Goal: Information Seeking & Learning: Learn about a topic

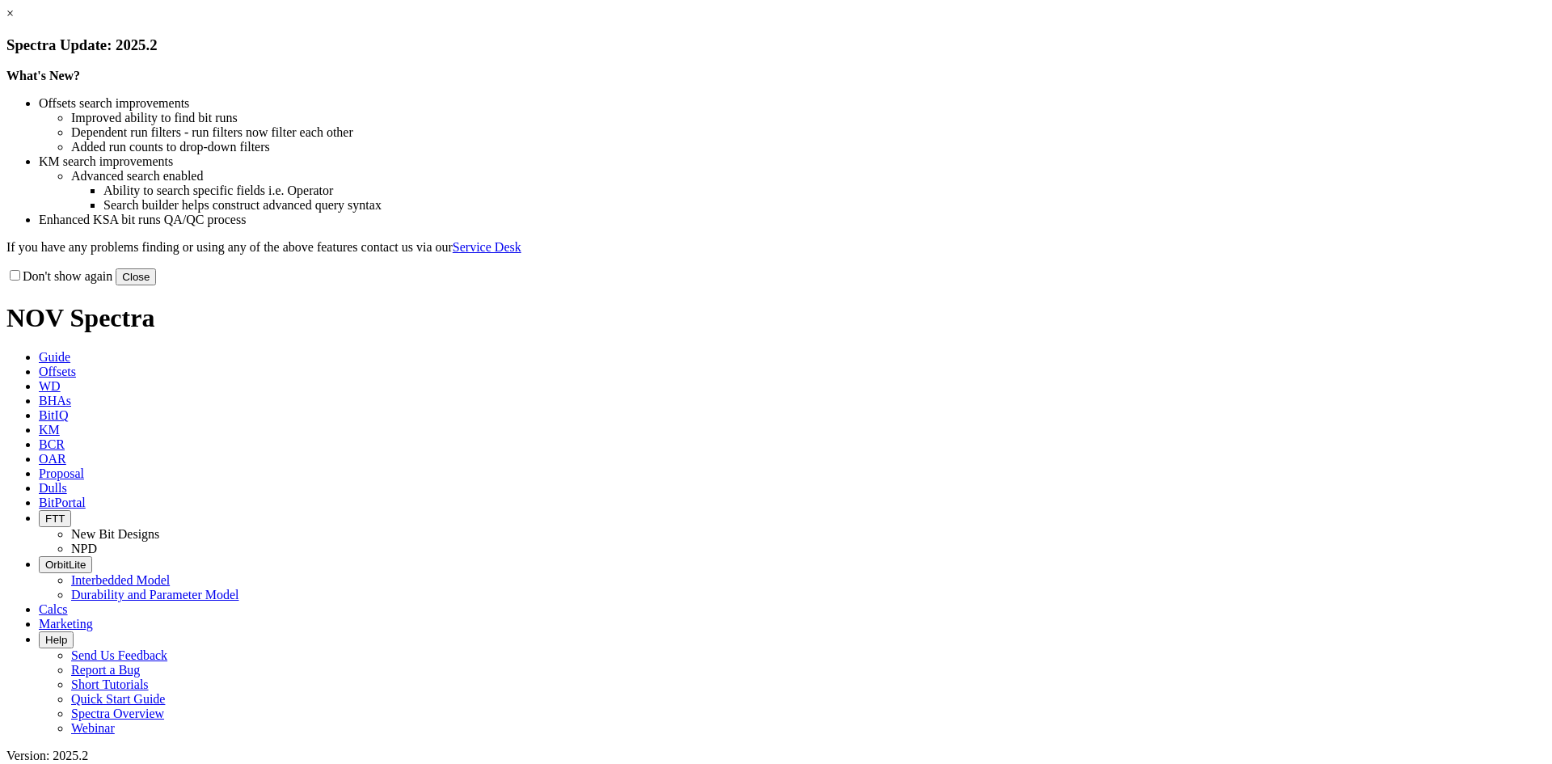
drag, startPoint x: 1122, startPoint y: 133, endPoint x: 906, endPoint y: 85, distance: 221.1
click at [14, 20] on link "×" at bounding box center [9, 13] width 7 height 14
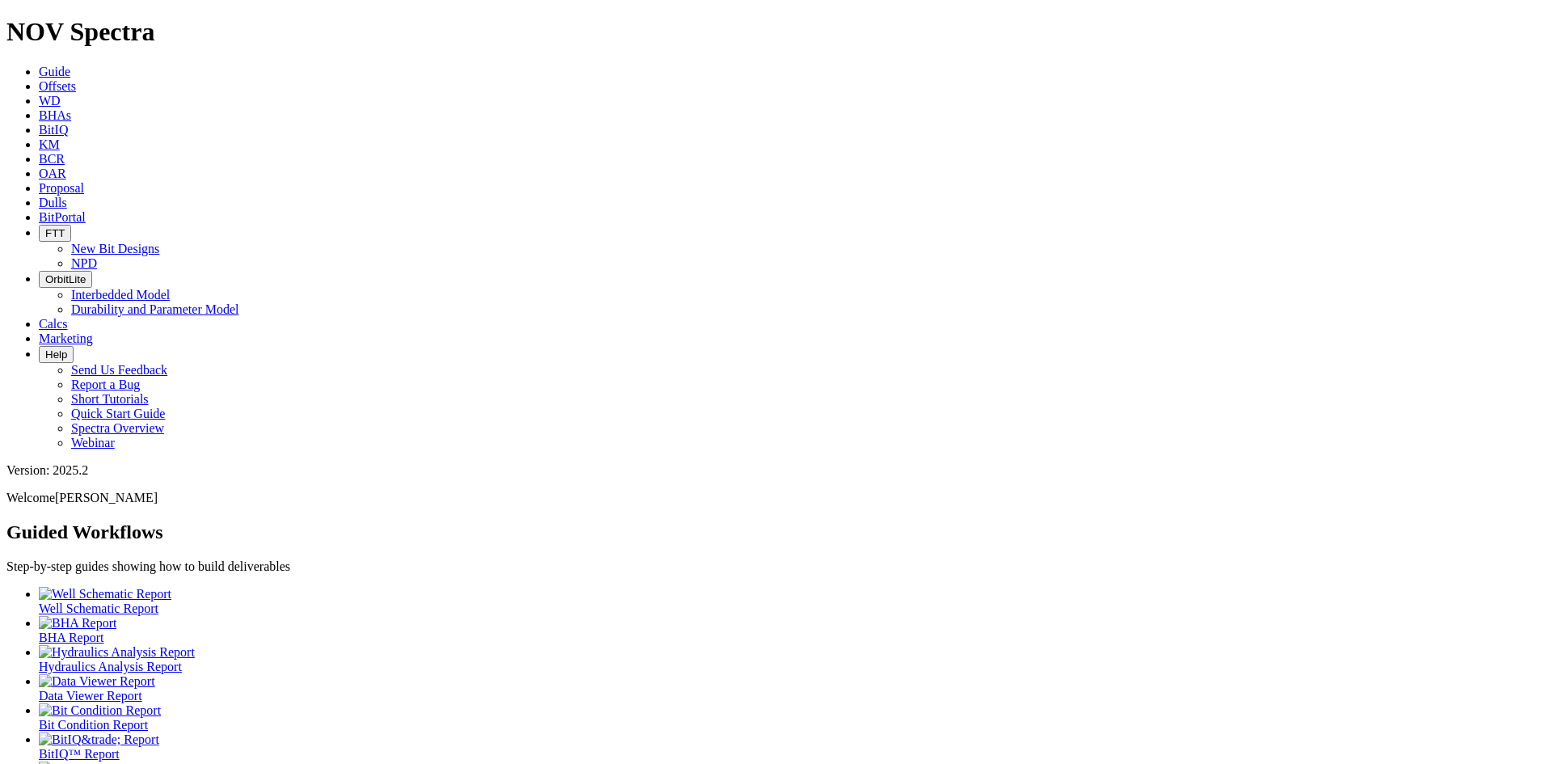
click at [76, 79] on span "Offsets" at bounding box center [57, 86] width 37 height 14
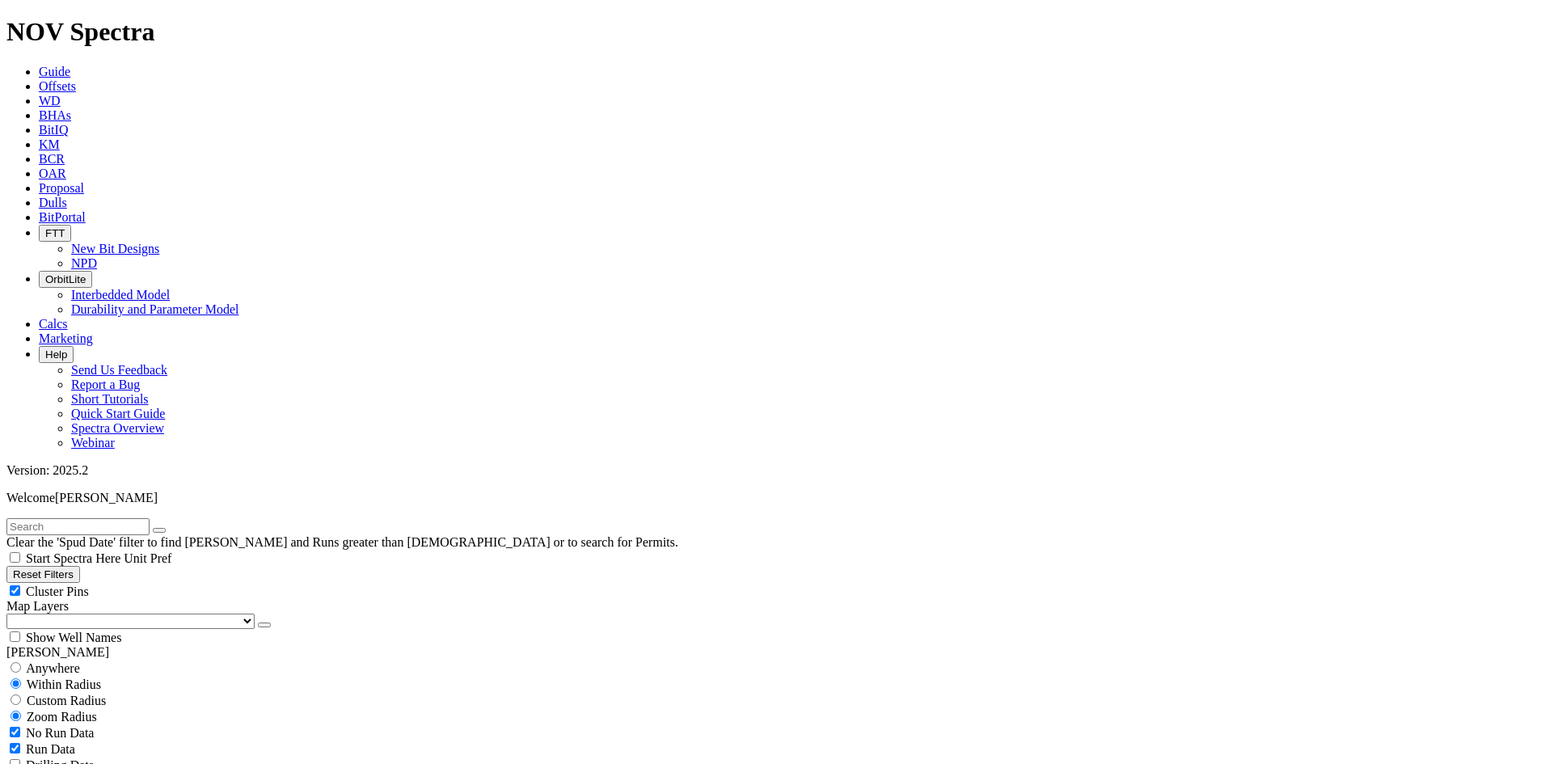
click at [67, 196] on link "Dulls" at bounding box center [53, 203] width 28 height 14
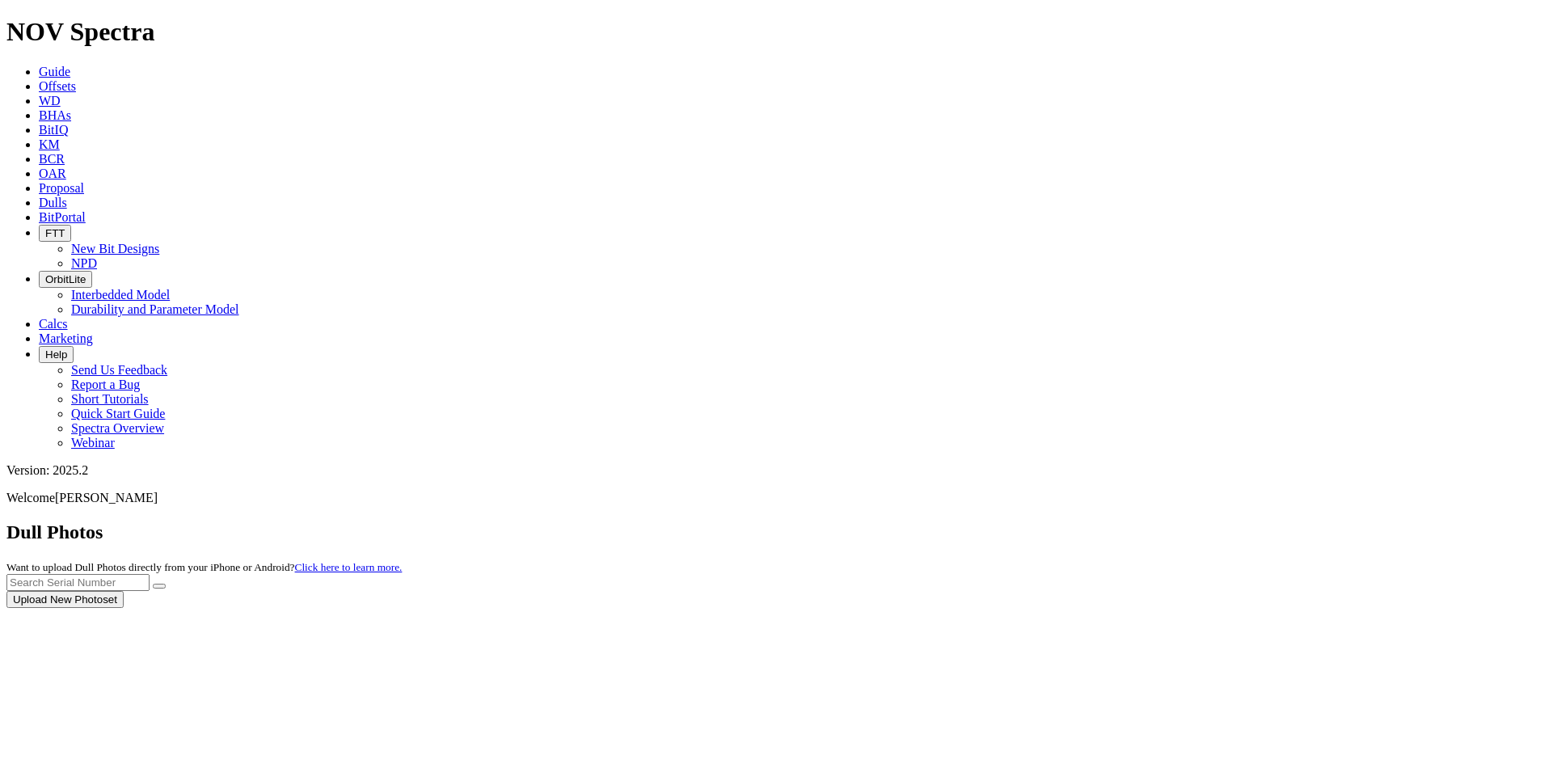
click at [1201, 608] on div at bounding box center [775, 608] width 1539 height 0
click at [150, 574] on input "text" at bounding box center [77, 582] width 143 height 17
paste input "F316072"
type input "F316072"
click at [159, 586] on icon "submit" at bounding box center [159, 586] width 0 height 0
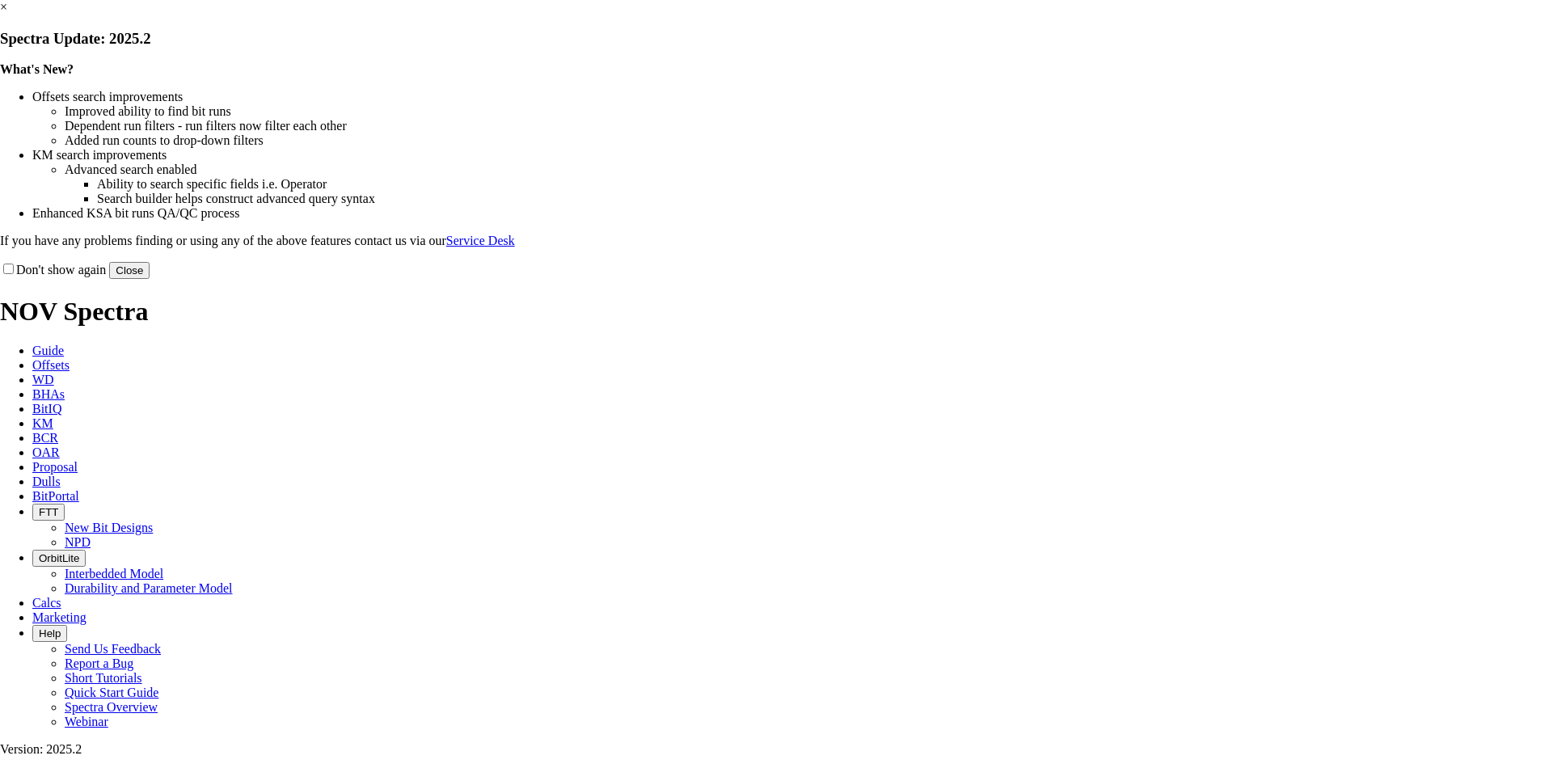
click at [150, 279] on button "Close" at bounding box center [129, 270] width 40 height 17
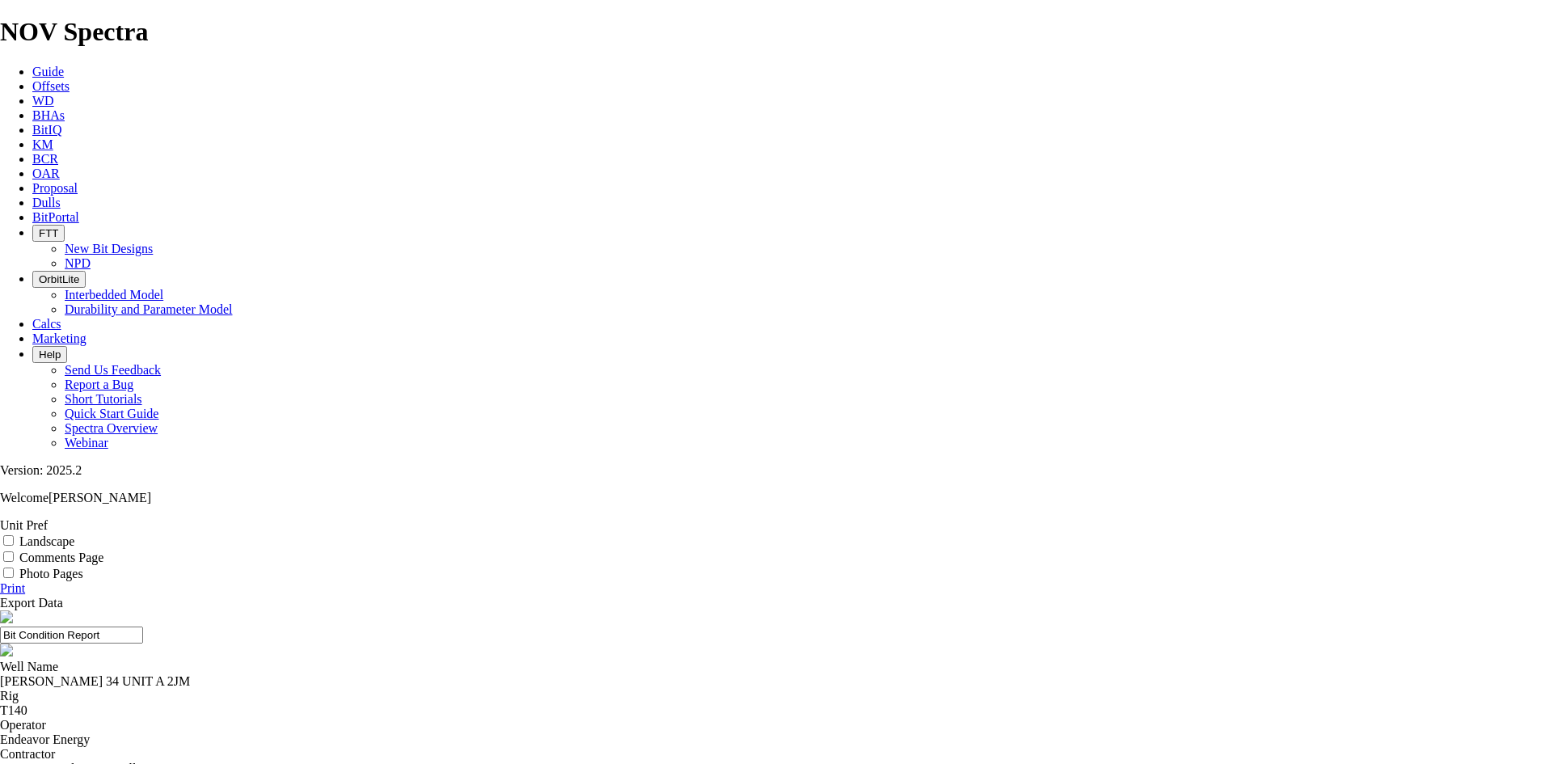
click at [74, 534] on label "Landscape" at bounding box center [46, 541] width 55 height 14
click at [14, 535] on input "Landscape" at bounding box center [8, 540] width 11 height 11
checkbox input "true"
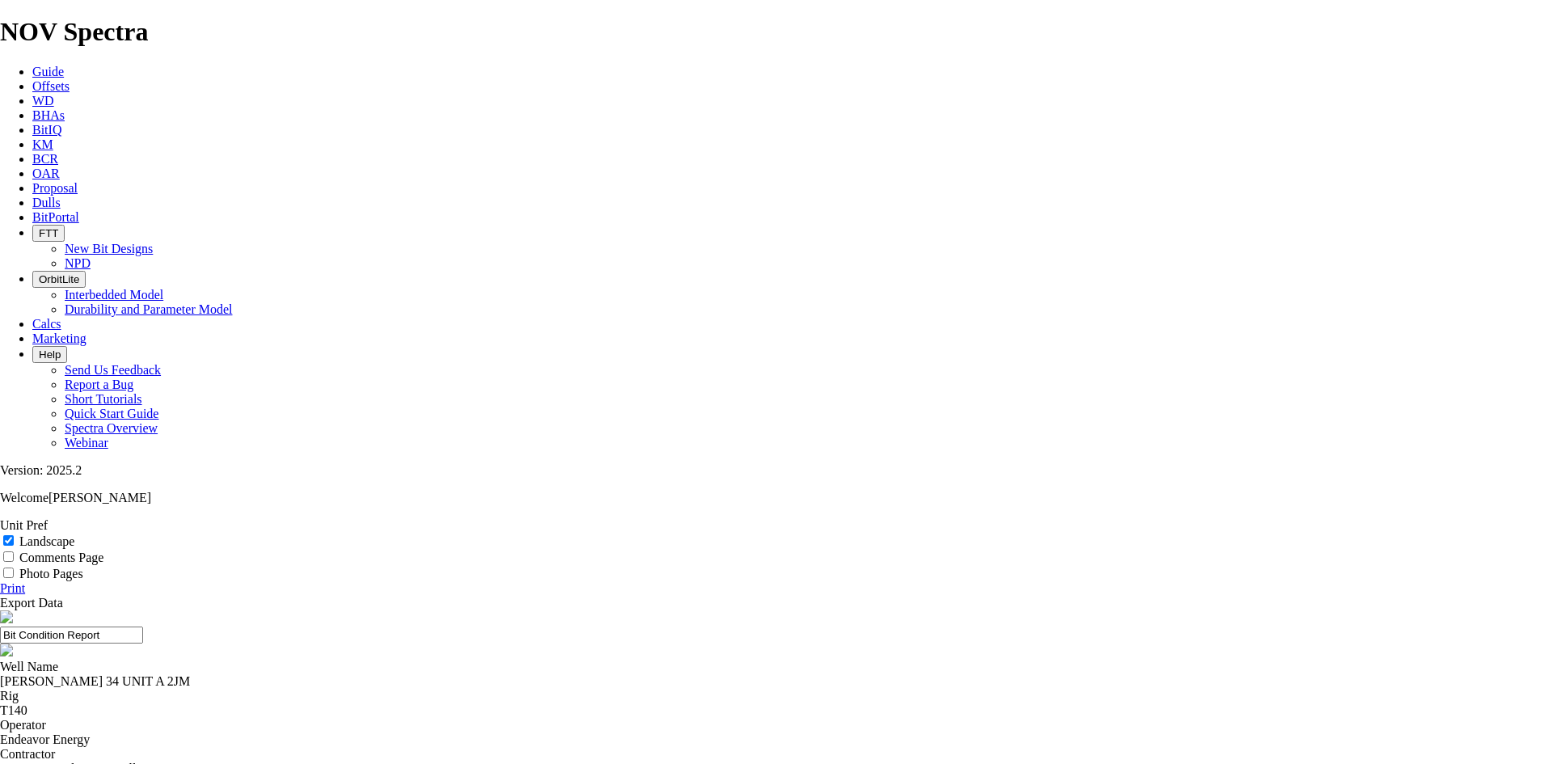
select select "string:TD"
drag, startPoint x: 920, startPoint y: 123, endPoint x: 629, endPoint y: 147, distance: 292.1
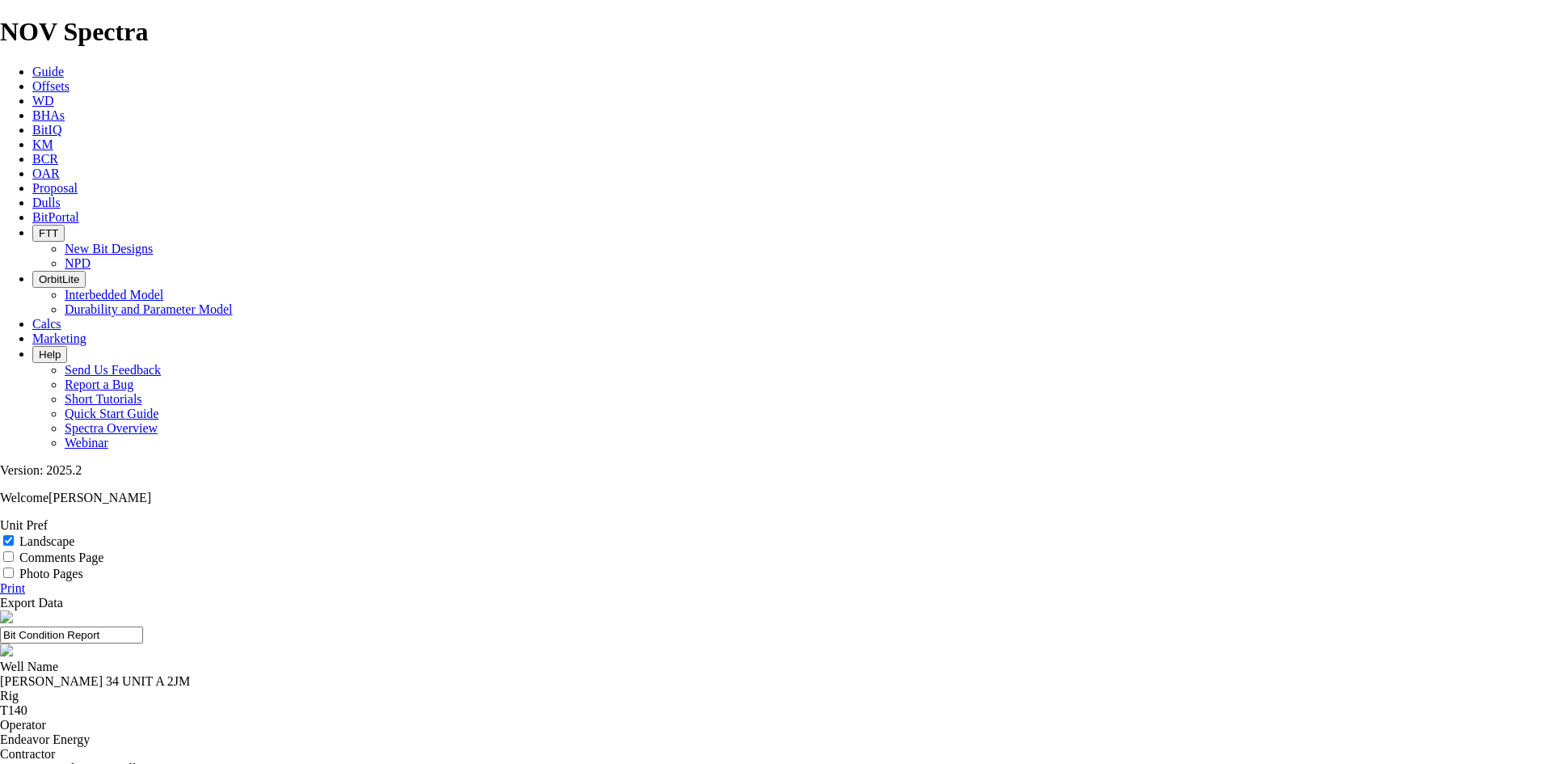
drag, startPoint x: 857, startPoint y: 112, endPoint x: 644, endPoint y: 102, distance: 212.8
click at [143, 627] on input "7.88 TKF63 F316072" at bounding box center [71, 635] width 143 height 17
type input "7.88 TKF63 F316072"
click at [25, 581] on link "Print" at bounding box center [12, 588] width 25 height 14
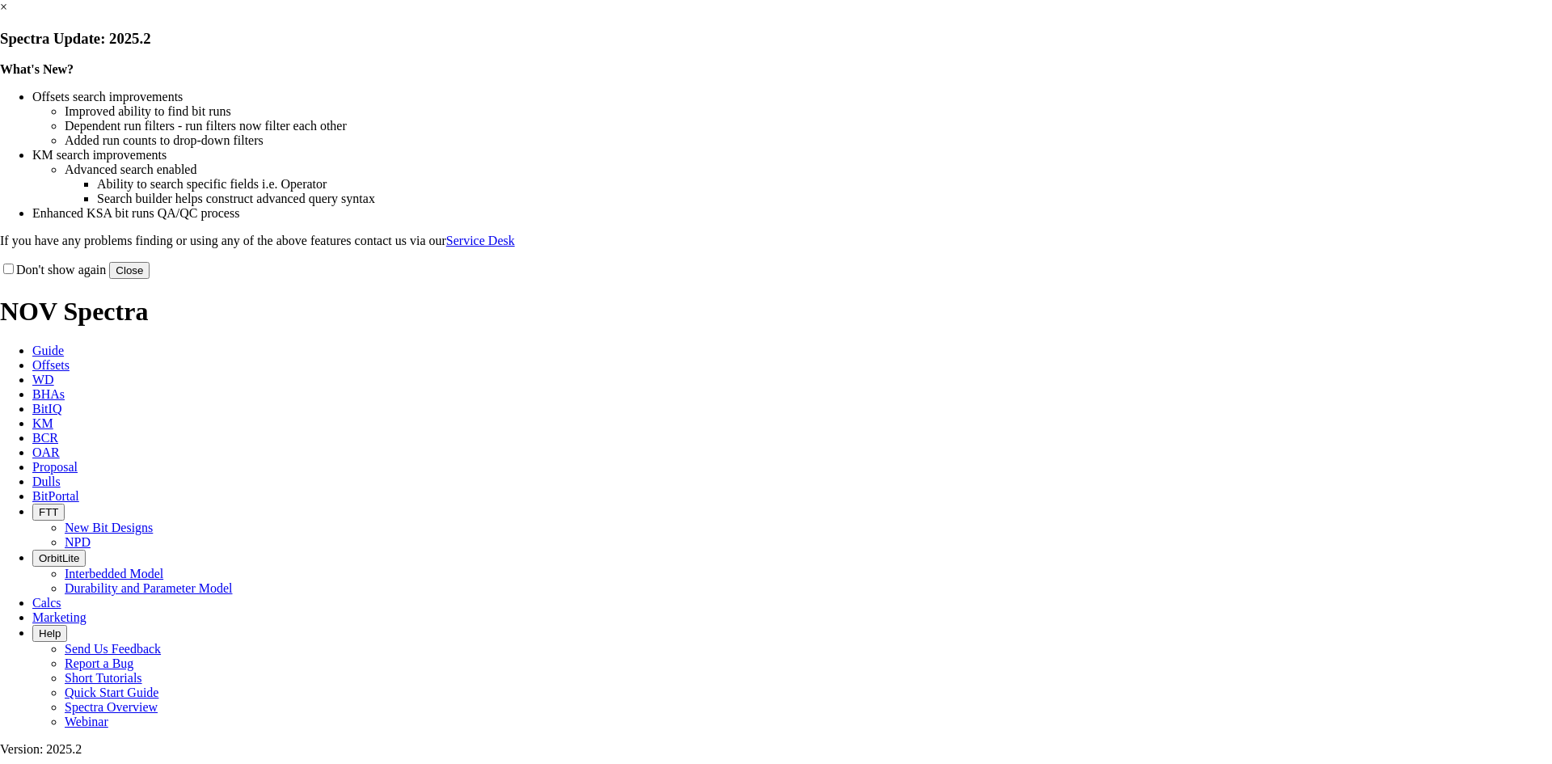
click at [7, 14] on link "×" at bounding box center [3, 7] width 7 height 14
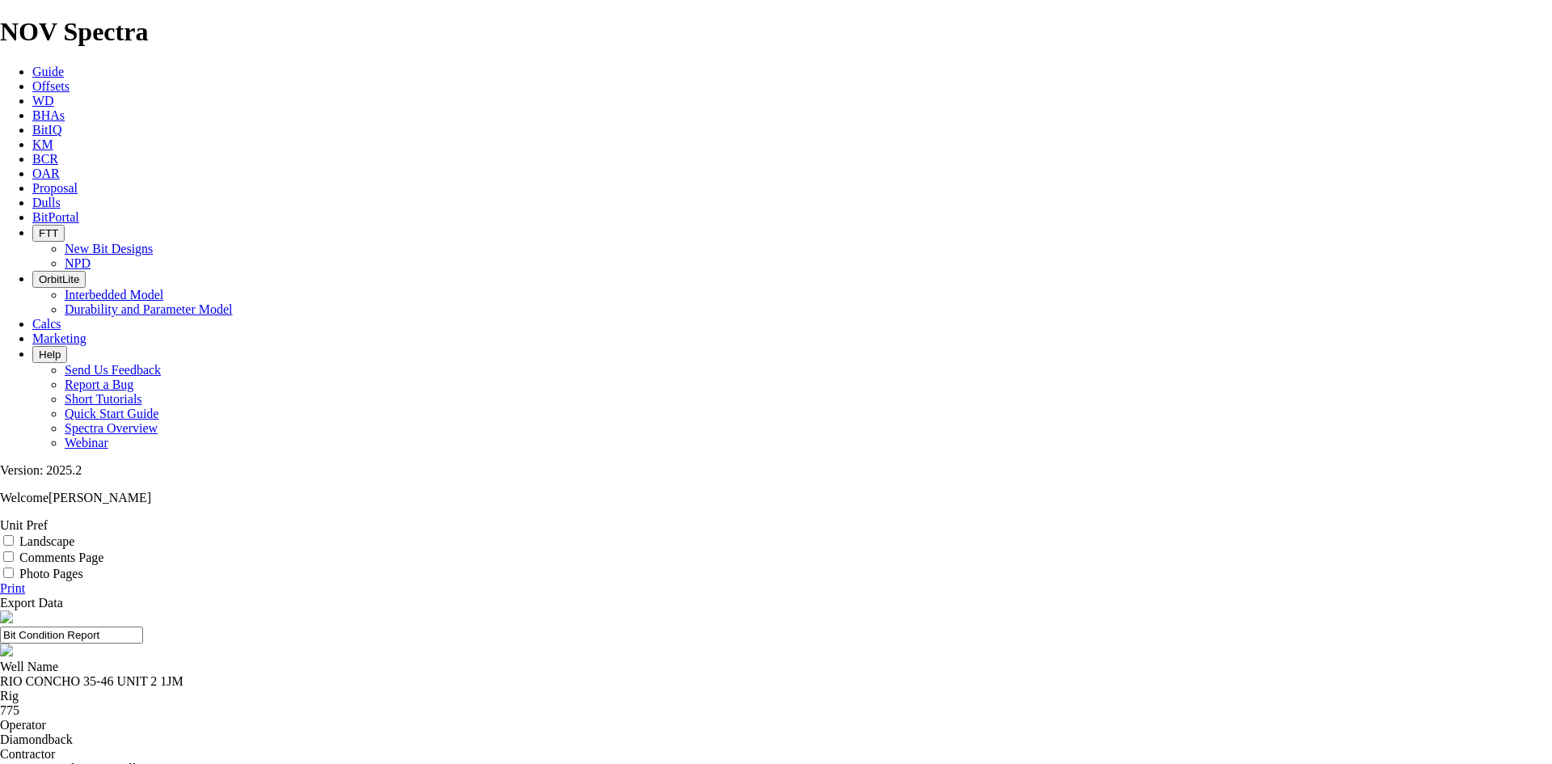
click at [74, 534] on label "Landscape" at bounding box center [46, 541] width 55 height 14
click at [14, 535] on input "Landscape" at bounding box center [8, 540] width 11 height 11
checkbox input "true"
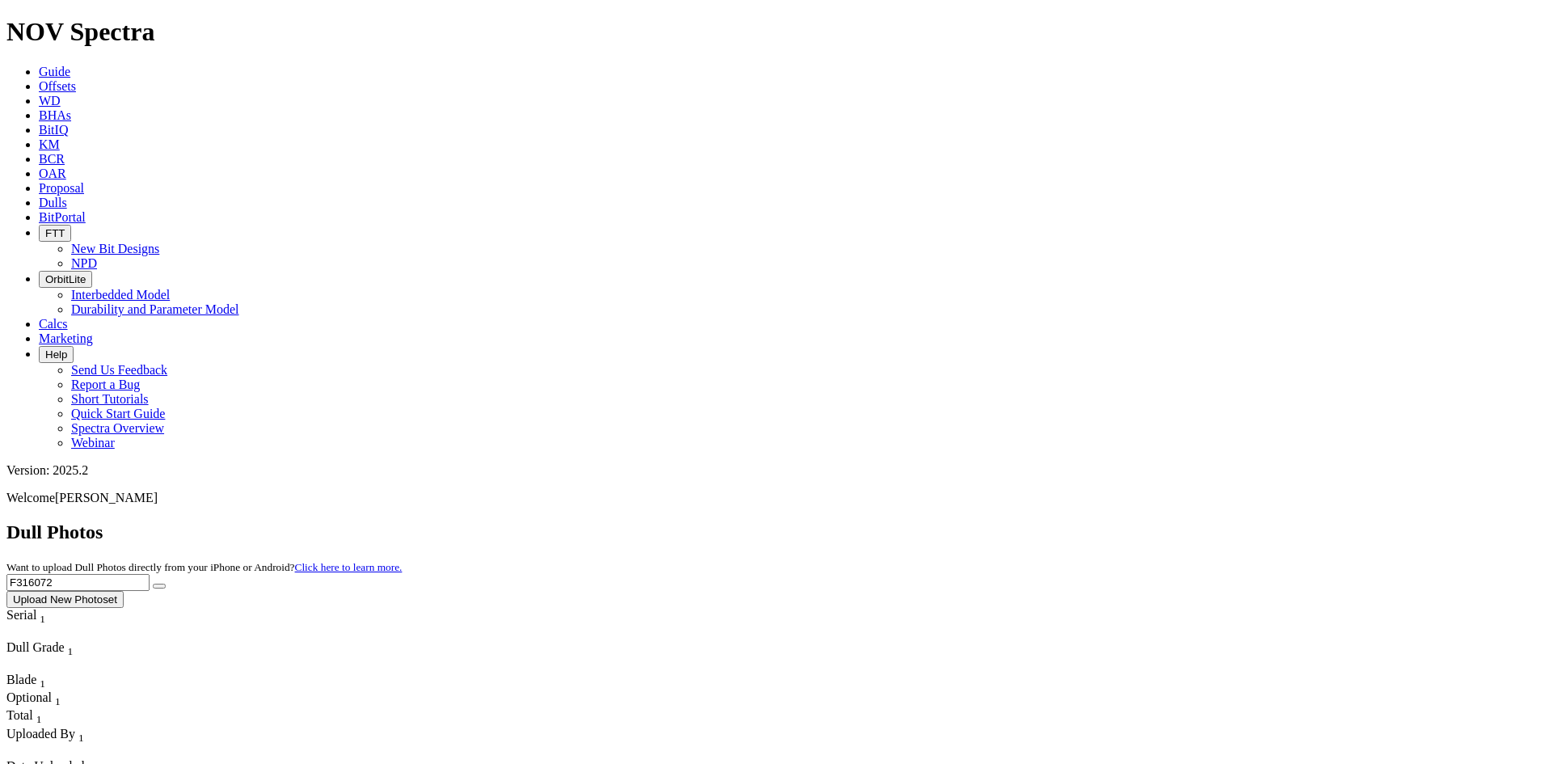
drag, startPoint x: 1146, startPoint y: 70, endPoint x: 1076, endPoint y: 70, distance: 69.5
click at [1080, 521] on div "Dull Photos Want to upload Dull Photos directly from your iPhone or Android? Cl…" at bounding box center [775, 564] width 1539 height 87
paste input "A304639"
type input "A304639"
click at [159, 586] on icon "submit" at bounding box center [159, 586] width 0 height 0
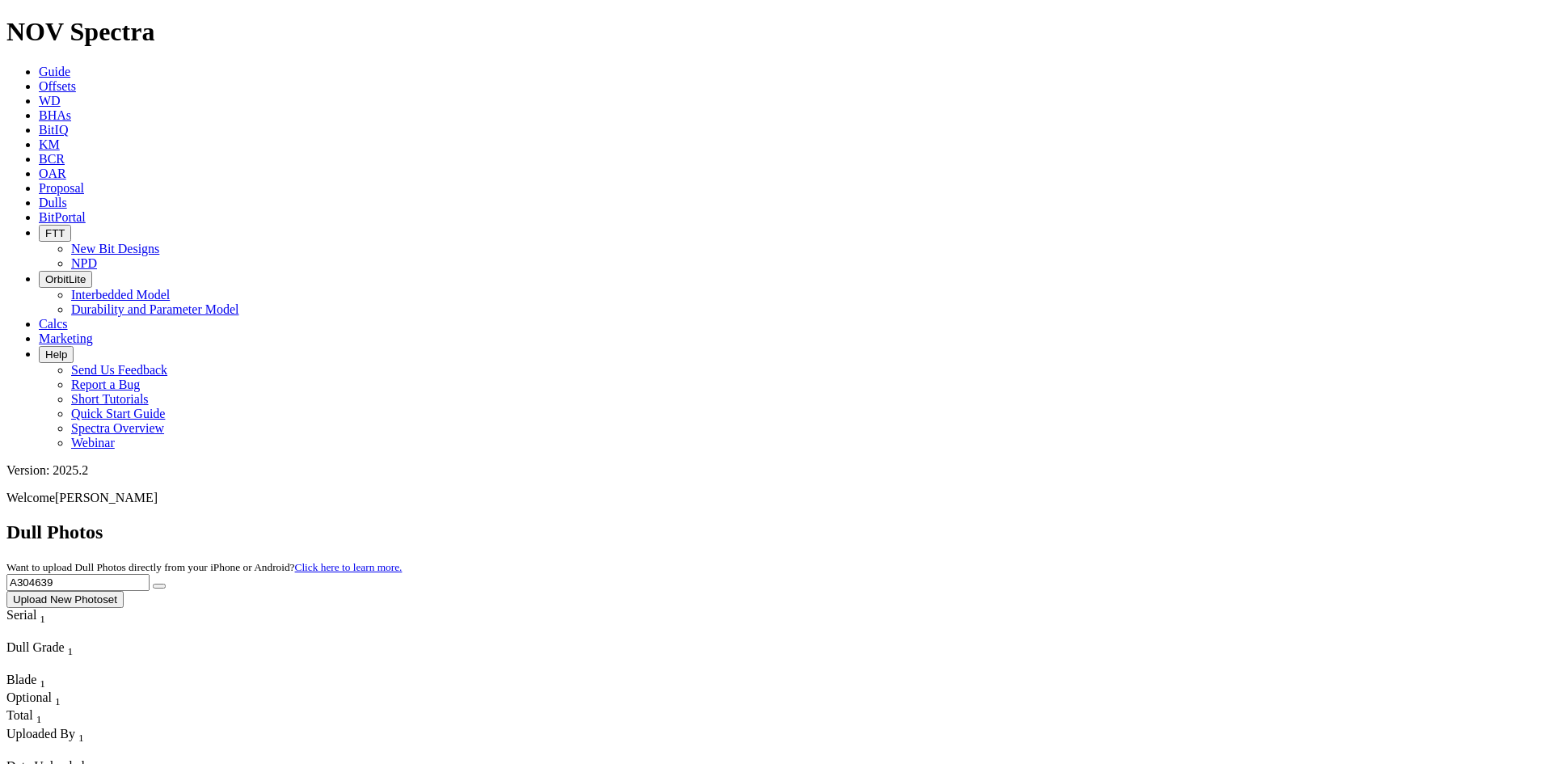
drag, startPoint x: 1225, startPoint y: 78, endPoint x: 1099, endPoint y: 87, distance: 126.4
click at [1101, 521] on div "Dull Photos Want to upload Dull Photos directly from your iPhone or Android? Cl…" at bounding box center [775, 564] width 1539 height 87
paste input "A308312"
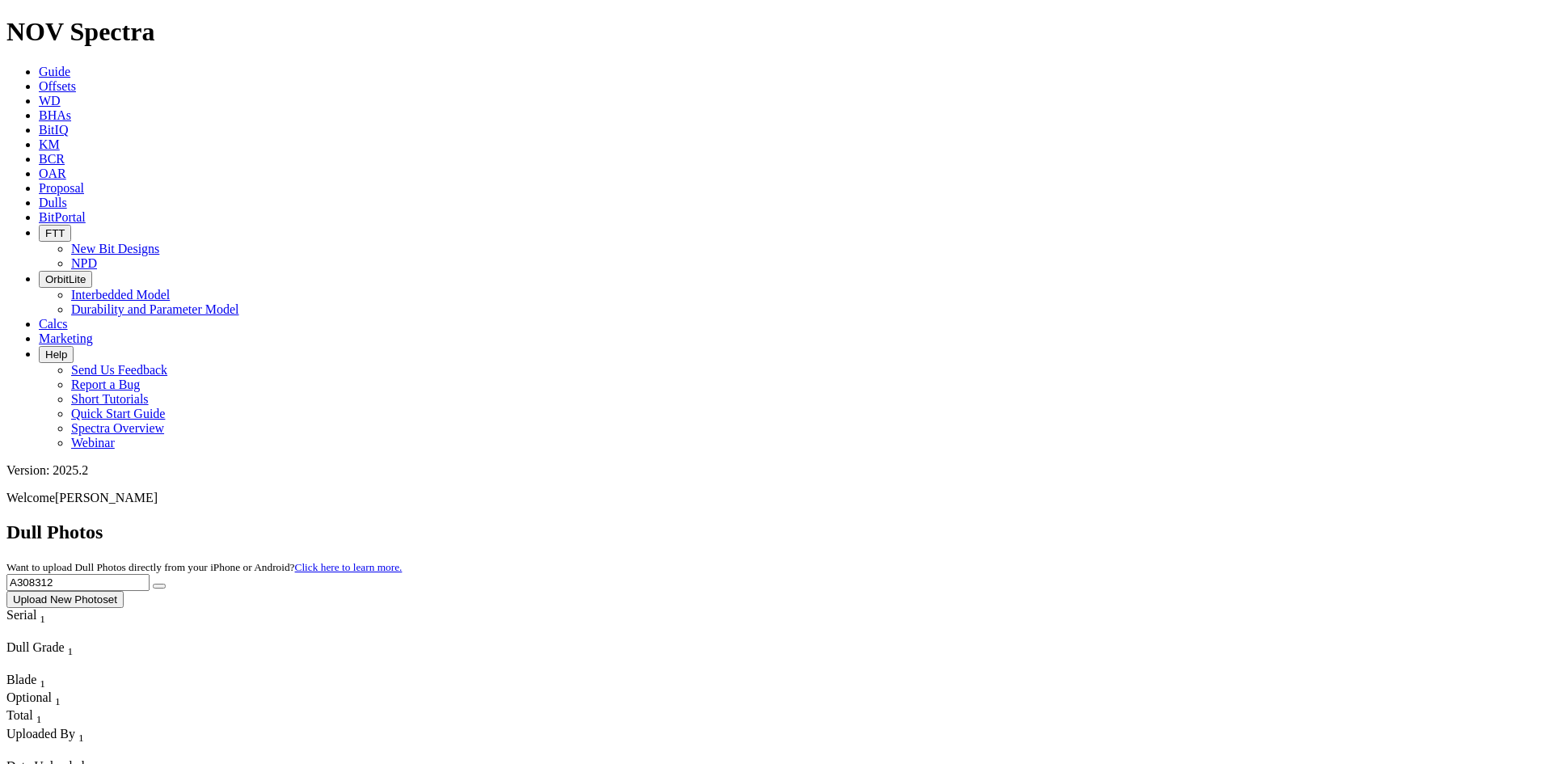
type input "A308312"
click at [166, 584] on button "submit" at bounding box center [159, 586] width 13 height 5
drag, startPoint x: 1247, startPoint y: 78, endPoint x: 1093, endPoint y: 94, distance: 154.5
click at [1095, 521] on div "Dull Photos Want to upload Dull Photos directly from your iPhone or Android? Cl…" at bounding box center [775, 564] width 1539 height 87
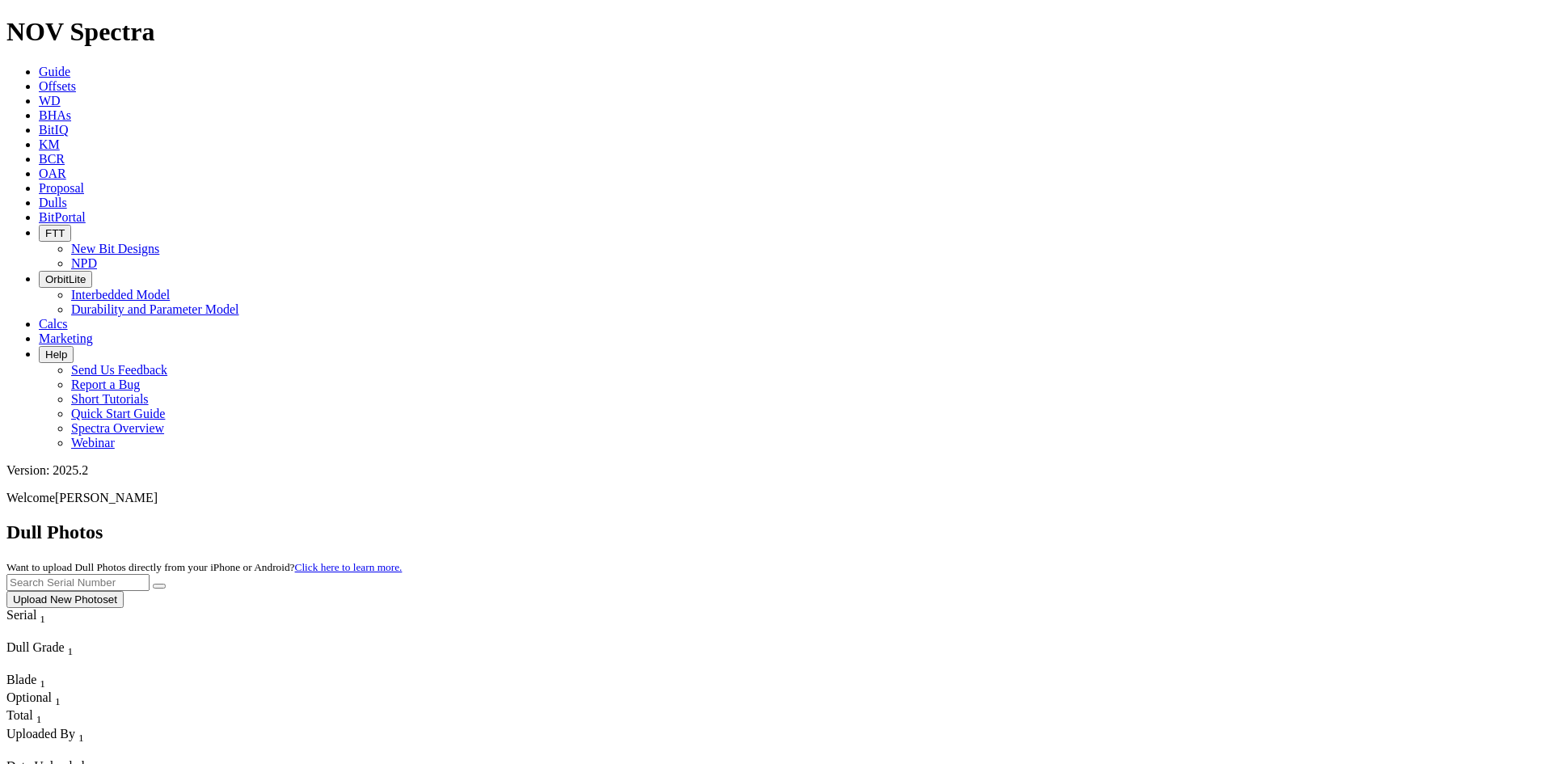
paste input "A307580"
type input "A307580"
click at [153, 584] on button "submit" at bounding box center [159, 586] width 13 height 5
drag, startPoint x: 1224, startPoint y: 74, endPoint x: 1082, endPoint y: 81, distance: 142.4
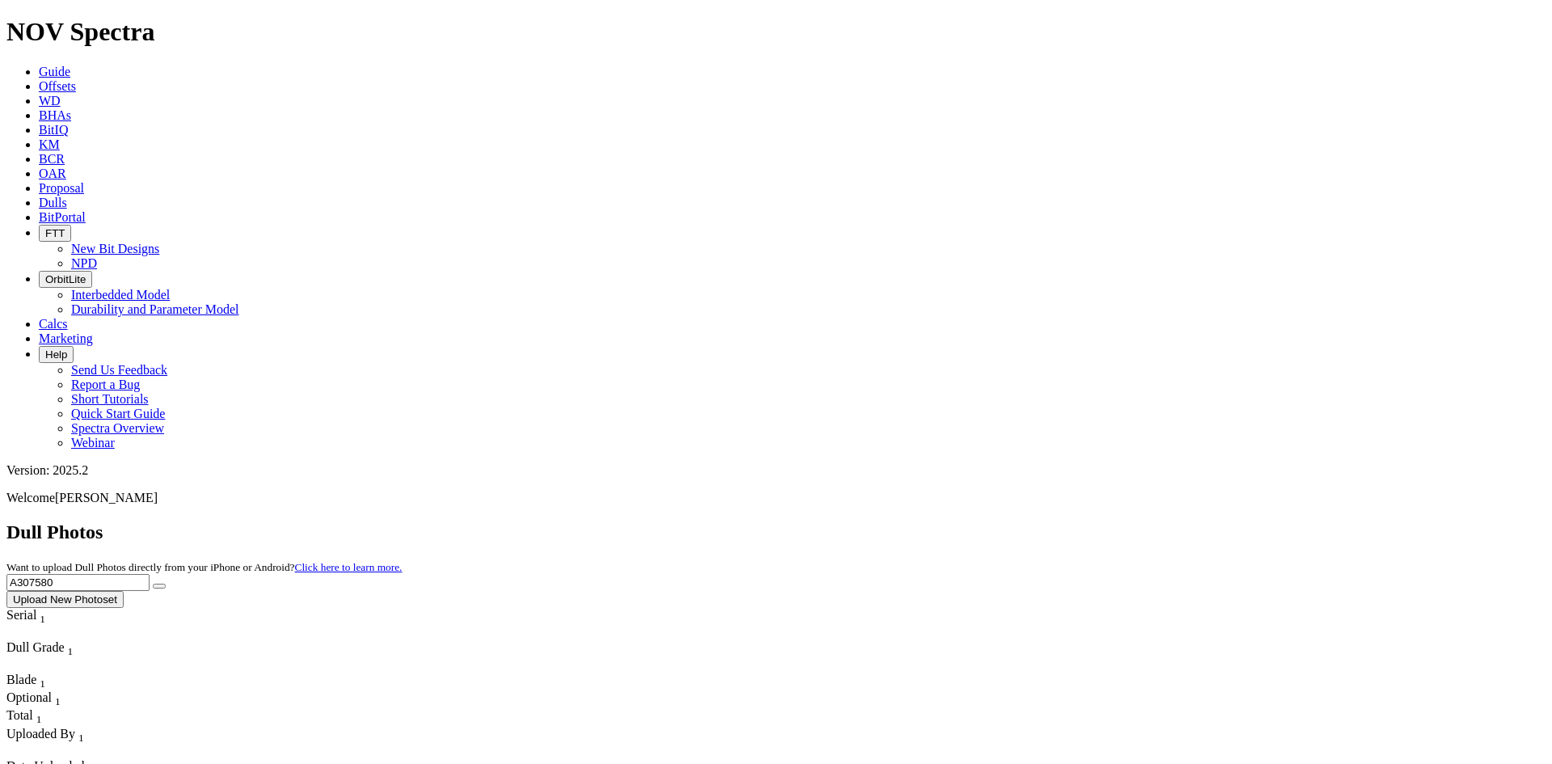
click at [1086, 521] on div "Dull Photos Want to upload Dull Photos directly from your iPhone or Android? Cl…" at bounding box center [775, 564] width 1539 height 87
paste input "A308782"
type input "A308782"
click at [159, 586] on icon "submit" at bounding box center [159, 586] width 0 height 0
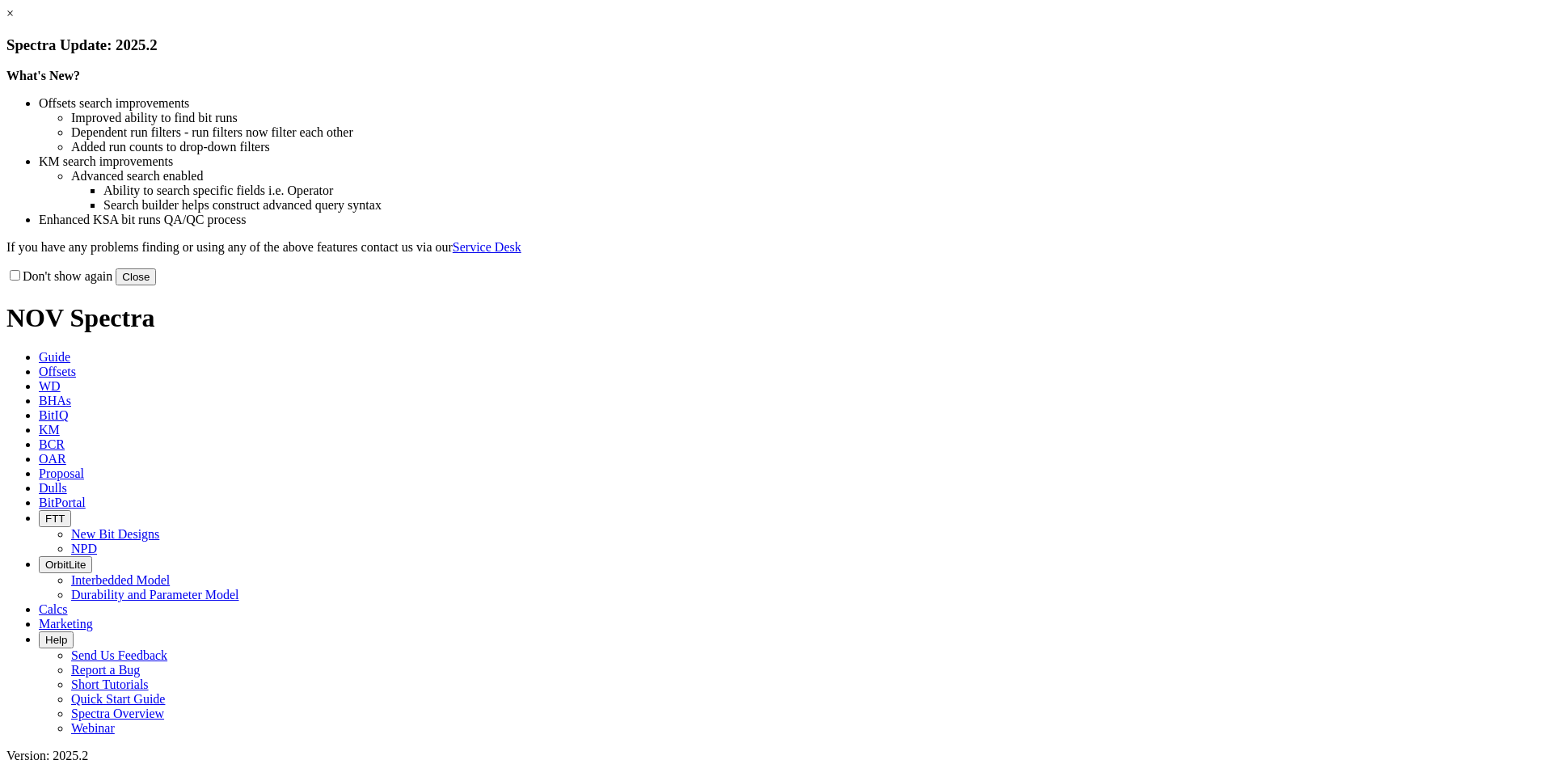
click at [14, 20] on link "×" at bounding box center [9, 13] width 7 height 14
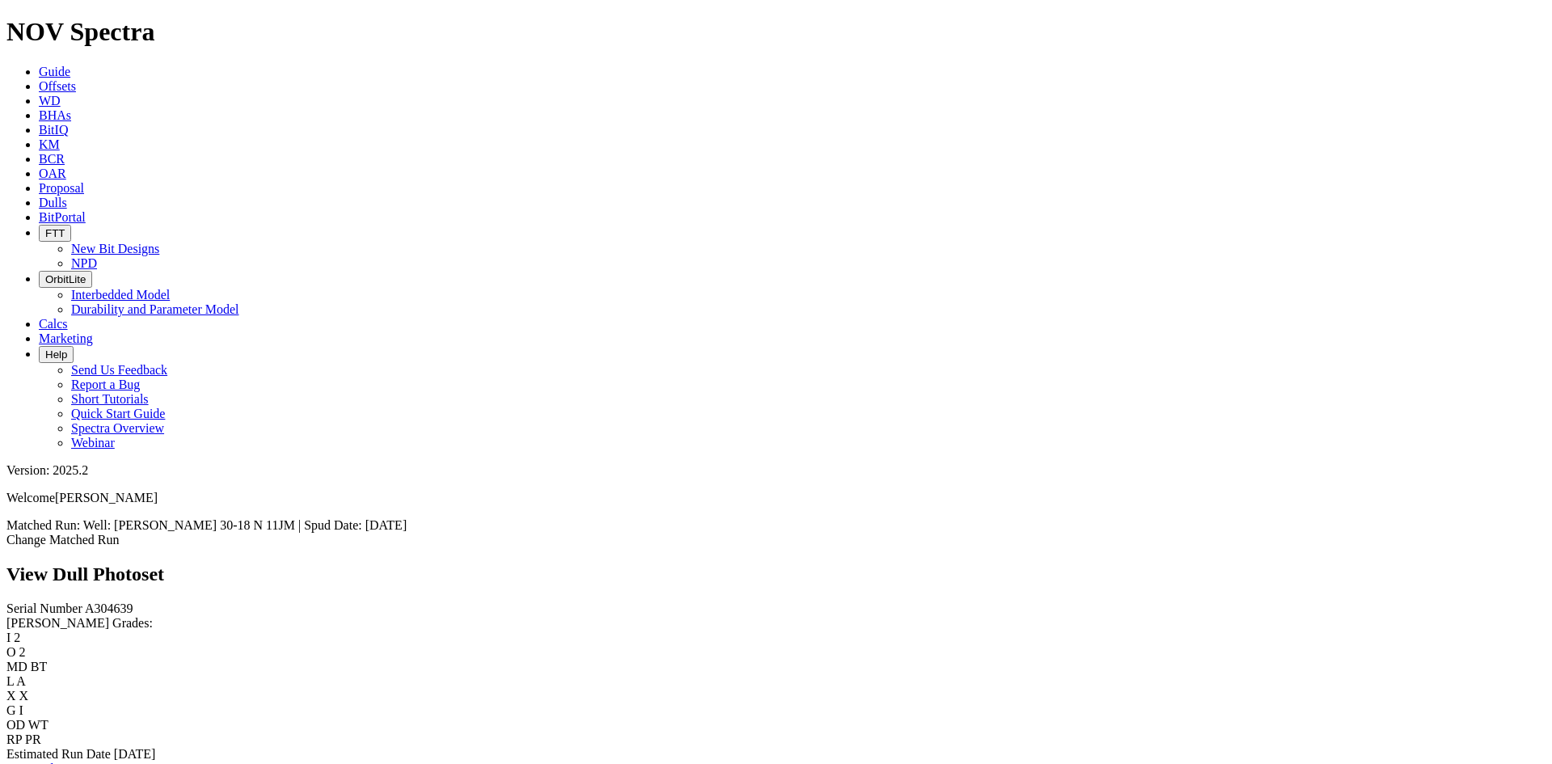
click at [116, 762] on link "Bit Condition Report" at bounding box center [60, 769] width 109 height 14
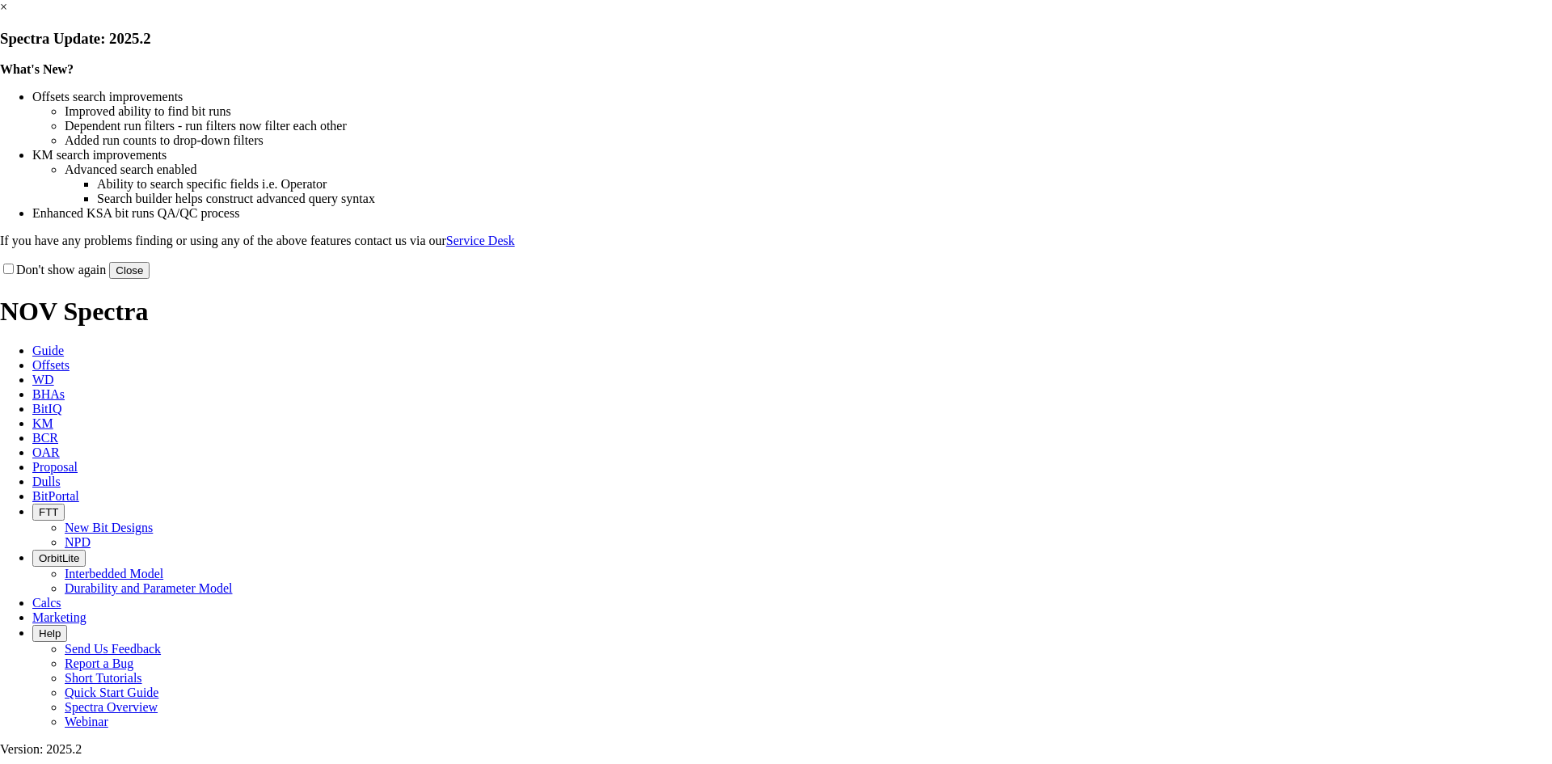
click at [7, 14] on link "×" at bounding box center [3, 7] width 7 height 14
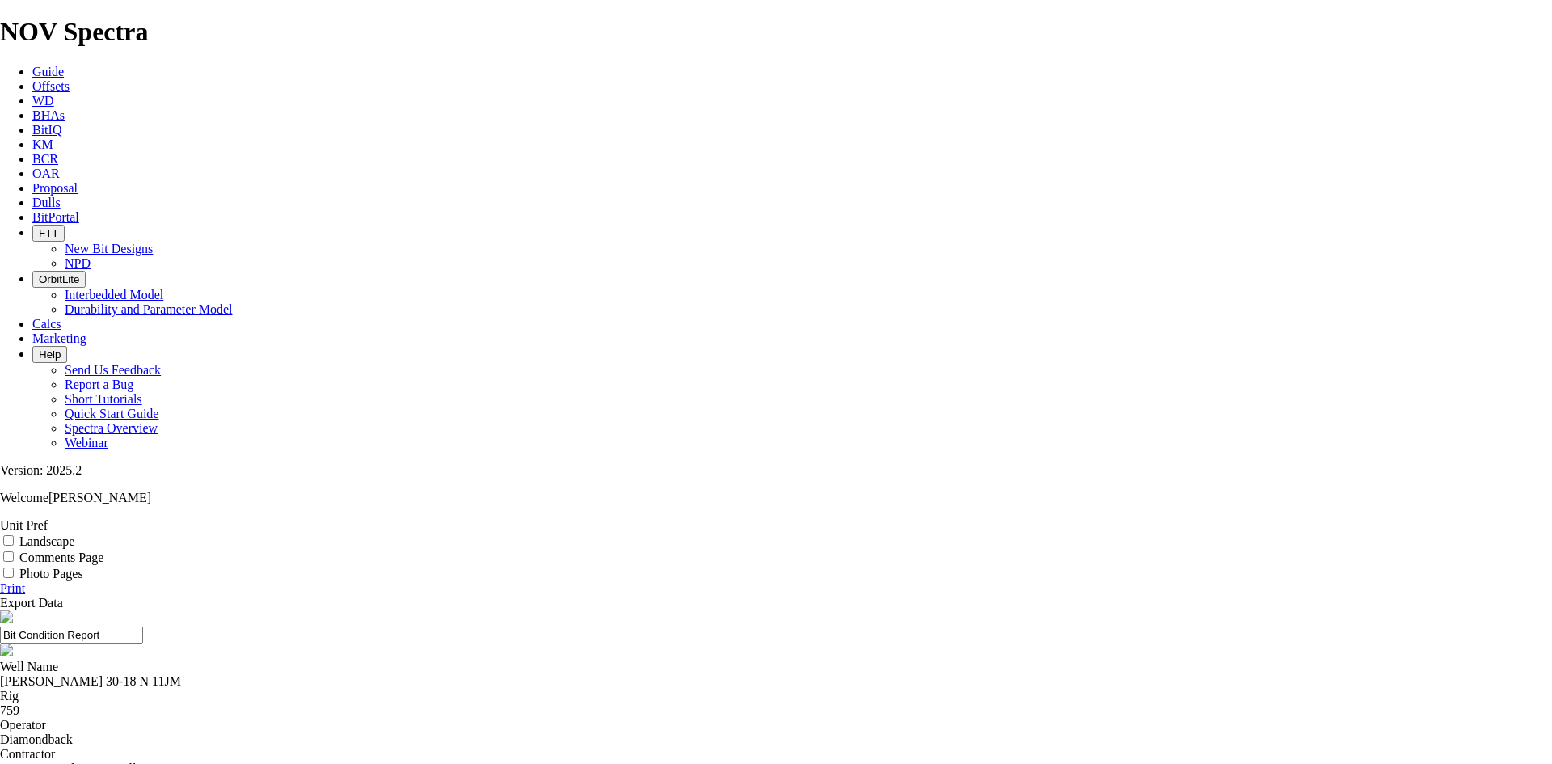
click at [74, 534] on label "Landscape" at bounding box center [46, 541] width 55 height 14
click at [14, 535] on input "Landscape" at bounding box center [8, 540] width 11 height 11
checkbox input "true"
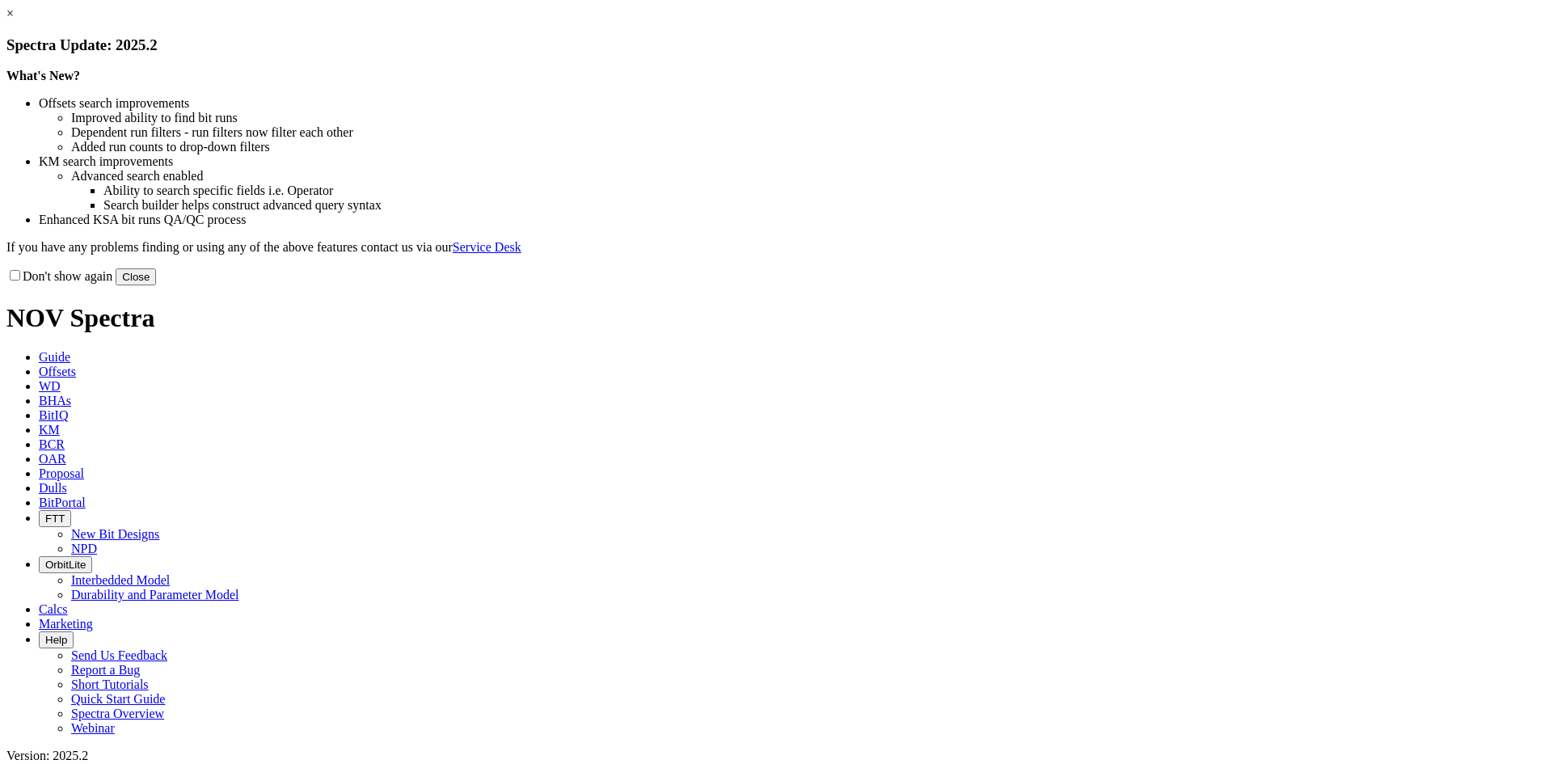
click at [14, 20] on link "×" at bounding box center [9, 13] width 7 height 14
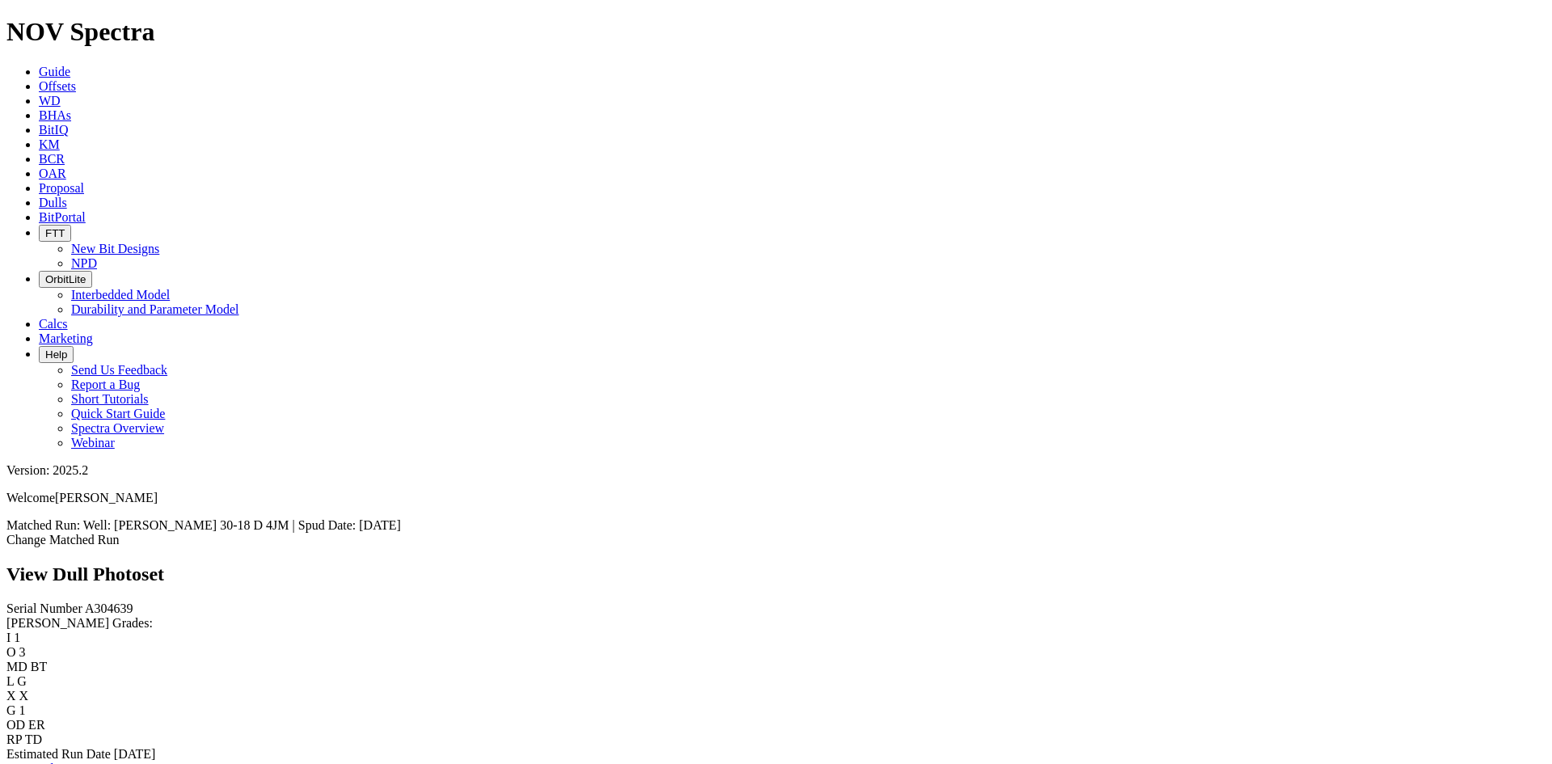
click at [105, 762] on link "Bit Condition Report" at bounding box center [60, 769] width 109 height 14
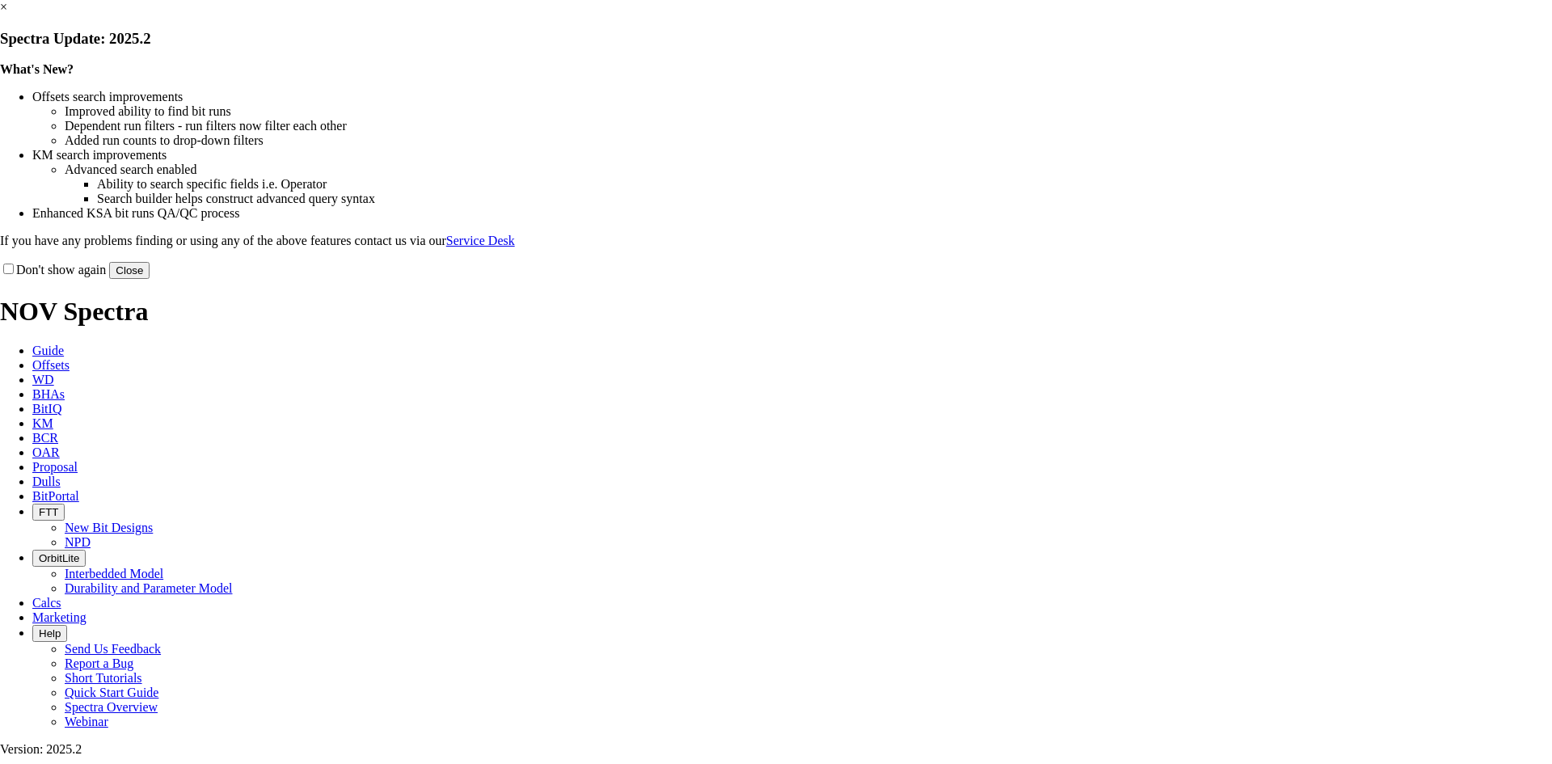
click at [7, 14] on link "×" at bounding box center [3, 7] width 7 height 14
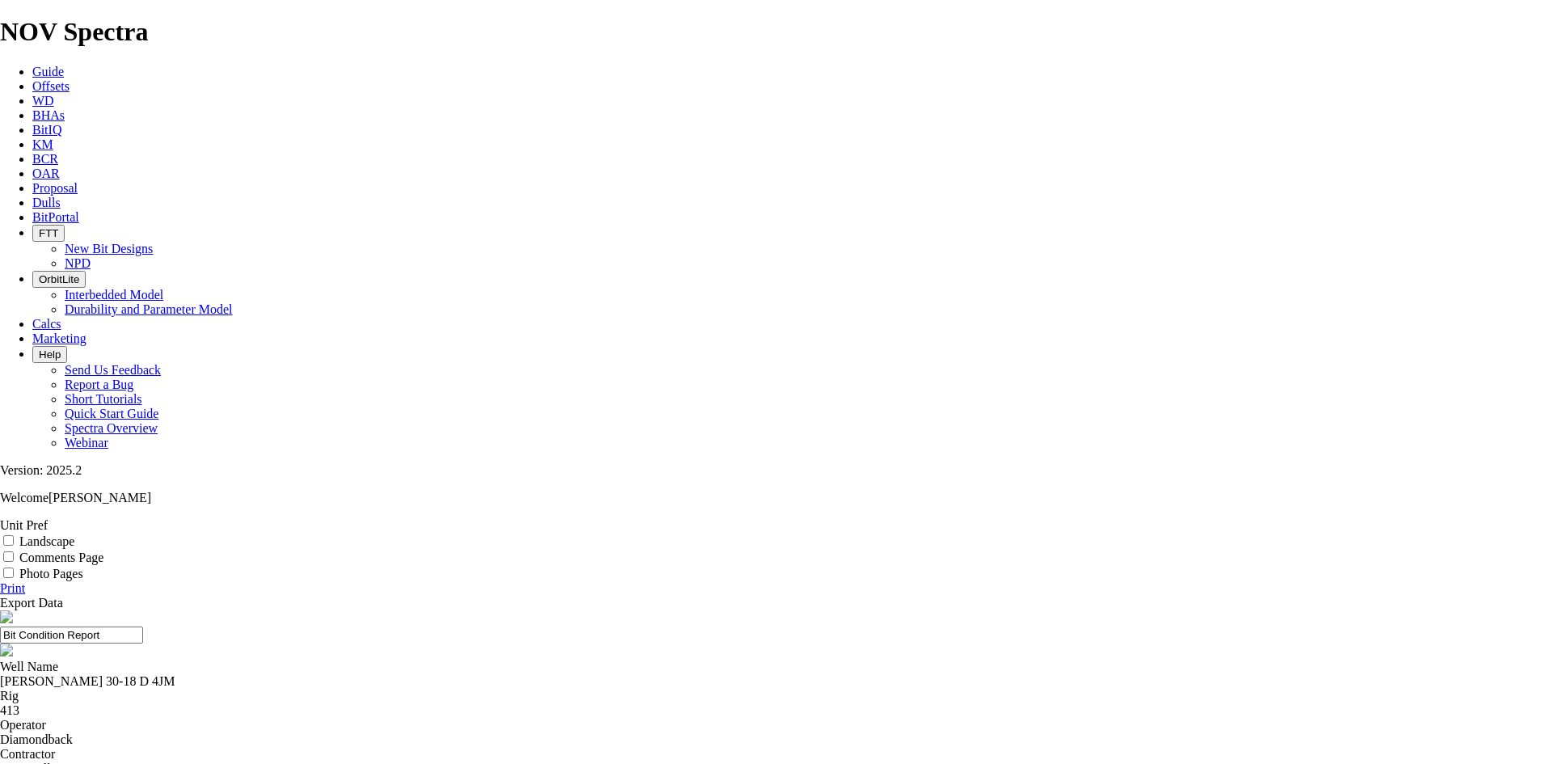
click at [74, 534] on label "Landscape" at bounding box center [46, 541] width 55 height 14
click at [14, 535] on input "Landscape" at bounding box center [8, 540] width 11 height 11
checkbox input "true"
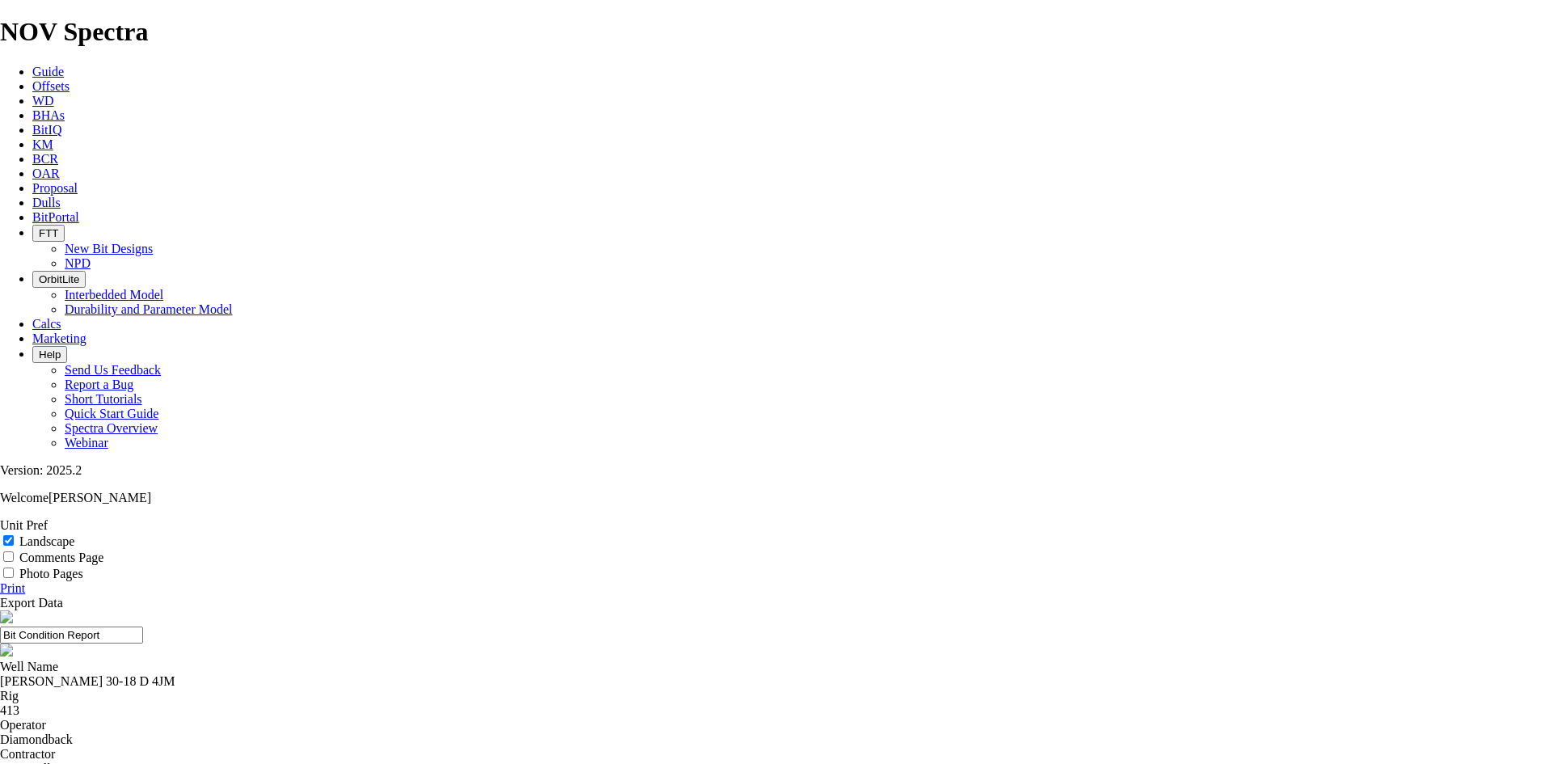
drag, startPoint x: 859, startPoint y: 116, endPoint x: 538, endPoint y: 136, distance: 322.4
type input "7.88 TKF63 A304639"
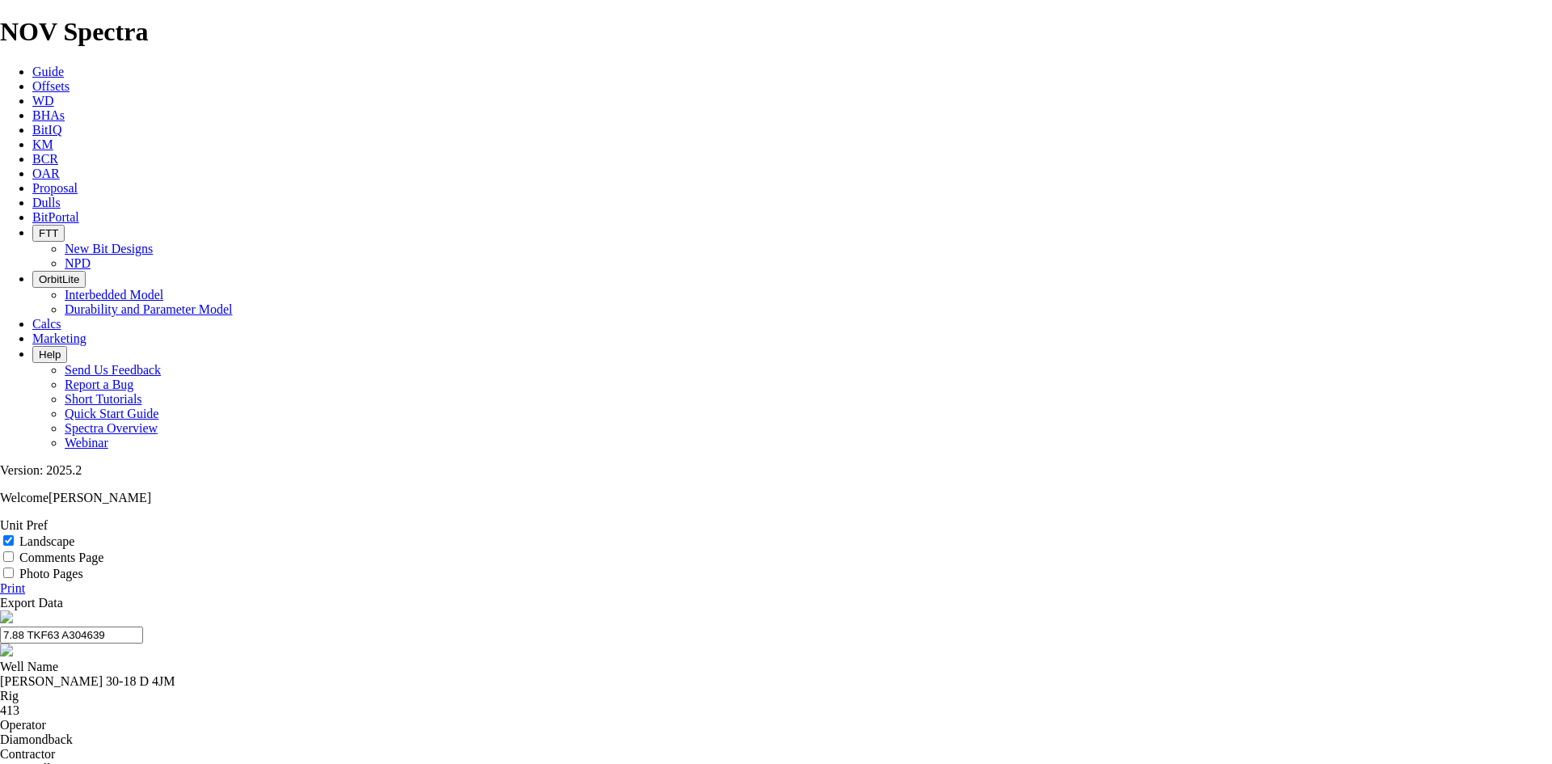
drag, startPoint x: 834, startPoint y: 114, endPoint x: 661, endPoint y: 130, distance: 174.6
click at [661, 610] on header "7.88 TKF63 A304639" at bounding box center [776, 634] width 1552 height 49
click at [25, 581] on link "Print" at bounding box center [12, 588] width 25 height 14
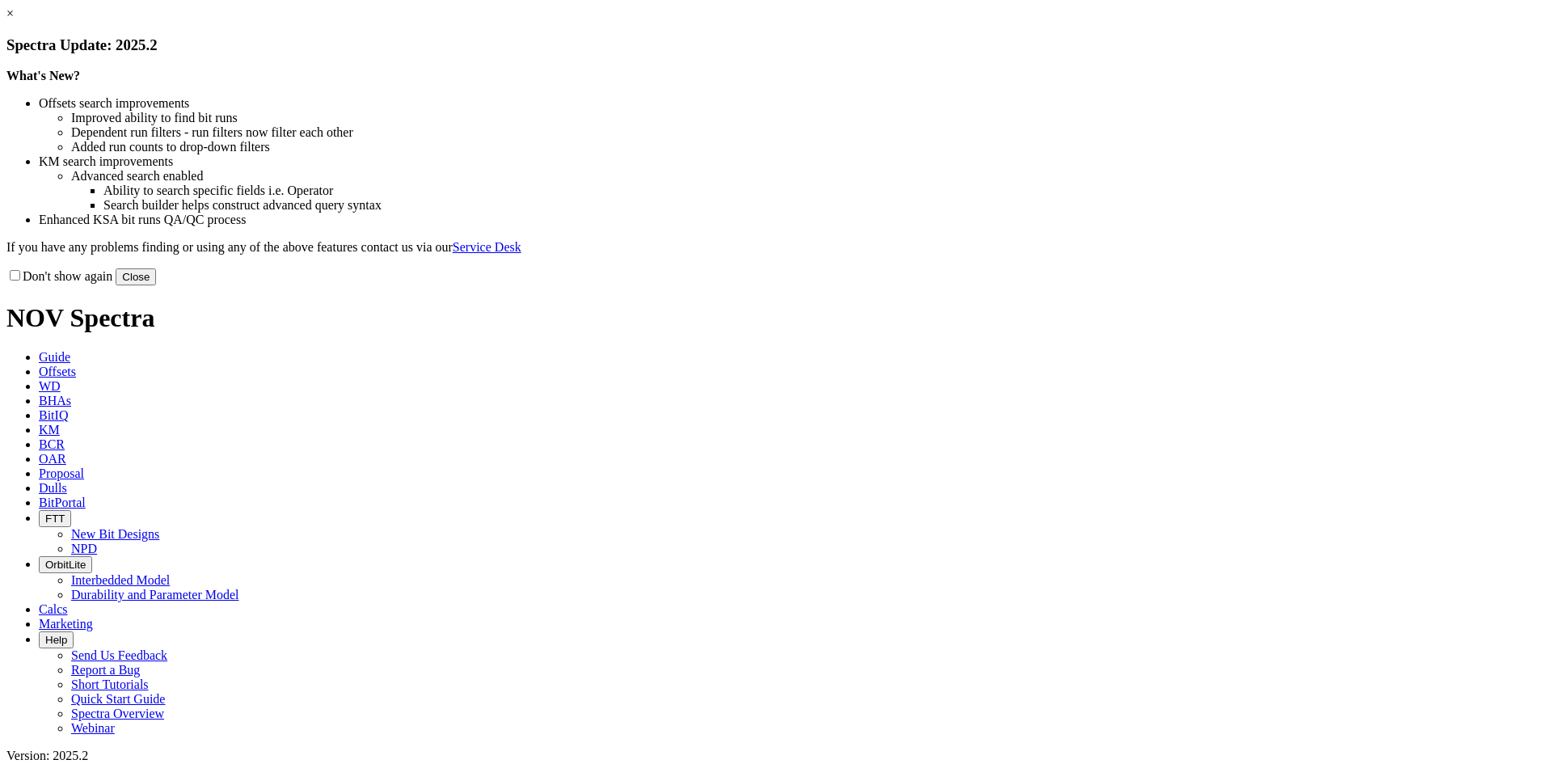
click at [14, 20] on link "×" at bounding box center [9, 13] width 7 height 14
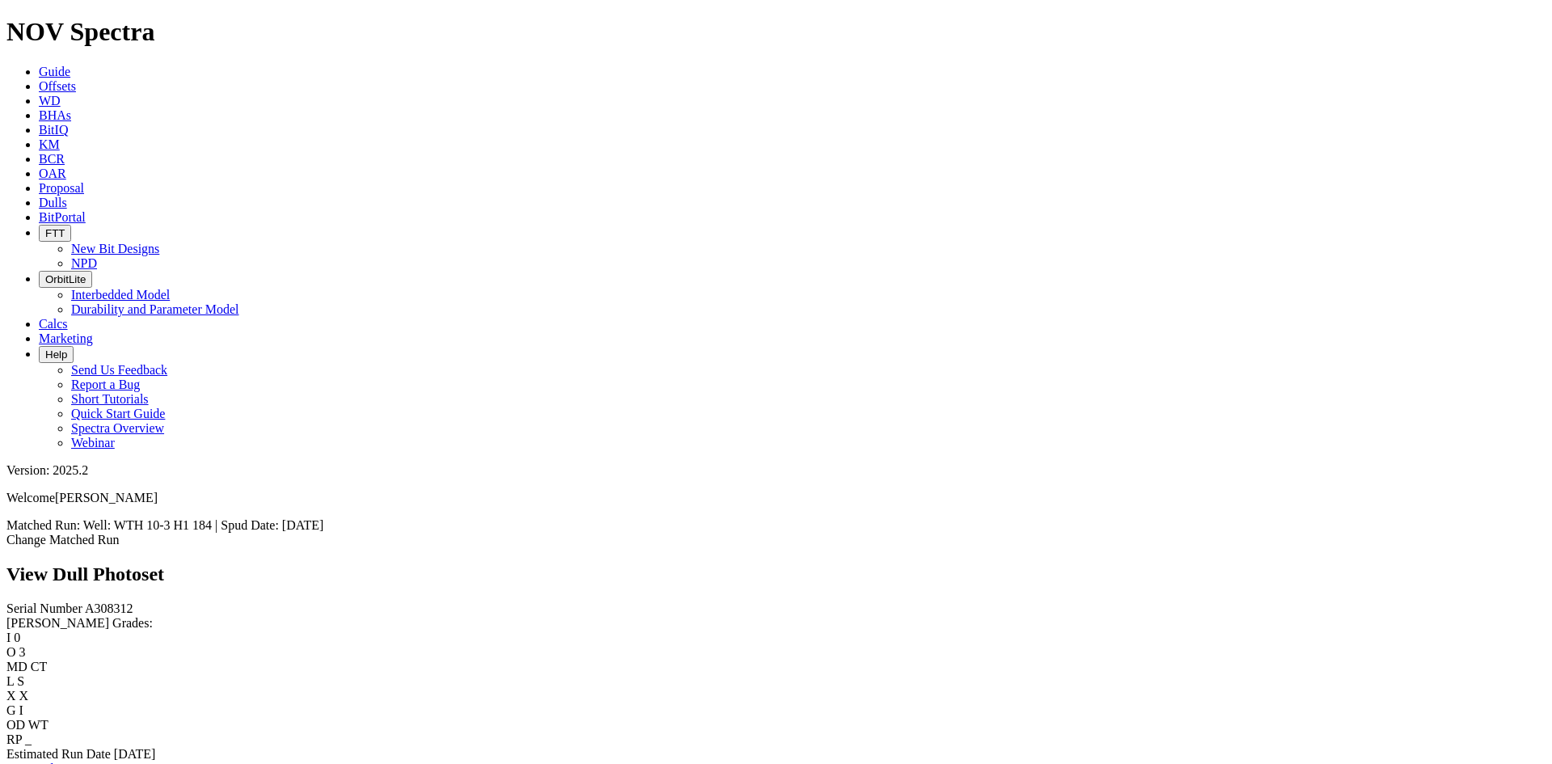
click at [110, 762] on link "Bit Condition Report" at bounding box center [60, 769] width 109 height 14
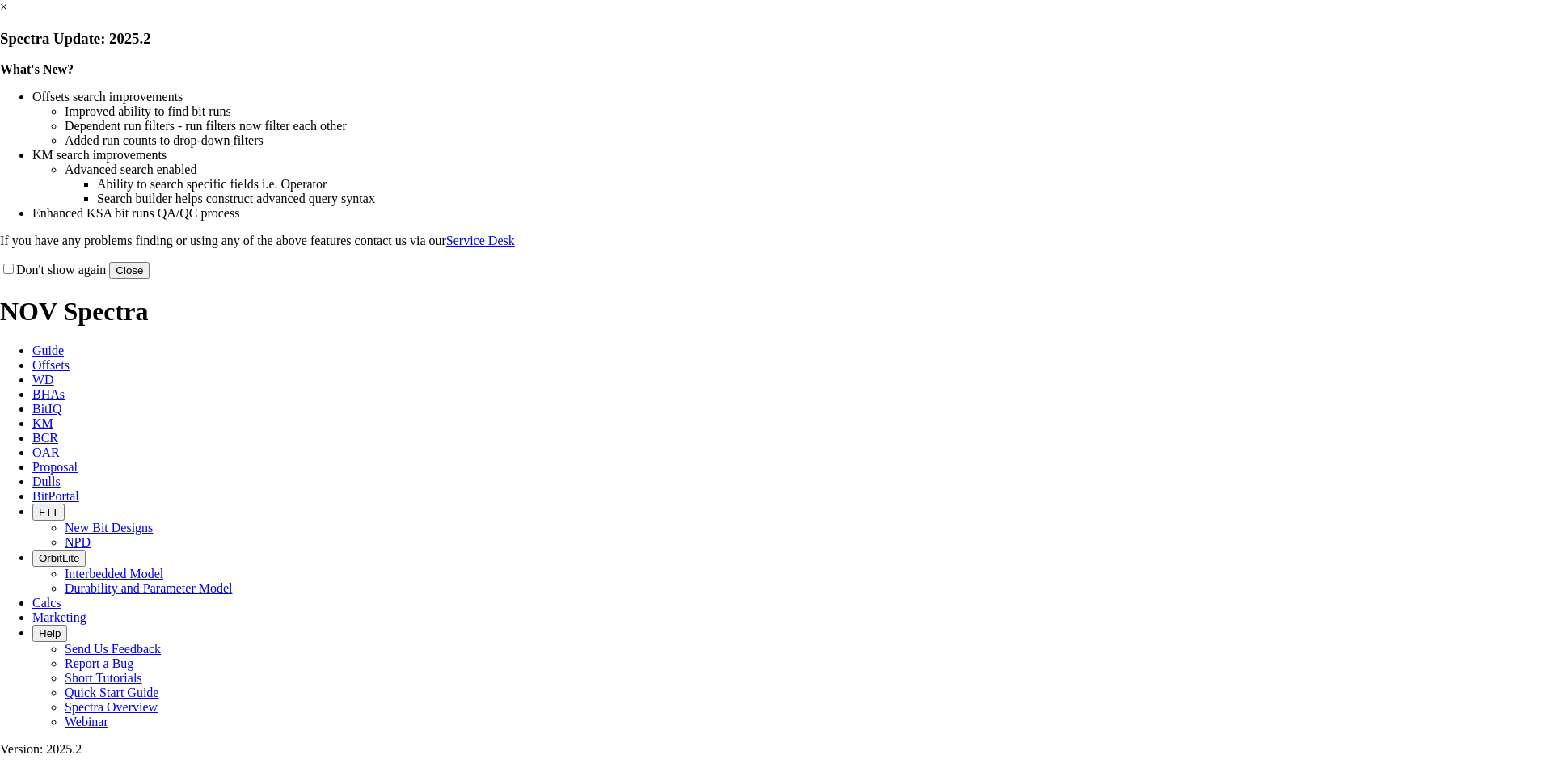
click at [7, 14] on link "×" at bounding box center [3, 7] width 7 height 14
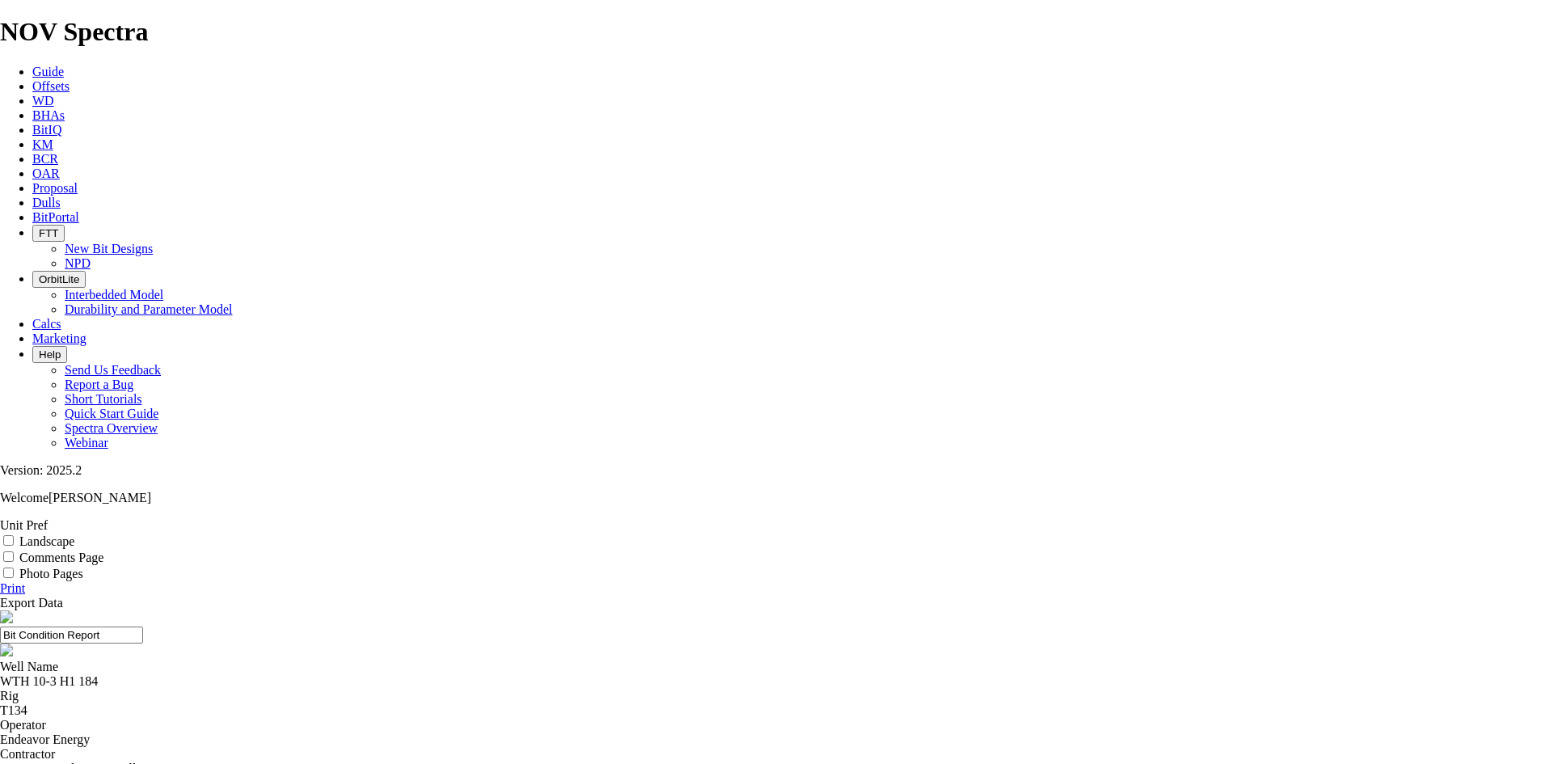
click at [74, 534] on label "Landscape" at bounding box center [46, 541] width 55 height 14
click at [14, 535] on input "Landscape" at bounding box center [8, 540] width 11 height 11
checkbox input "true"
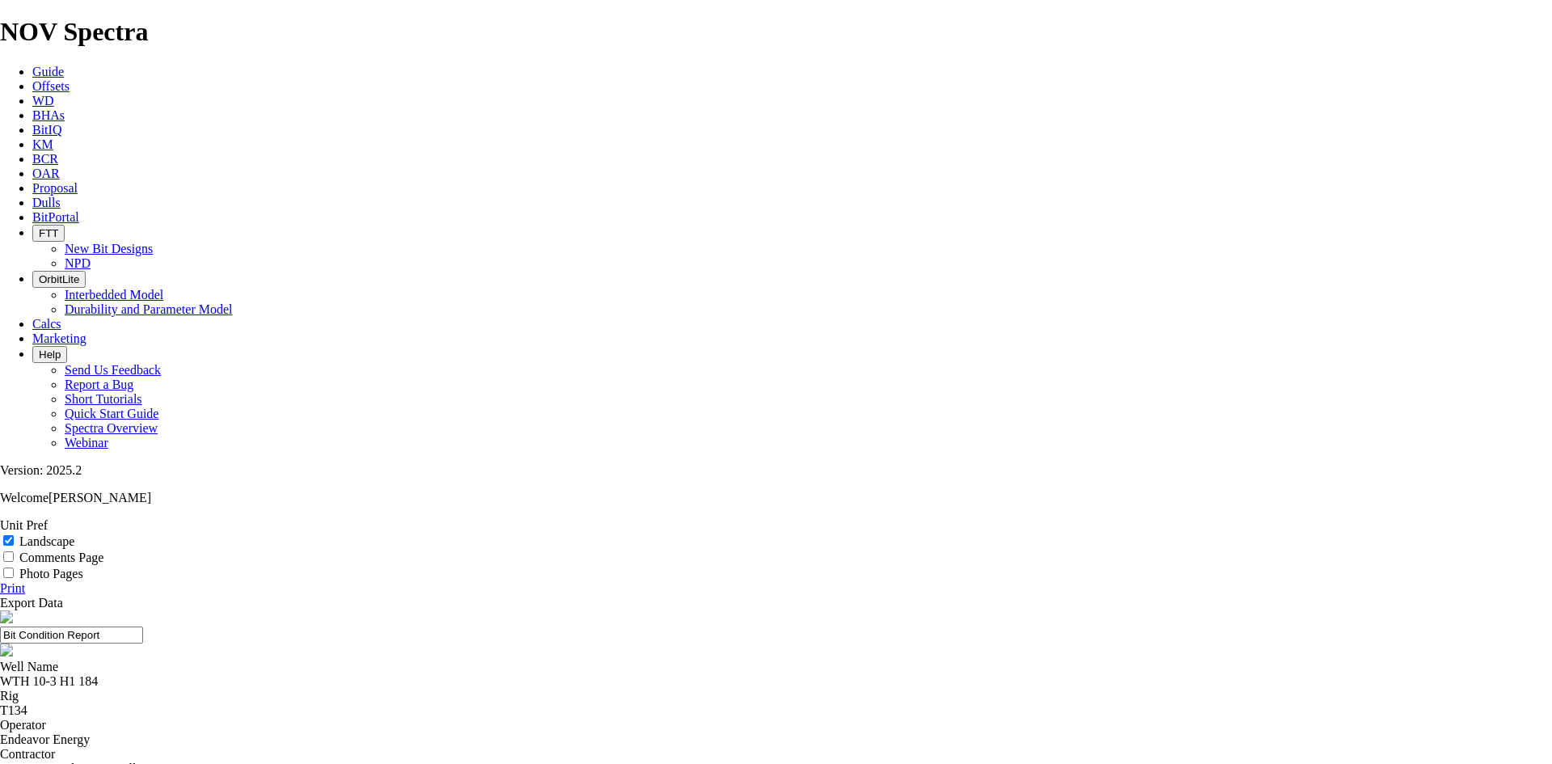
select select "string:TD"
drag, startPoint x: 753, startPoint y: 100, endPoint x: 500, endPoint y: 109, distance: 252.4
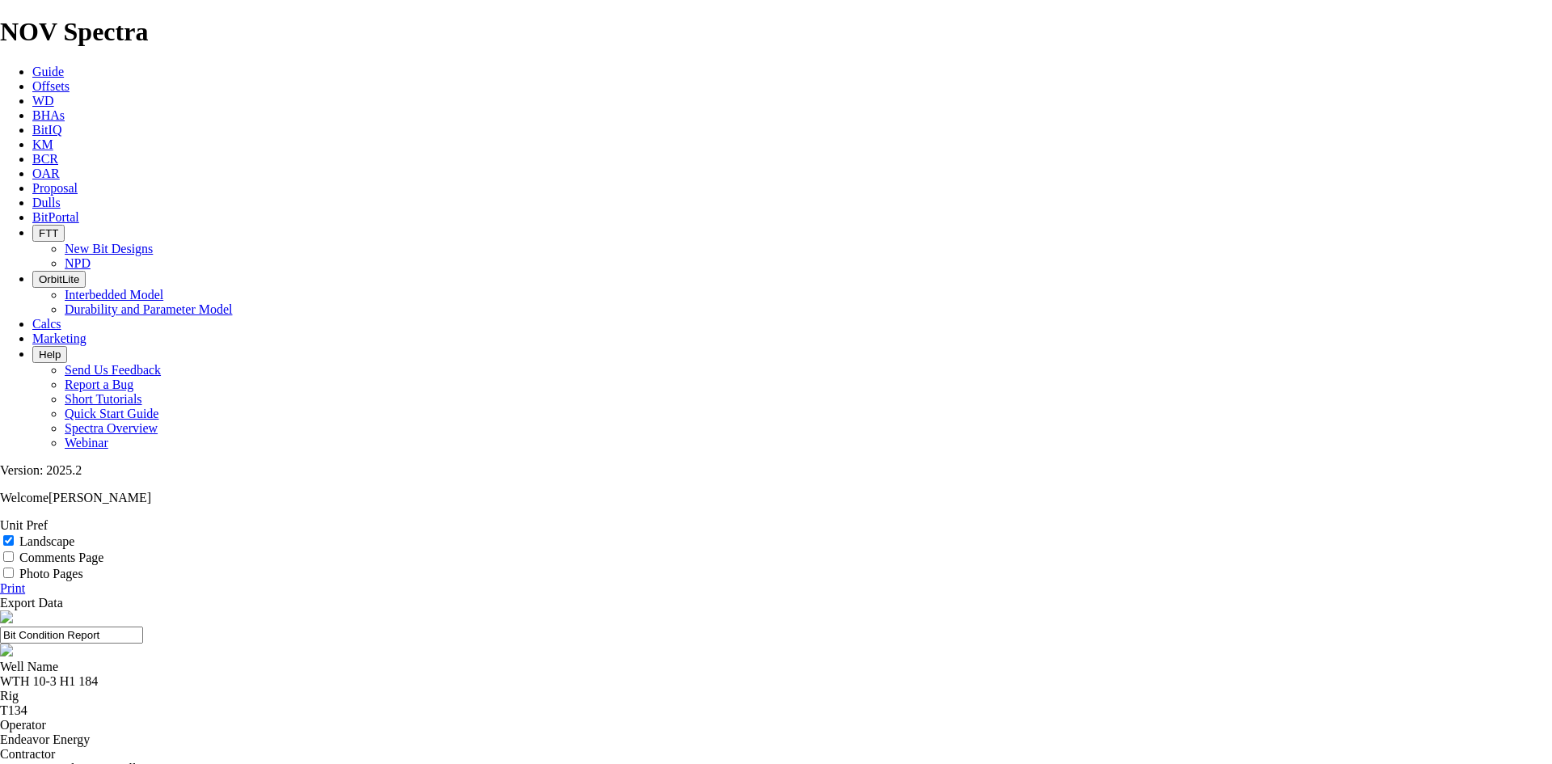
click at [500, 627] on div "Bit Condition Report" at bounding box center [776, 635] width 1552 height 17
drag, startPoint x: 860, startPoint y: 116, endPoint x: 577, endPoint y: 133, distance: 283.5
click at [577, 610] on header "7.88 TKF63 A308312" at bounding box center [776, 634] width 1552 height 49
type input "7.88 TKF63 A308312"
click at [25, 581] on link "Print" at bounding box center [12, 588] width 25 height 14
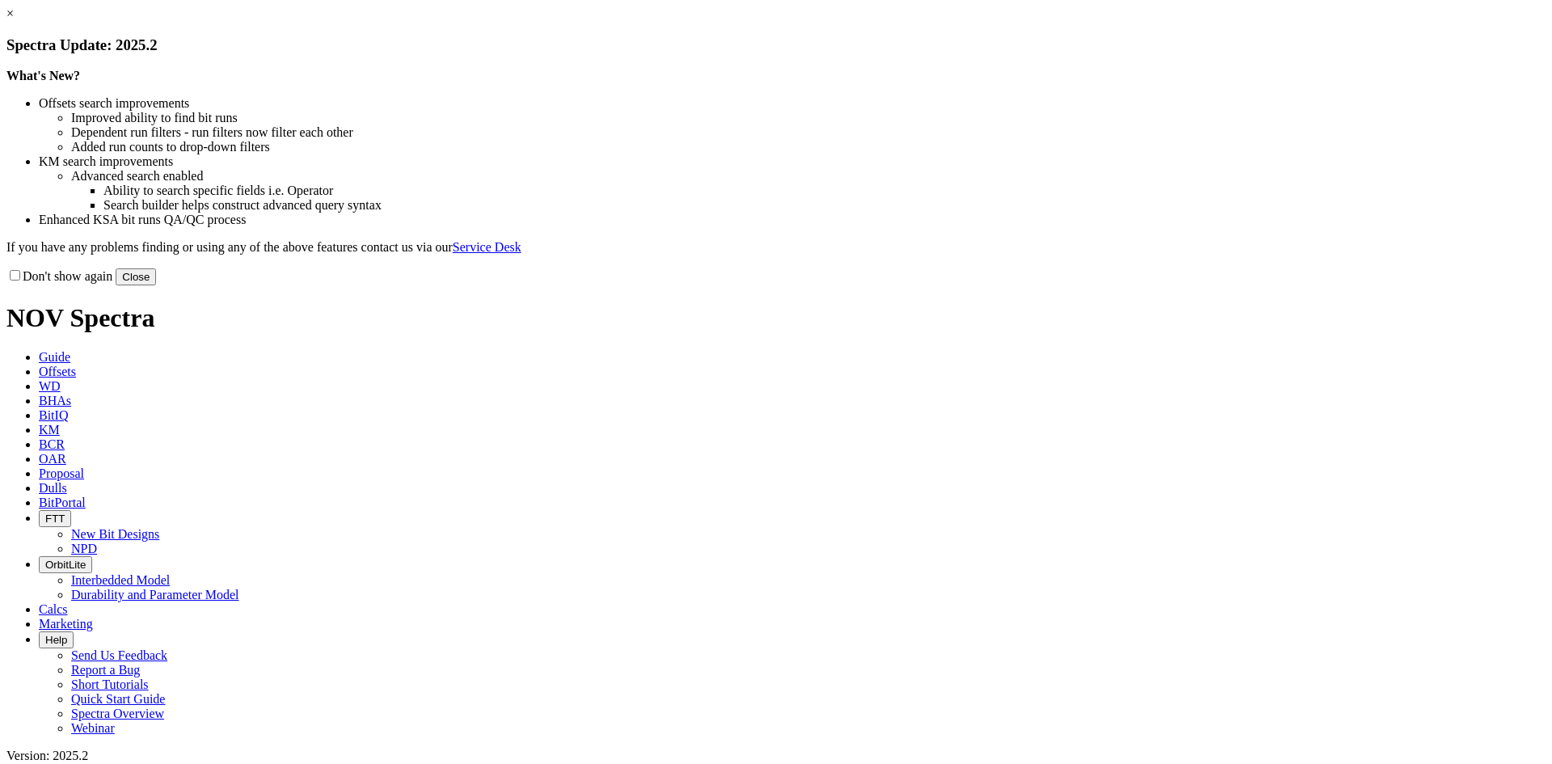
click at [14, 20] on link "×" at bounding box center [9, 13] width 7 height 14
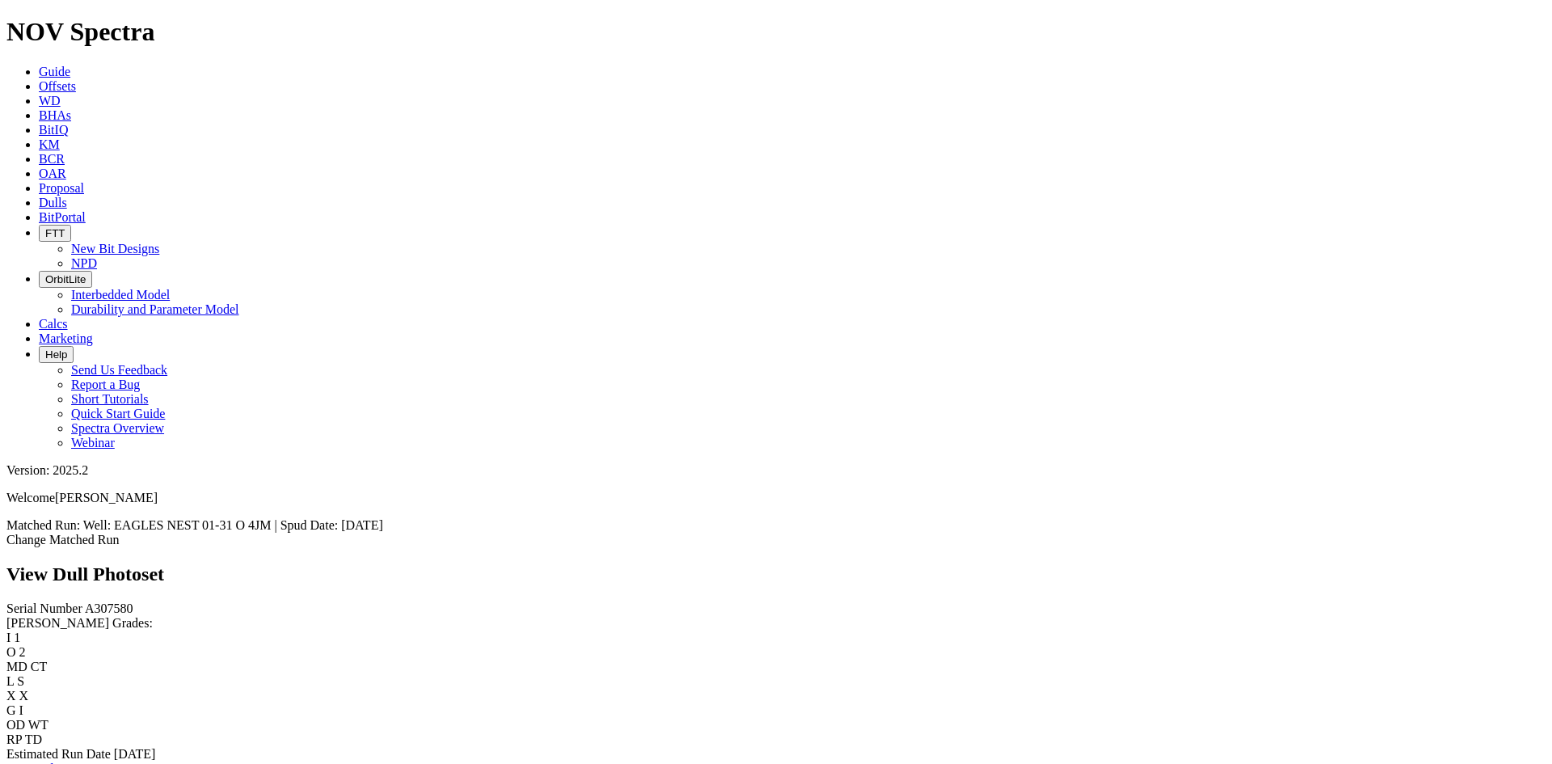
click at [116, 762] on link "Bit Condition Report" at bounding box center [60, 769] width 109 height 14
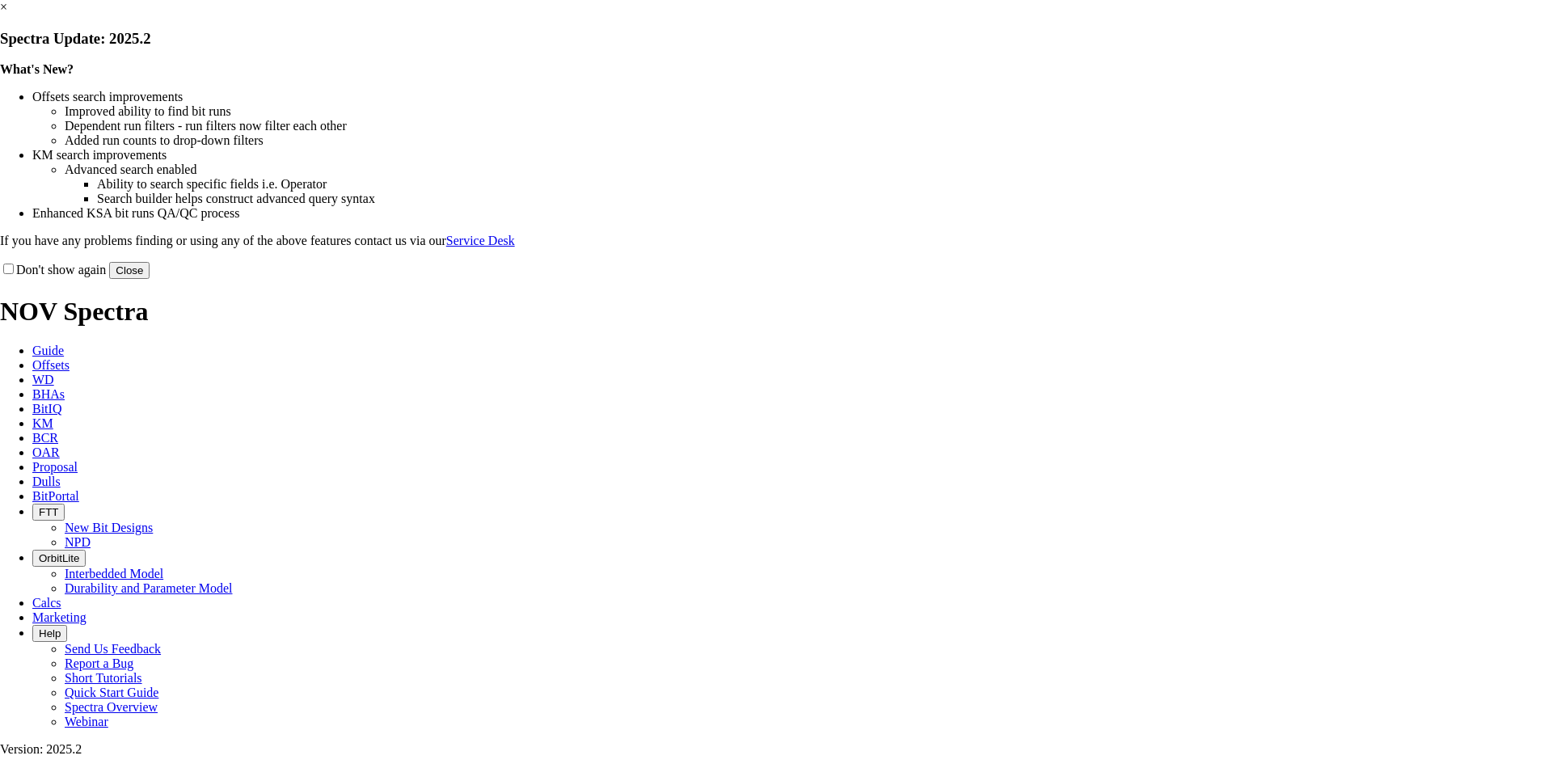
drag, startPoint x: 1125, startPoint y: 130, endPoint x: 1483, endPoint y: 162, distance: 358.7
click at [7, 14] on link "×" at bounding box center [3, 7] width 7 height 14
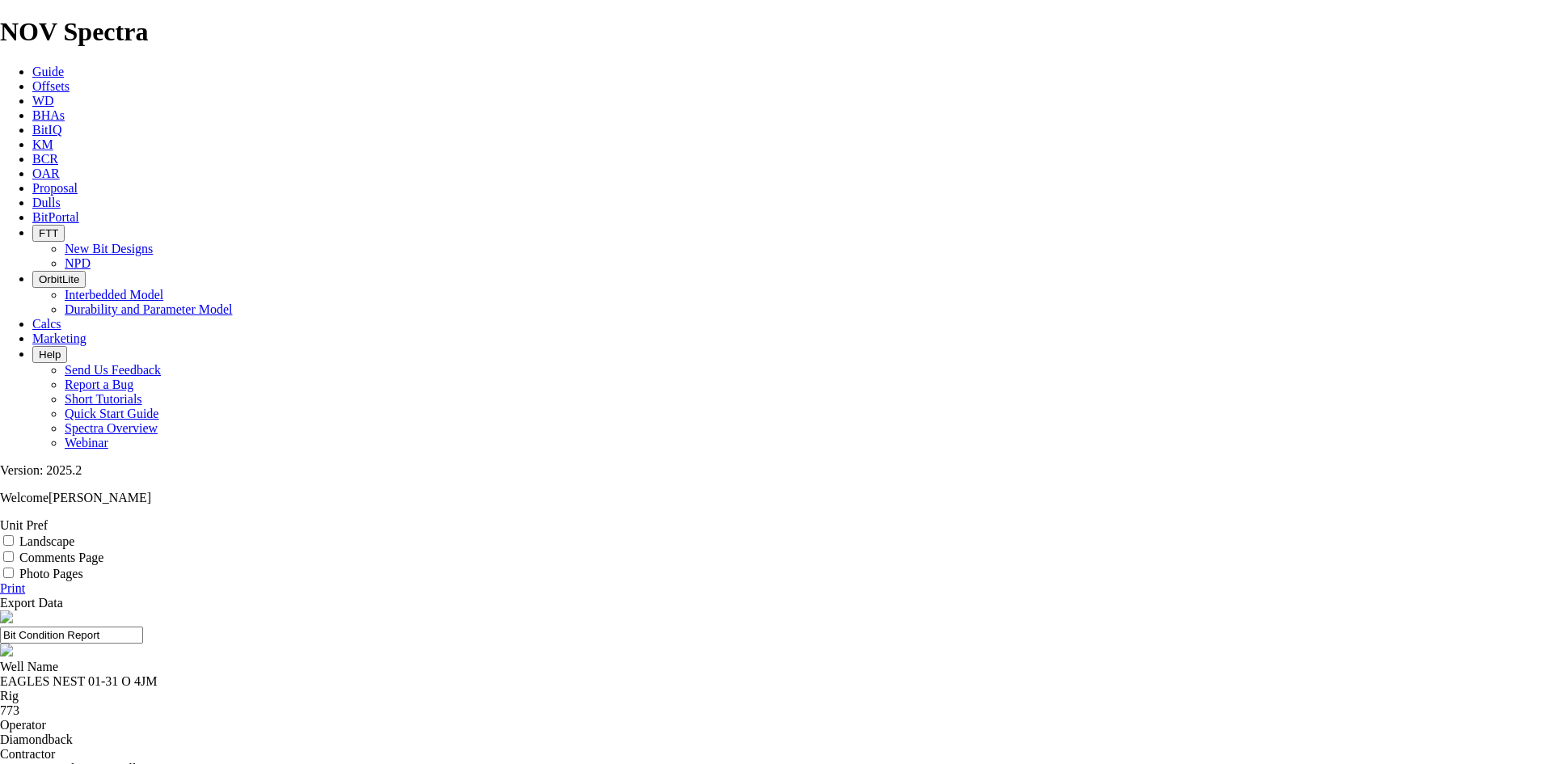
click at [74, 534] on label "Landscape" at bounding box center [46, 541] width 55 height 14
click at [14, 535] on input "Landscape" at bounding box center [8, 540] width 11 height 11
checkbox input "true"
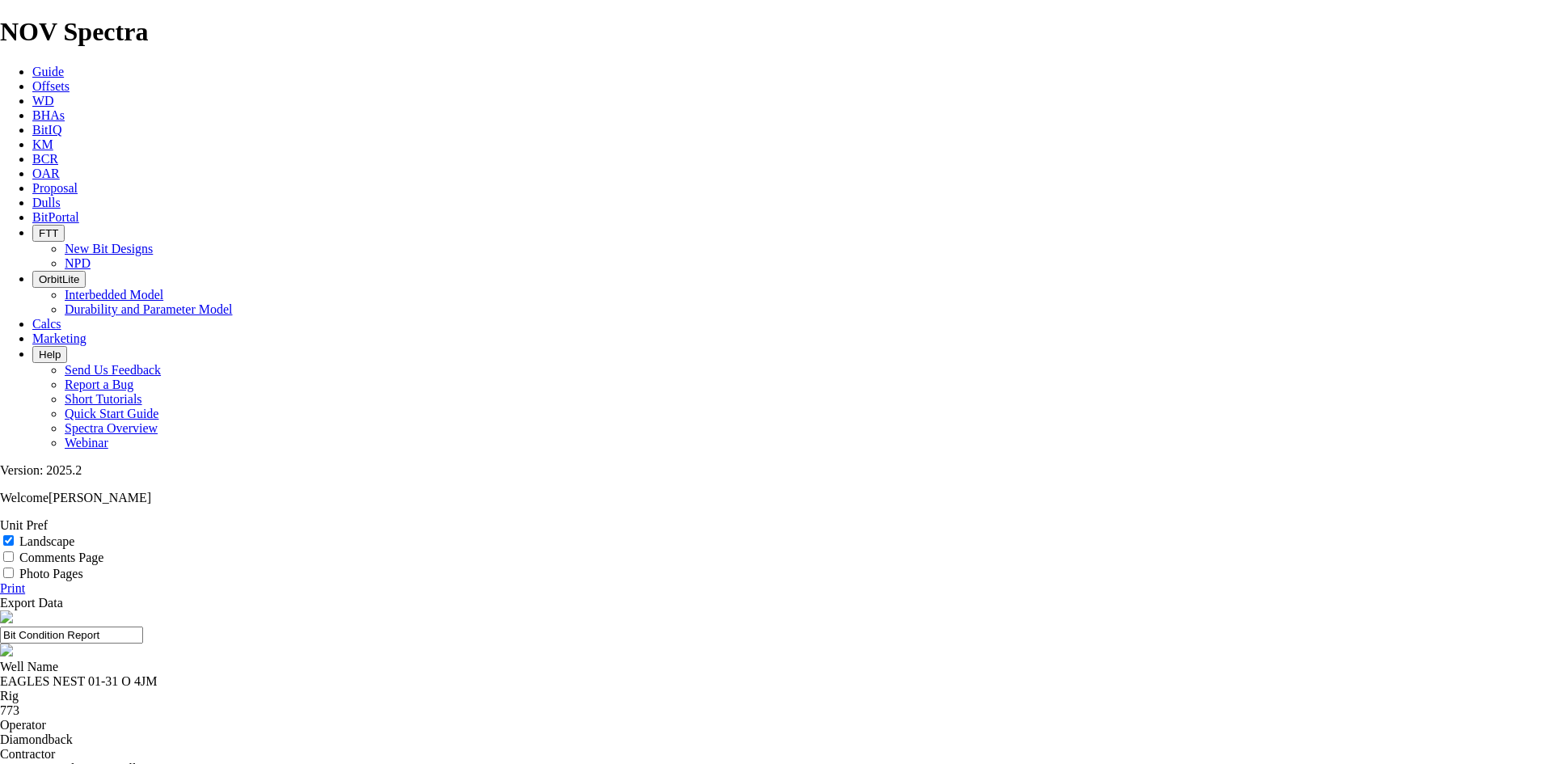
drag, startPoint x: 863, startPoint y: 122, endPoint x: 467, endPoint y: 150, distance: 396.3
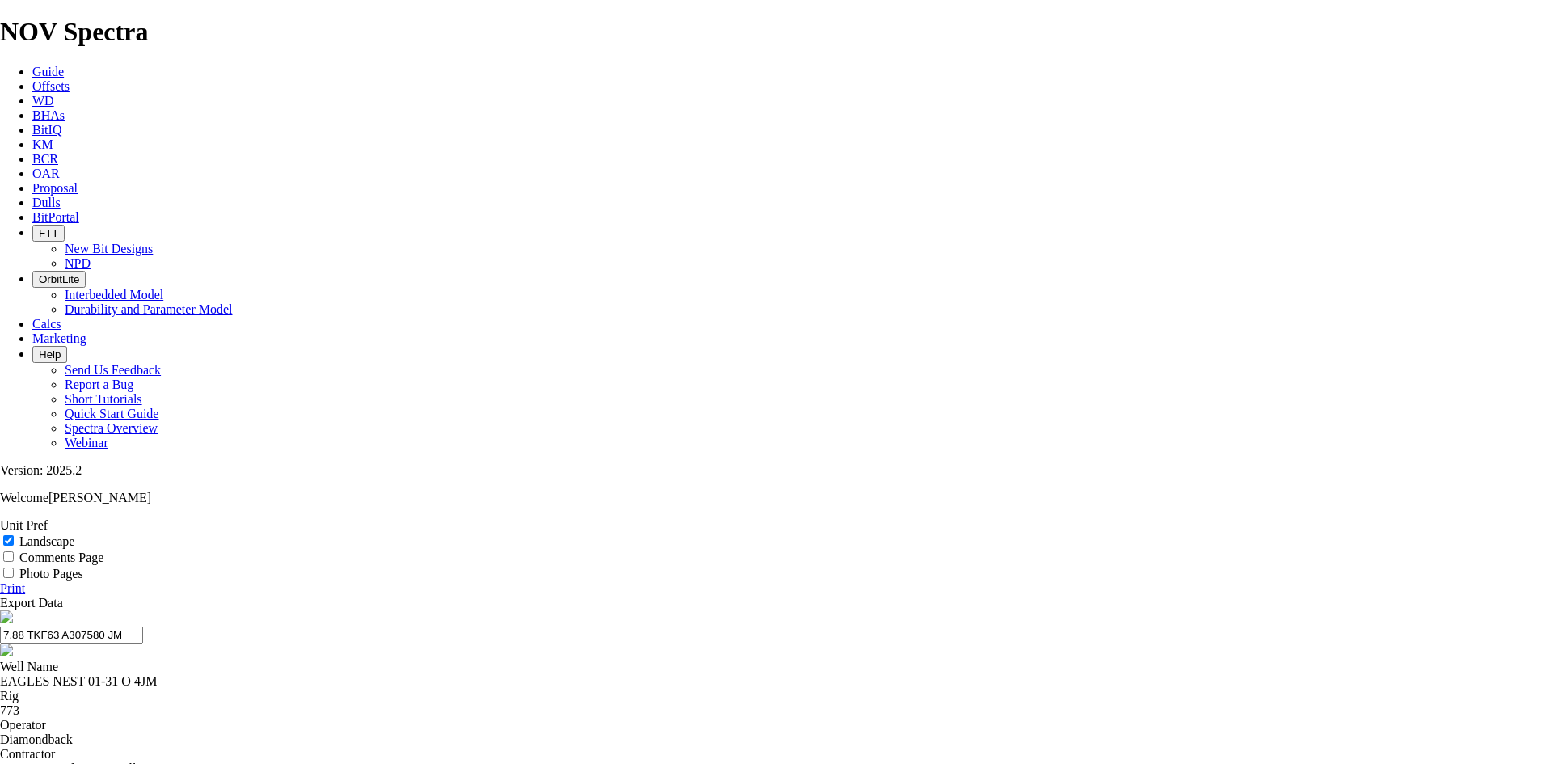
drag, startPoint x: 882, startPoint y: 108, endPoint x: 610, endPoint y: 110, distance: 272.5
click at [143, 627] on input "7.88 TKF63 A307580 JM" at bounding box center [71, 635] width 143 height 17
type input "7.88 TKF63 A307580 JM"
click at [25, 581] on link "Print" at bounding box center [12, 588] width 25 height 14
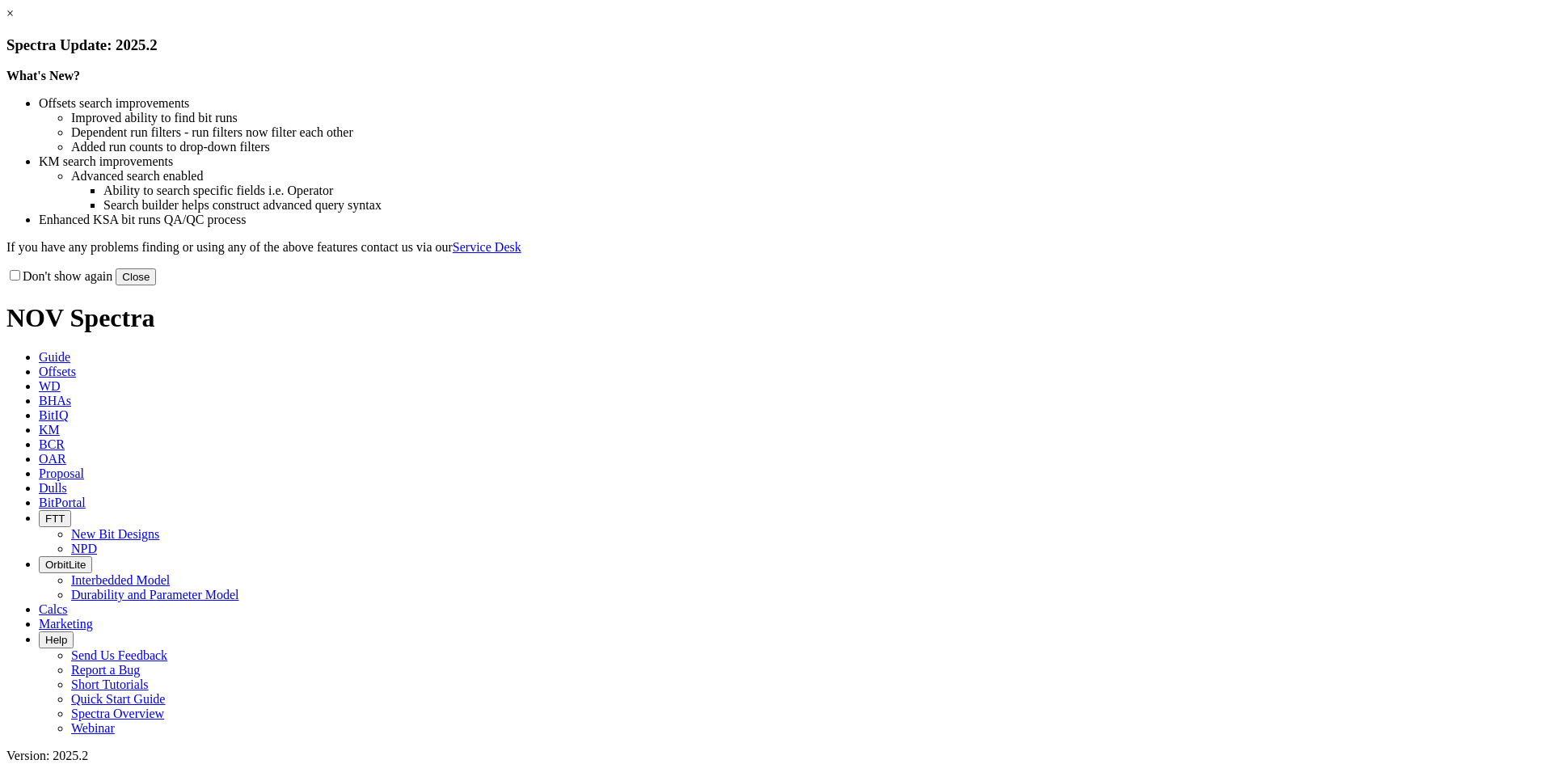
click at [14, 20] on link "×" at bounding box center [9, 13] width 7 height 14
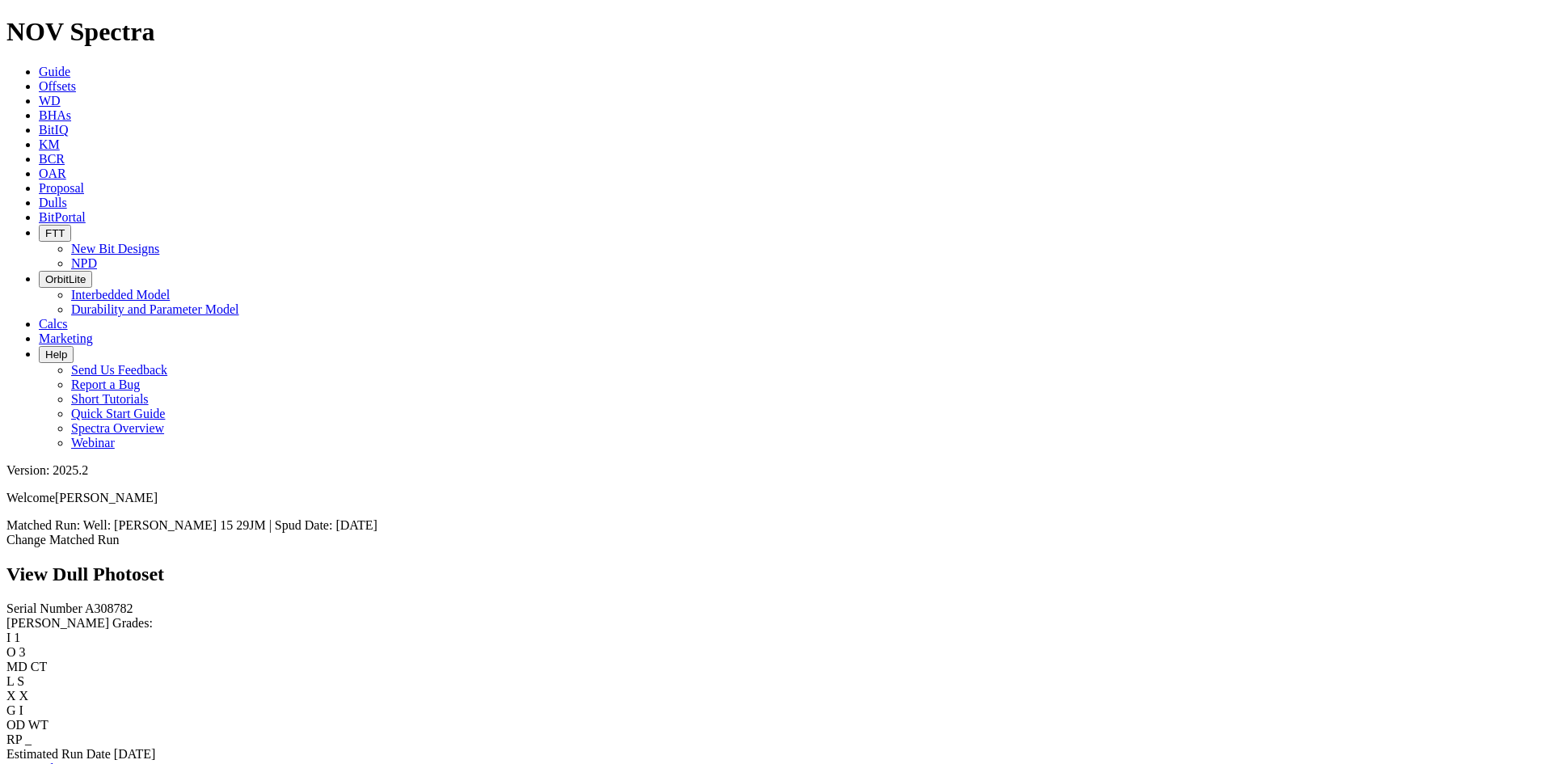
click at [85, 762] on link "Bit Condition Report" at bounding box center [60, 769] width 109 height 14
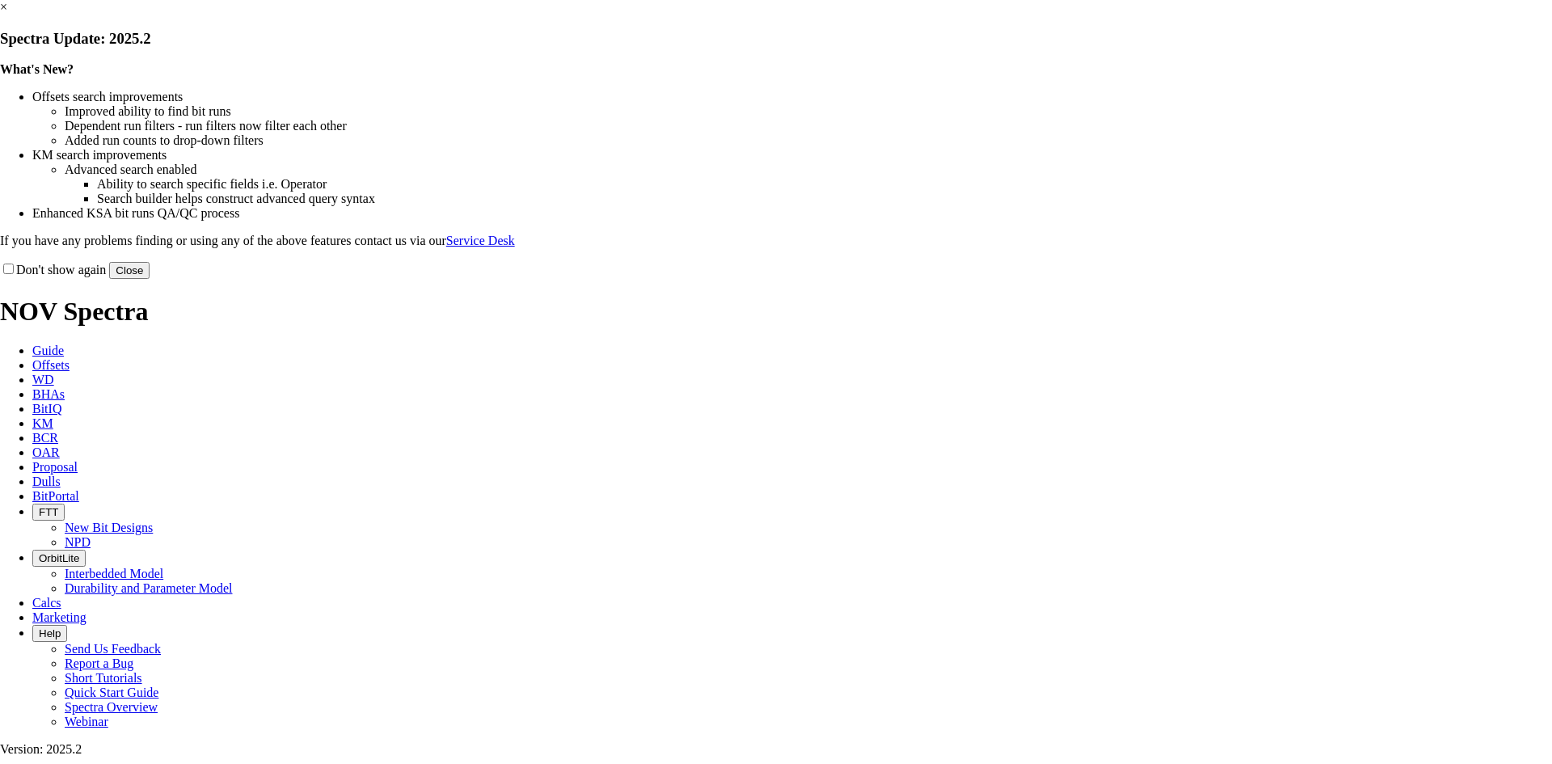
click at [7, 14] on link "×" at bounding box center [3, 7] width 7 height 14
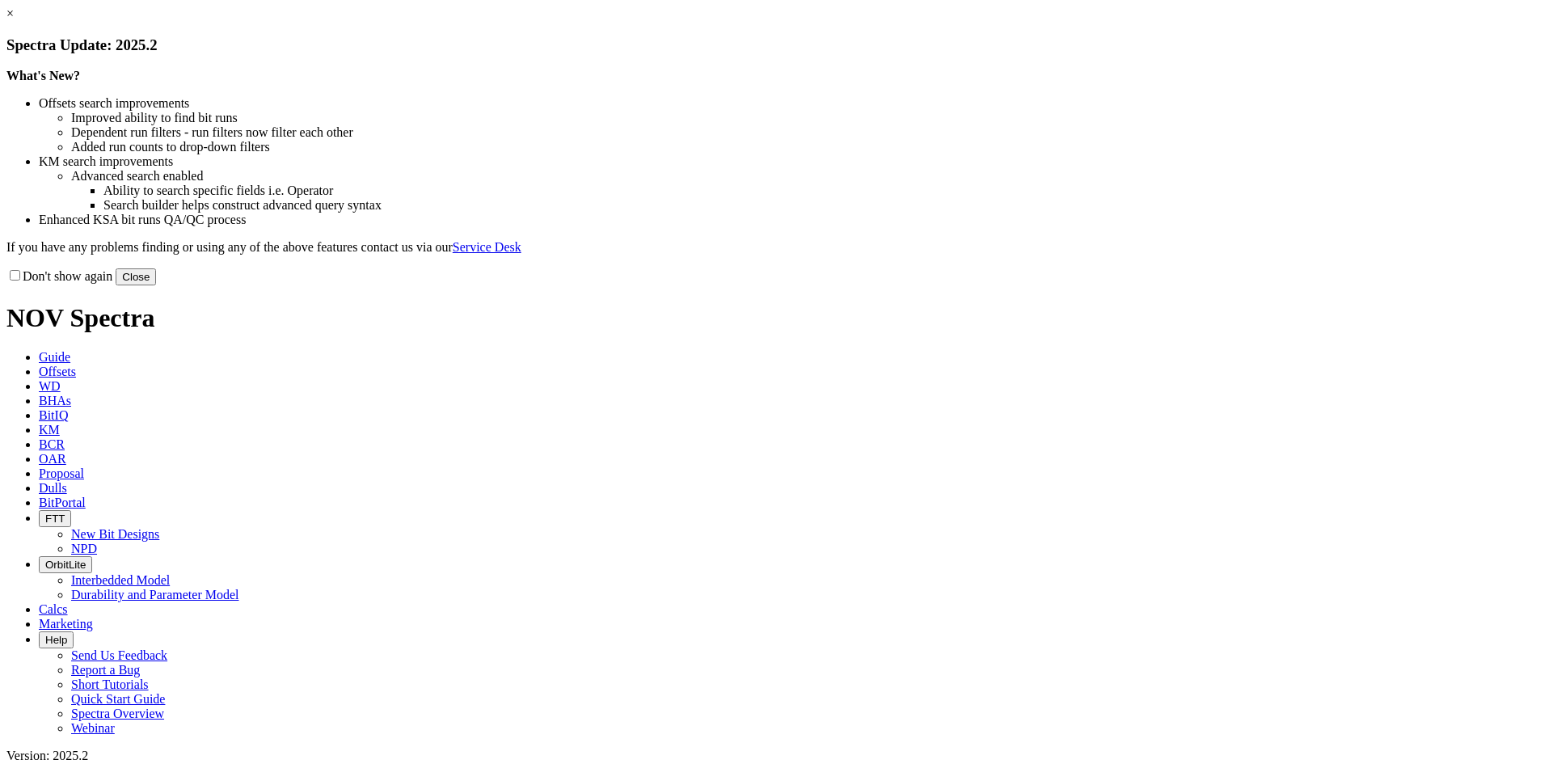
click at [14, 20] on link "×" at bounding box center [9, 13] width 7 height 14
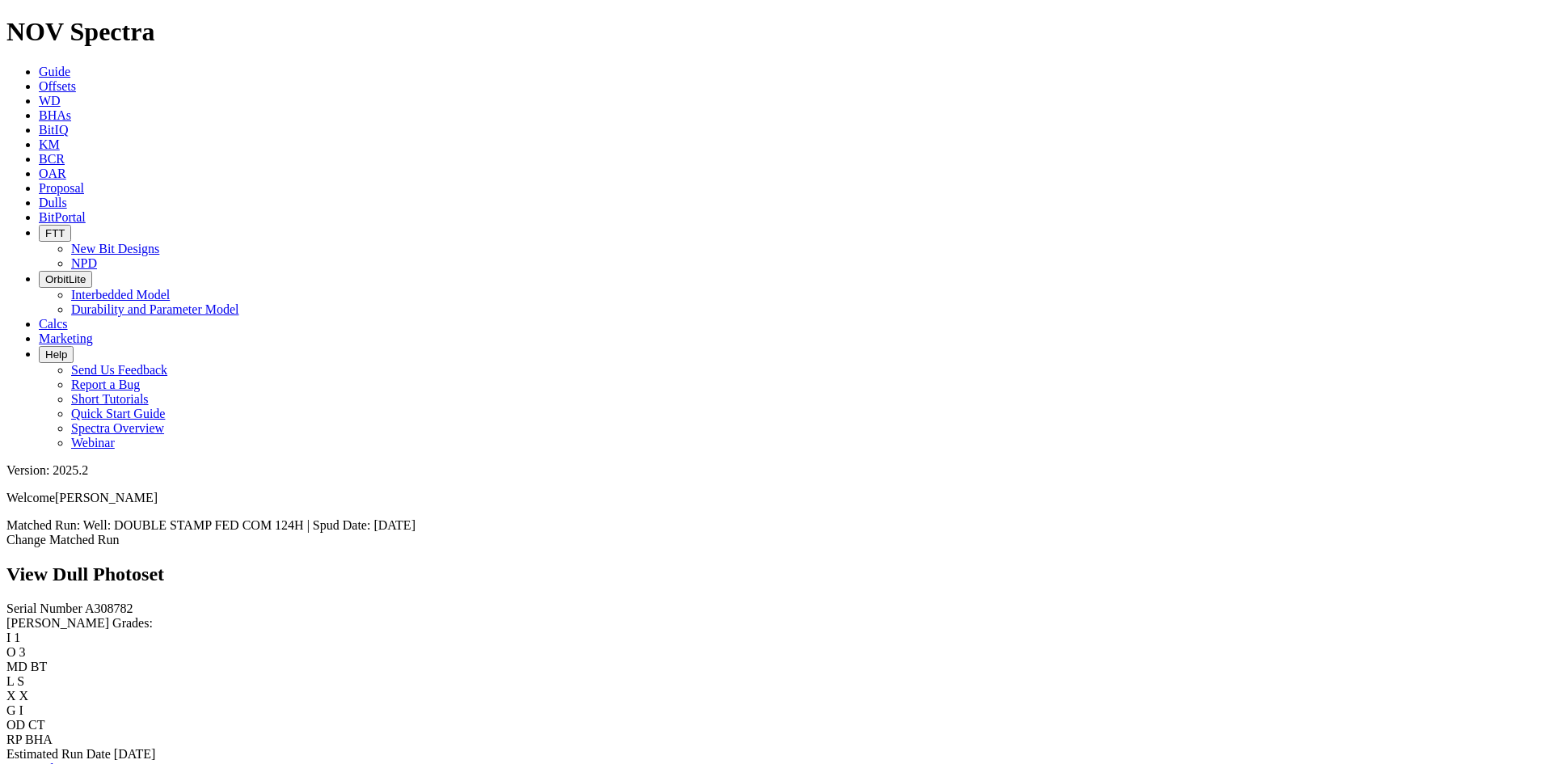
click at [116, 762] on link "Bit Condition Report" at bounding box center [60, 769] width 109 height 14
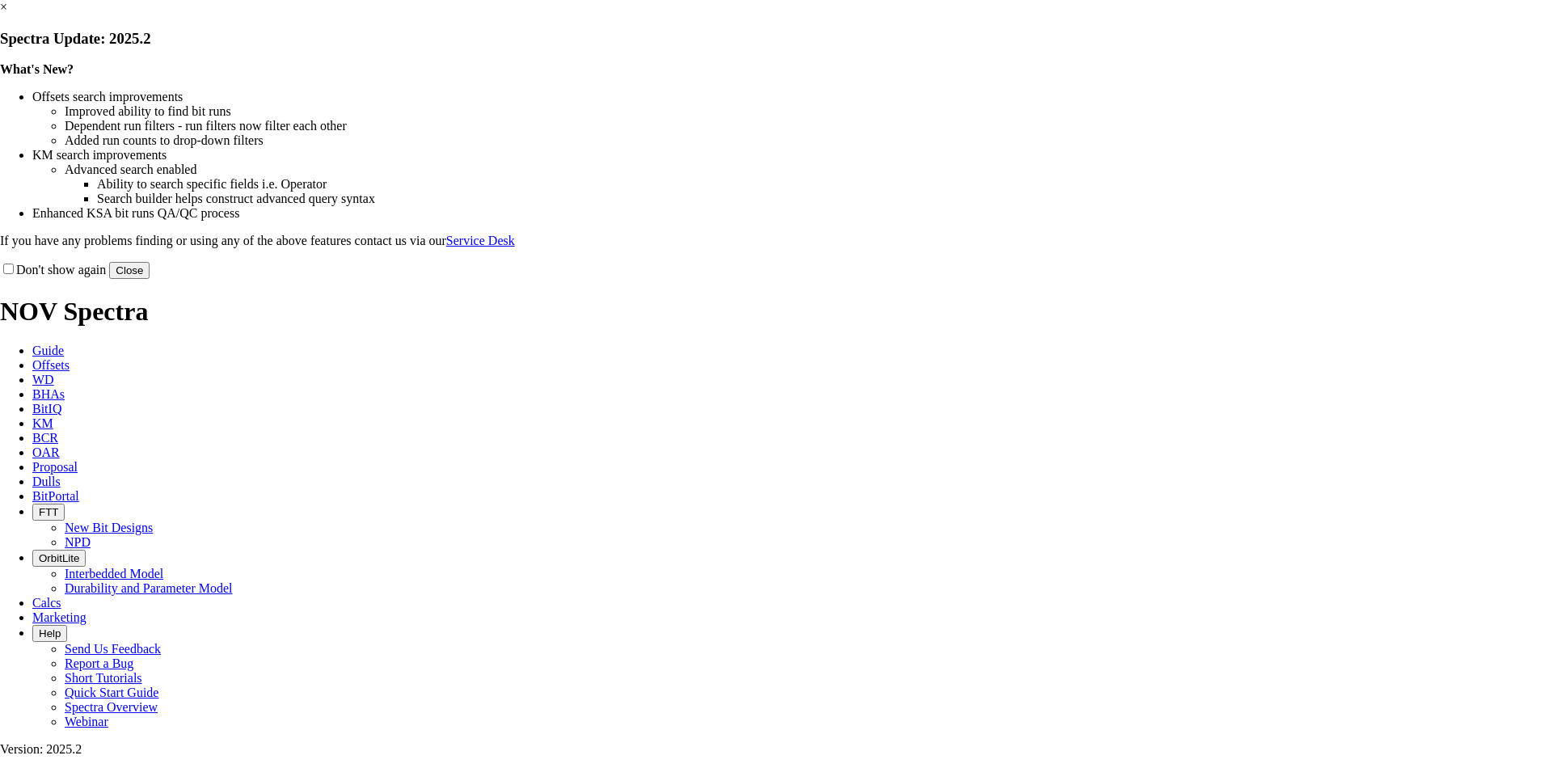
click at [7, 14] on link "×" at bounding box center [3, 7] width 7 height 14
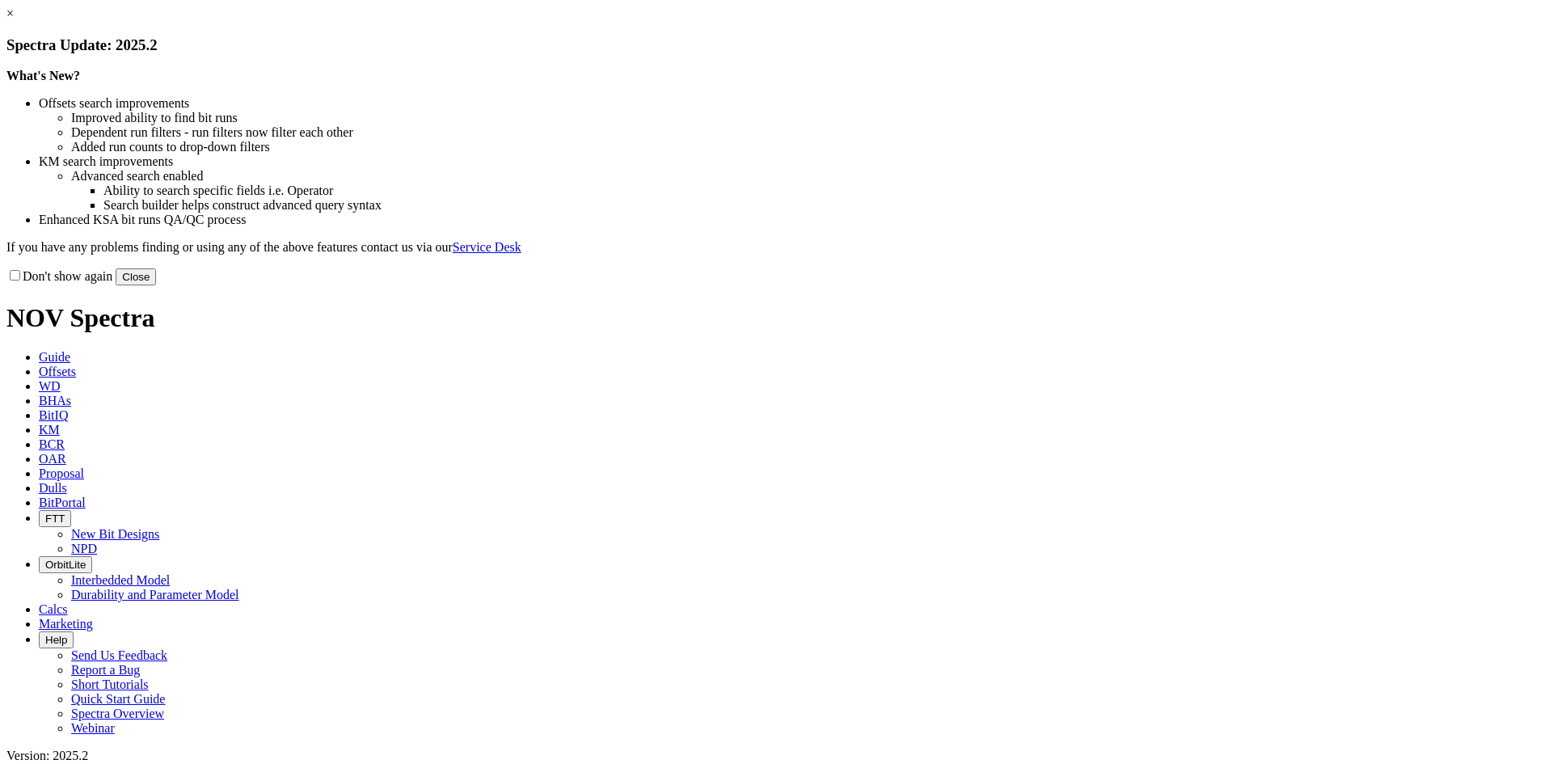
click at [14, 20] on link "×" at bounding box center [9, 13] width 7 height 14
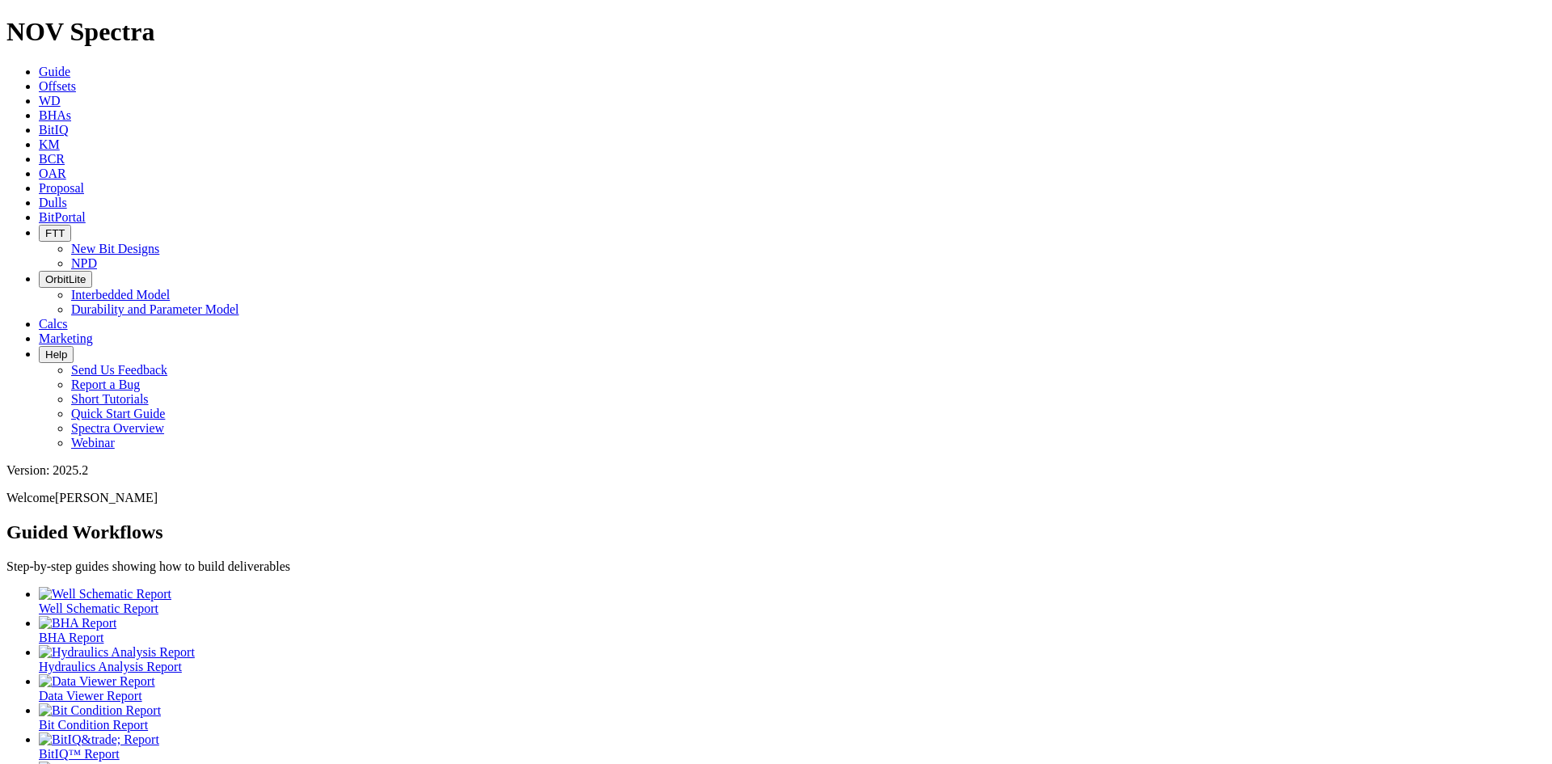
click at [67, 196] on span "Dulls" at bounding box center [53, 203] width 28 height 14
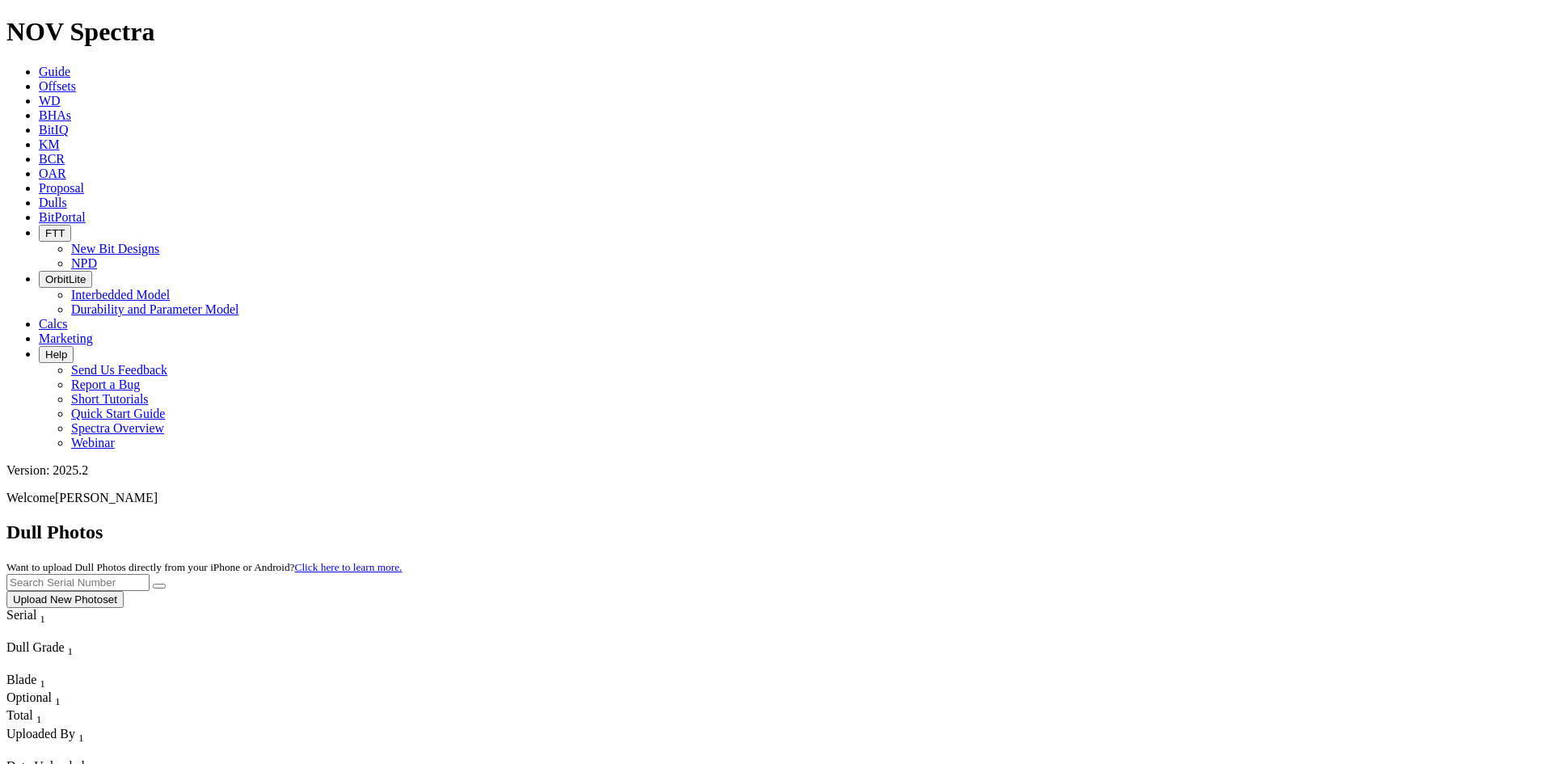
click at [150, 574] on input "text" at bounding box center [77, 582] width 143 height 17
paste input "A317313"
type input "A317313"
click at [166, 584] on button "submit" at bounding box center [159, 586] width 13 height 5
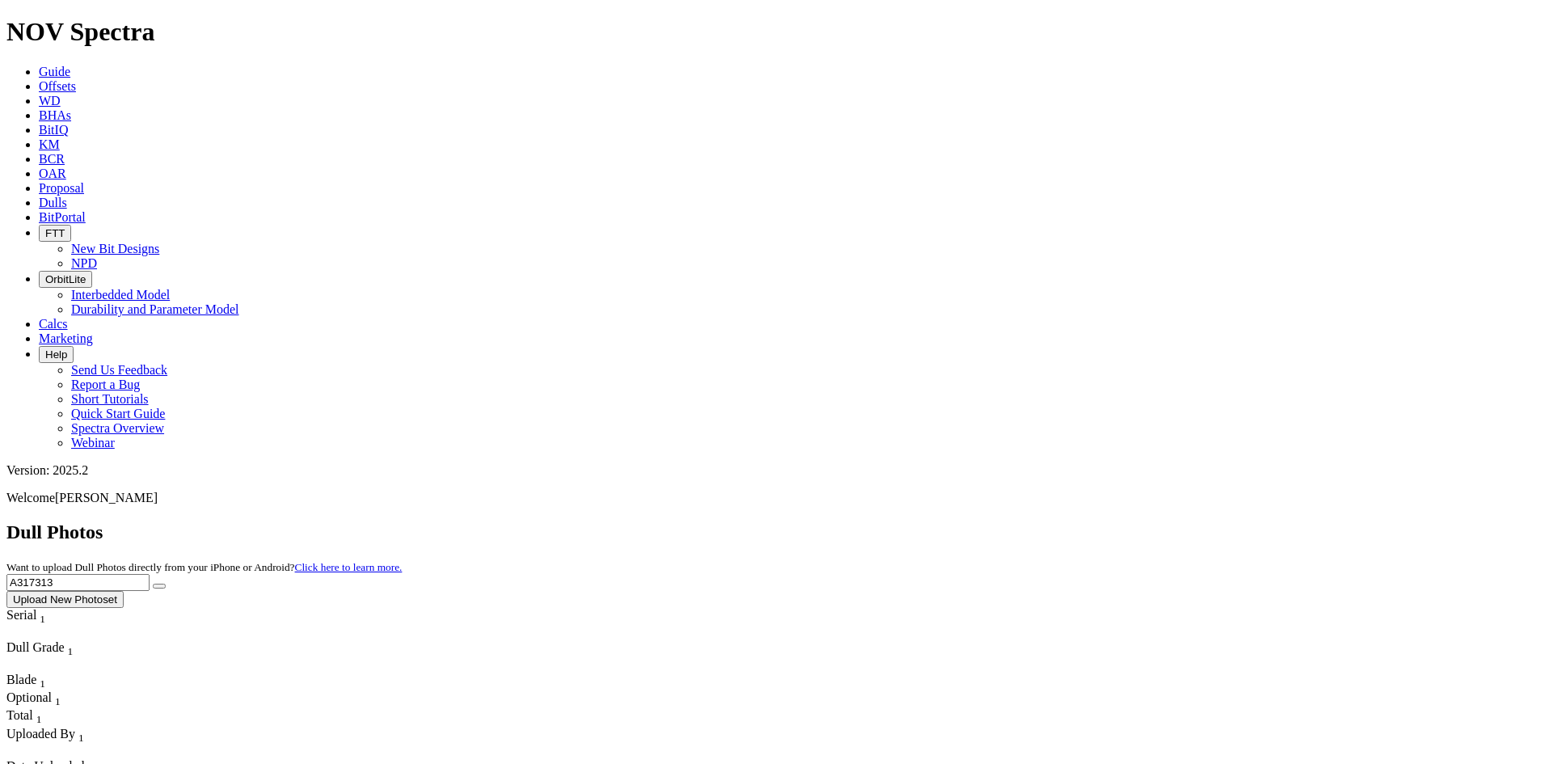
drag, startPoint x: 1136, startPoint y: 78, endPoint x: 1113, endPoint y: 84, distance: 23.3
click at [1113, 521] on div "Dull Photos Want to upload Dull Photos directly from your iPhone or Android? Cl…" at bounding box center [775, 564] width 1539 height 87
paste input "A313414"
type input "A313414"
click at [166, 584] on button "submit" at bounding box center [159, 586] width 13 height 5
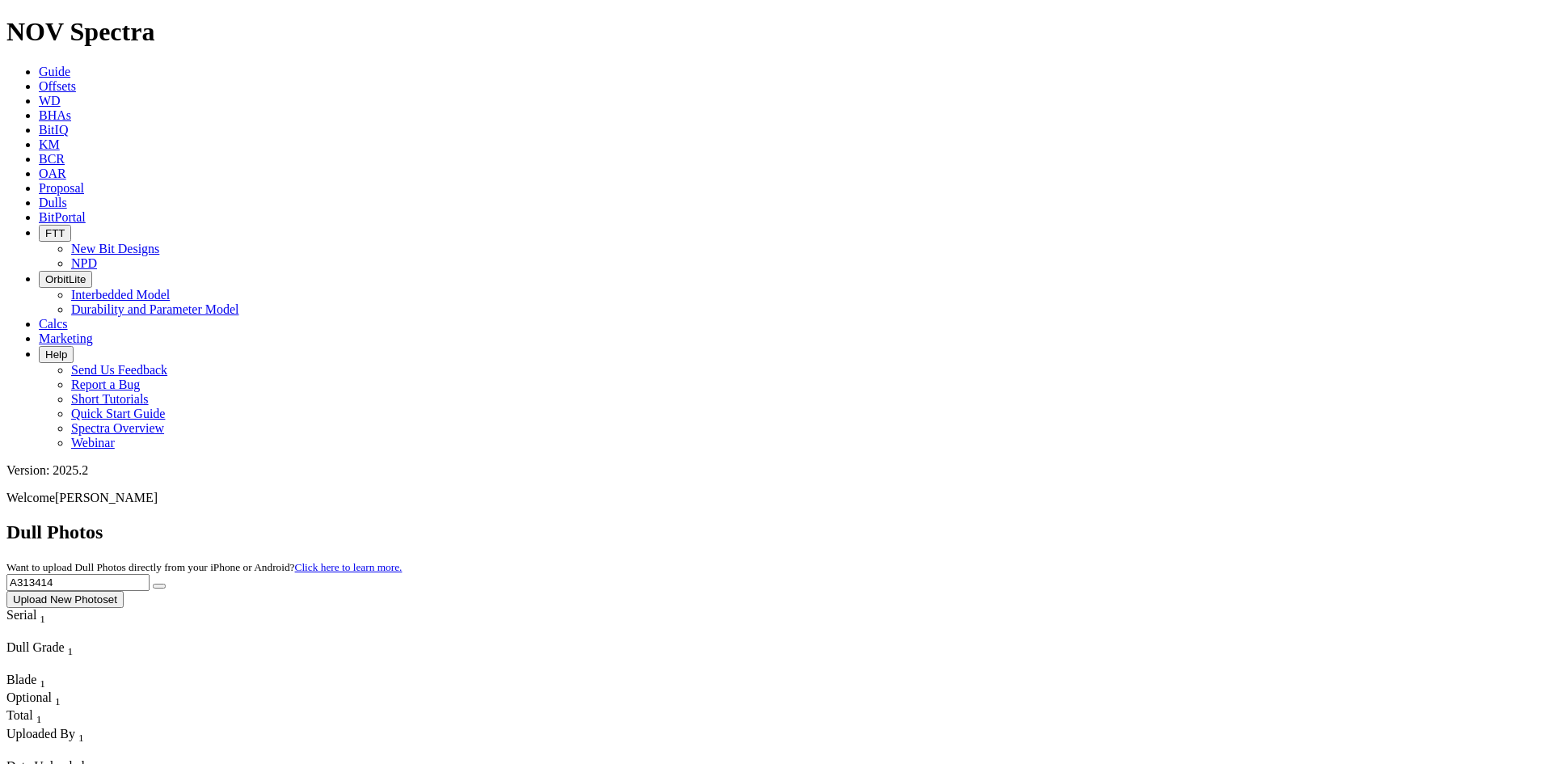
drag, startPoint x: 1203, startPoint y: 73, endPoint x: 1098, endPoint y: 77, distance: 105.2
click at [1098, 521] on div "Dull Photos Want to upload Dull Photos directly from your iPhone or Android? Cl…" at bounding box center [775, 564] width 1539 height 87
paste input "A313979"
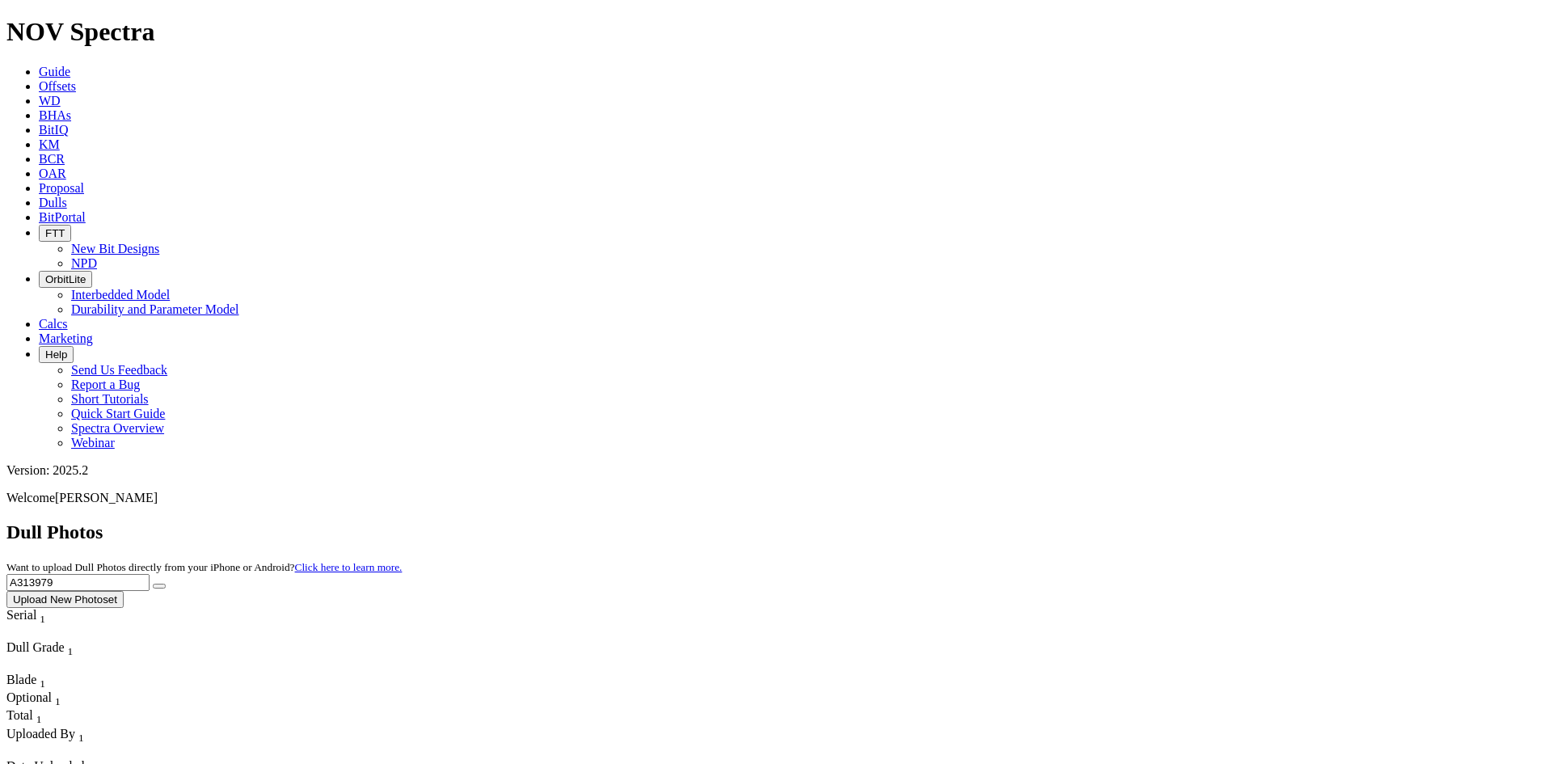
type input "A313979"
click at [166, 584] on button "submit" at bounding box center [159, 586] width 13 height 5
drag, startPoint x: 1236, startPoint y: 74, endPoint x: 1089, endPoint y: 90, distance: 148.0
click at [1089, 521] on div "Dull Photos Want to upload Dull Photos directly from your iPhone or Android? Cl…" at bounding box center [775, 564] width 1539 height 87
click at [150, 574] on input "text" at bounding box center [77, 582] width 143 height 17
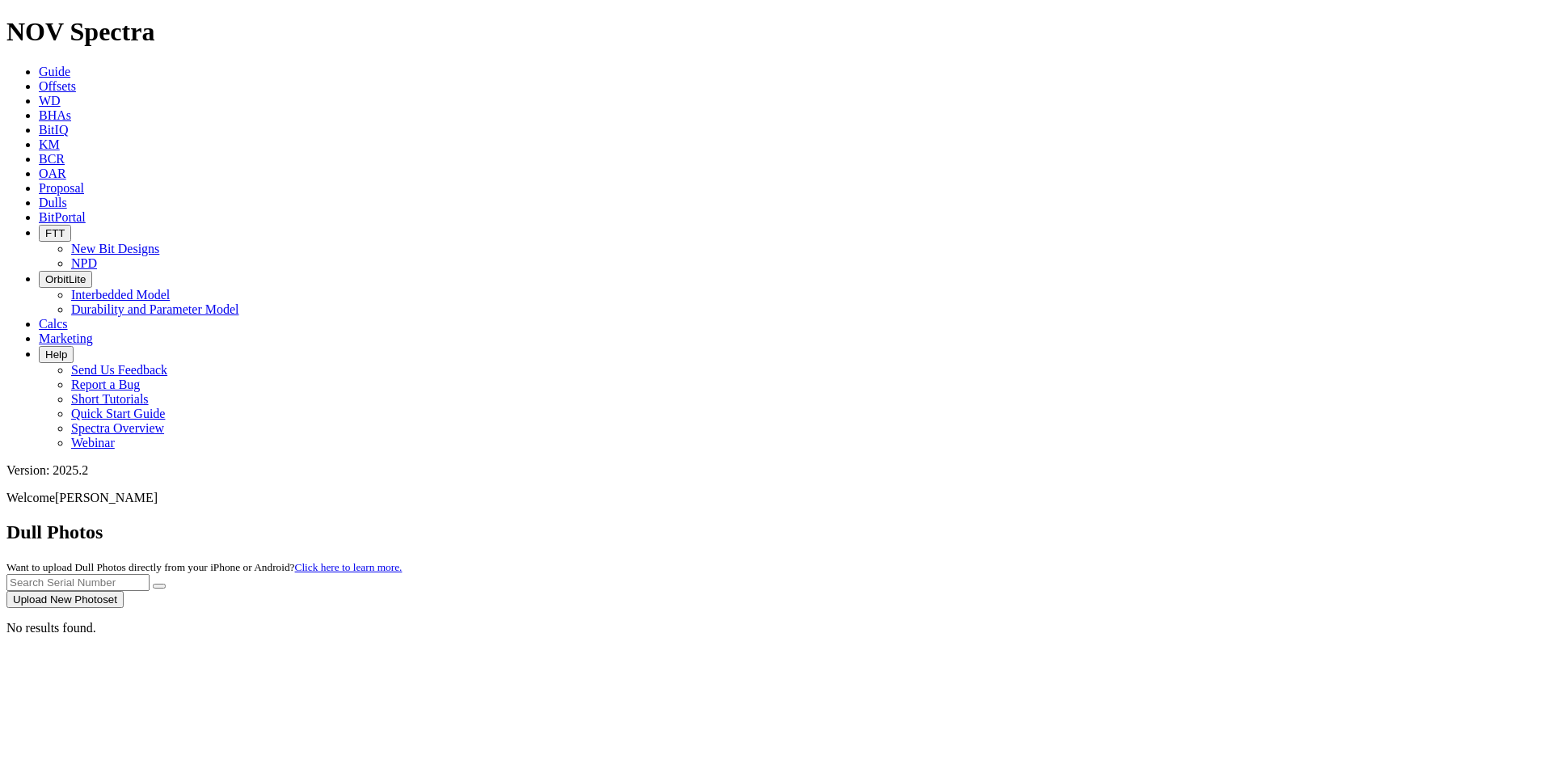
paste input "A304108"
type input "A304108"
click at [159, 586] on icon "submit" at bounding box center [159, 586] width 0 height 0
drag, startPoint x: 1175, startPoint y: 68, endPoint x: 1110, endPoint y: 78, distance: 65.4
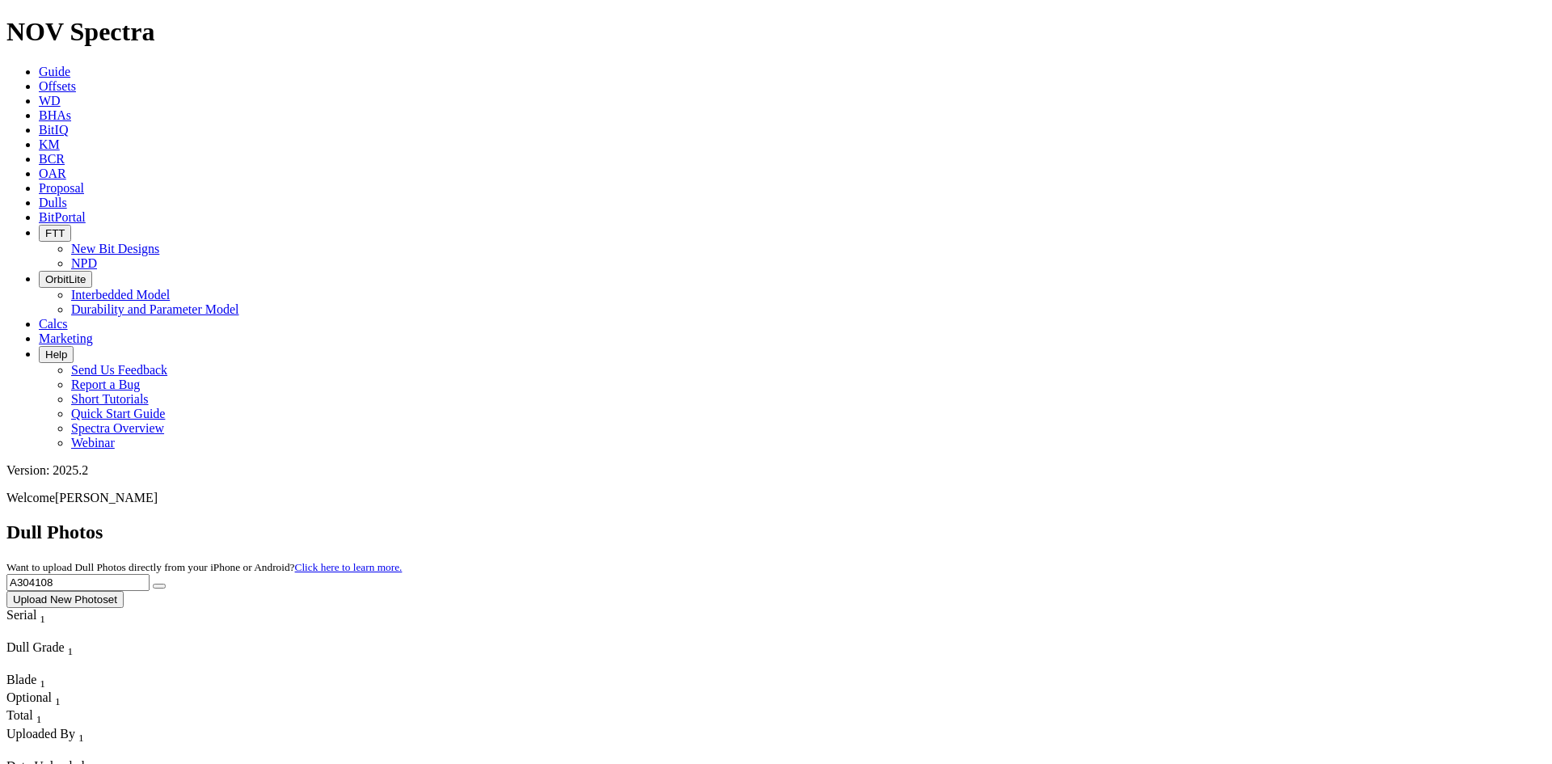
click at [1118, 521] on div "Dull Photos Want to upload Dull Photos directly from your iPhone or Android? Cl…" at bounding box center [775, 564] width 1539 height 87
paste input "A307984"
type input "A307984"
click at [159, 586] on icon "submit" at bounding box center [159, 586] width 0 height 0
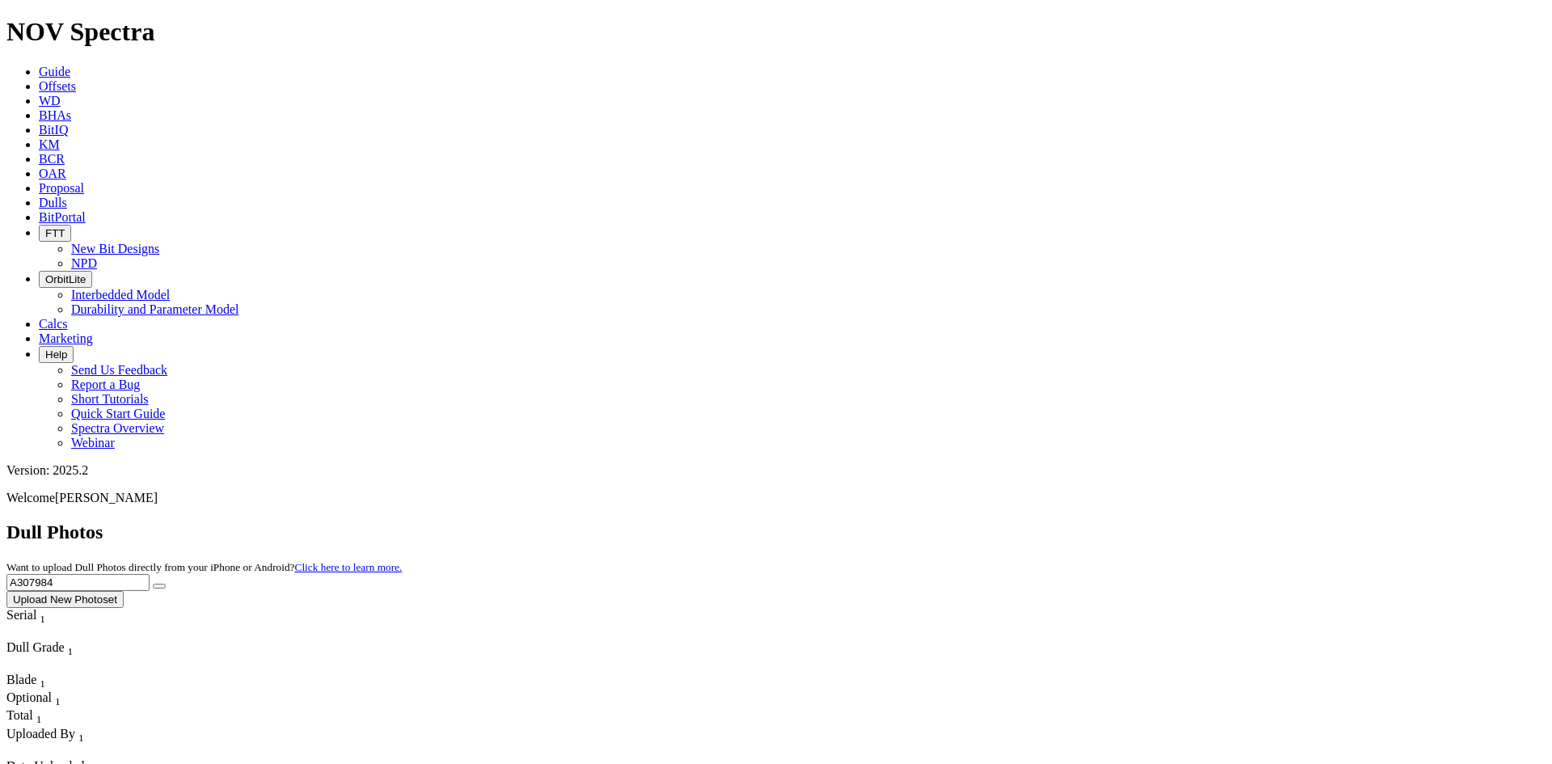
drag, startPoint x: 1225, startPoint y: 69, endPoint x: 1101, endPoint y: 88, distance: 125.2
click at [1102, 521] on div "Dull Photos Want to upload Dull Photos directly from your iPhone or Android? Cl…" at bounding box center [775, 564] width 1539 height 87
paste input "A314526"
type input "A314526"
click at [159, 586] on icon "submit" at bounding box center [159, 586] width 0 height 0
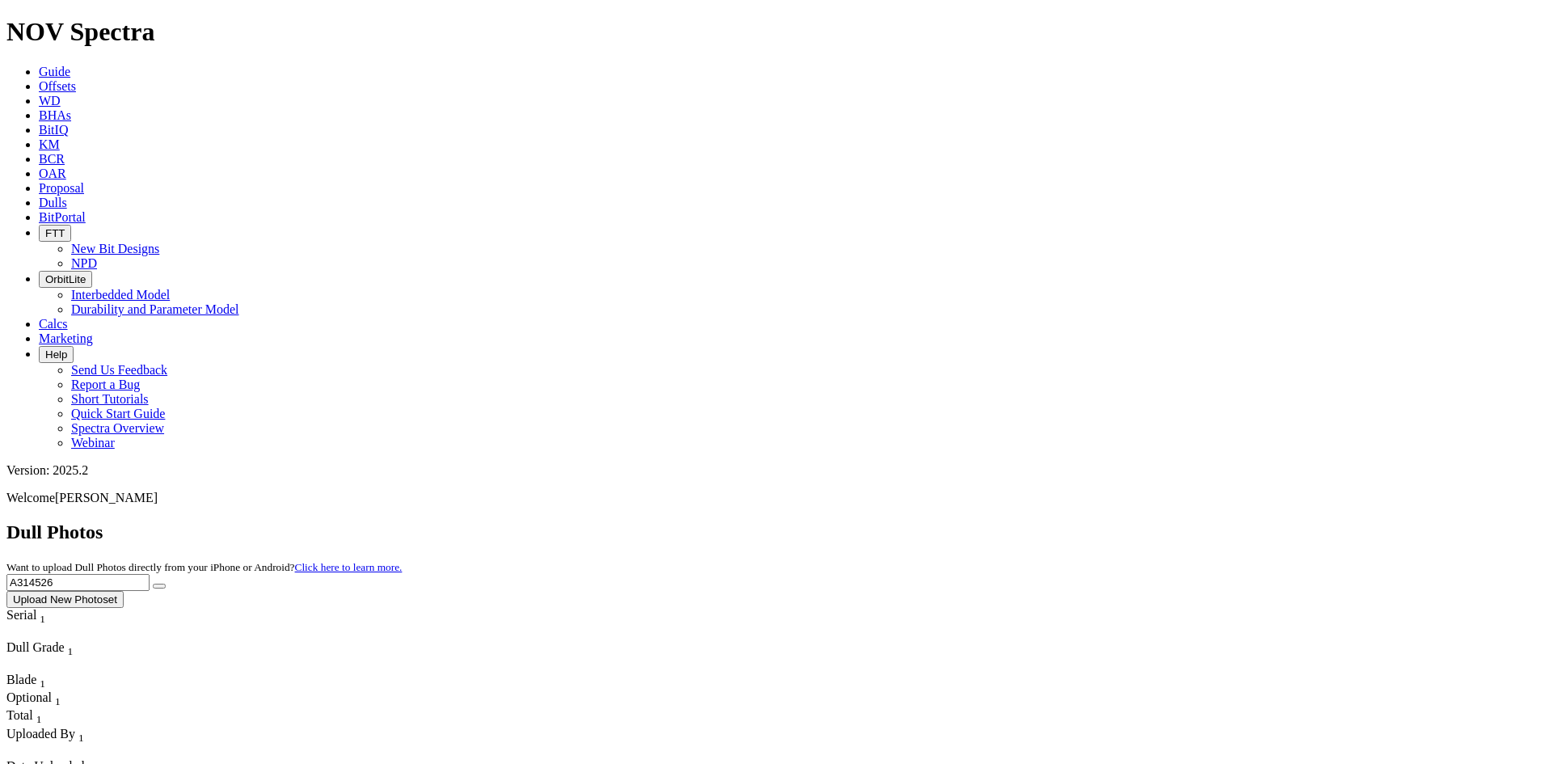
drag, startPoint x: 1129, startPoint y: 72, endPoint x: 1090, endPoint y: 79, distance: 39.5
click at [1091, 521] on div "Dull Photos Want to upload Dull Photos directly from your iPhone or Android? Cl…" at bounding box center [775, 564] width 1539 height 87
paste input "A314873"
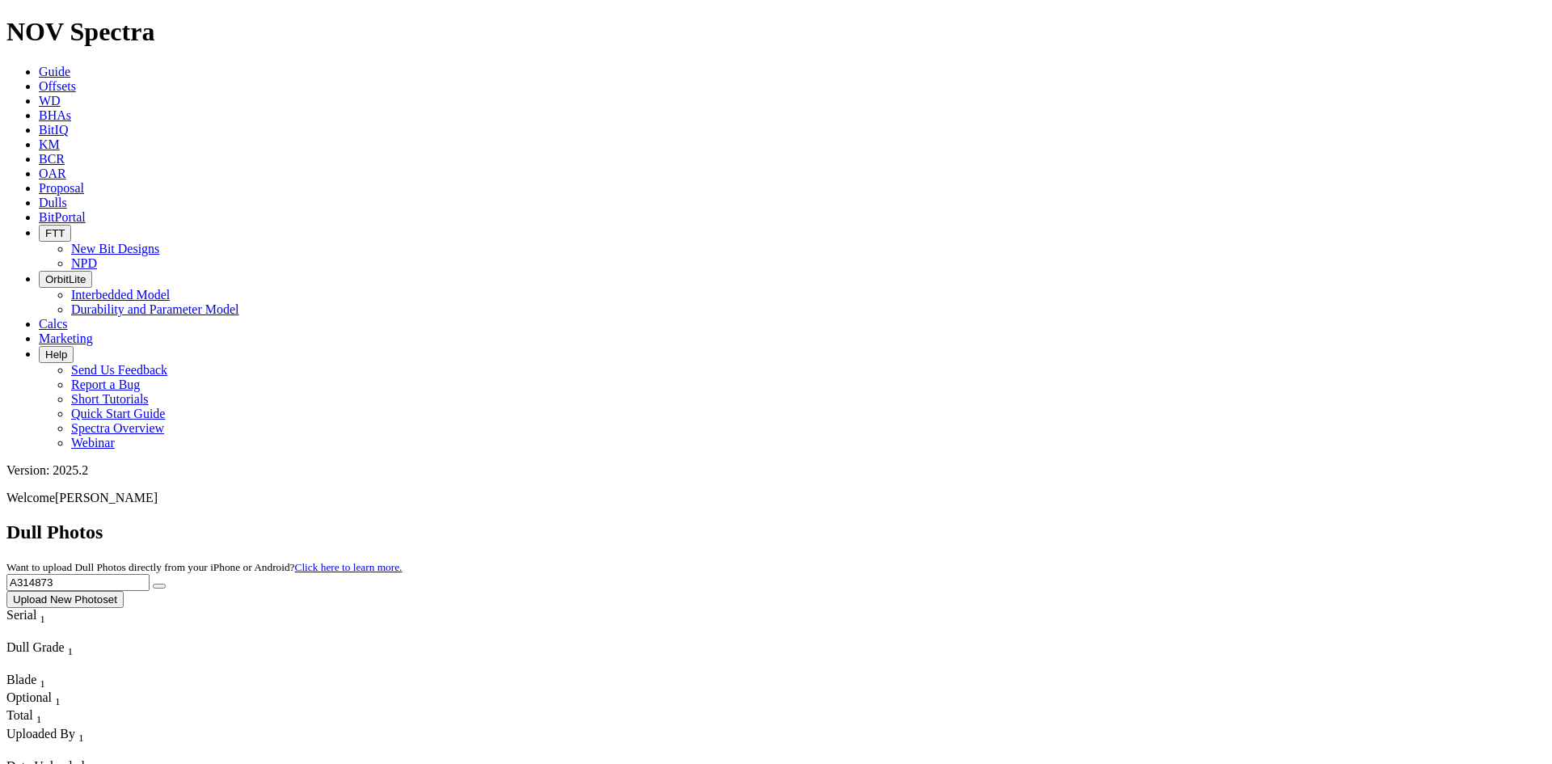
type input "A314873"
click at [159, 586] on icon "submit" at bounding box center [159, 586] width 0 height 0
drag, startPoint x: 1146, startPoint y: 86, endPoint x: 1126, endPoint y: 89, distance: 20.5
click at [1129, 521] on div "Dull Photos Want to upload Dull Photos directly from your iPhone or Android? Cl…" at bounding box center [775, 564] width 1539 height 87
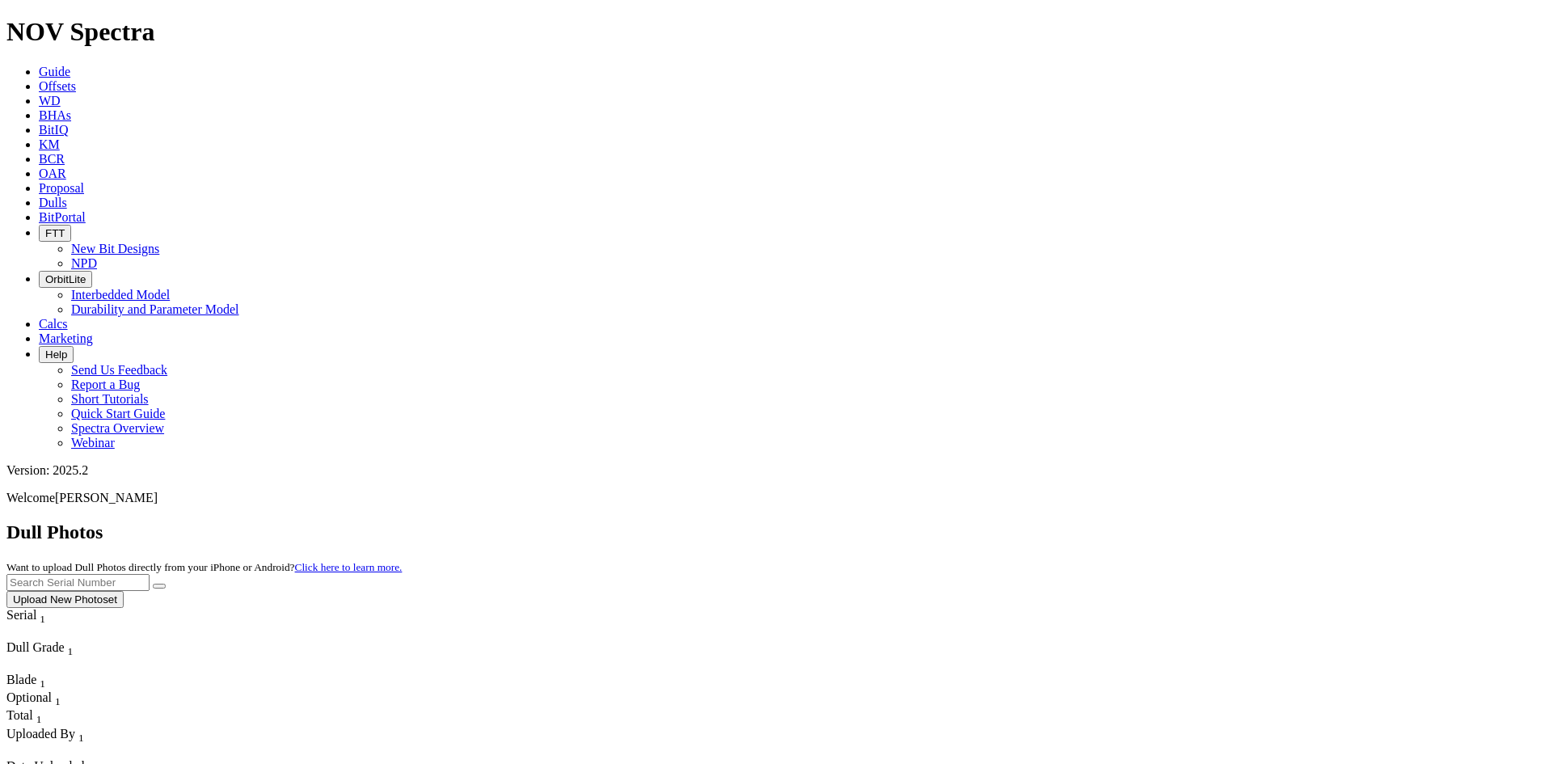
paste input "A312073"
click at [153, 584] on button "submit" at bounding box center [159, 586] width 13 height 5
type input "A"
click at [150, 574] on input "text" at bounding box center [77, 582] width 143 height 17
paste input "A316496"
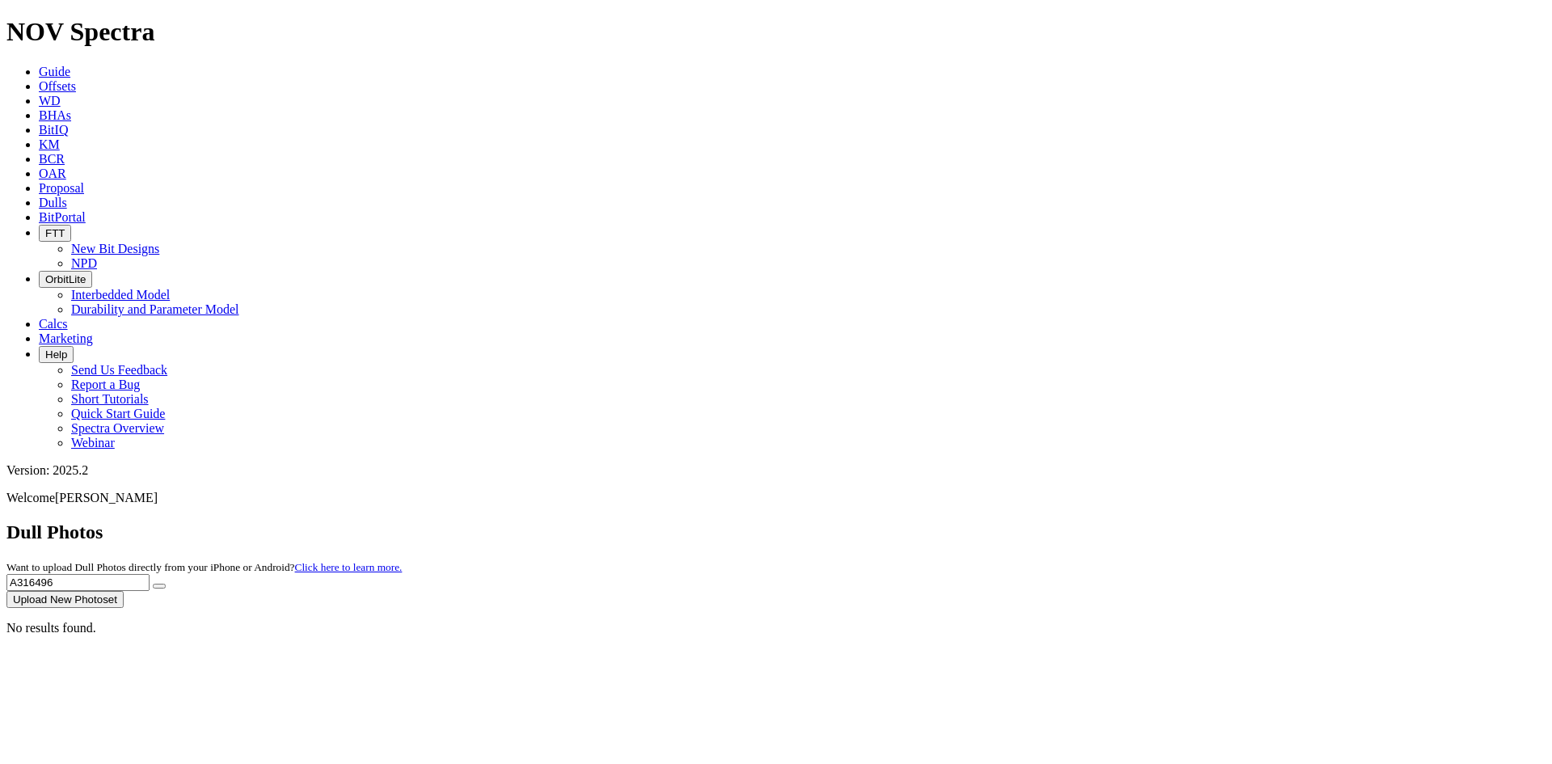
type input "A316496"
click at [166, 584] on button "submit" at bounding box center [159, 586] width 13 height 5
drag, startPoint x: 1218, startPoint y: 78, endPoint x: 1126, endPoint y: 91, distance: 92.2
click at [1129, 521] on div "Dull Photos Want to upload Dull Photos directly from your iPhone or Android? Cl…" at bounding box center [775, 564] width 1539 height 87
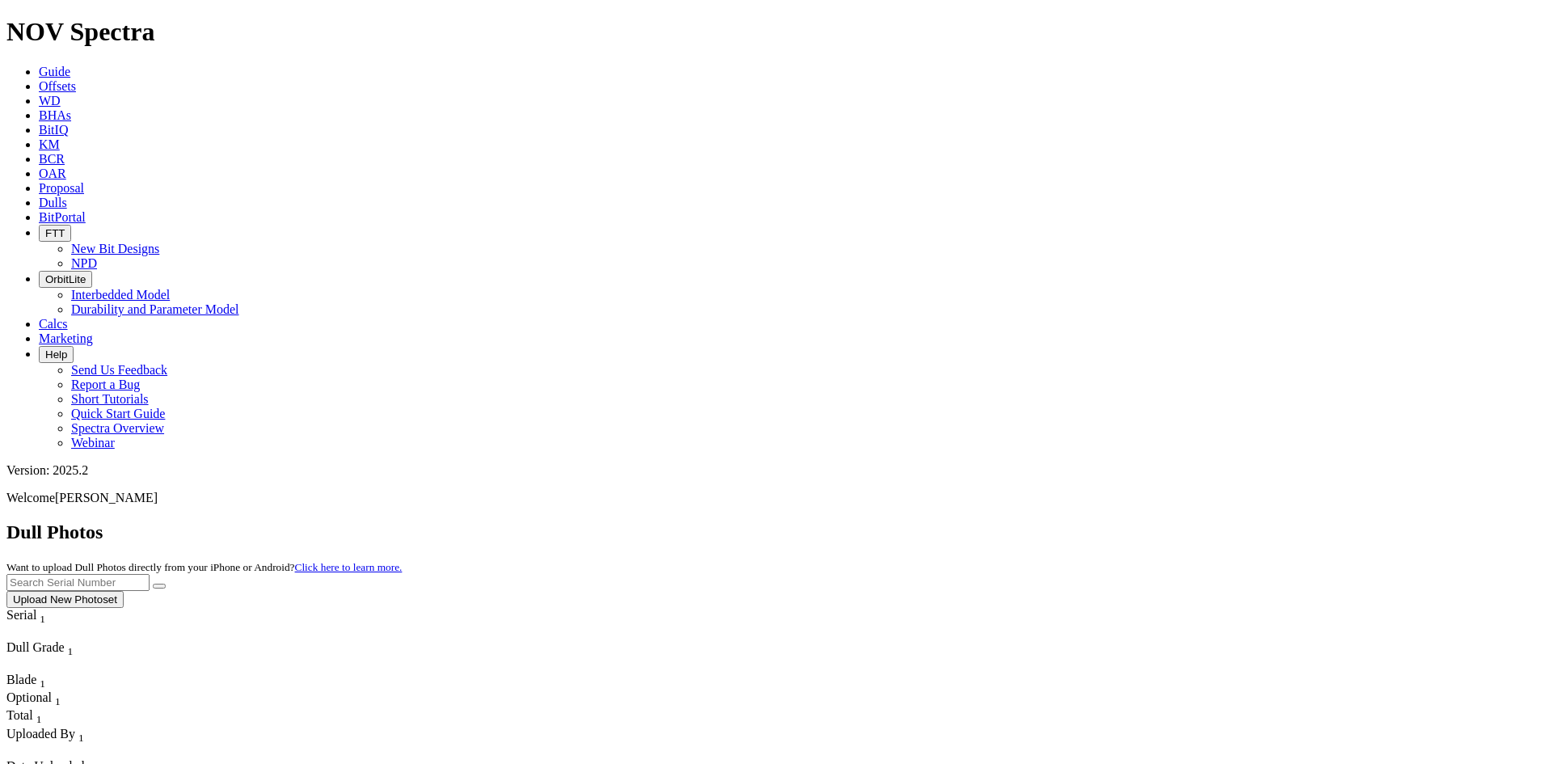
paste input "A307819"
type input "A307819"
click at [166, 584] on button "submit" at bounding box center [159, 586] width 13 height 5
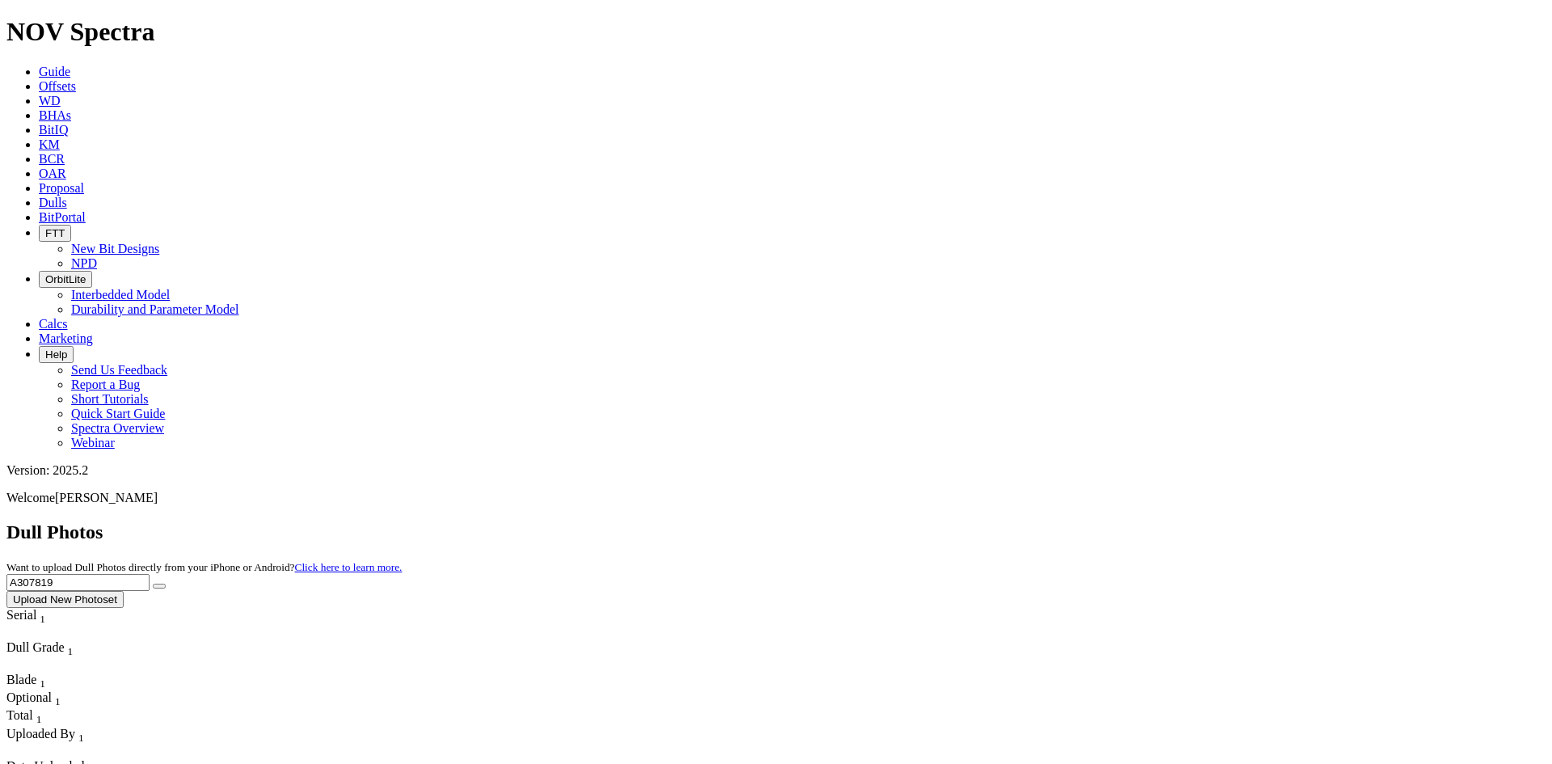
drag, startPoint x: 1247, startPoint y: 76, endPoint x: 1137, endPoint y: 82, distance: 109.3
click at [1138, 521] on div "Dull Photos Want to upload Dull Photos directly from your iPhone or Android? Cl…" at bounding box center [775, 564] width 1539 height 87
paste input "A319448"
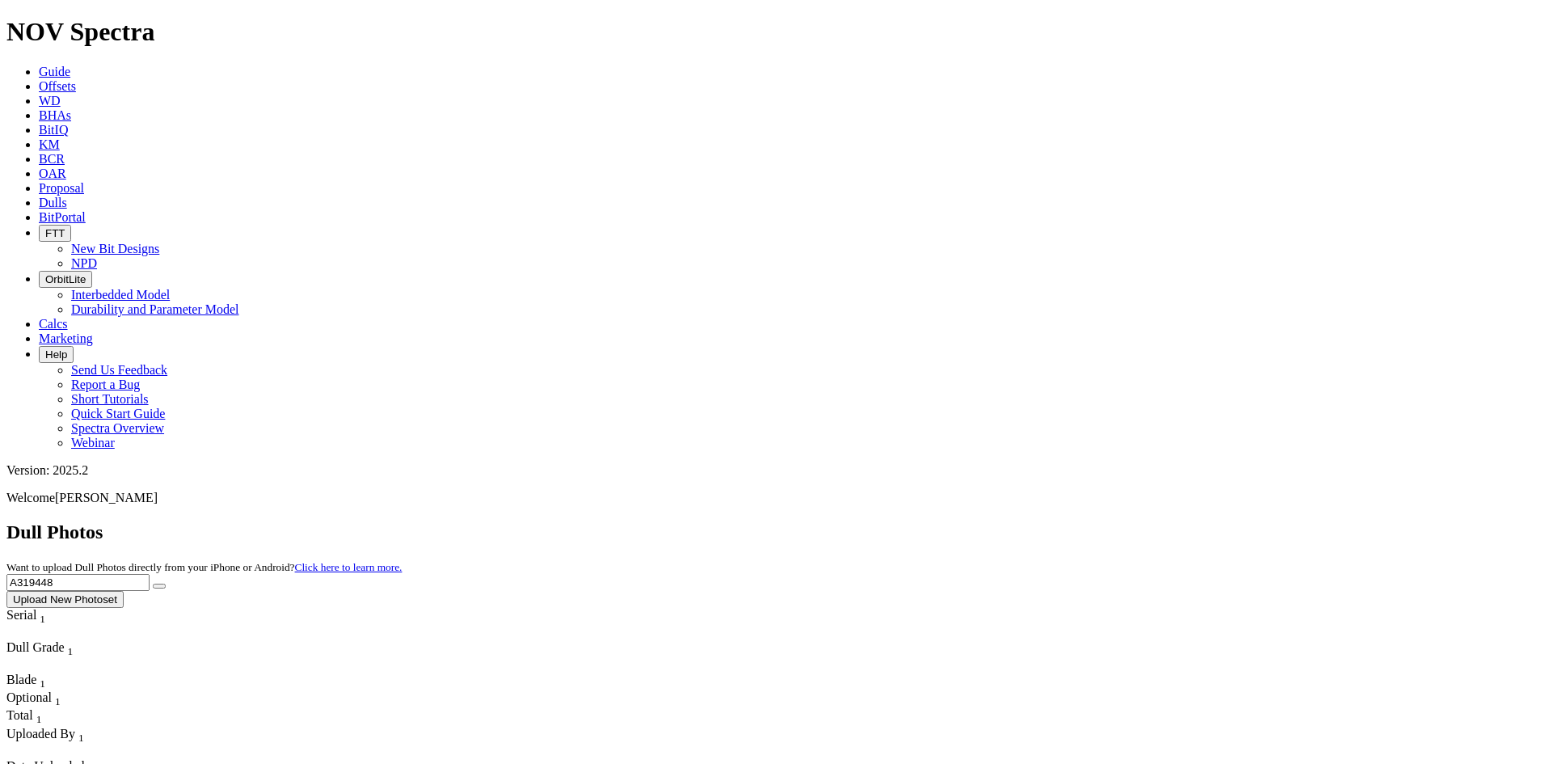
type input "A319448"
click at [159, 586] on icon "submit" at bounding box center [159, 586] width 0 height 0
drag, startPoint x: 1209, startPoint y: 74, endPoint x: 1105, endPoint y: 83, distance: 103.9
click at [1105, 521] on div "Dull Photos Want to upload Dull Photos directly from your iPhone or Android? Cl…" at bounding box center [775, 564] width 1539 height 87
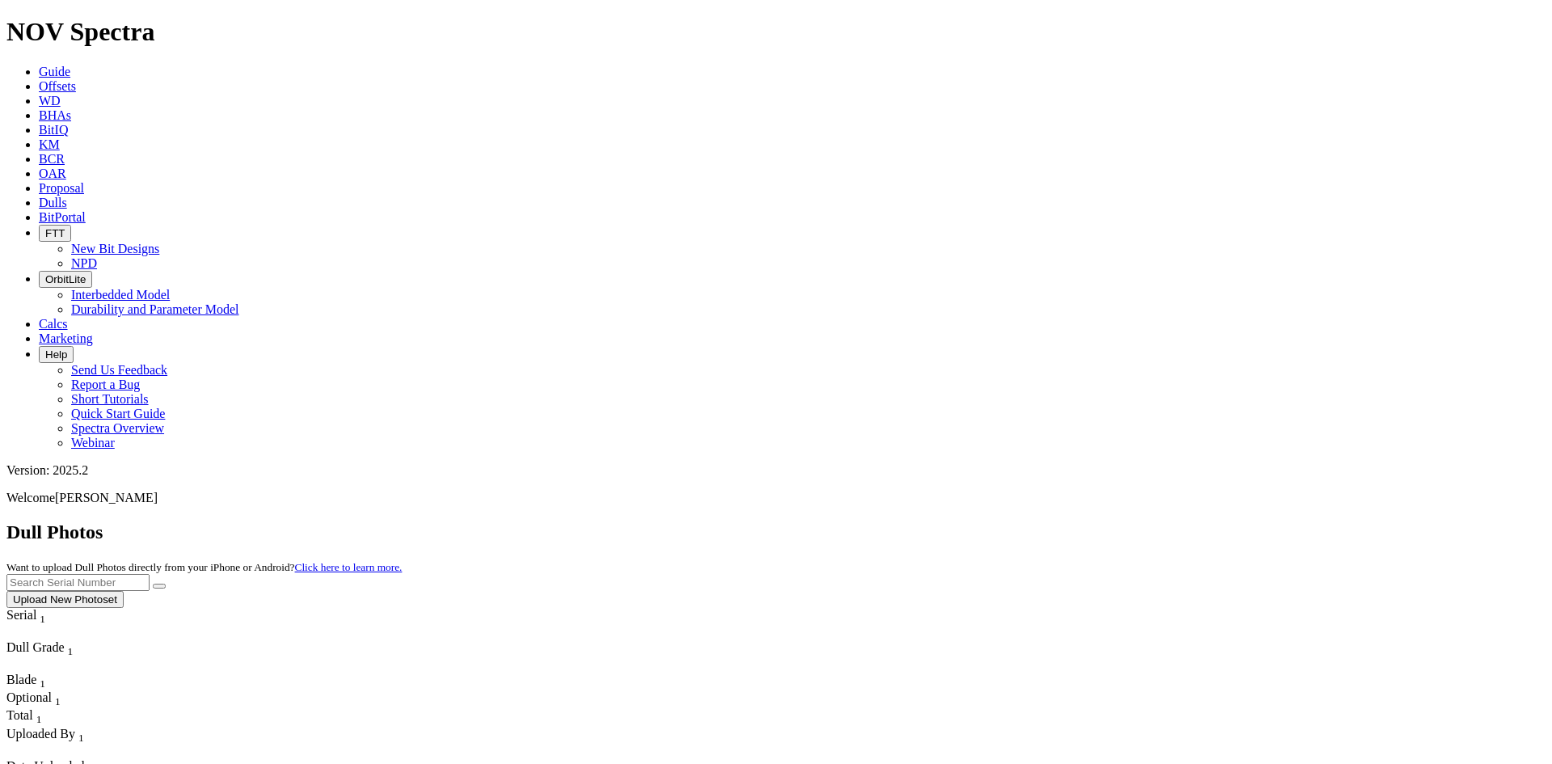
paste input "A319538"
type input "A319538"
click at [159, 586] on icon "submit" at bounding box center [159, 586] width 0 height 0
drag, startPoint x: 1281, startPoint y: 60, endPoint x: 1256, endPoint y: 70, distance: 26.4
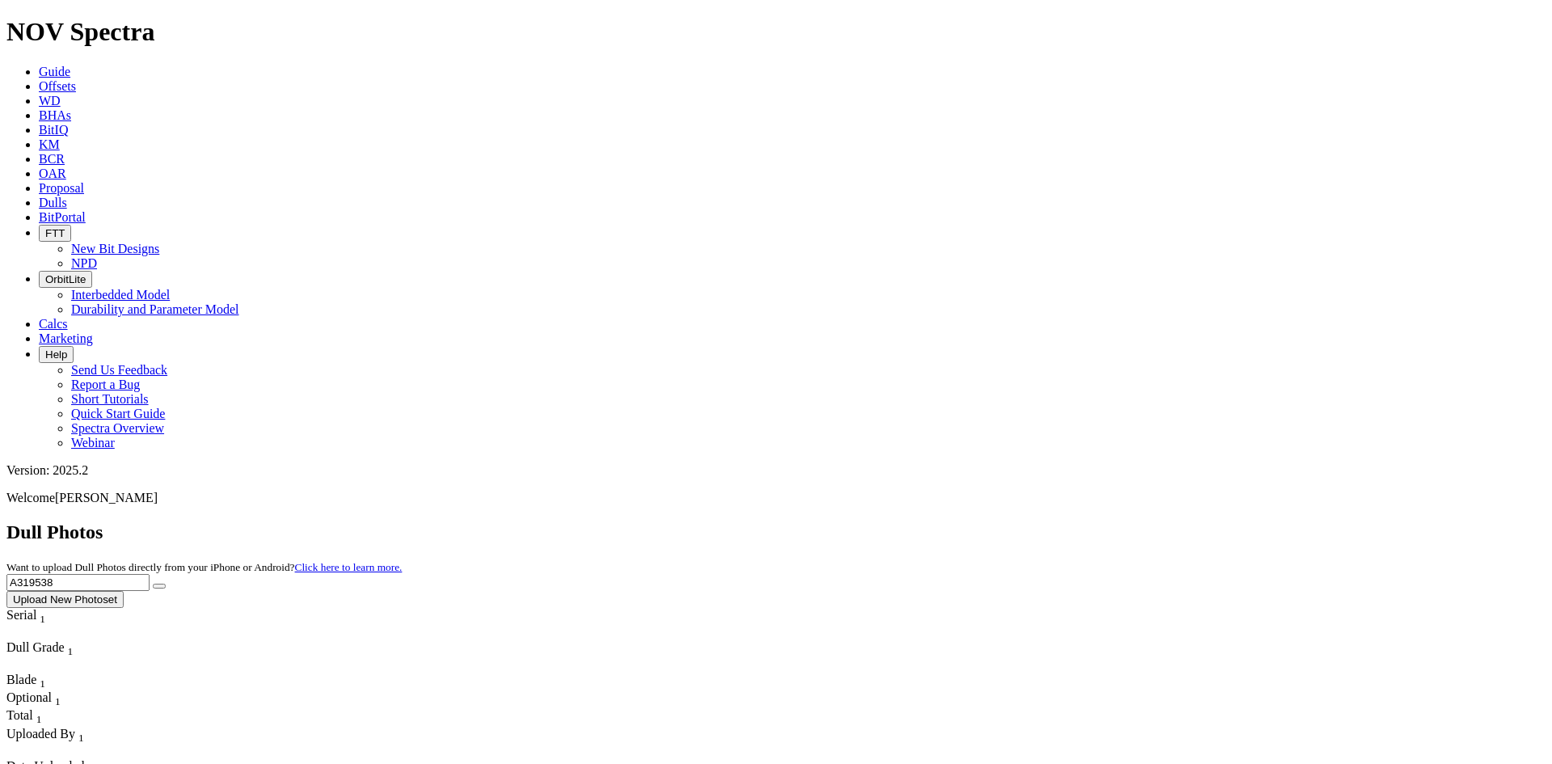
click at [150, 574] on input "A319538" at bounding box center [77, 582] width 143 height 17
drag, startPoint x: 1241, startPoint y: 71, endPoint x: 1112, endPoint y: 76, distance: 128.6
click at [1113, 521] on div "Dull Photos Want to upload Dull Photos directly from your iPhone or Android? Cl…" at bounding box center [775, 564] width 1539 height 87
paste input "A306513"
type input "A306513"
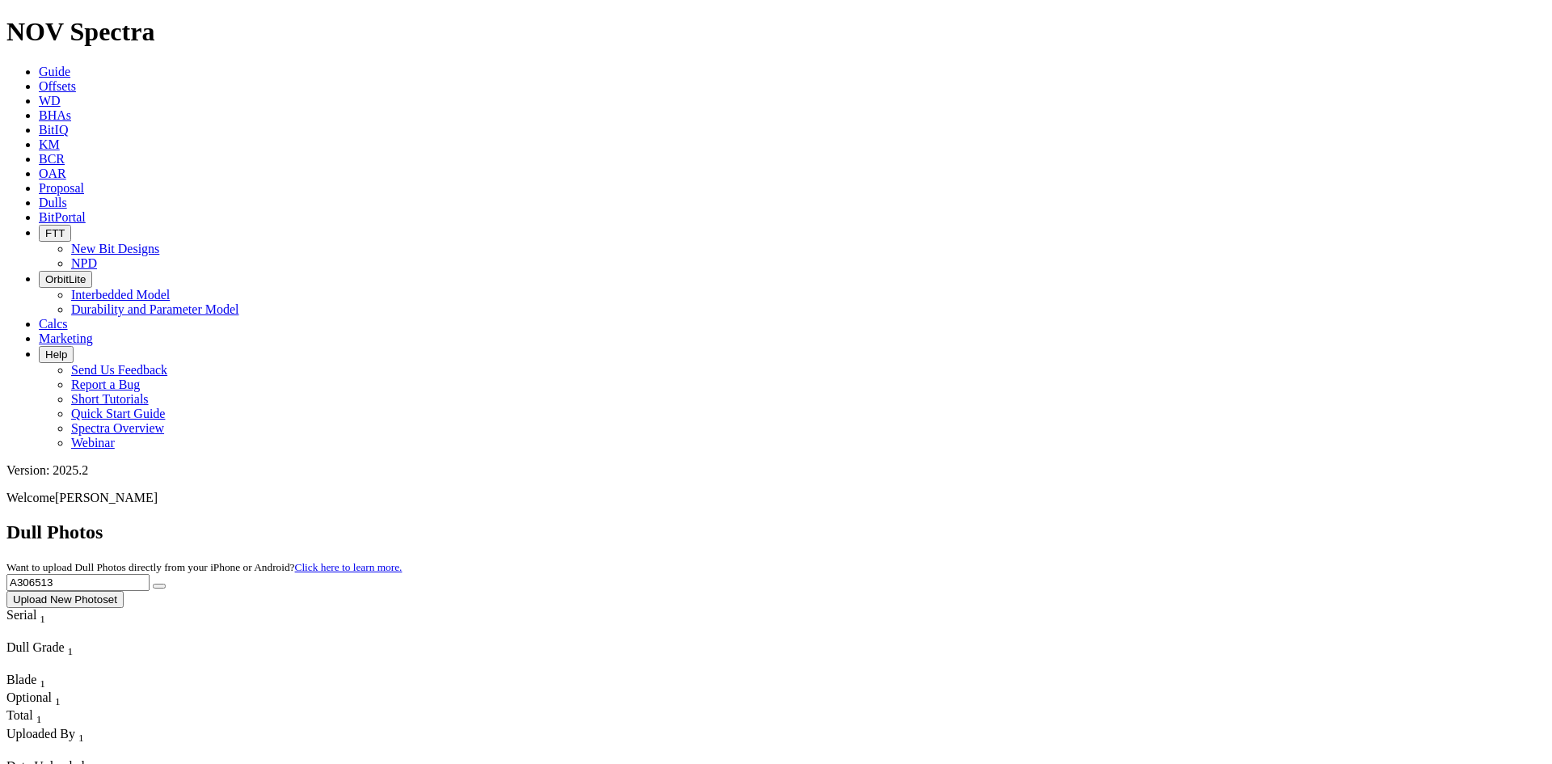
click at [166, 584] on button "submit" at bounding box center [159, 586] width 13 height 5
drag, startPoint x: 1233, startPoint y: 74, endPoint x: 1224, endPoint y: 75, distance: 9.0
click at [150, 574] on input "A306513" at bounding box center [77, 582] width 143 height 17
drag, startPoint x: 1188, startPoint y: 80, endPoint x: 1118, endPoint y: 86, distance: 69.8
click at [1121, 521] on div "Dull Photos Want to upload Dull Photos directly from your iPhone or Android? Cl…" at bounding box center [775, 564] width 1539 height 87
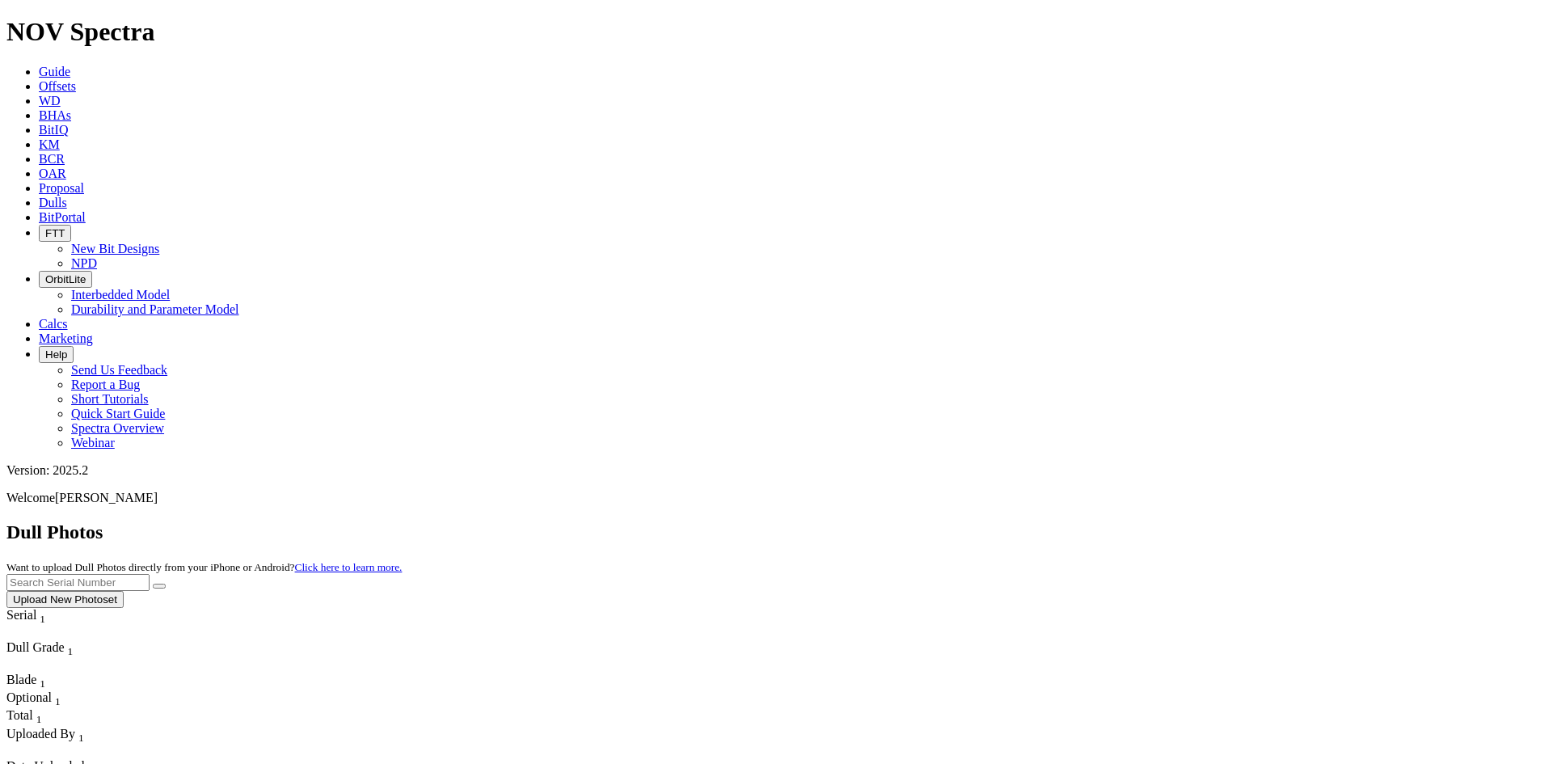
paste input "A308782"
type input "A308782"
click at [159, 586] on icon "submit" at bounding box center [159, 586] width 0 height 0
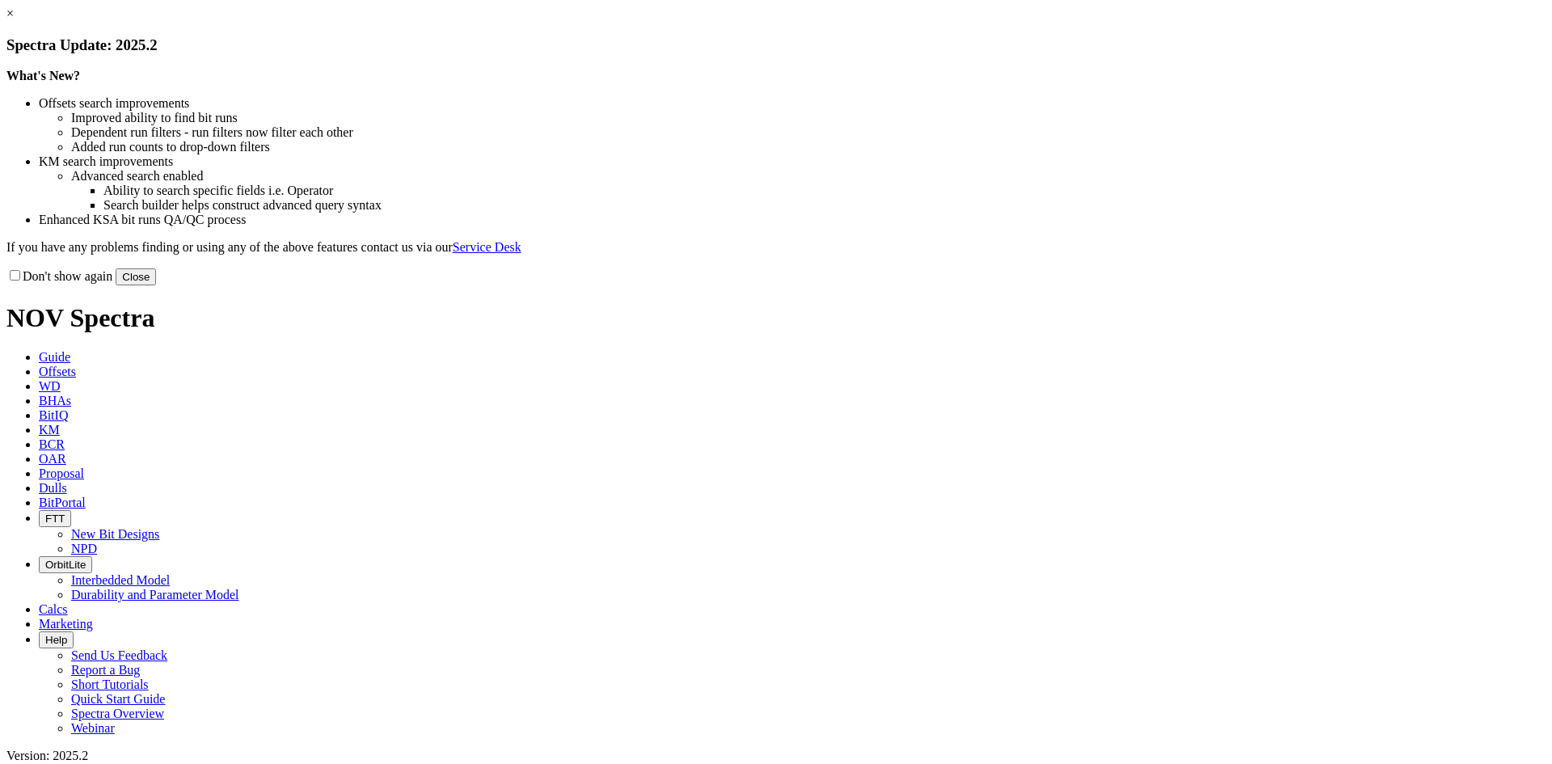
click at [14, 20] on link "×" at bounding box center [9, 13] width 7 height 14
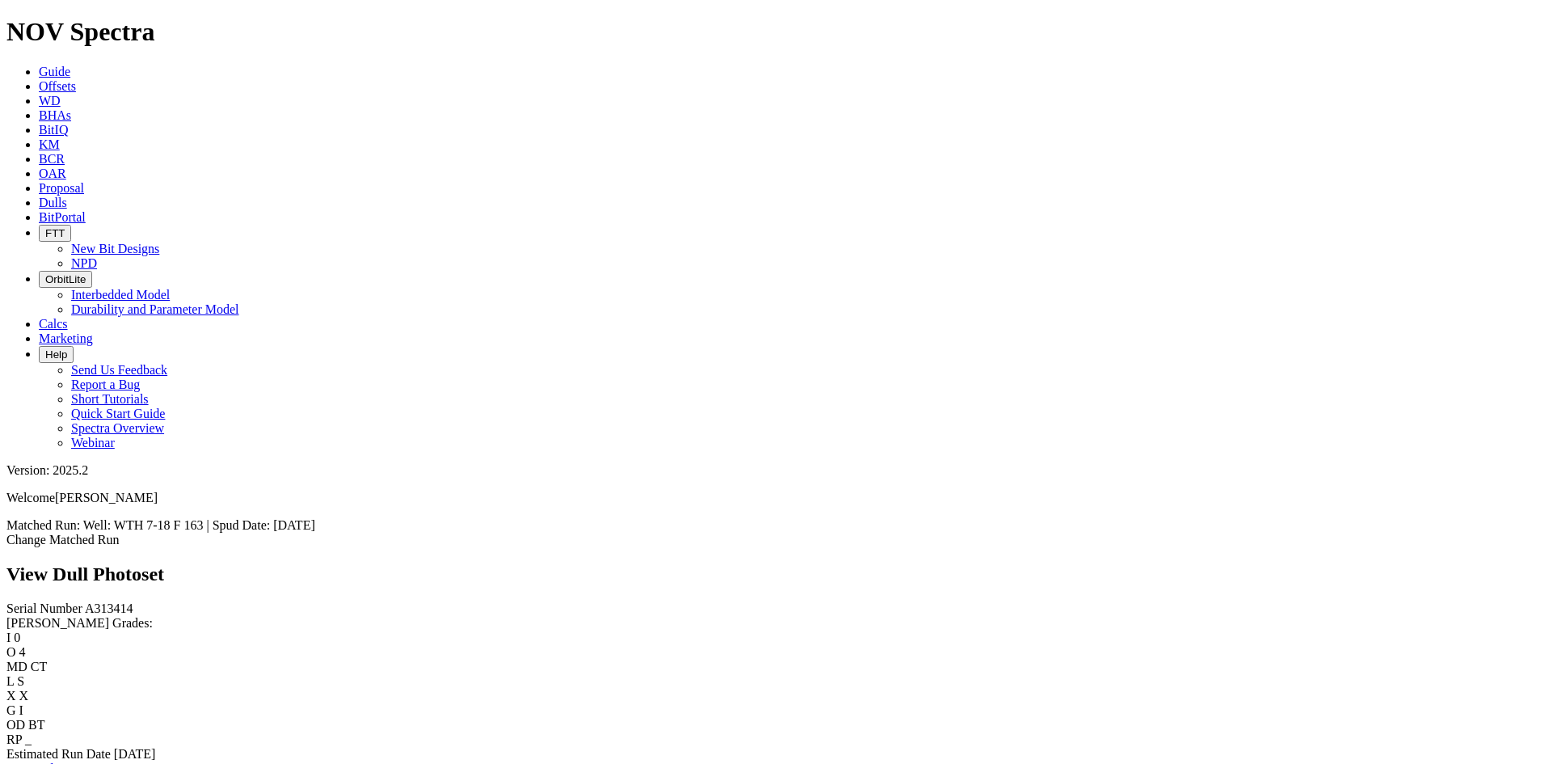
click at [116, 762] on link "Bit Condition Report" at bounding box center [60, 769] width 109 height 14
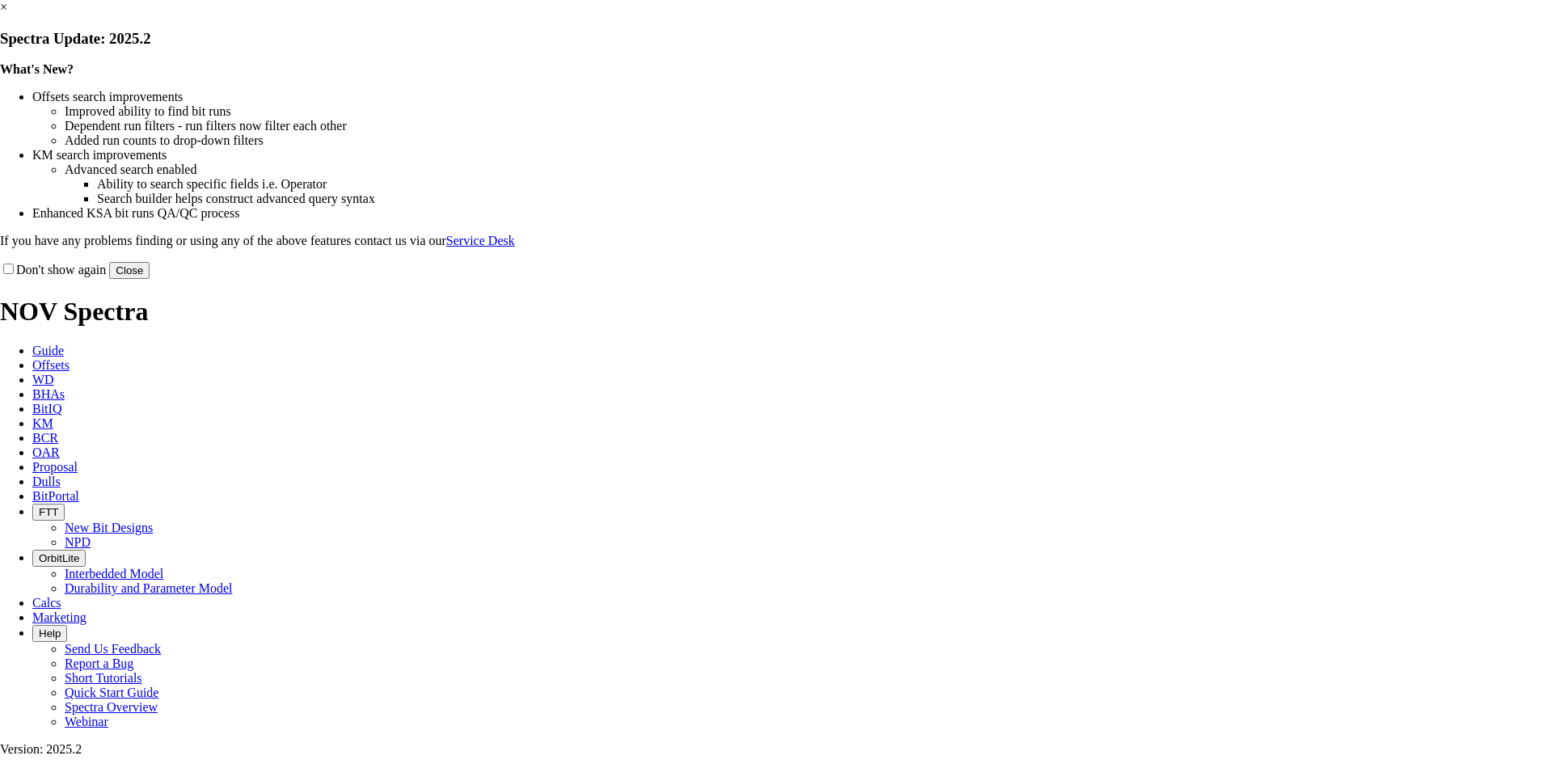
click at [7, 14] on link "×" at bounding box center [3, 7] width 7 height 14
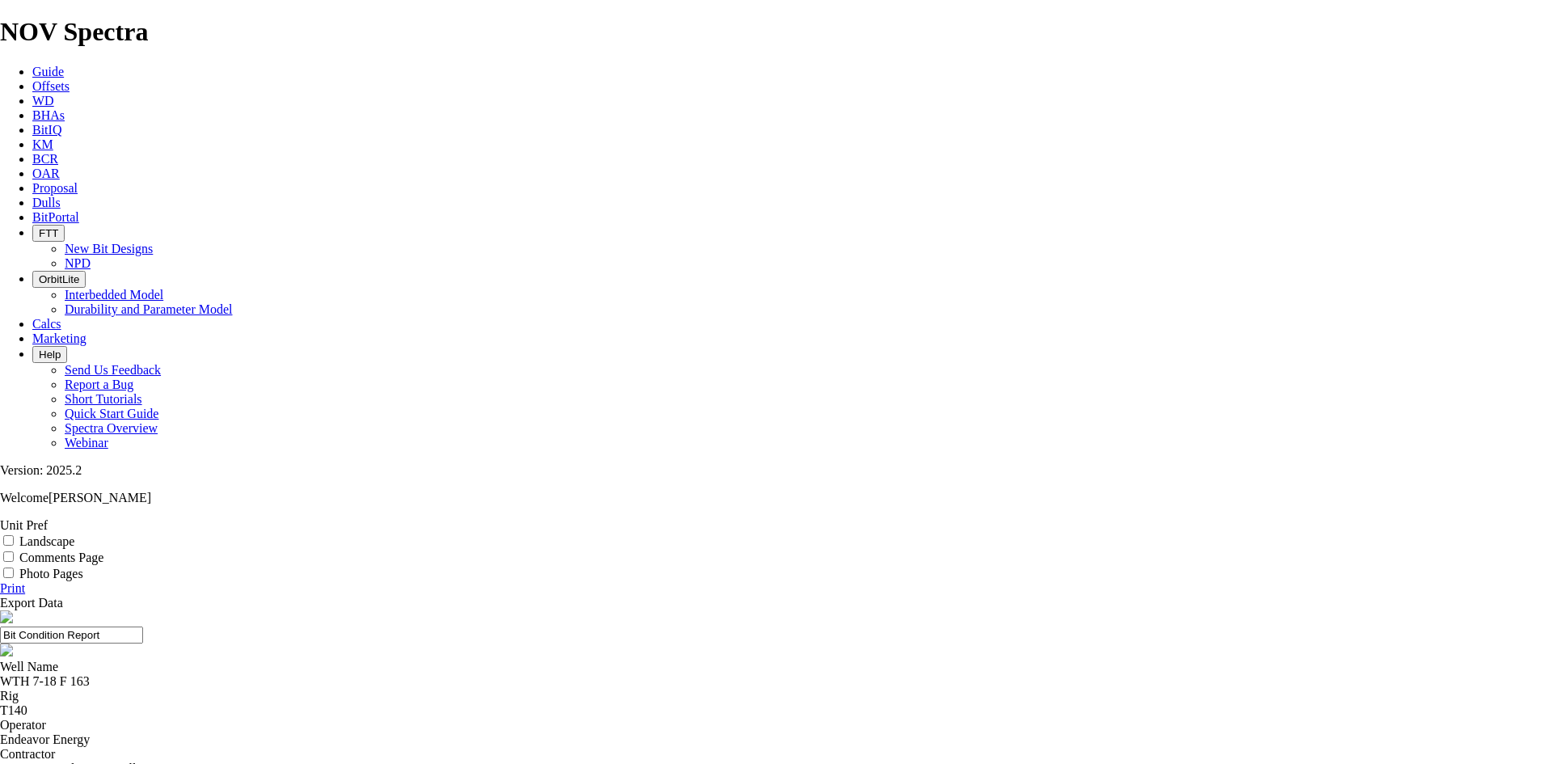
select select "number:1"
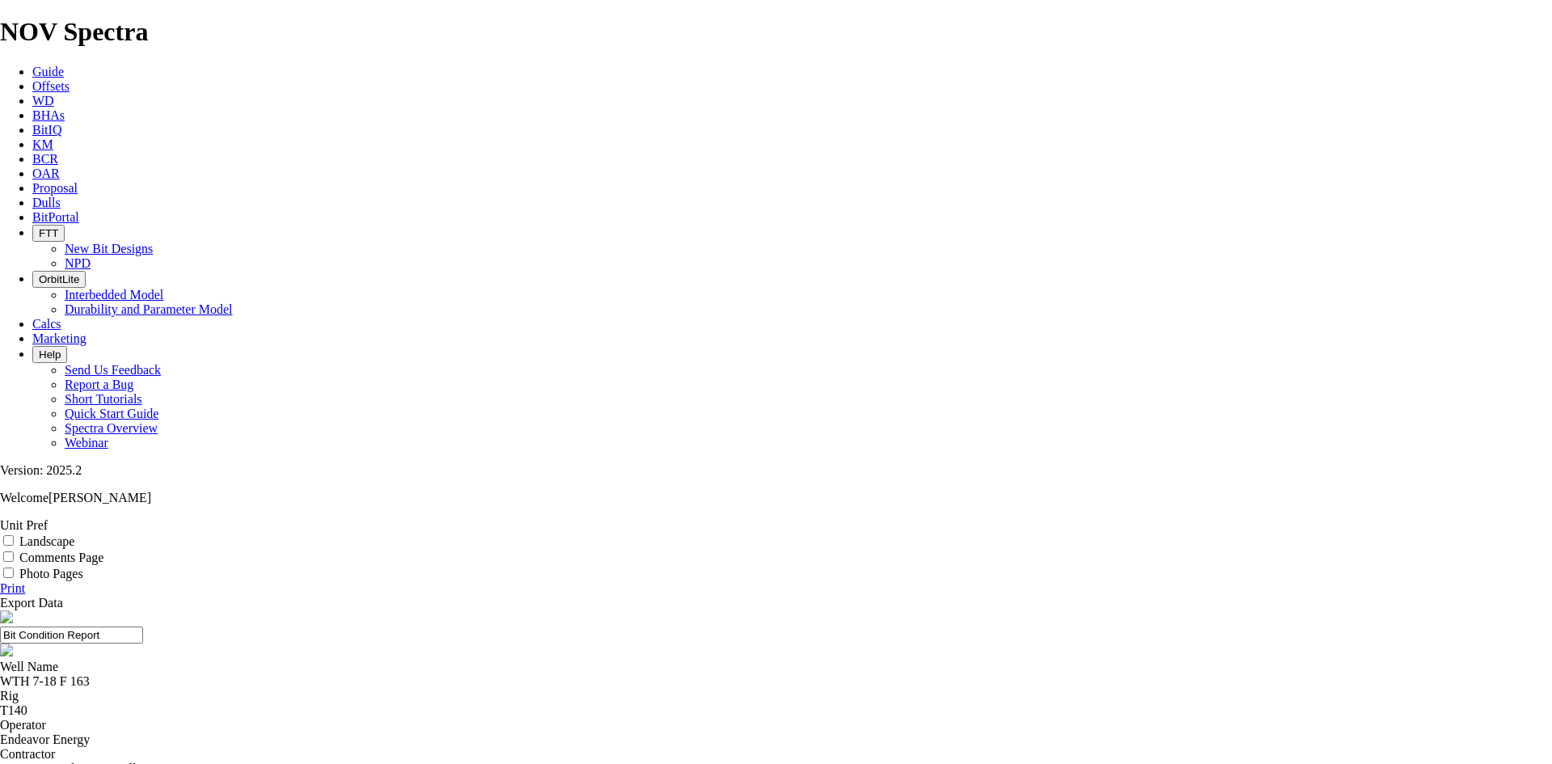
click at [74, 534] on label "Landscape" at bounding box center [46, 541] width 55 height 14
click at [14, 535] on input "Landscape" at bounding box center [8, 540] width 11 height 11
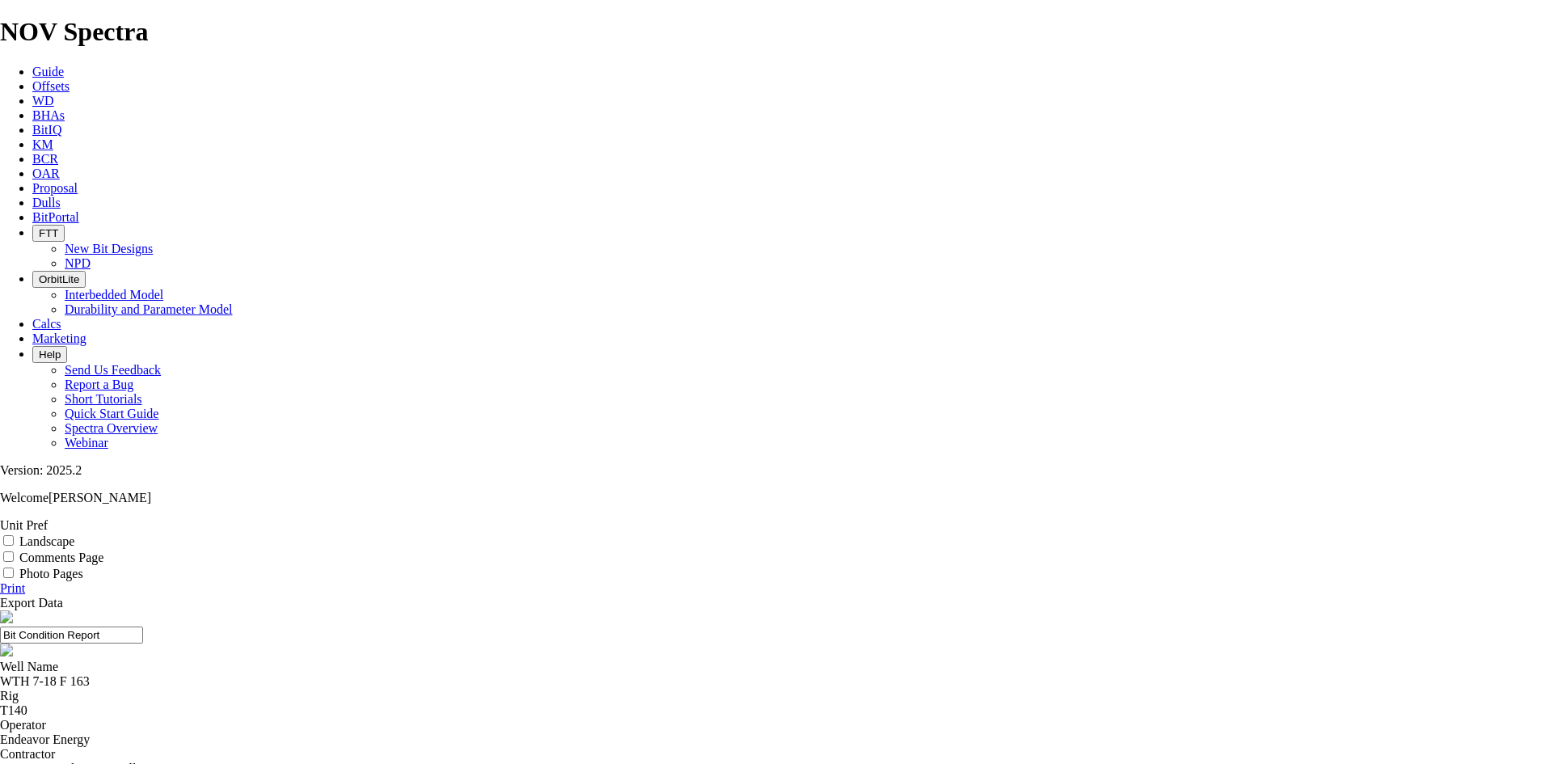
checkbox input "true"
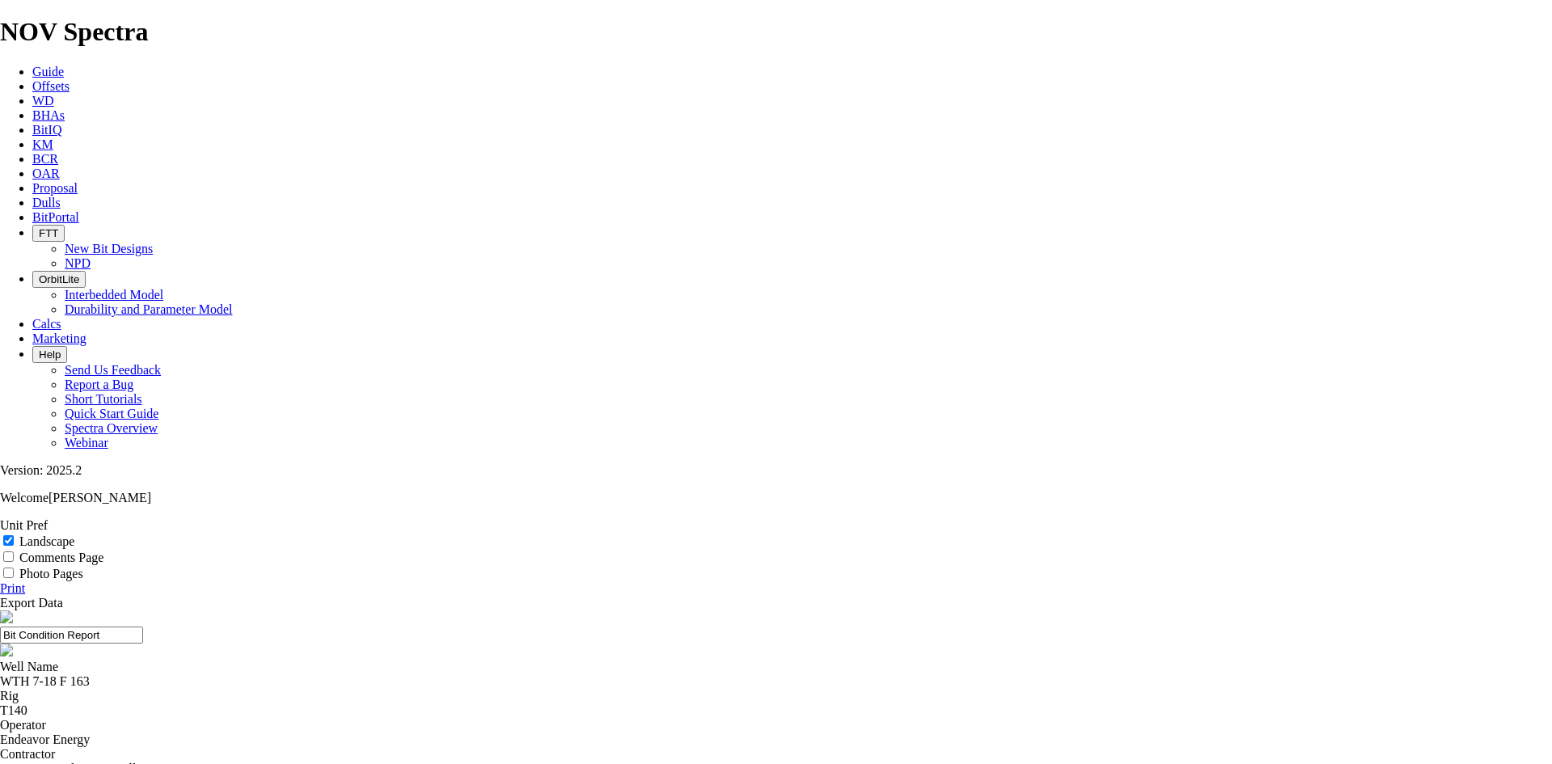
select select "string:TD"
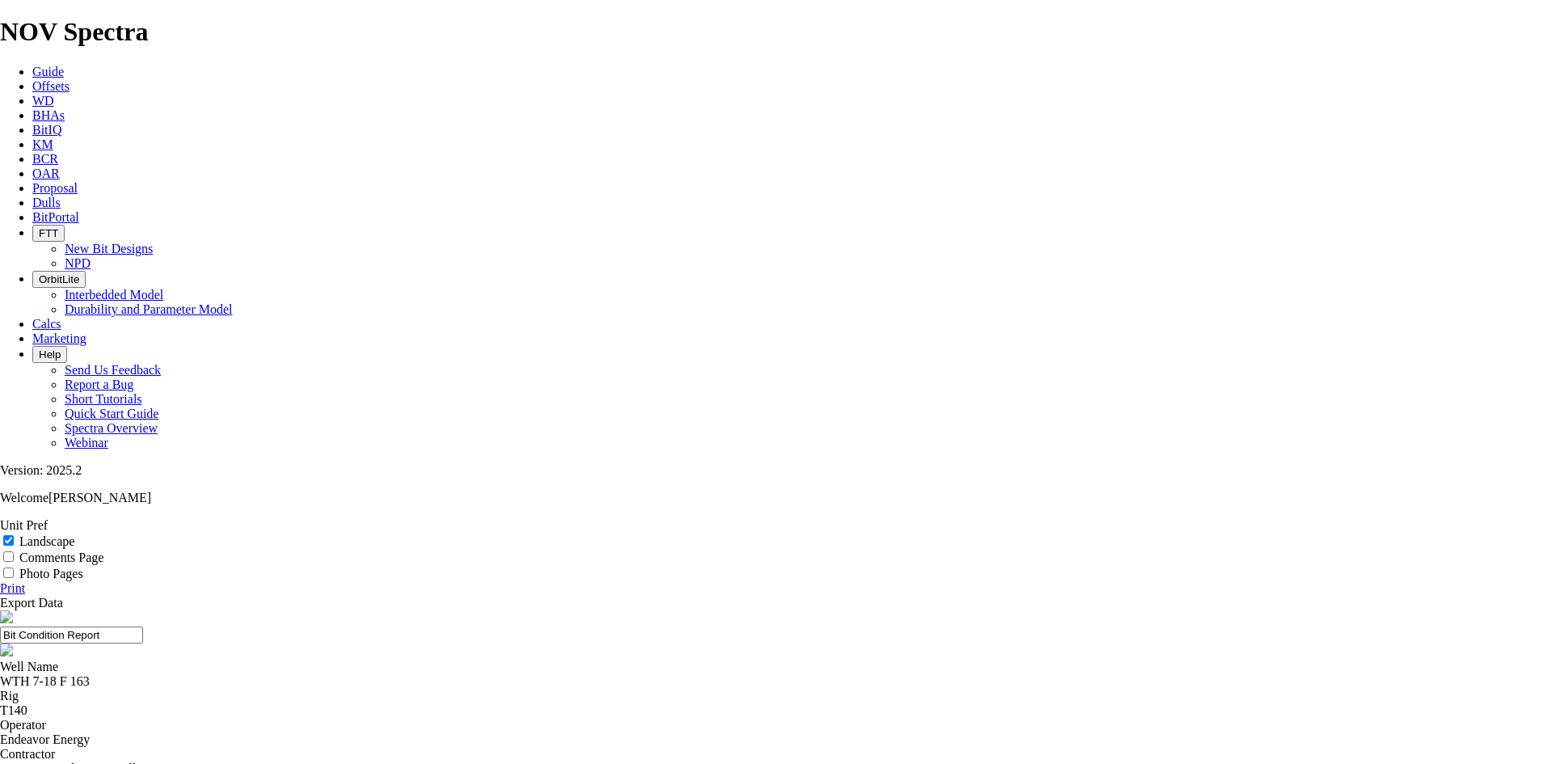
drag, startPoint x: 812, startPoint y: 101, endPoint x: 487, endPoint y: 113, distance: 325.2
click at [487, 610] on header "Bit Condition Report" at bounding box center [776, 634] width 1552 height 49
drag, startPoint x: 867, startPoint y: 108, endPoint x: 593, endPoint y: 112, distance: 273.3
click at [143, 627] on input "7.88 A313414 Dean" at bounding box center [71, 635] width 143 height 17
type input "7.88 A313414 Dean"
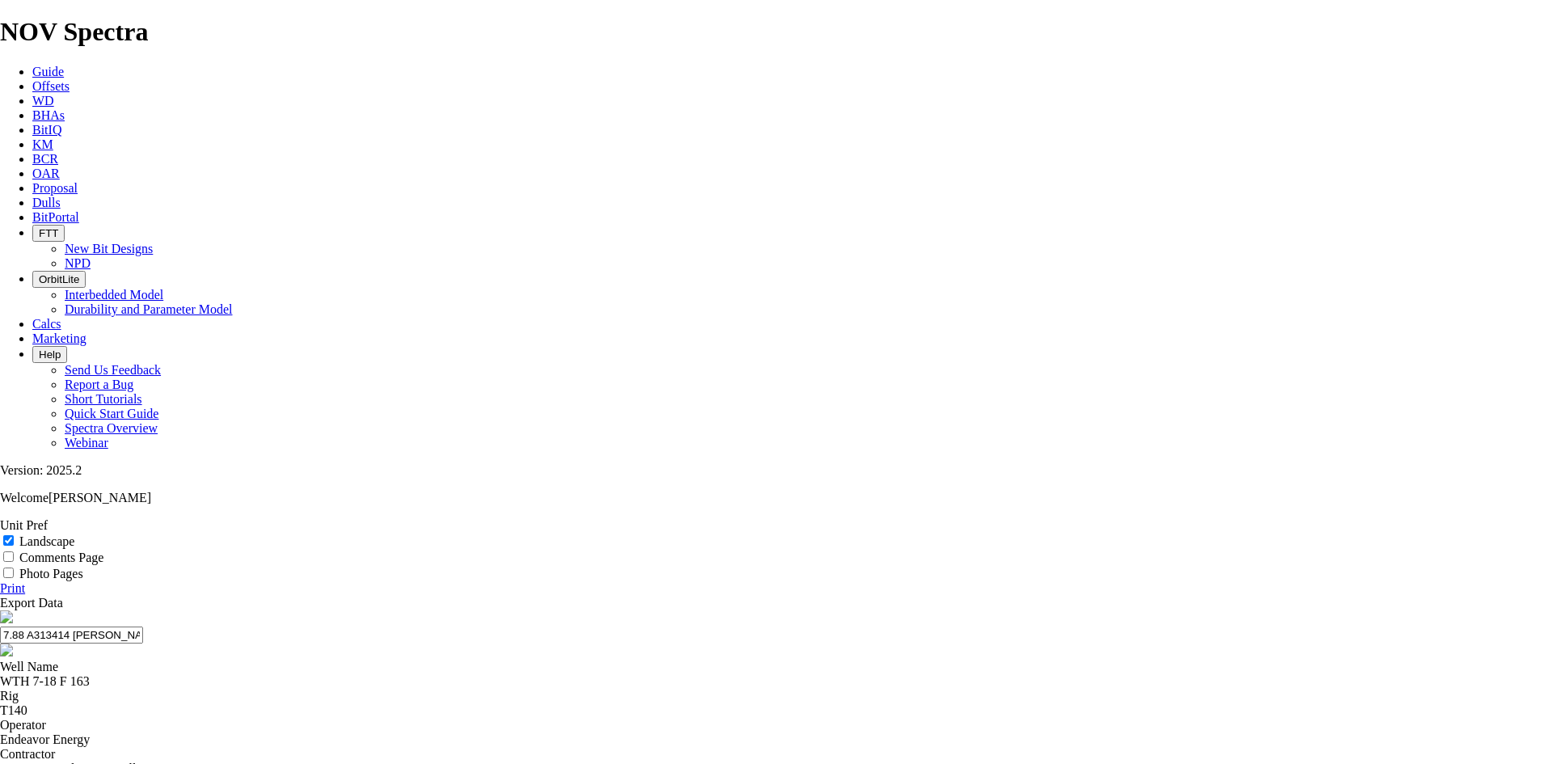
click at [25, 581] on link "Print" at bounding box center [12, 588] width 25 height 14
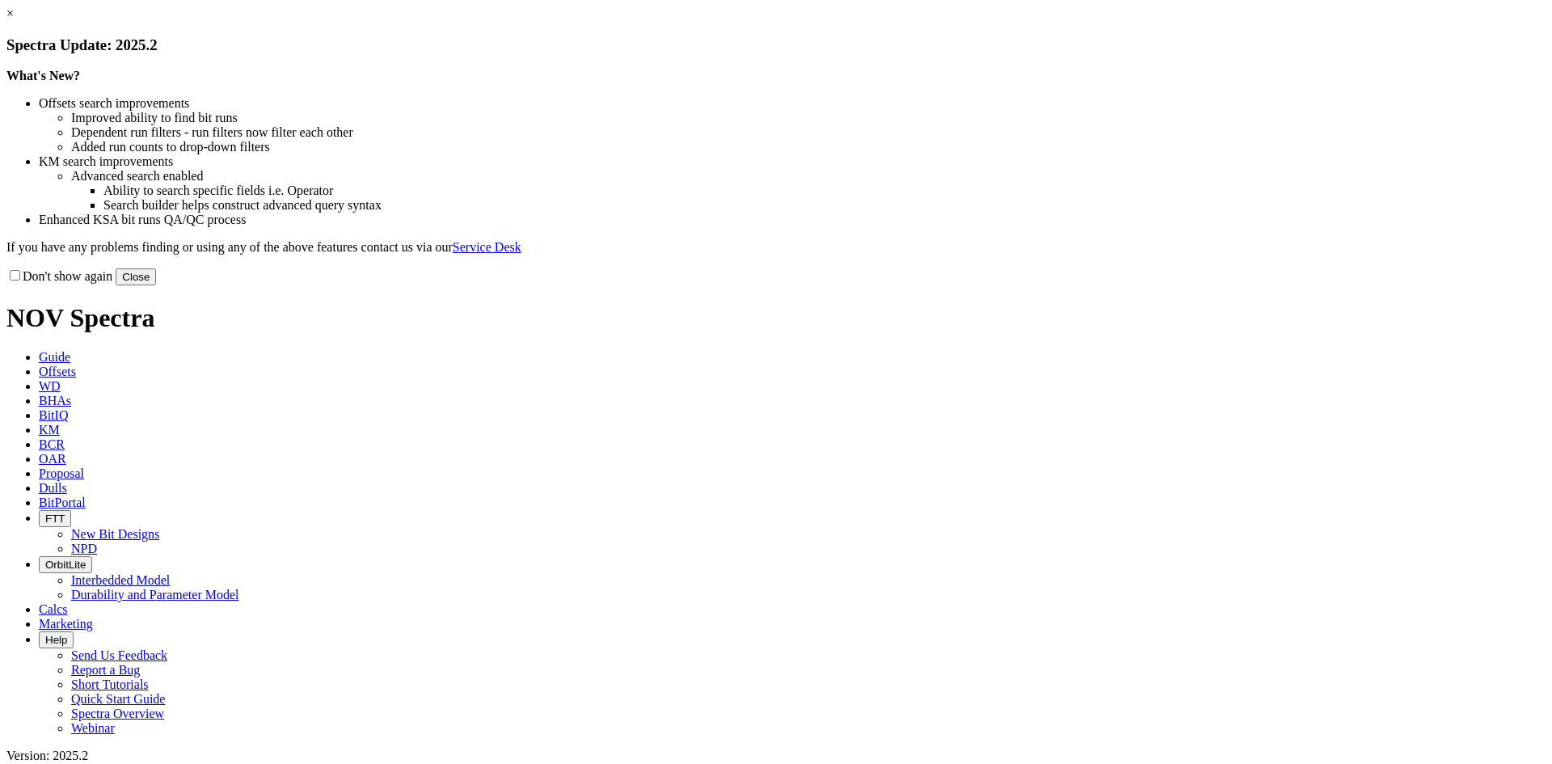
click at [14, 20] on link "×" at bounding box center [9, 13] width 7 height 14
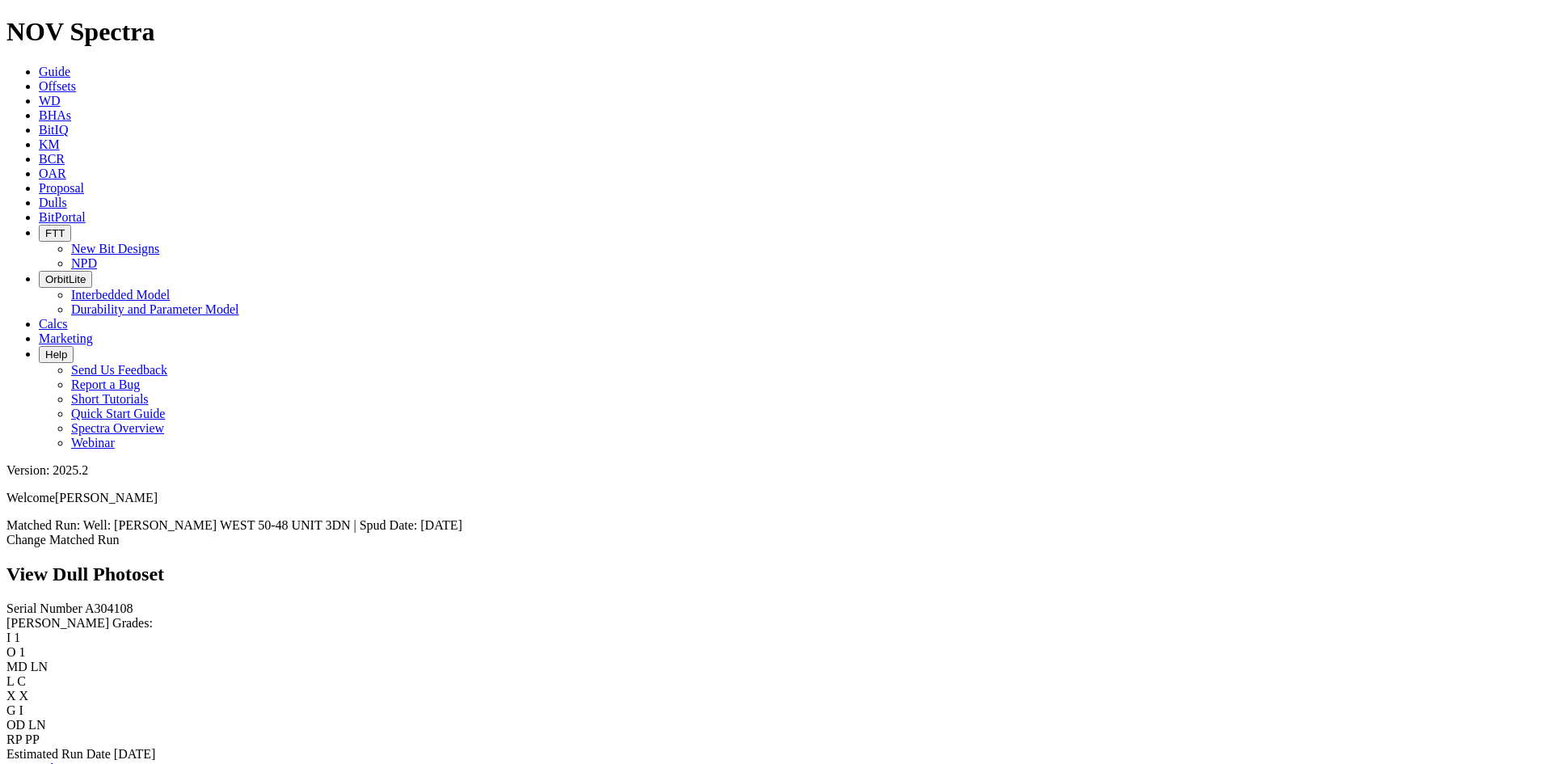
click at [116, 762] on link "Bit Condition Report" at bounding box center [60, 769] width 109 height 14
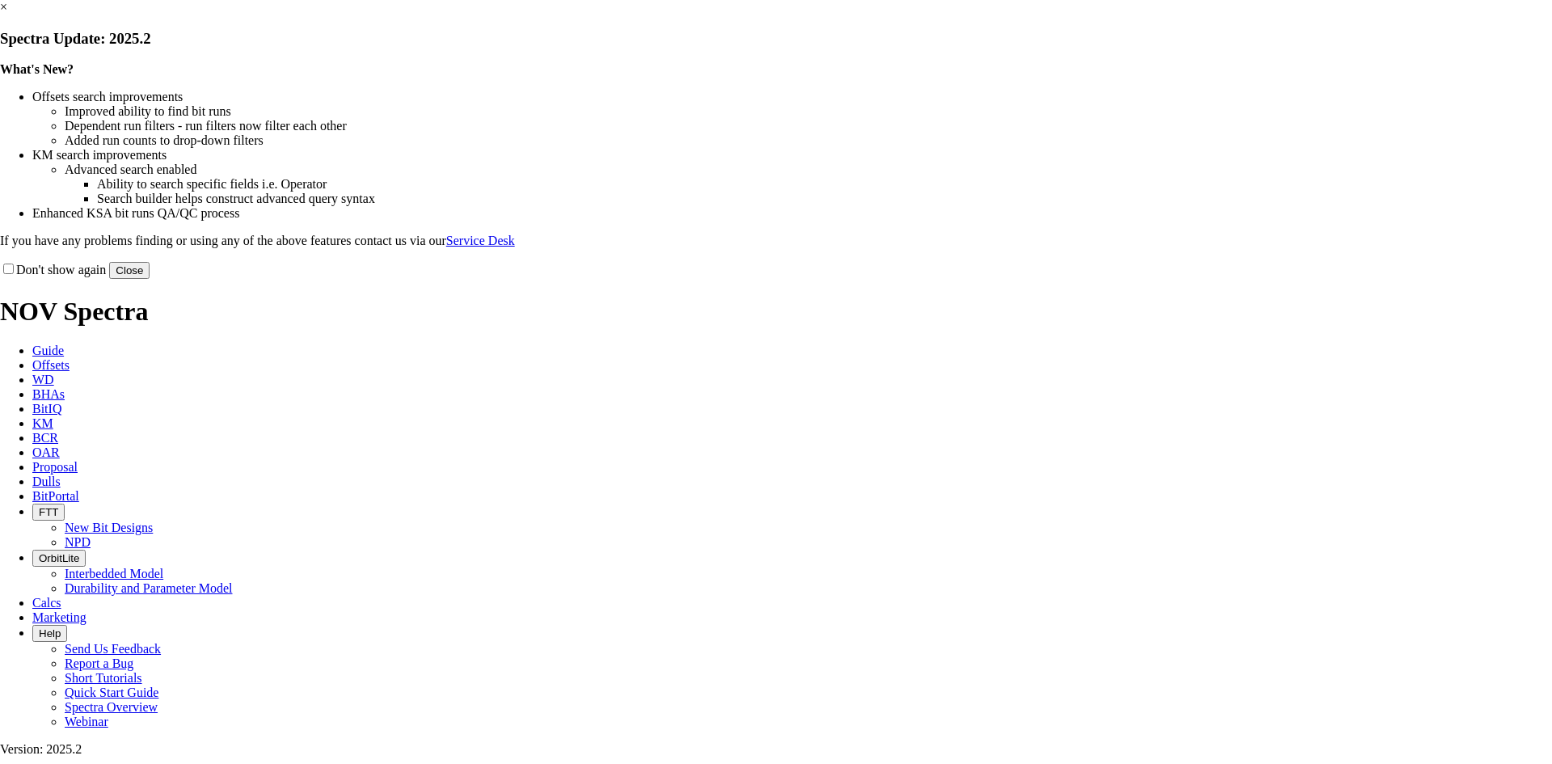
click at [7, 14] on link "×" at bounding box center [3, 7] width 7 height 14
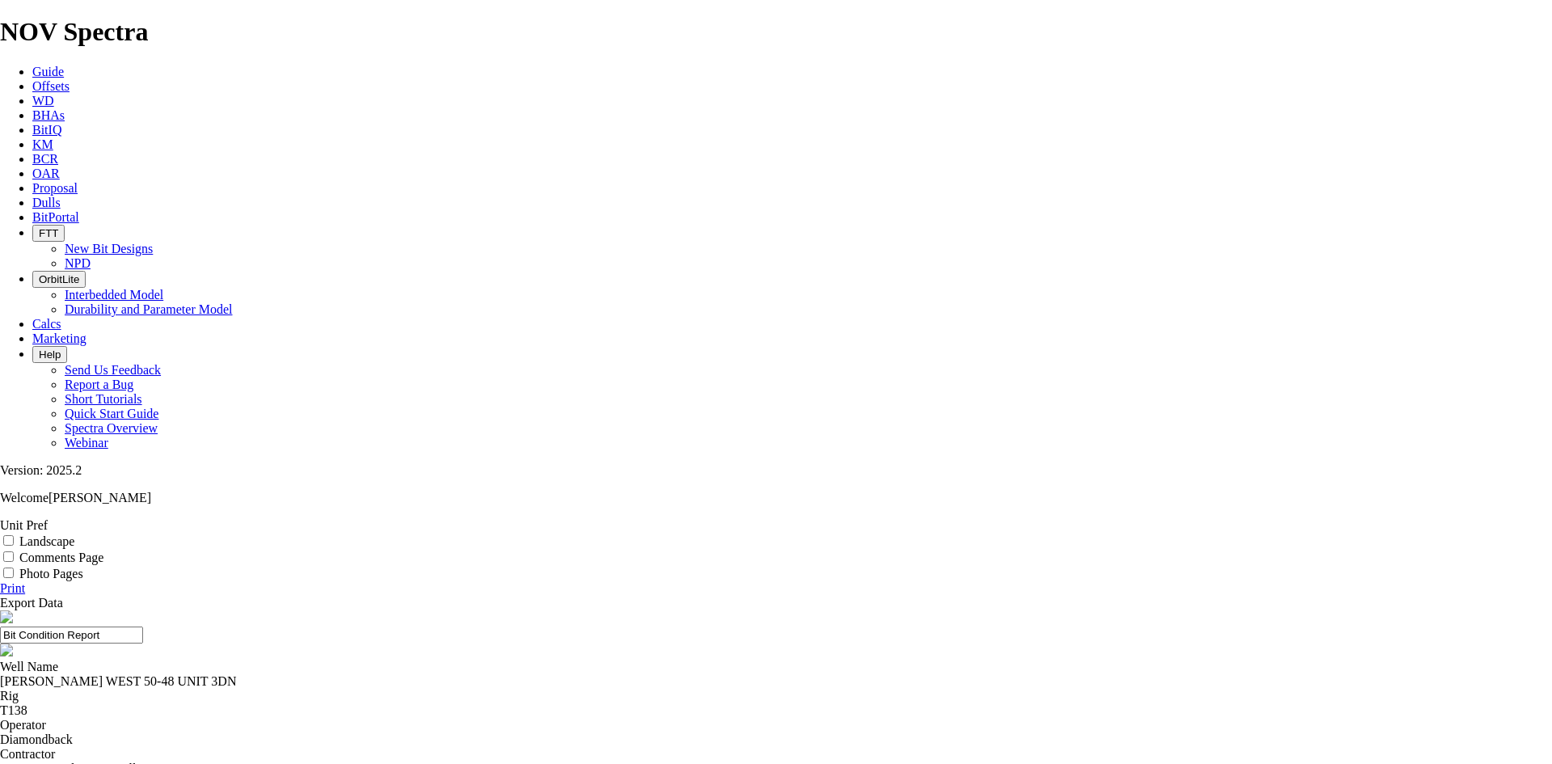
click at [74, 534] on label "Landscape" at bounding box center [46, 541] width 55 height 14
click at [14, 535] on input "Landscape" at bounding box center [8, 540] width 11 height 11
checkbox input "true"
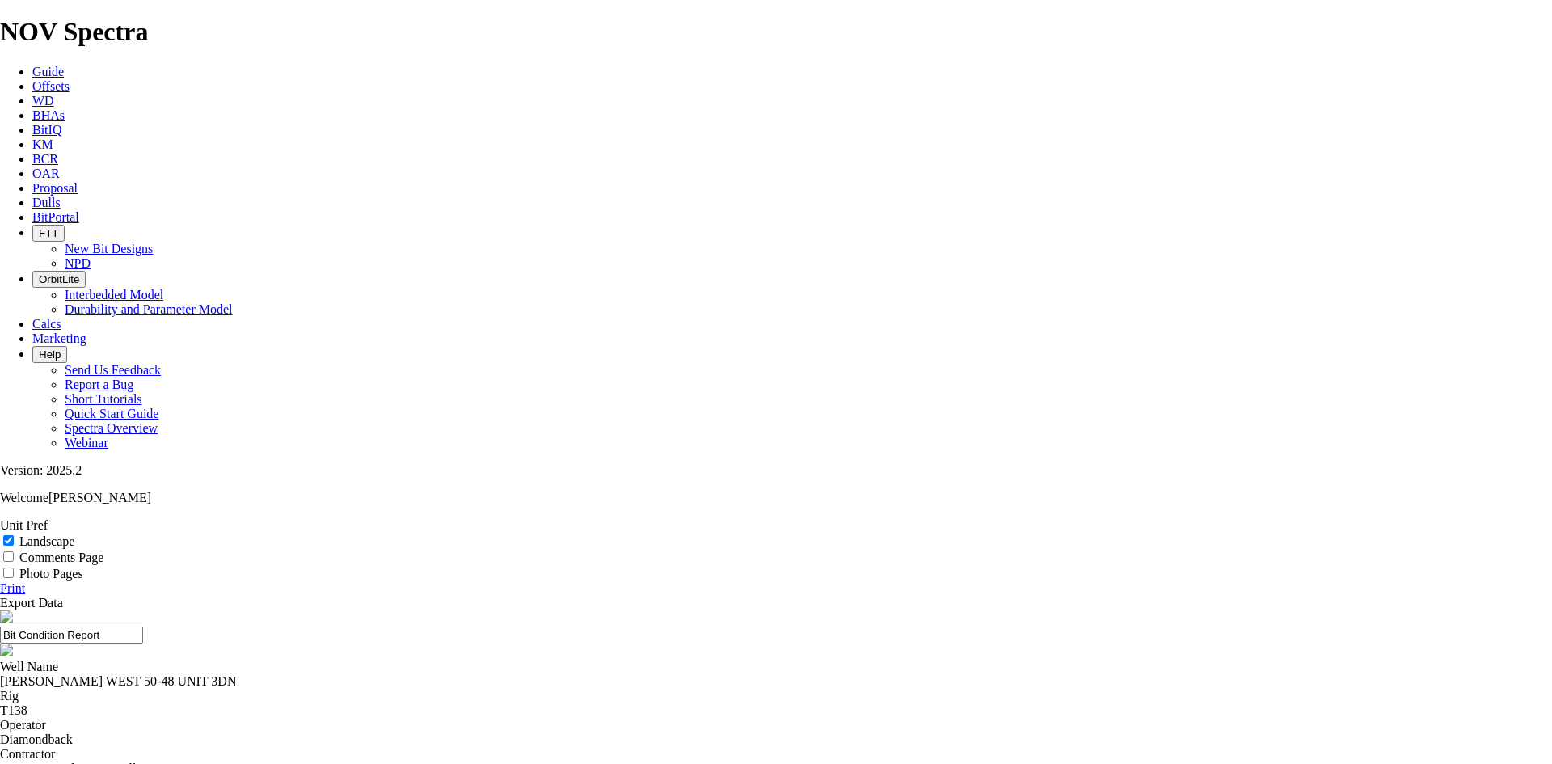
select select "string:TD"
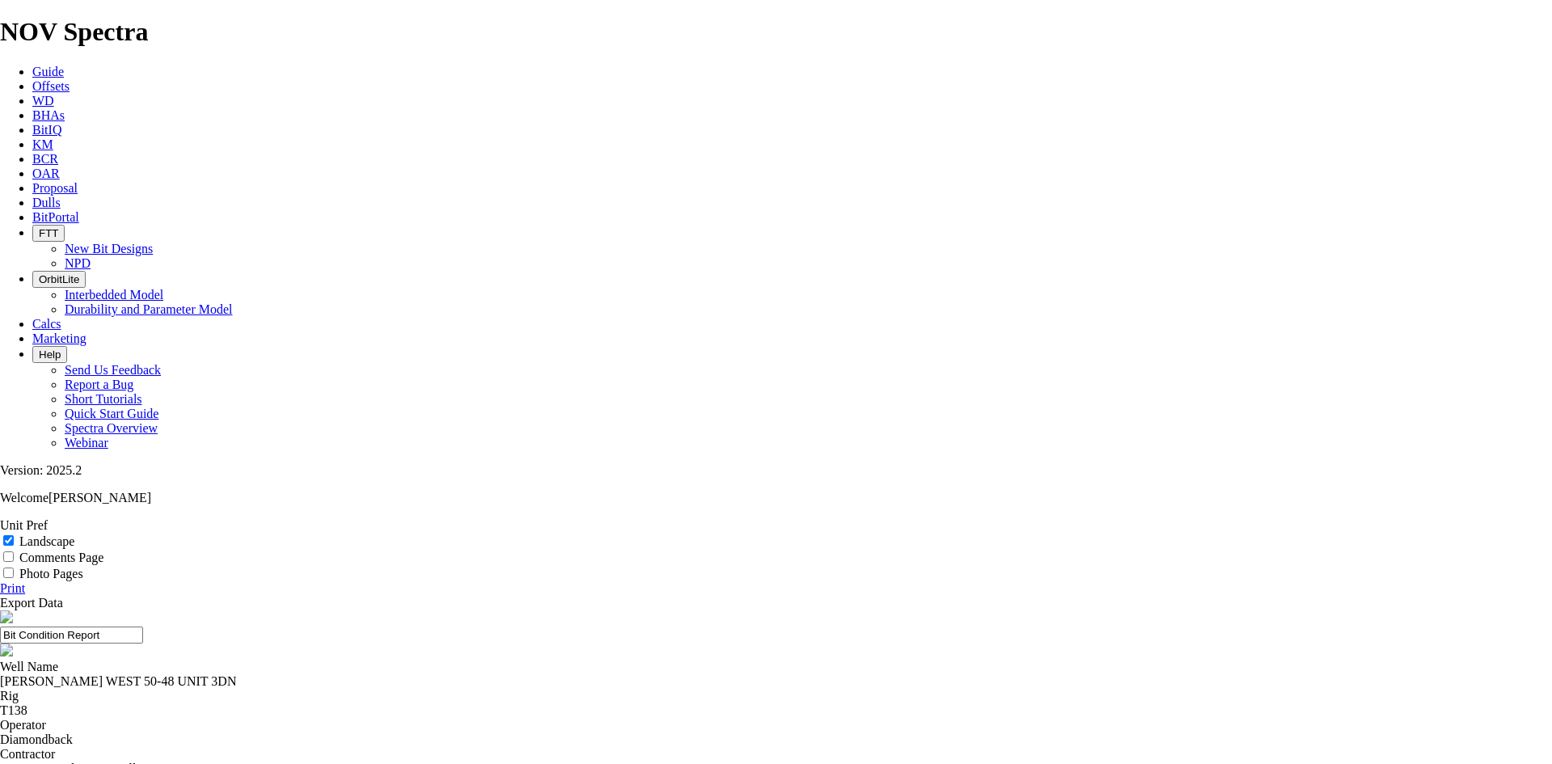
select select "string:TD"
drag, startPoint x: 906, startPoint y: 112, endPoint x: 553, endPoint y: 116, distance: 353.3
click at [143, 627] on input "Bit Condition Report" at bounding box center [71, 635] width 143 height 17
drag, startPoint x: 842, startPoint y: 108, endPoint x: 631, endPoint y: 106, distance: 211.0
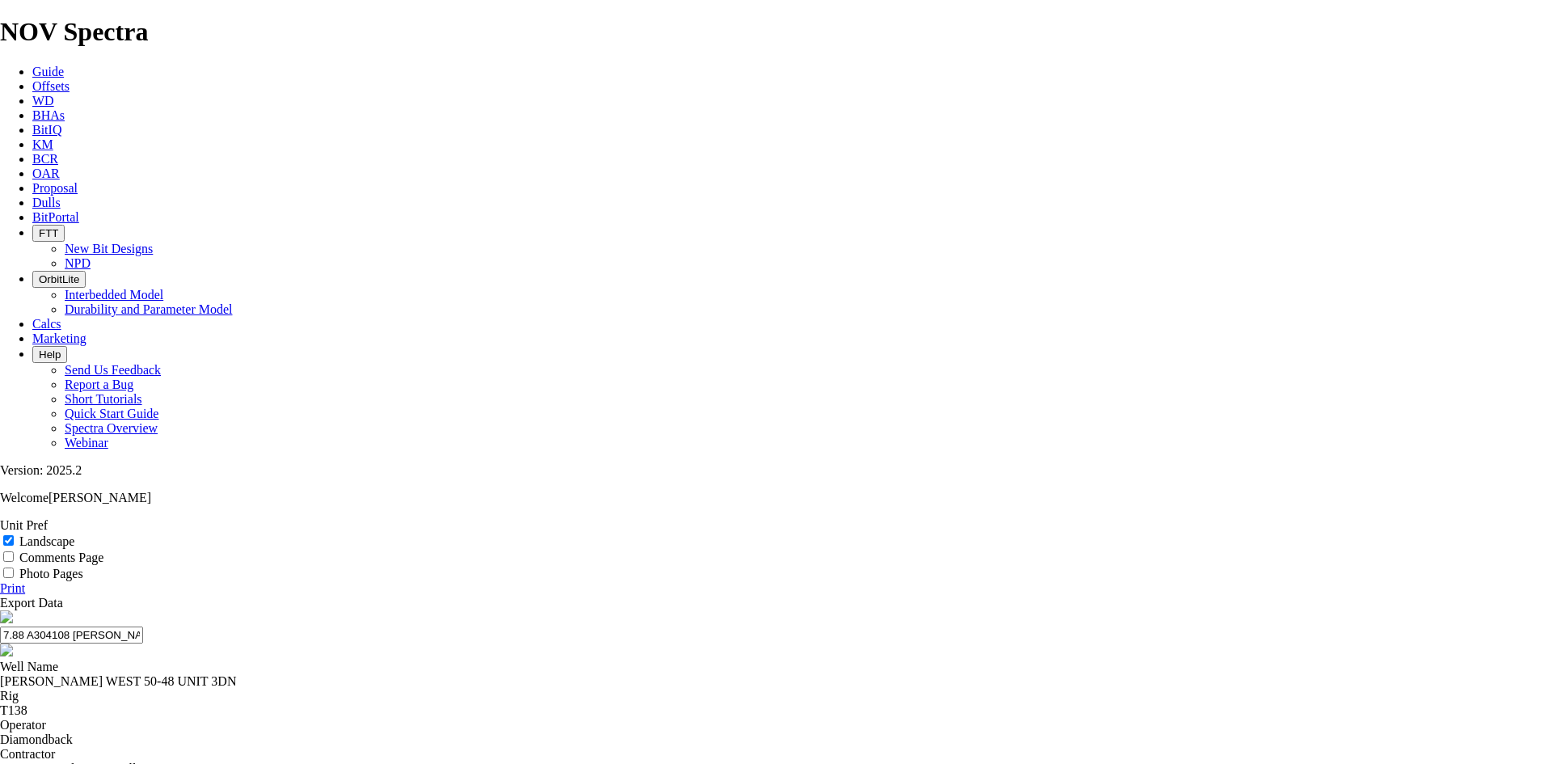
click at [143, 627] on input "7.88 A304108 [PERSON_NAME]" at bounding box center [71, 635] width 143 height 17
type input "7.88 A304108 [PERSON_NAME]"
click at [25, 581] on link "Print" at bounding box center [12, 588] width 25 height 14
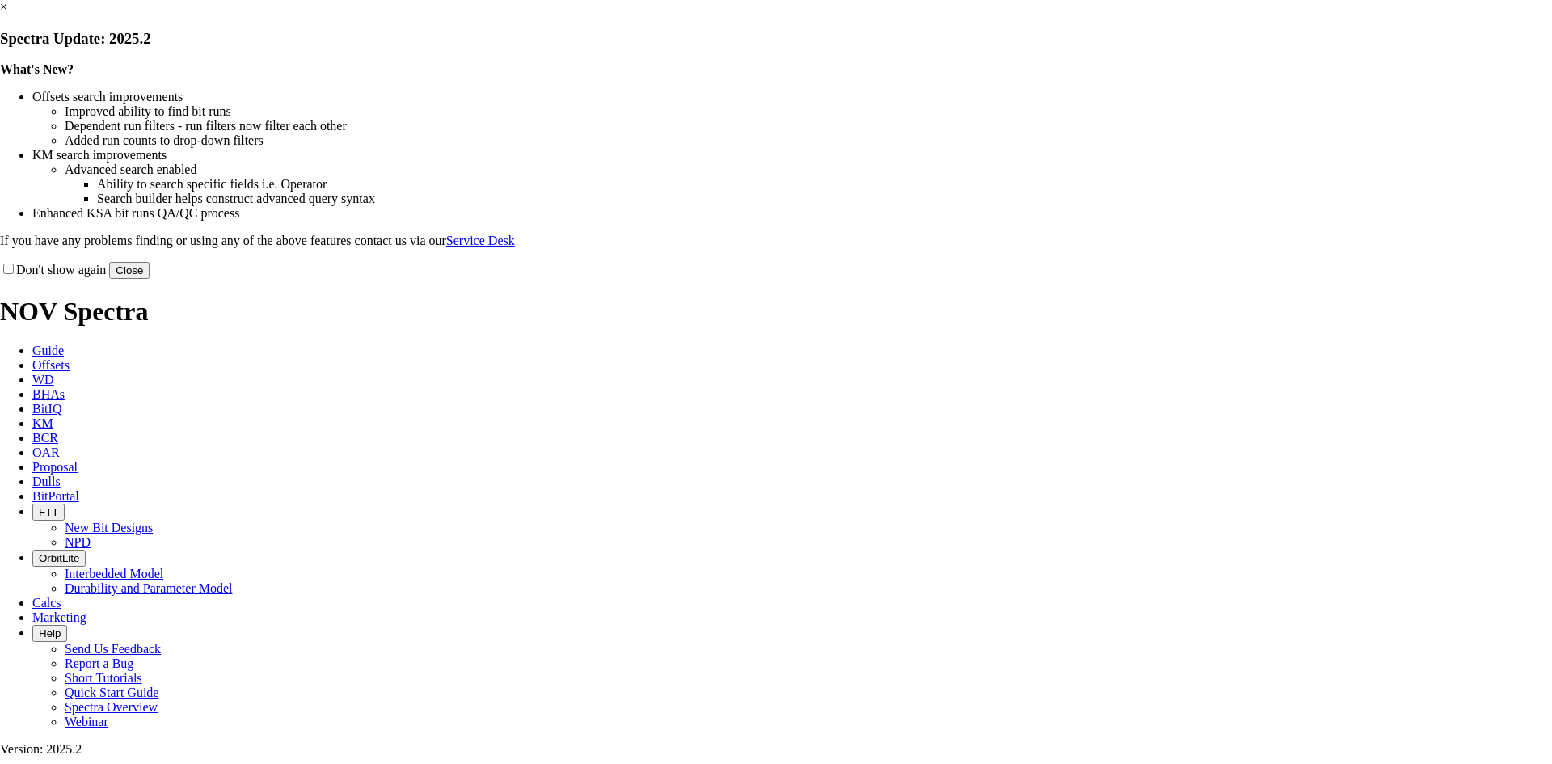
click at [7, 14] on link "×" at bounding box center [3, 7] width 7 height 14
click at [150, 279] on button "Close" at bounding box center [129, 270] width 40 height 17
click at [1126, 136] on div "What's New? Offsets search improvements Improved ability to find bit runs Depen…" at bounding box center [776, 155] width 1552 height 186
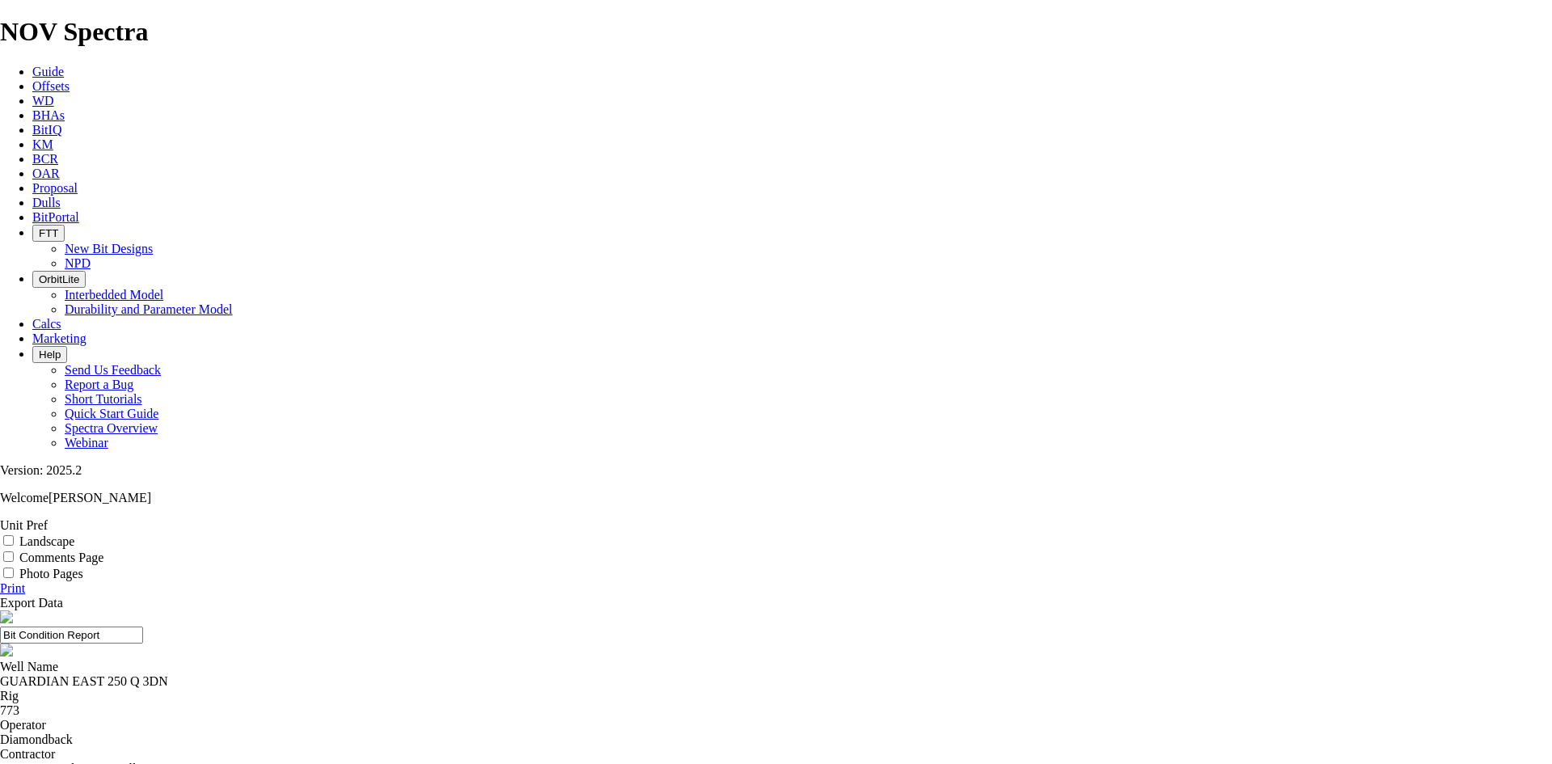
click at [74, 534] on label "Landscape" at bounding box center [46, 541] width 55 height 14
click at [14, 535] on input "Landscape" at bounding box center [8, 540] width 11 height 11
checkbox input "true"
drag, startPoint x: 878, startPoint y: 119, endPoint x: 589, endPoint y: 132, distance: 288.9
click at [589, 610] on header "Bit Condition Report" at bounding box center [776, 634] width 1552 height 49
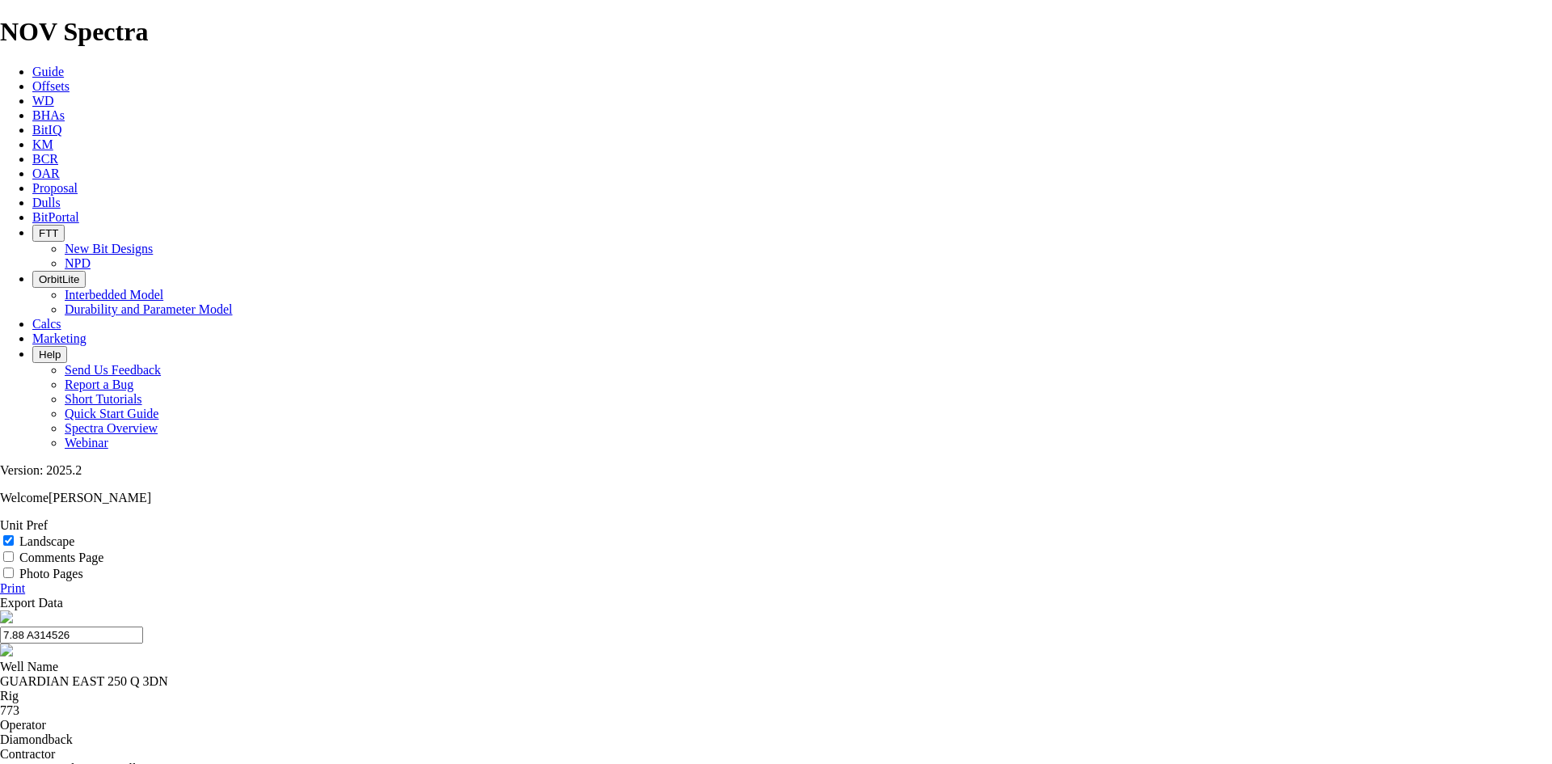
type input "7.88 A314526"
select select "string:TD"
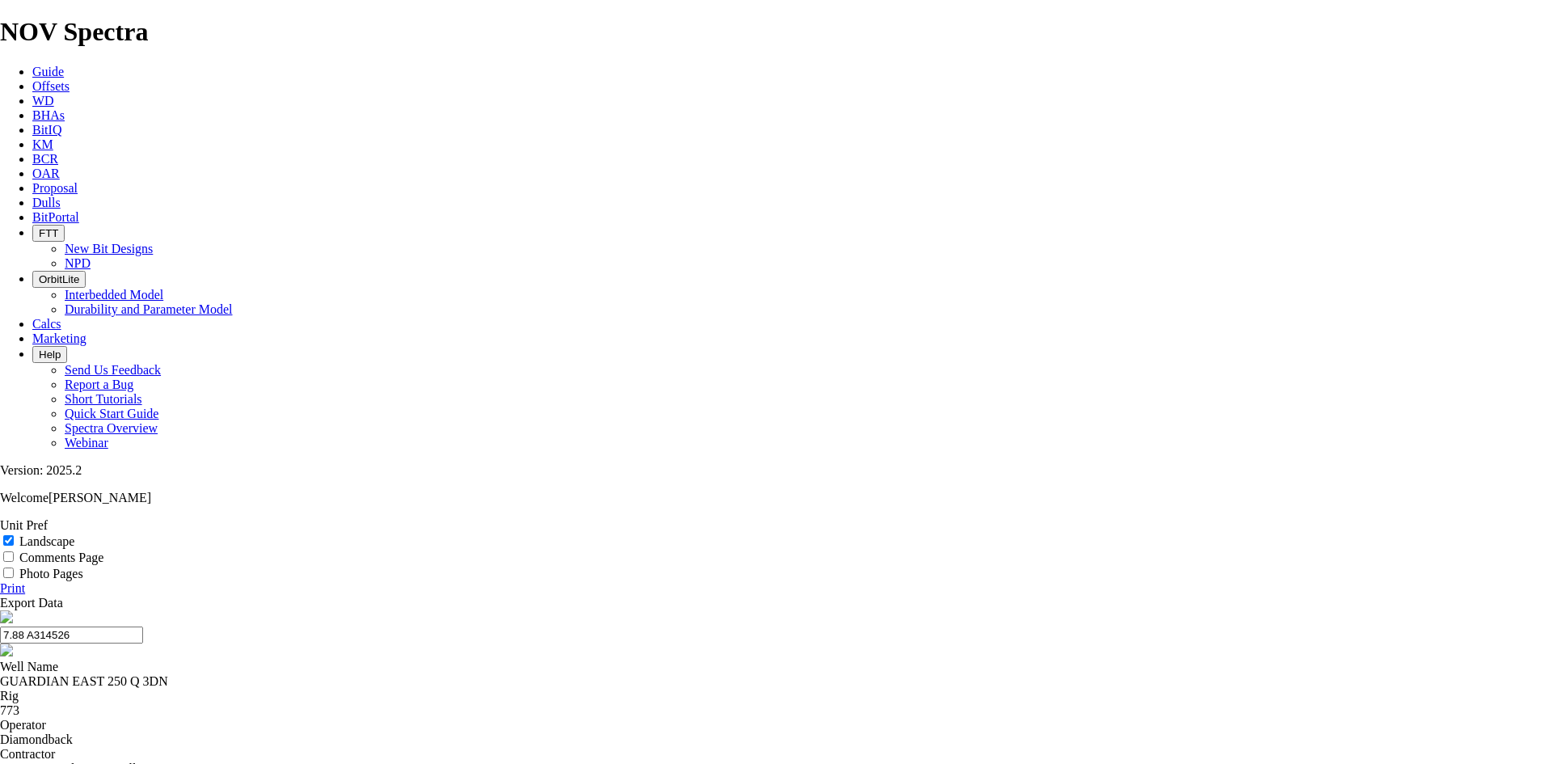
click at [143, 627] on input "7.88 A314526" at bounding box center [71, 635] width 143 height 17
drag, startPoint x: 863, startPoint y: 116, endPoint x: 589, endPoint y: 105, distance: 274.3
click at [143, 627] on input "7.88 A314526 Dean" at bounding box center [71, 635] width 143 height 17
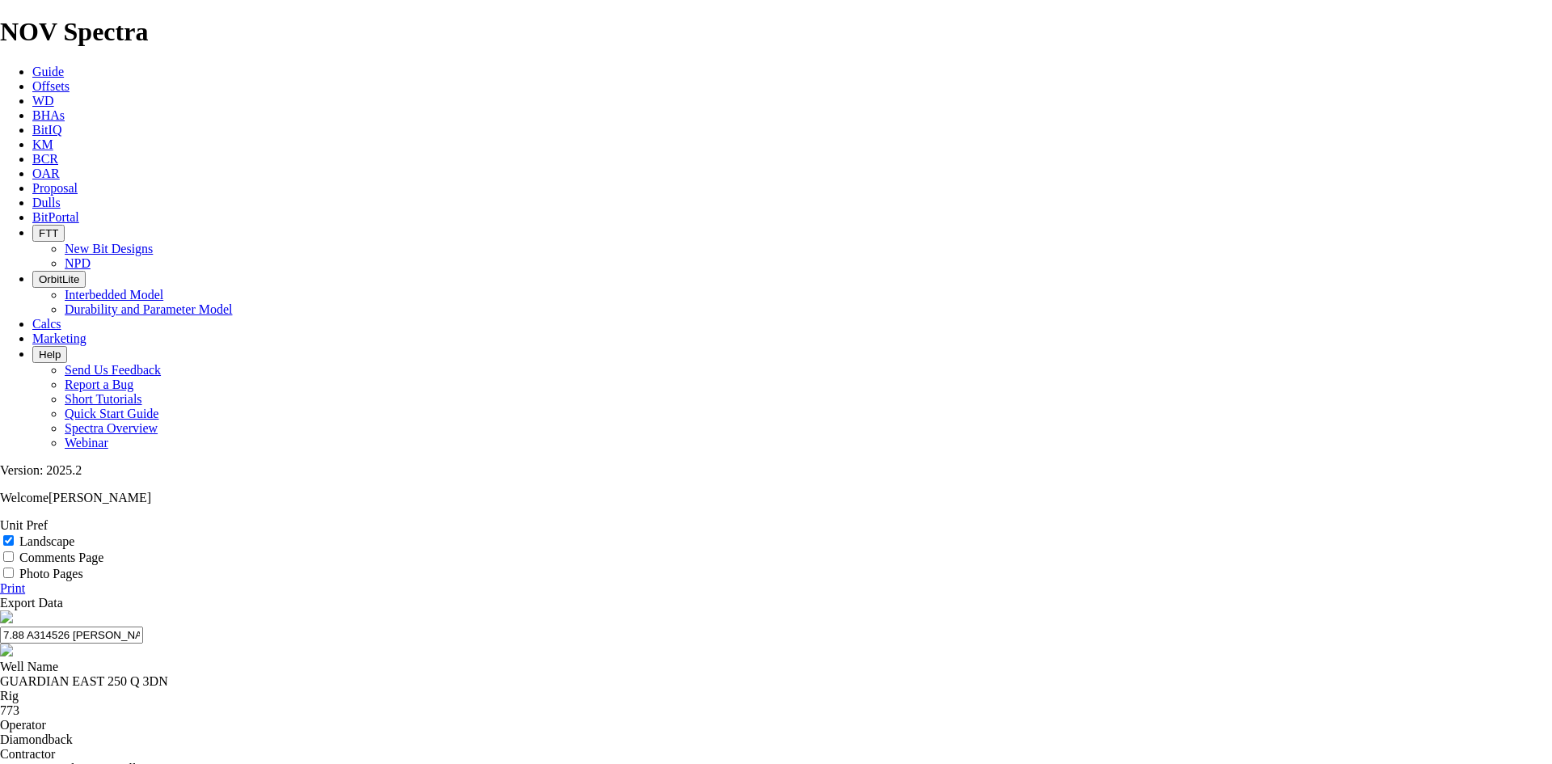
type input "7.88 A314526 Dean"
click at [25, 581] on link "Print" at bounding box center [12, 588] width 25 height 14
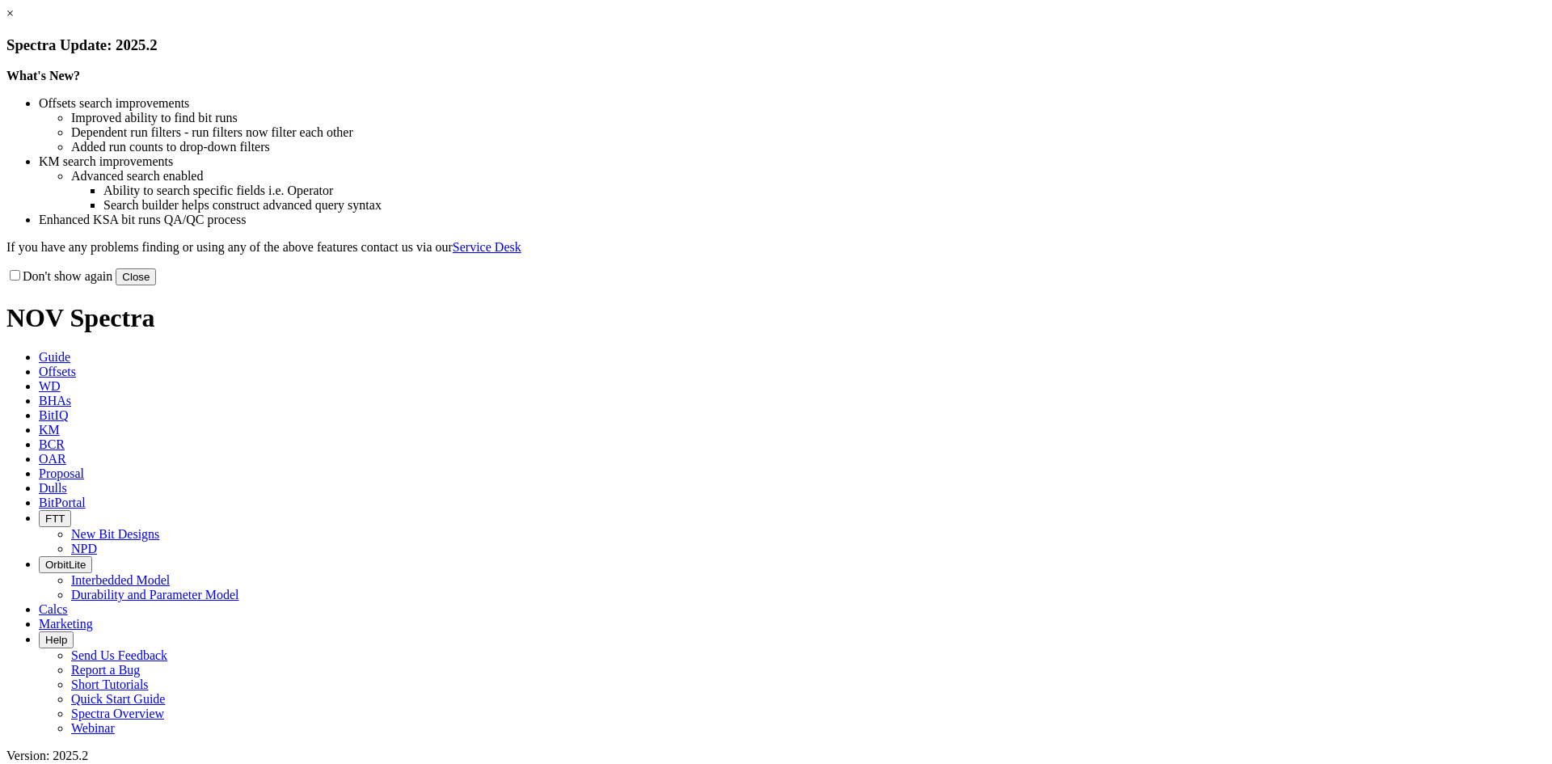
click at [156, 285] on button "Close" at bounding box center [136, 276] width 40 height 17
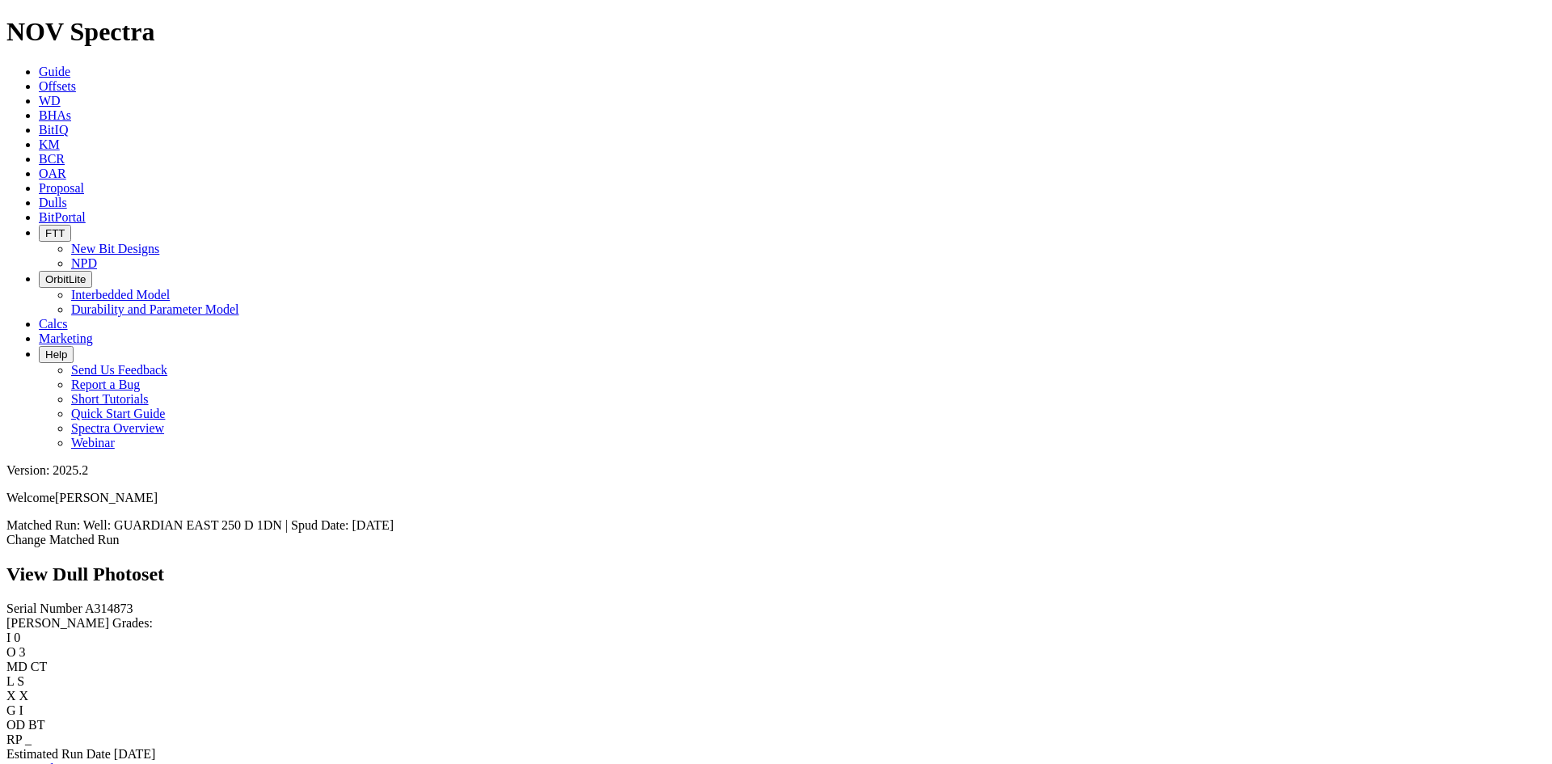
click at [99, 762] on link "Bit Condition Report" at bounding box center [60, 769] width 109 height 14
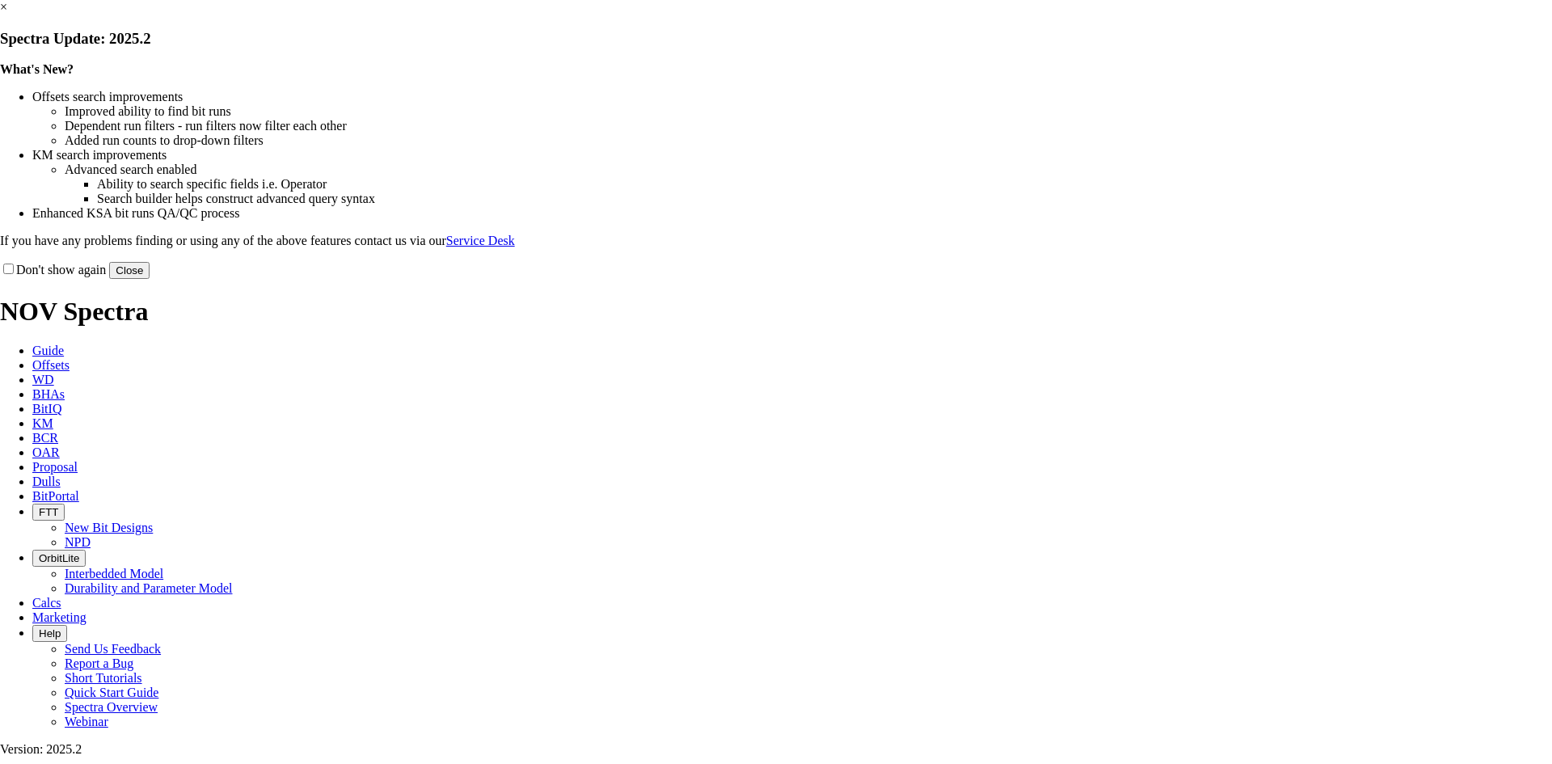
click at [7, 14] on link "×" at bounding box center [3, 7] width 7 height 14
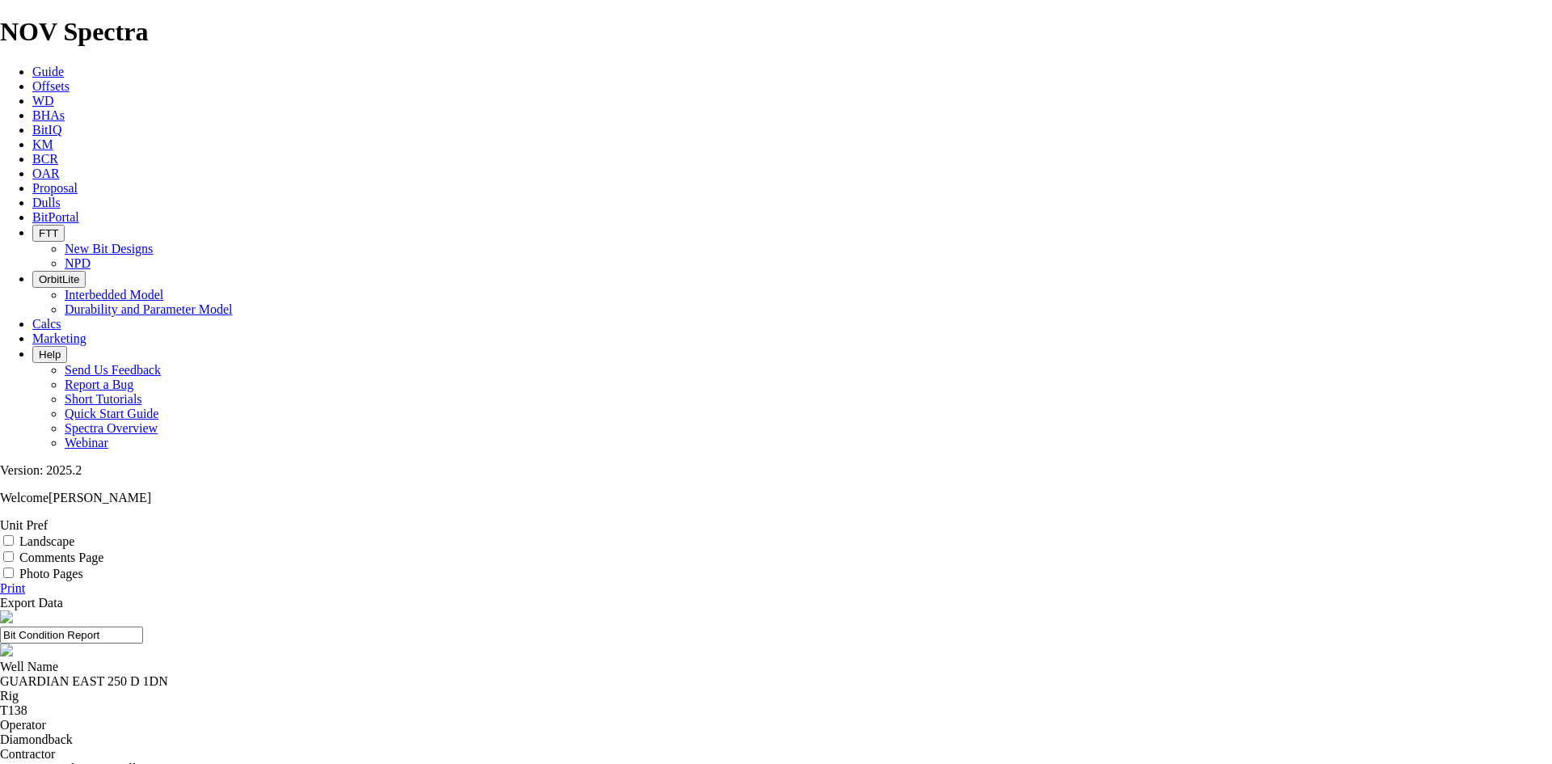
click at [74, 534] on label "Landscape" at bounding box center [46, 541] width 55 height 14
click at [14, 535] on input "Landscape" at bounding box center [8, 540] width 11 height 11
checkbox input "true"
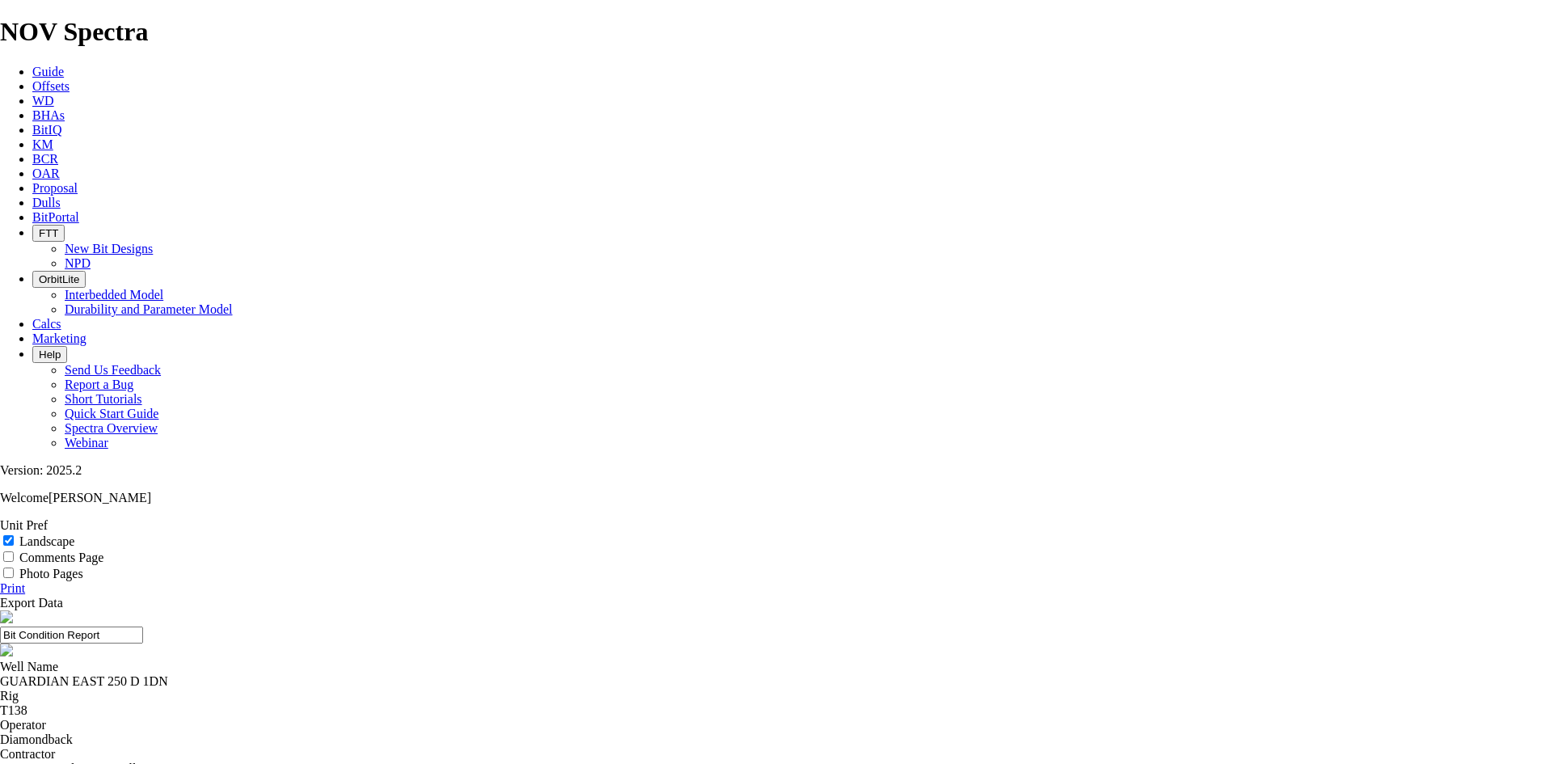
select select "string:TD"
drag, startPoint x: 864, startPoint y: 123, endPoint x: 673, endPoint y: 150, distance: 192.8
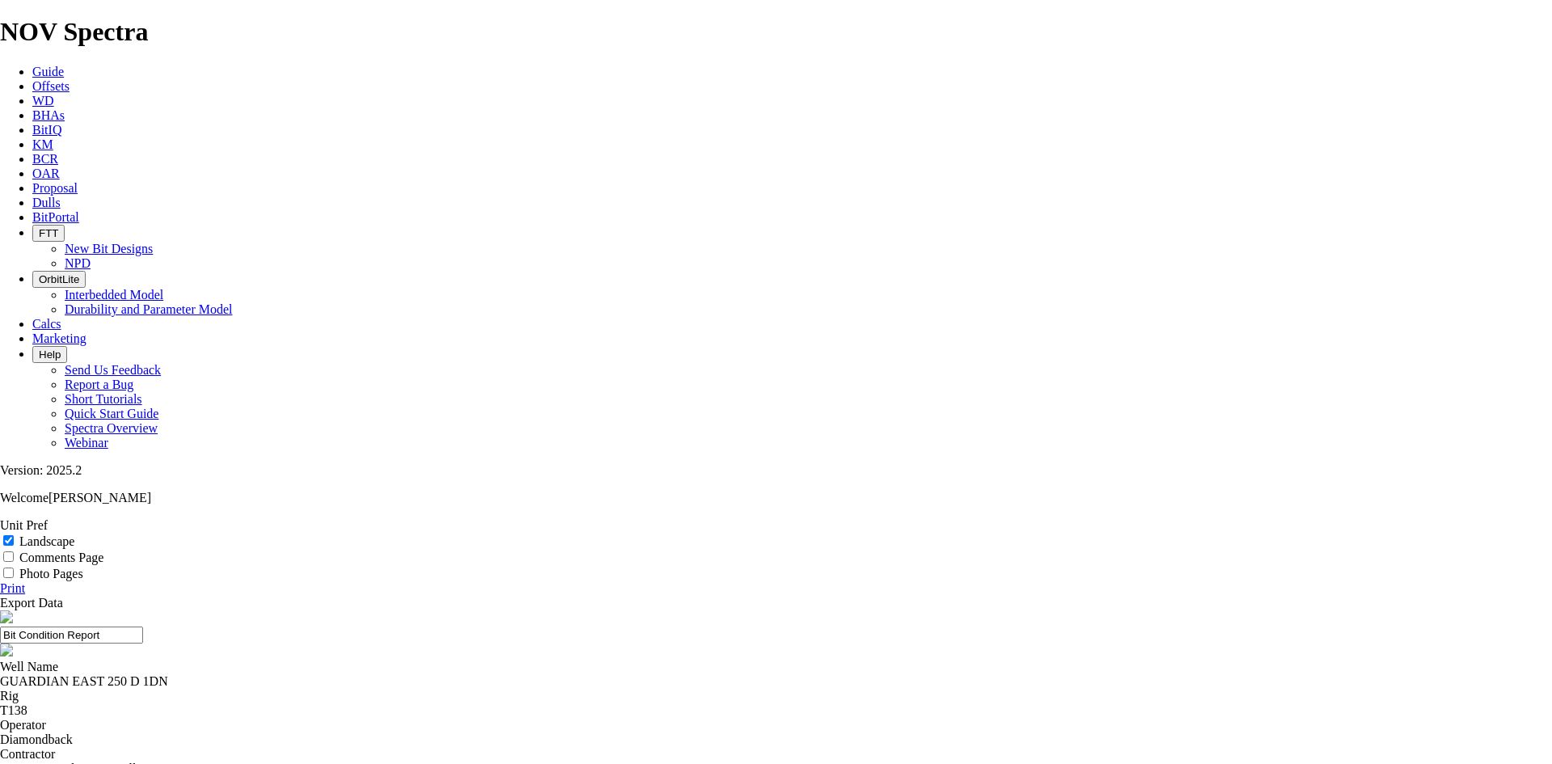
drag, startPoint x: 734, startPoint y: 110, endPoint x: 626, endPoint y: 116, distance: 108.5
click at [143, 627] on input "7.88 A314873 Dean" at bounding box center [71, 635] width 143 height 17
type input "7.88 A314873 Dean"
click at [25, 581] on link "Print" at bounding box center [12, 588] width 25 height 14
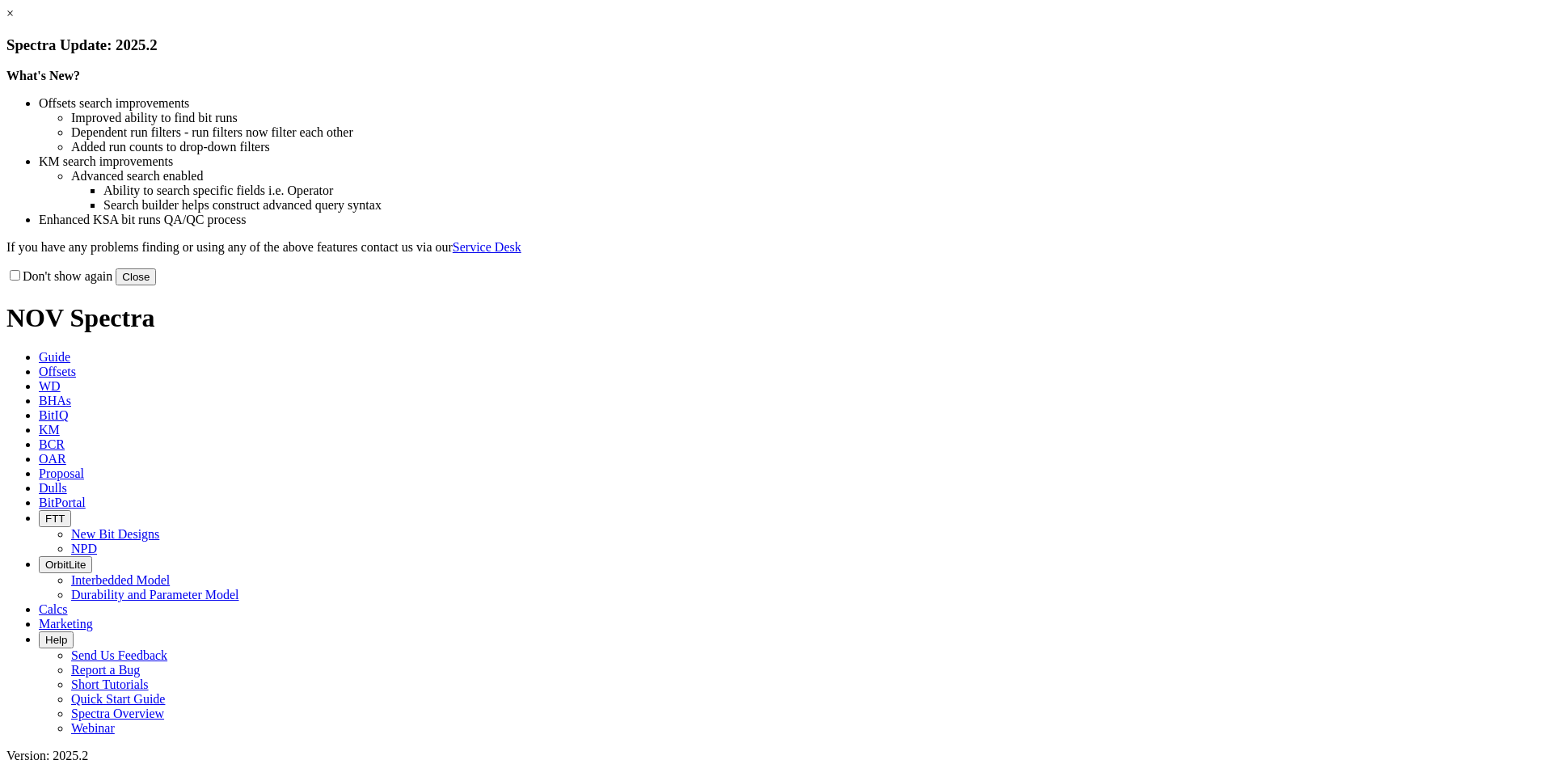
click at [14, 20] on link "×" at bounding box center [9, 13] width 7 height 14
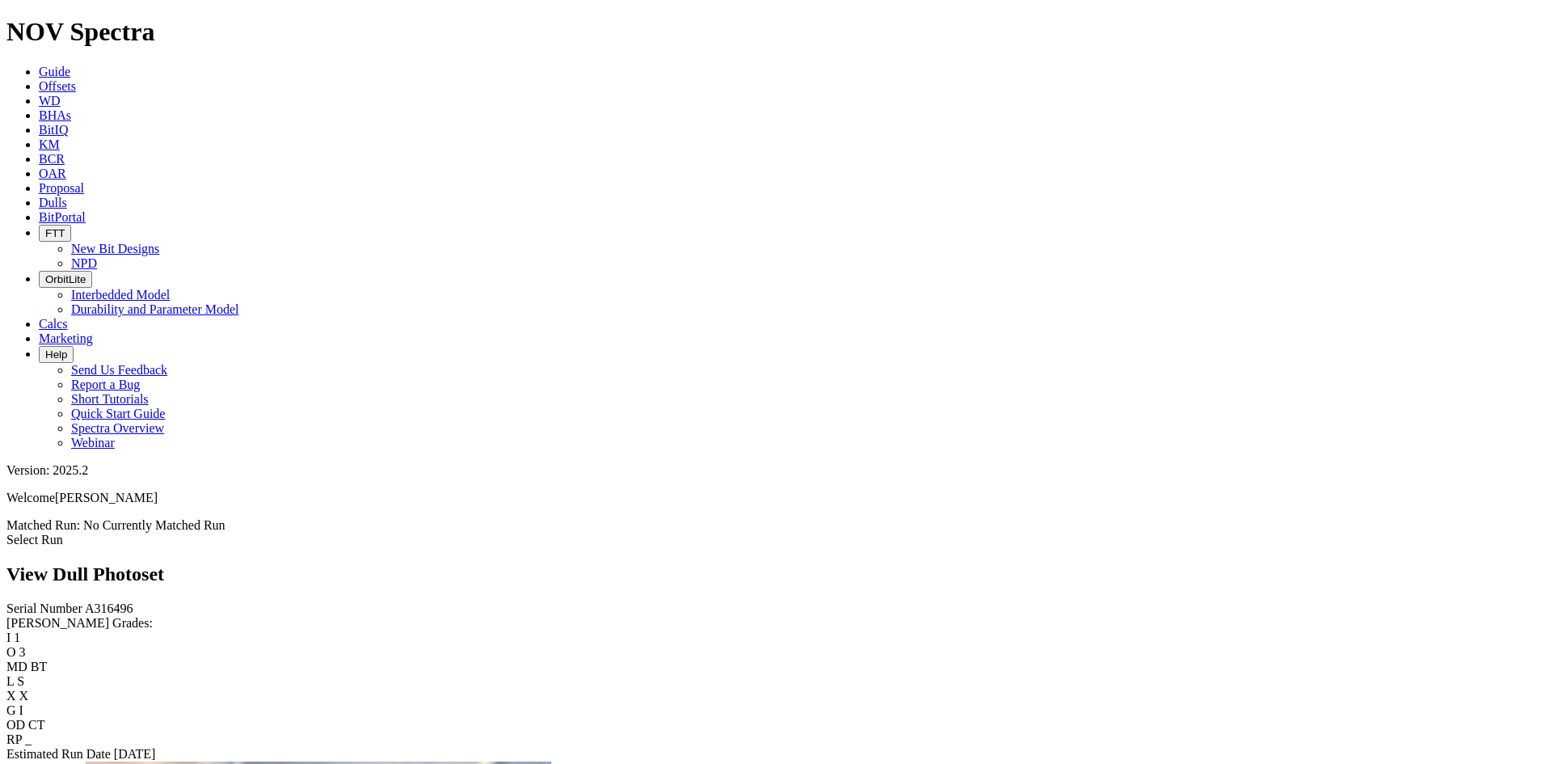
click at [63, 533] on link "Select Run" at bounding box center [34, 540] width 57 height 14
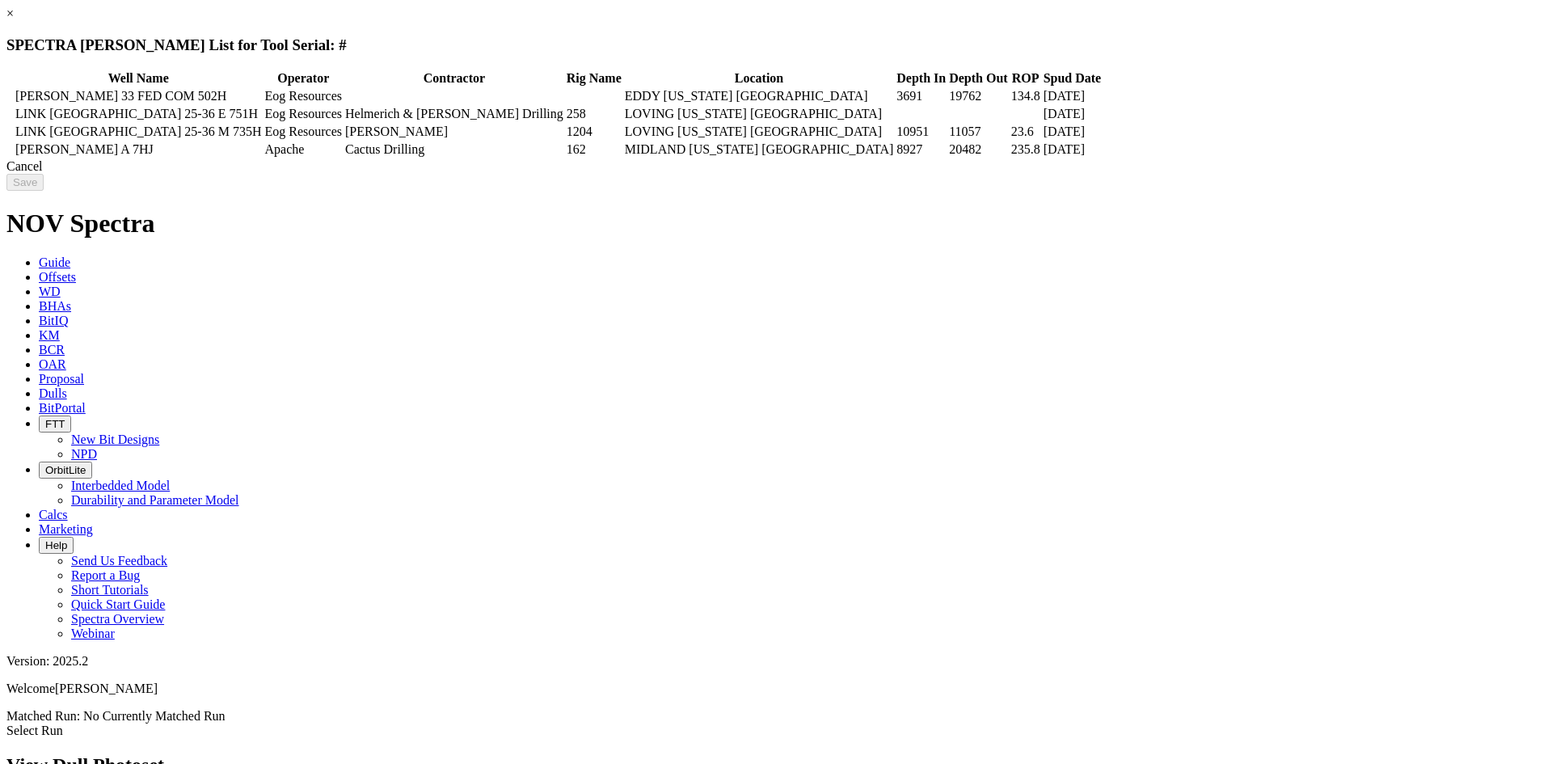
click at [13, 158] on td at bounding box center [10, 149] width 5 height 16
click at [44, 191] on input "Save" at bounding box center [24, 182] width 37 height 17
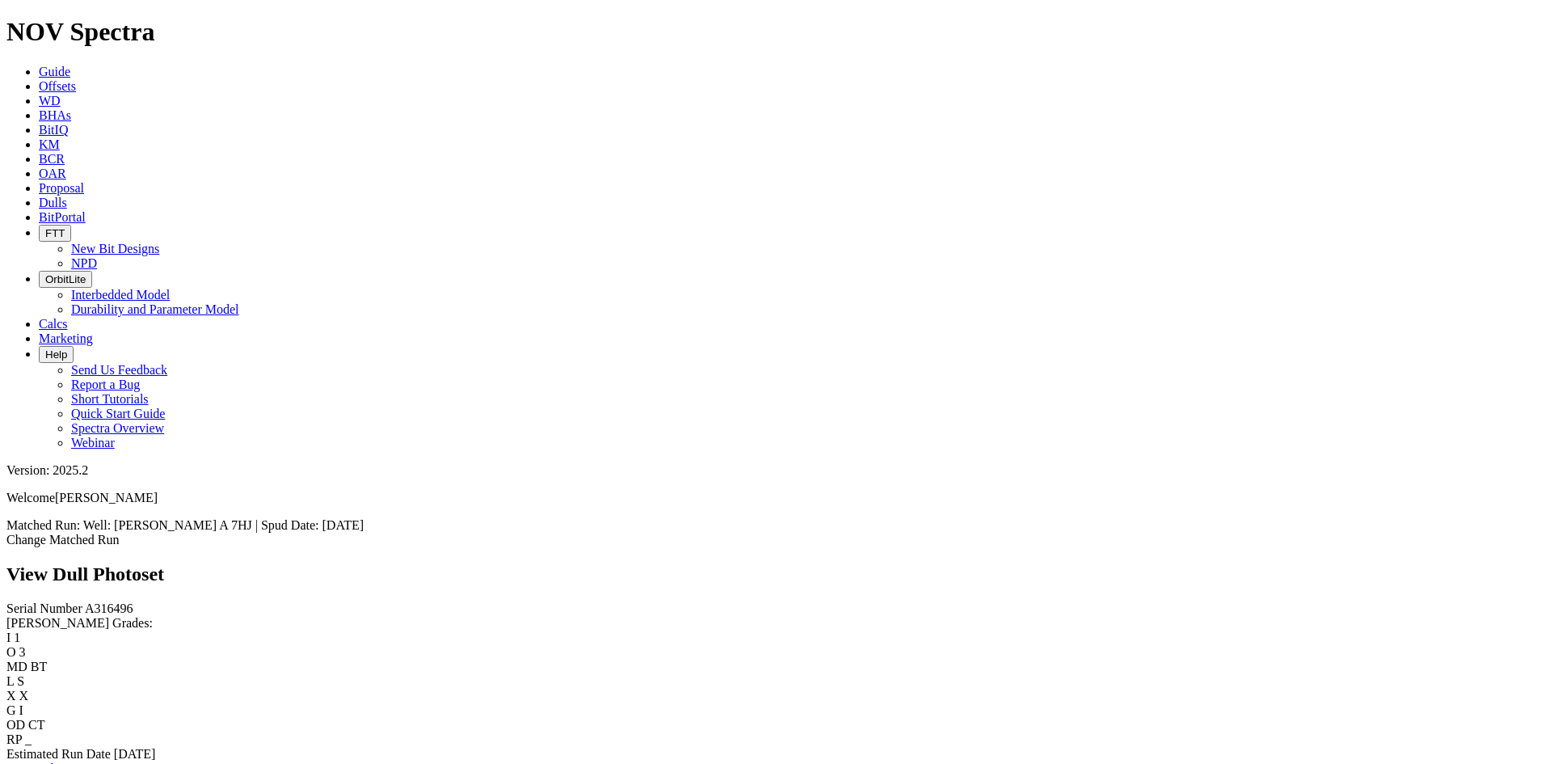
click at [116, 762] on link "Bit Condition Report" at bounding box center [60, 769] width 109 height 14
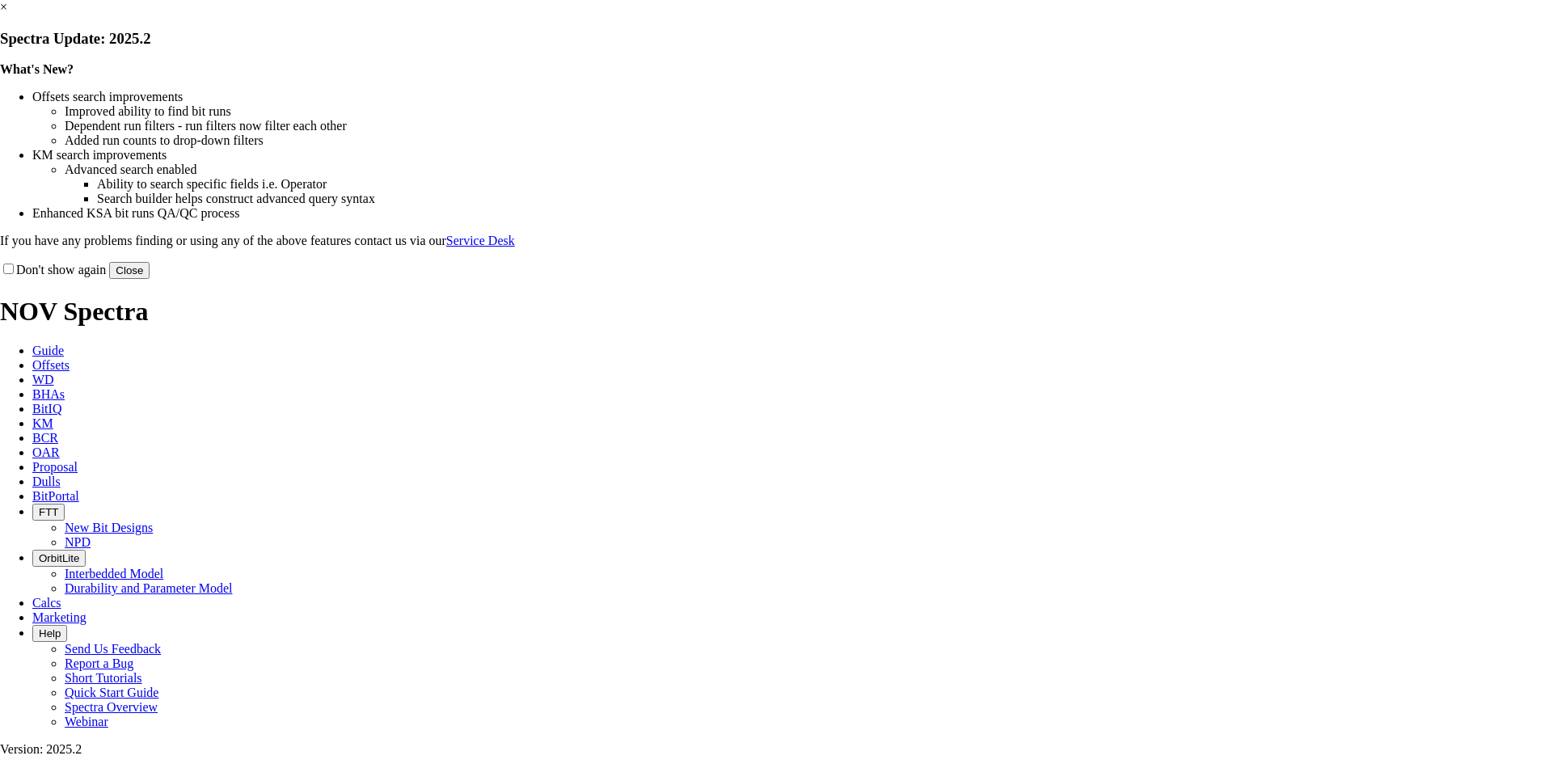
click at [150, 279] on button "Close" at bounding box center [129, 270] width 40 height 17
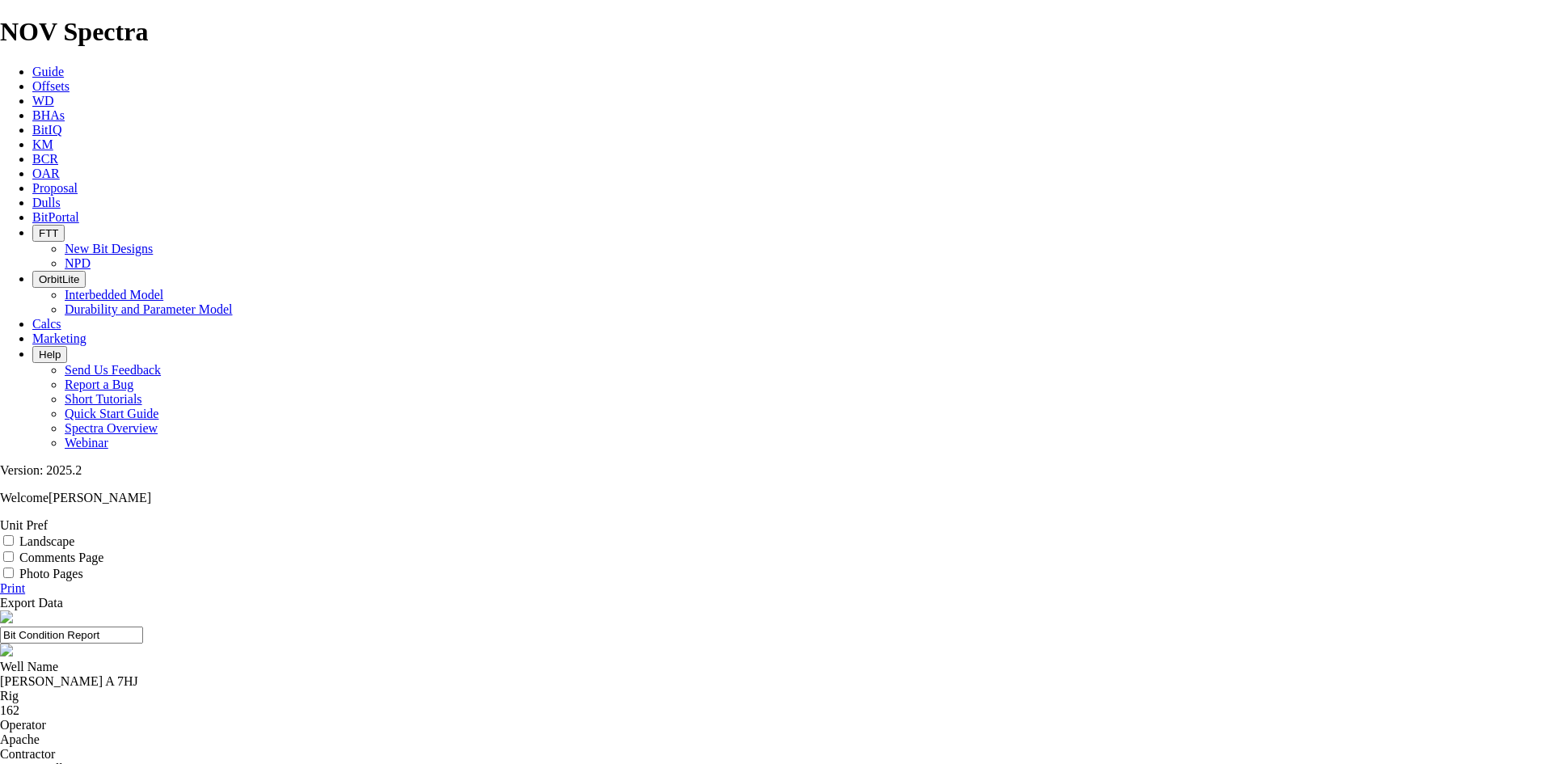
click at [74, 534] on label "Landscape" at bounding box center [46, 541] width 55 height 14
click at [14, 535] on input "Landscape" at bounding box center [8, 540] width 11 height 11
checkbox input "true"
drag, startPoint x: 762, startPoint y: 130, endPoint x: 681, endPoint y: 148, distance: 83.6
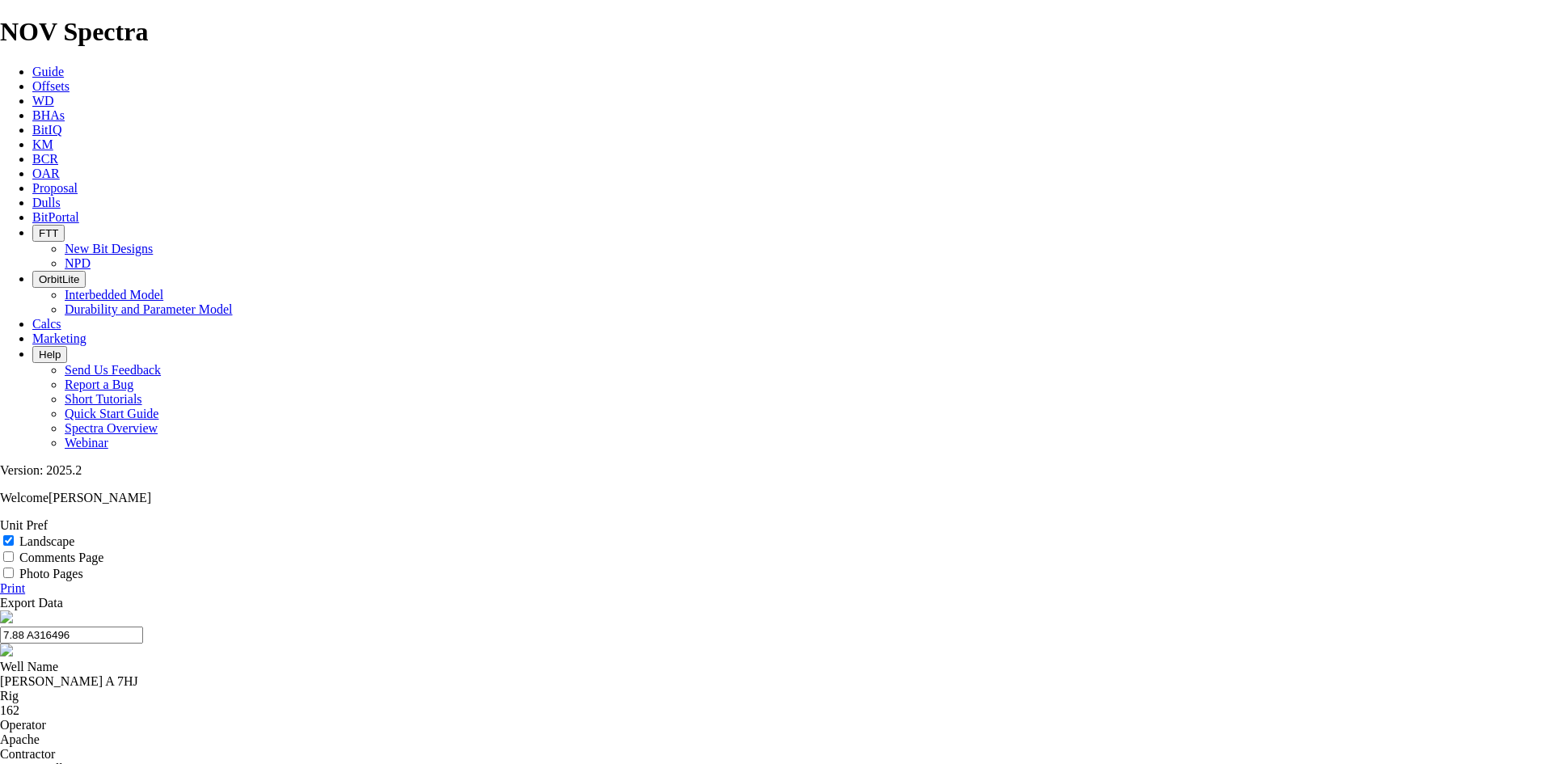
type input "7.88 A316496"
select select "string:TD"
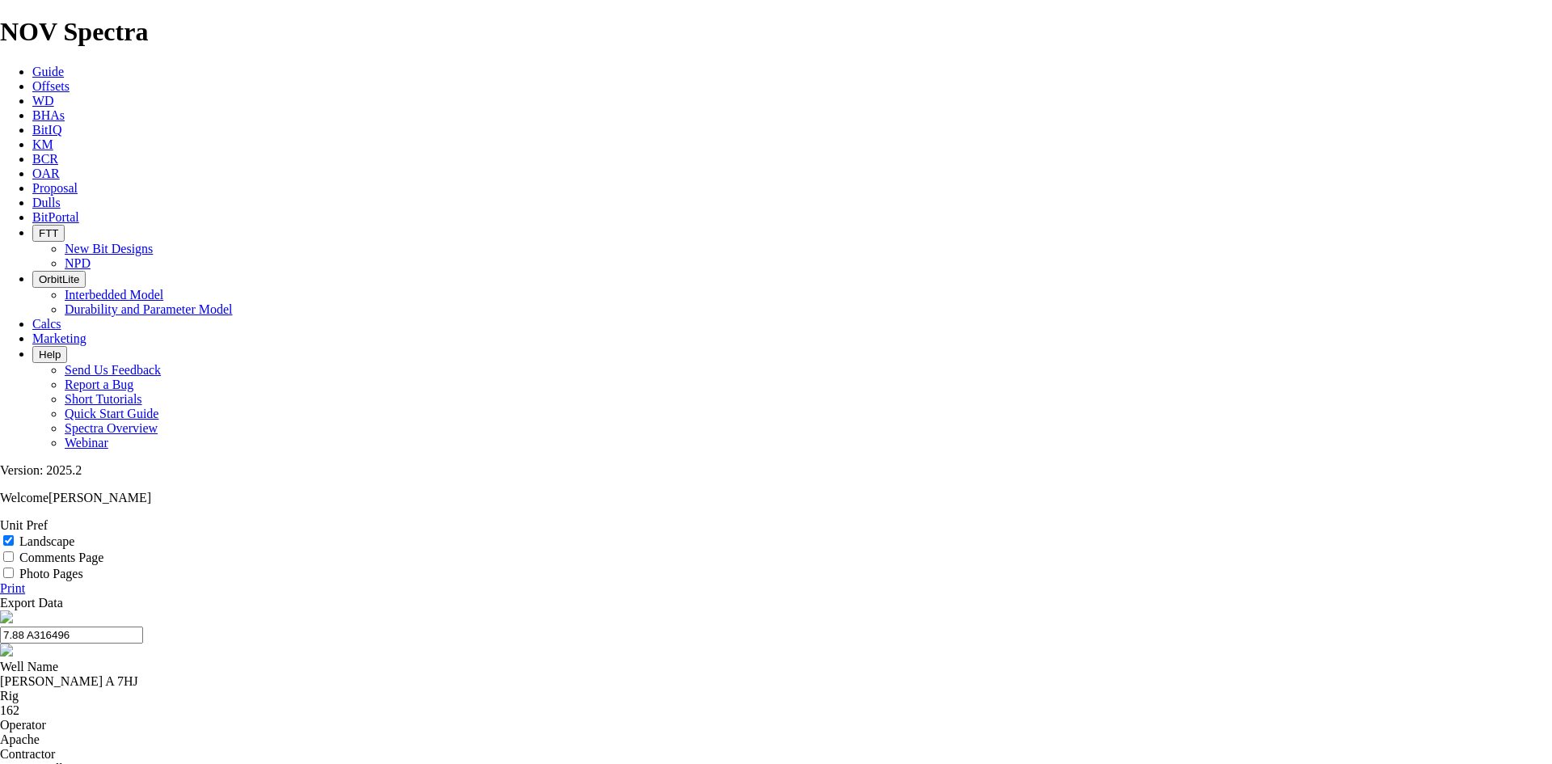
select select "string:TD"
click at [143, 627] on input "7.88 A316496" at bounding box center [71, 635] width 143 height 17
drag, startPoint x: 873, startPoint y: 109, endPoint x: 673, endPoint y: 116, distance: 200.6
click at [143, 627] on input "7.88 A316496 WCA" at bounding box center [71, 635] width 143 height 17
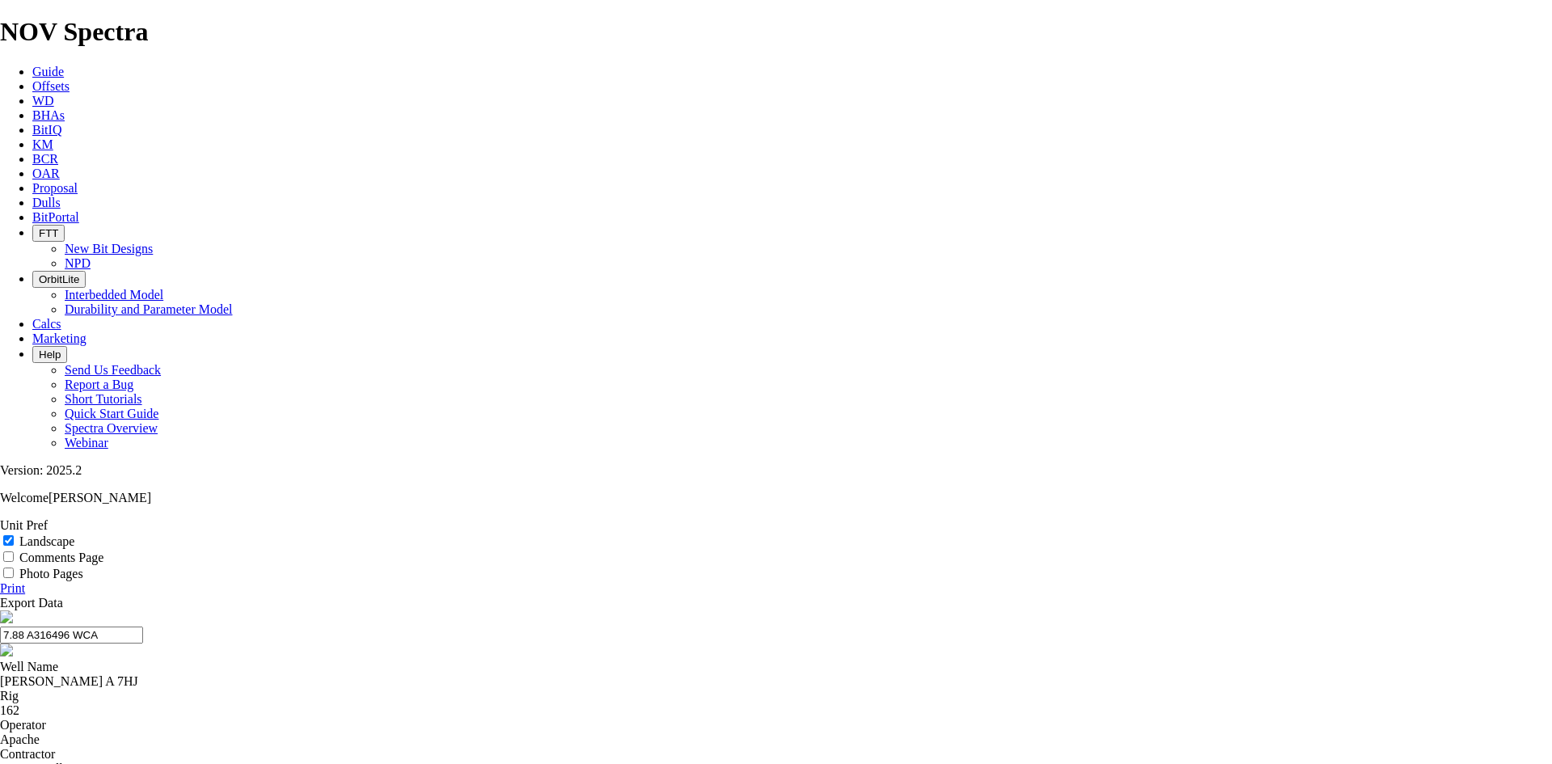
type input "7.88 A316496 WCA"
click at [25, 581] on link "Print" at bounding box center [12, 588] width 25 height 14
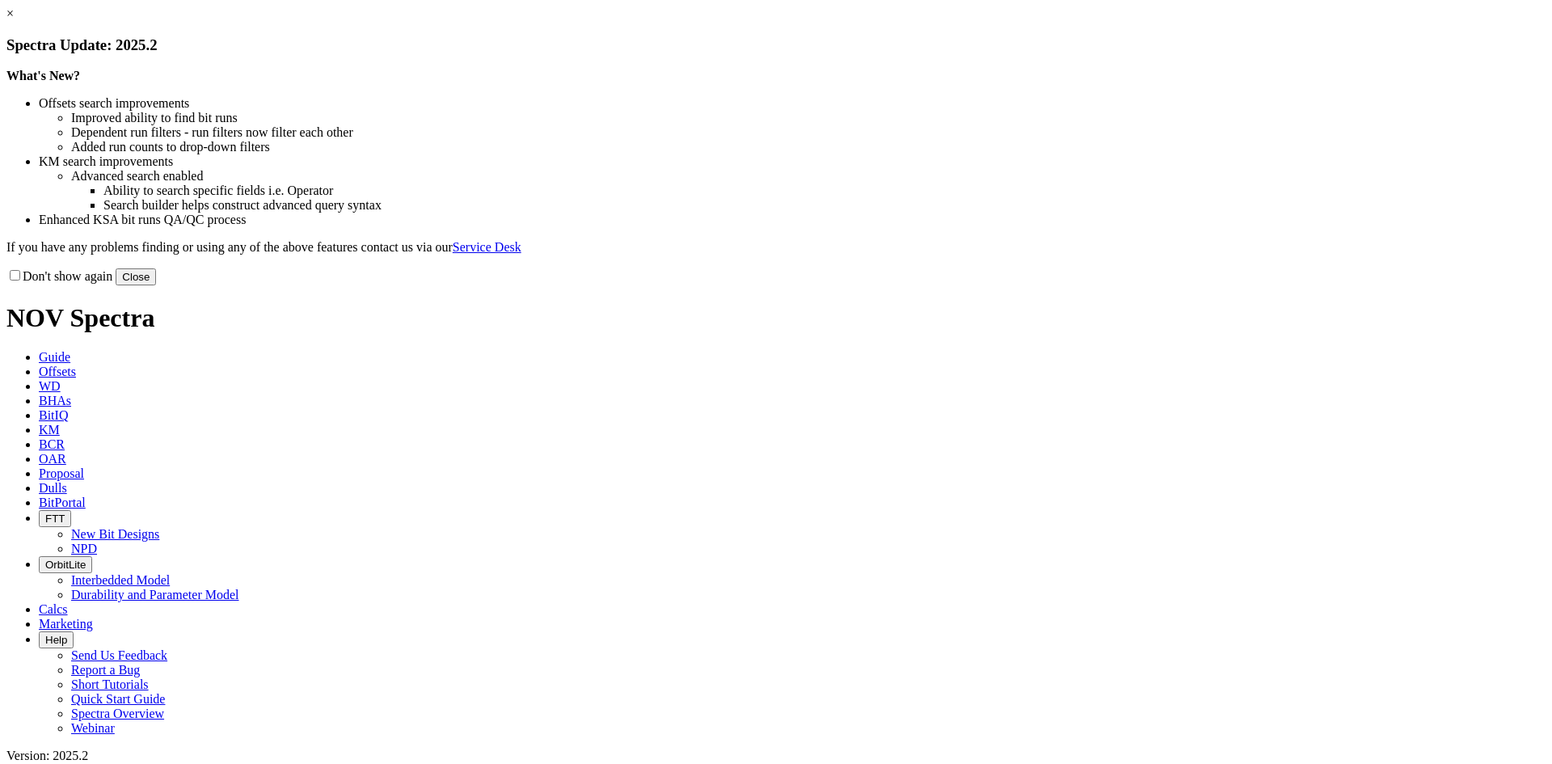
click at [14, 20] on link "×" at bounding box center [9, 13] width 7 height 14
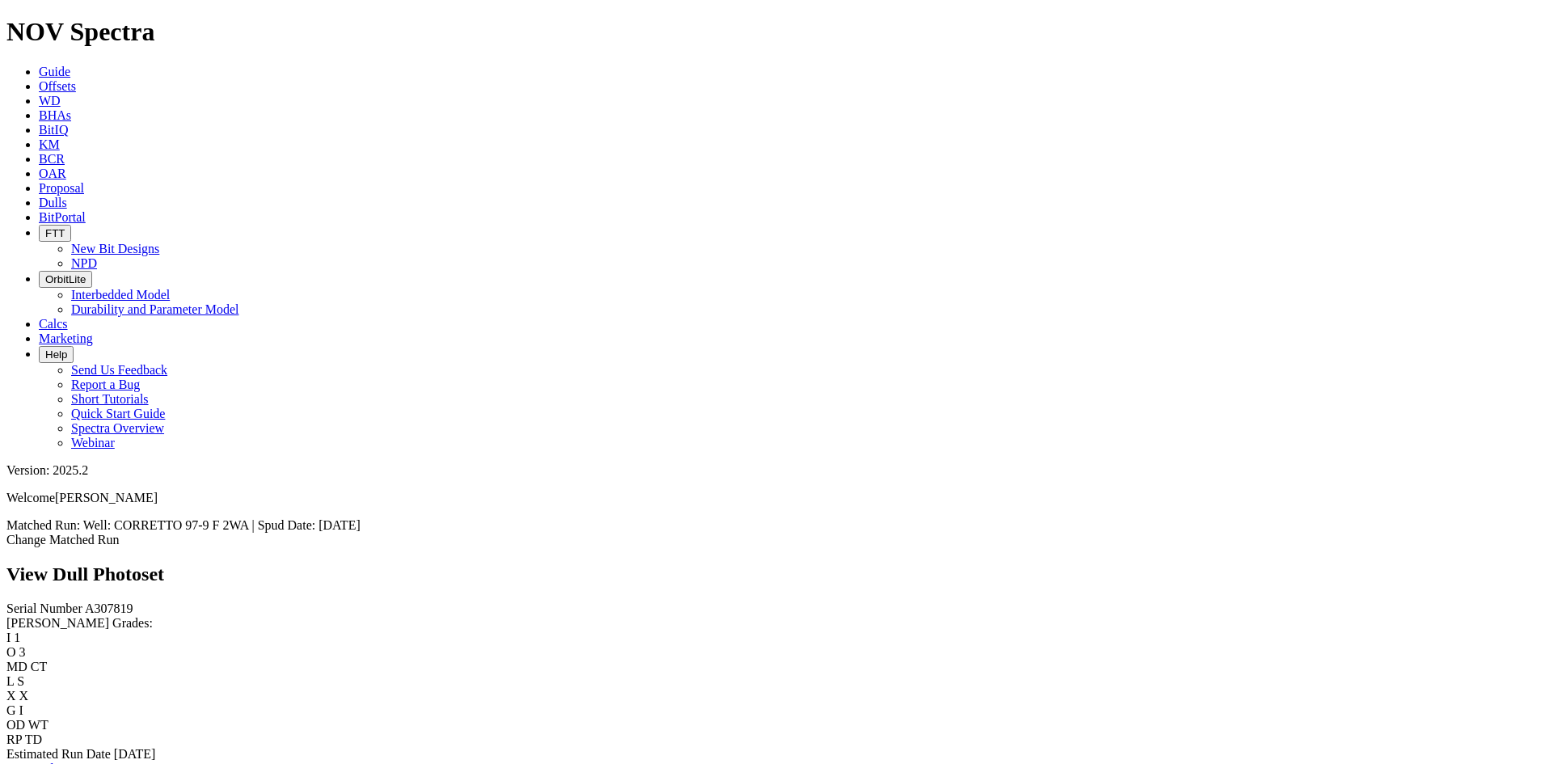
click at [116, 762] on link "Bit Condition Report" at bounding box center [60, 769] width 109 height 14
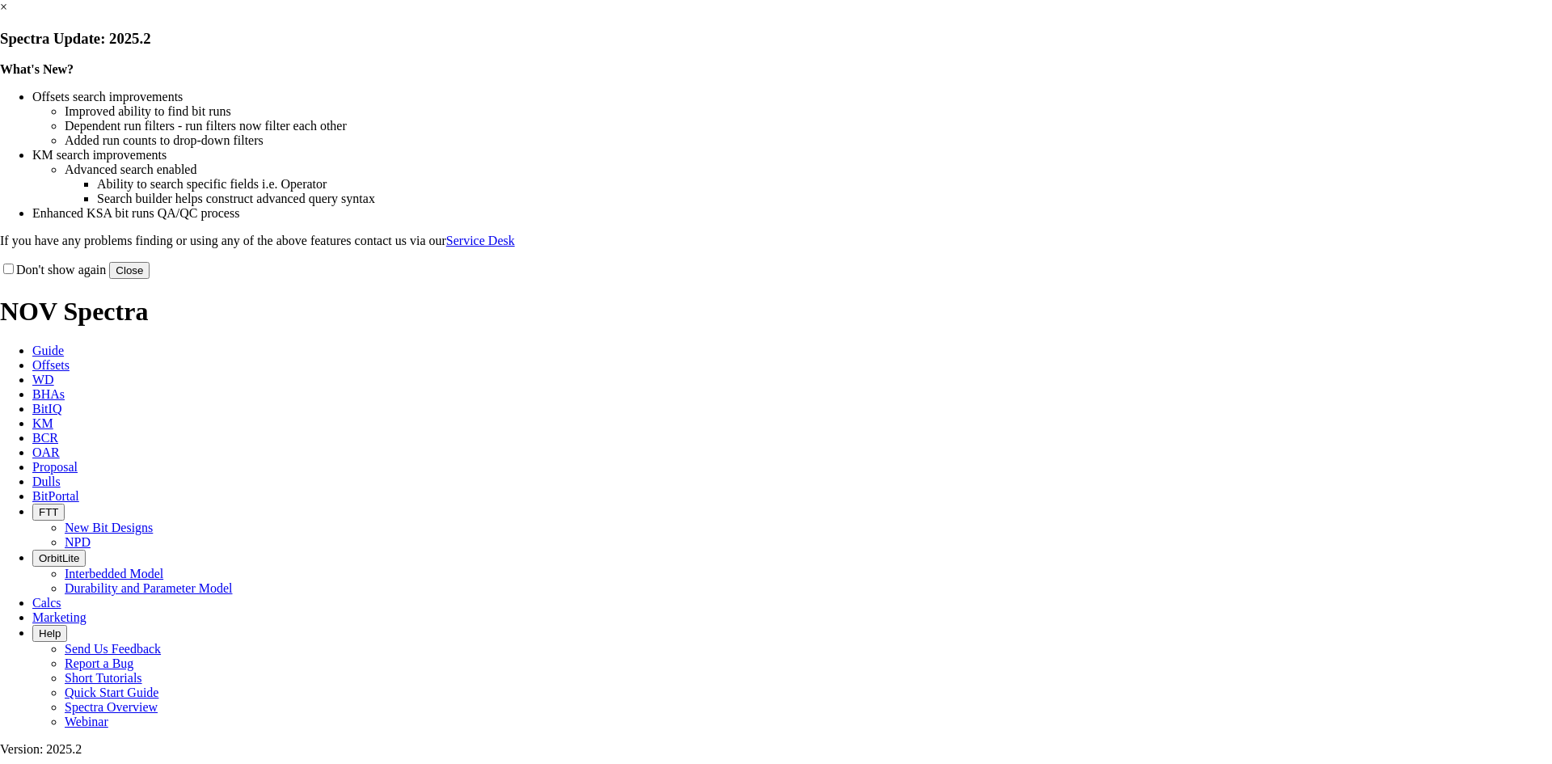
click at [7, 14] on link "×" at bounding box center [3, 7] width 7 height 14
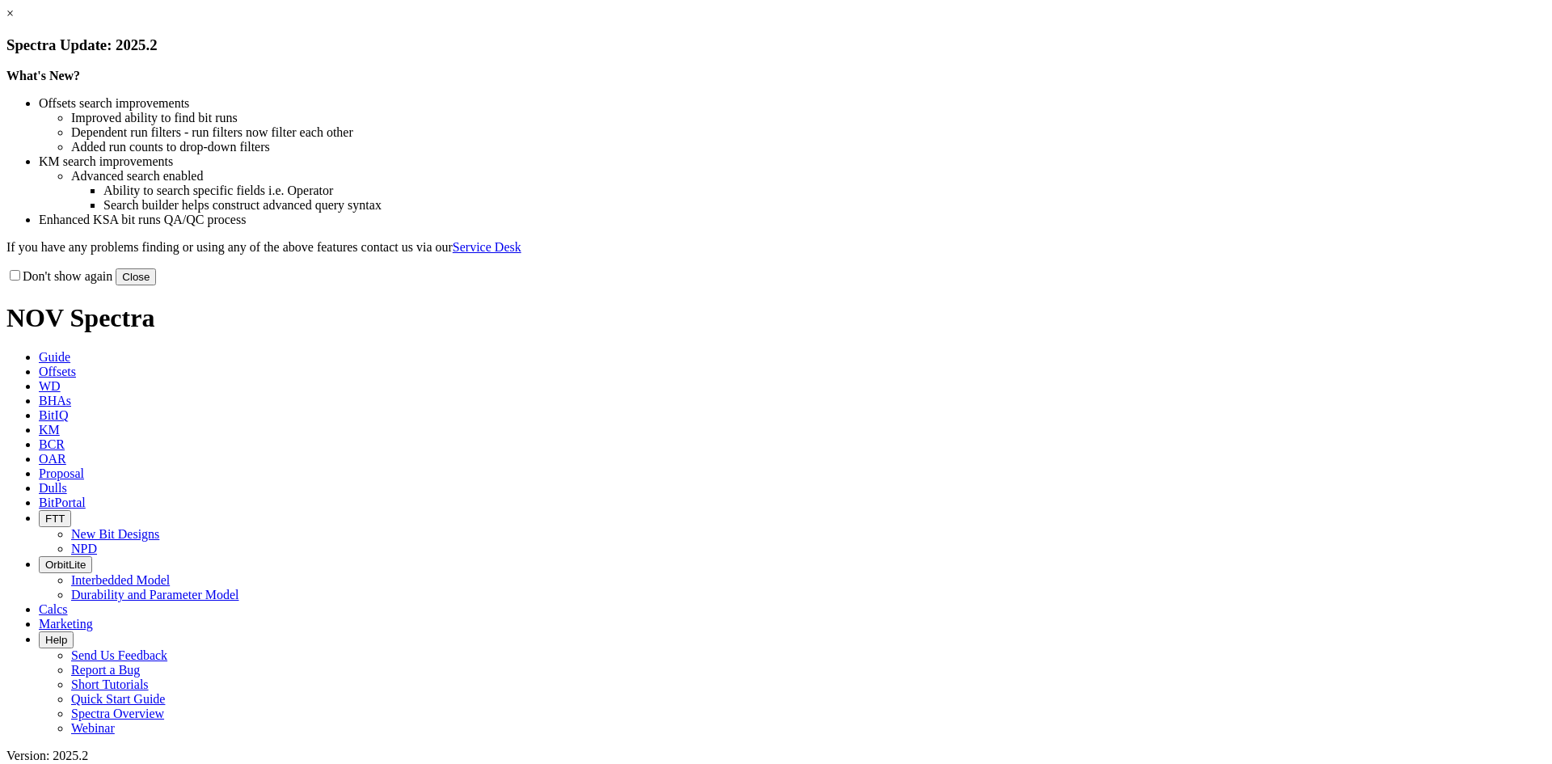
click at [14, 20] on link "×" at bounding box center [9, 13] width 7 height 14
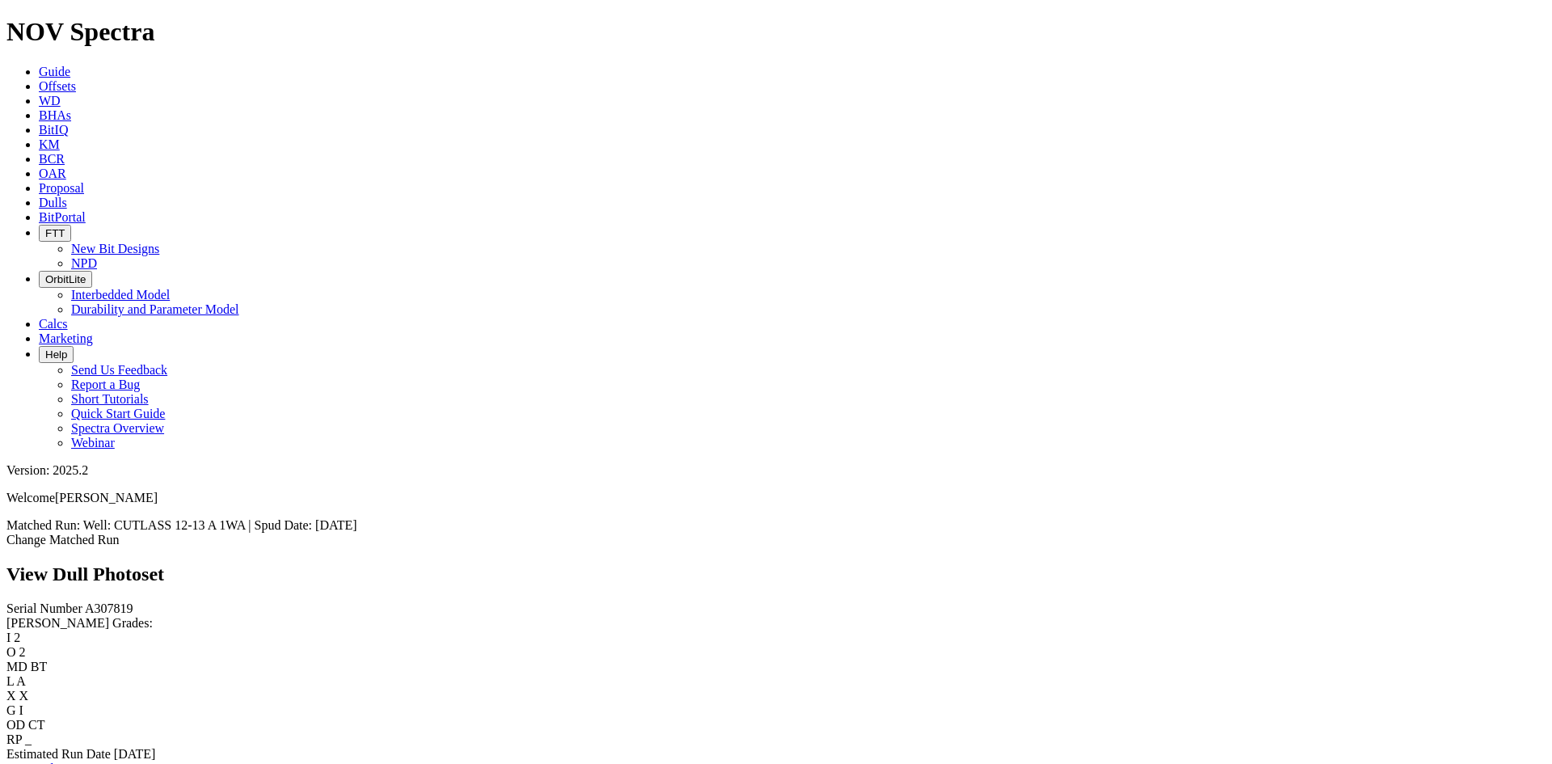
click at [95, 762] on link "Bit Condition Report" at bounding box center [60, 769] width 109 height 14
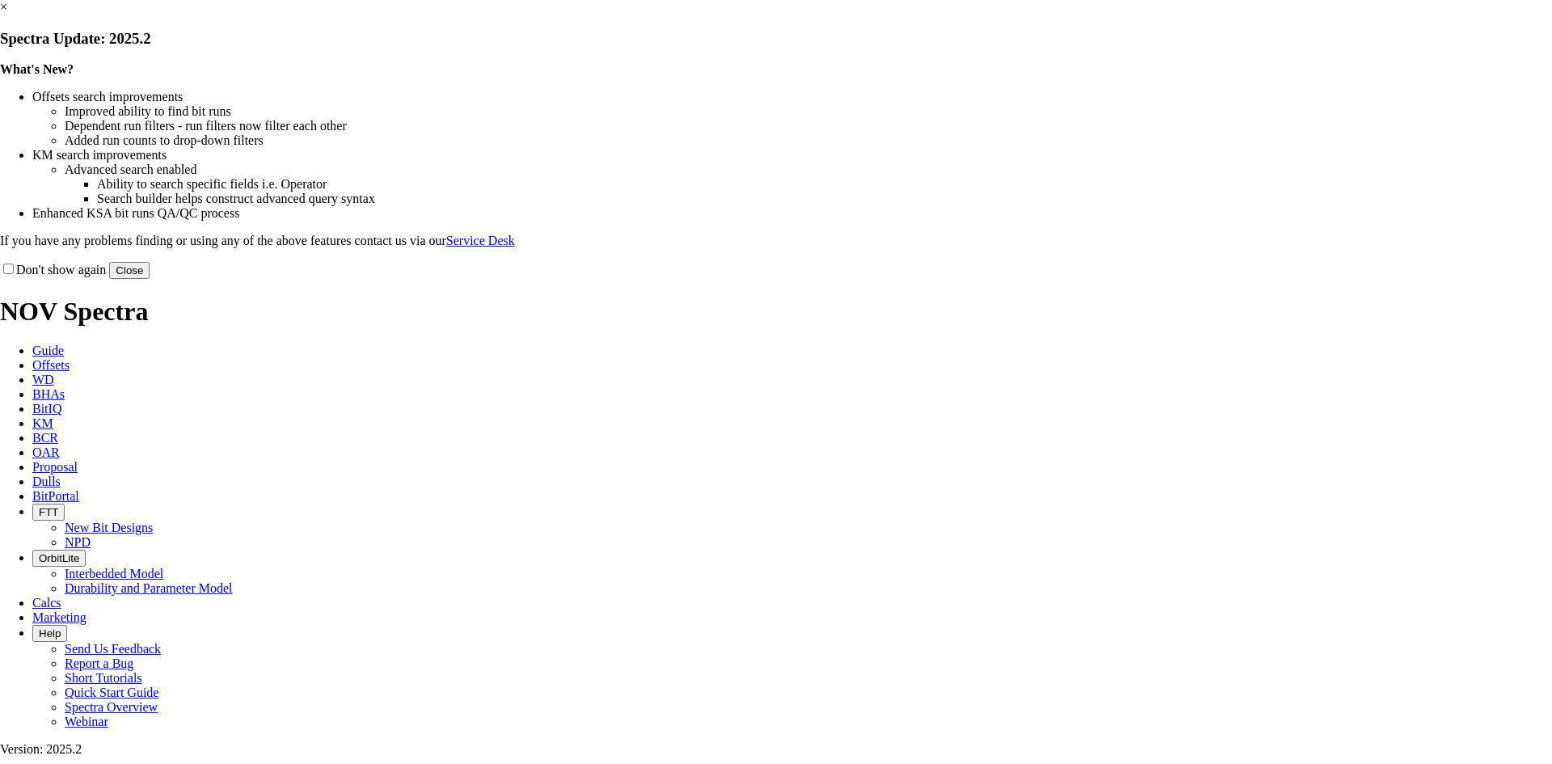
click at [7, 14] on link "×" at bounding box center [3, 7] width 7 height 14
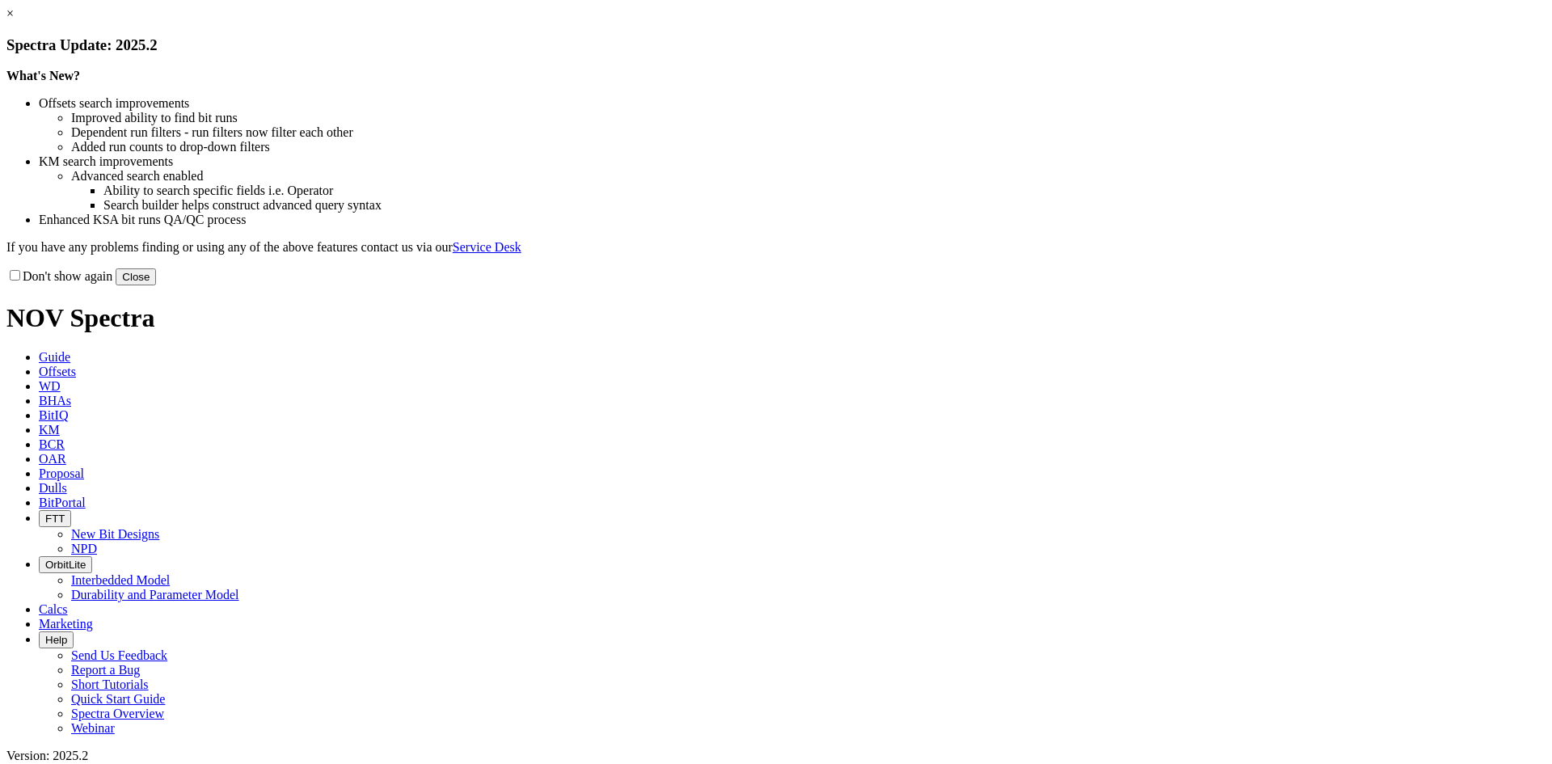
click at [14, 20] on link "×" at bounding box center [9, 13] width 7 height 14
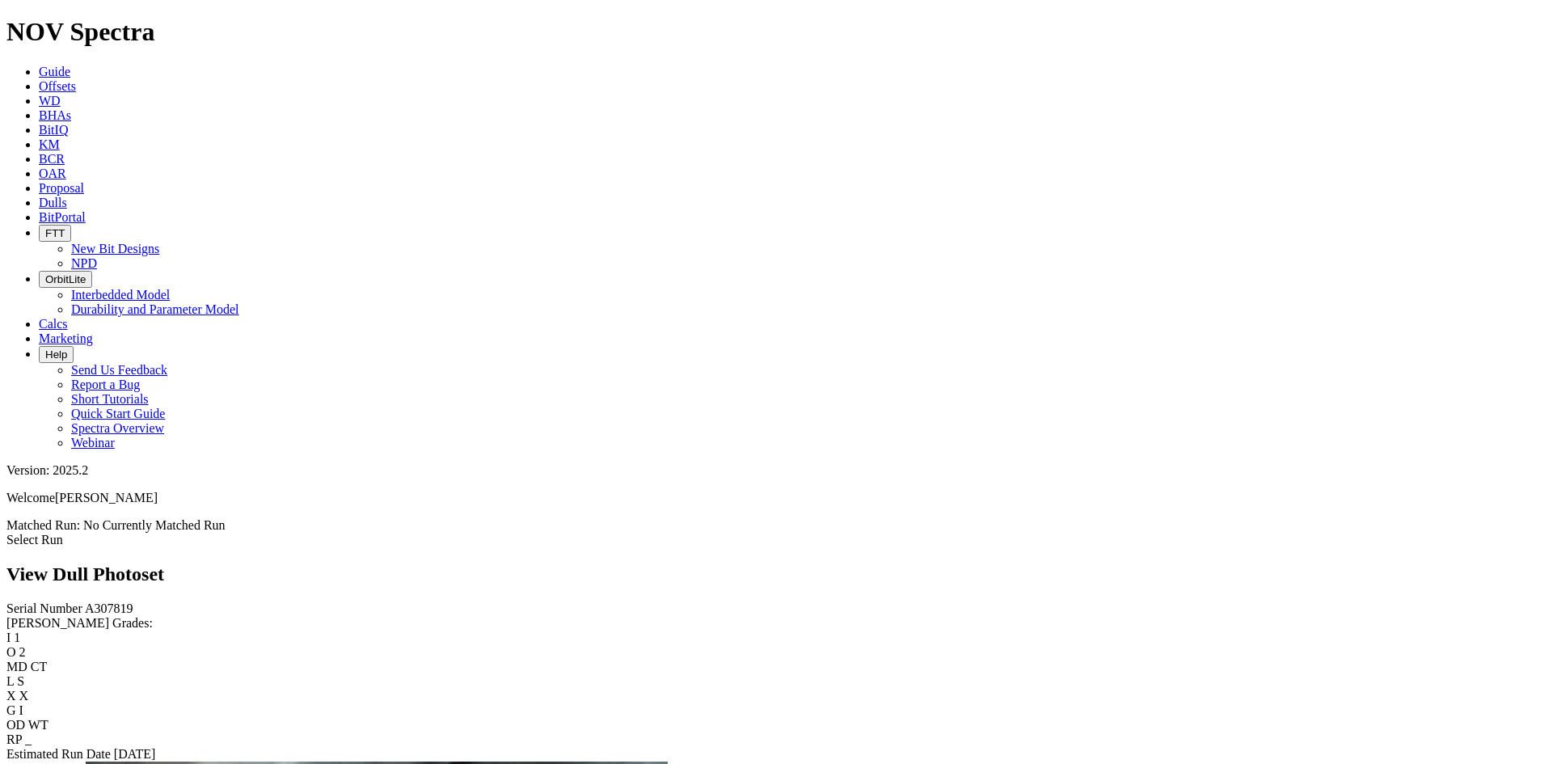
click at [63, 533] on link "Select Run" at bounding box center [34, 540] width 57 height 14
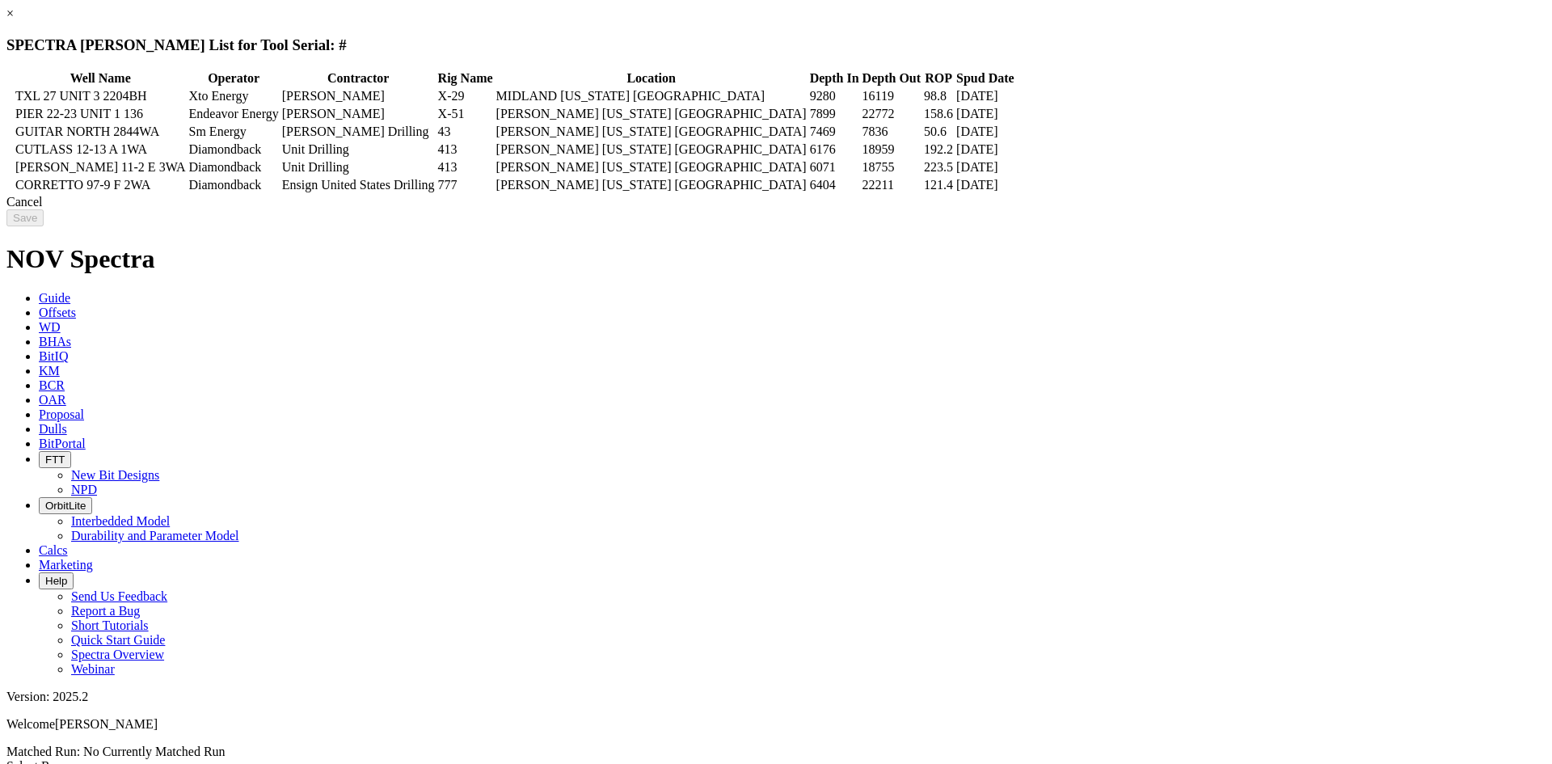
click at [13, 175] on td at bounding box center [10, 167] width 5 height 16
click at [44, 226] on input "Save" at bounding box center [24, 217] width 37 height 17
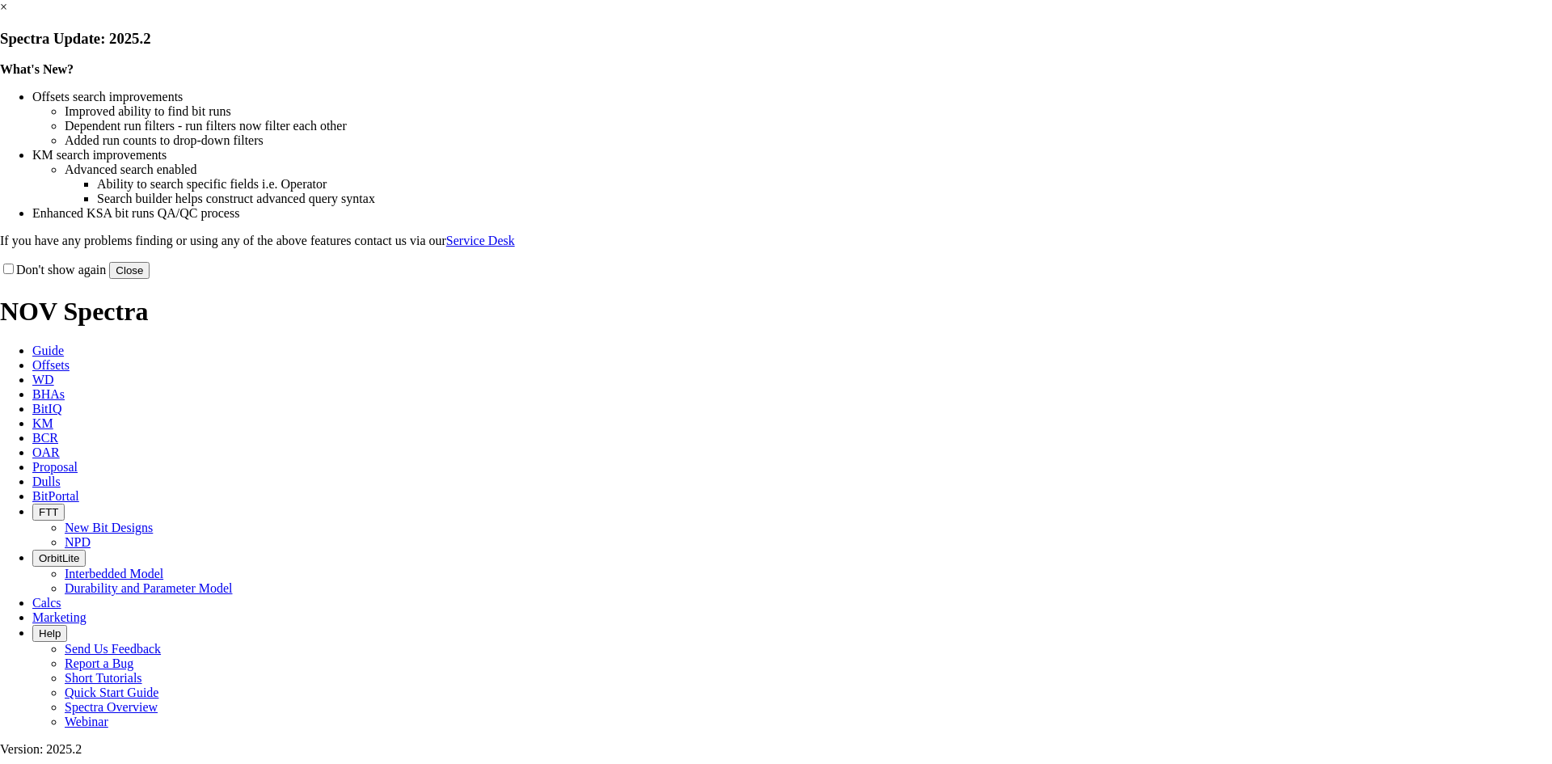
click at [7, 14] on link "×" at bounding box center [3, 7] width 7 height 14
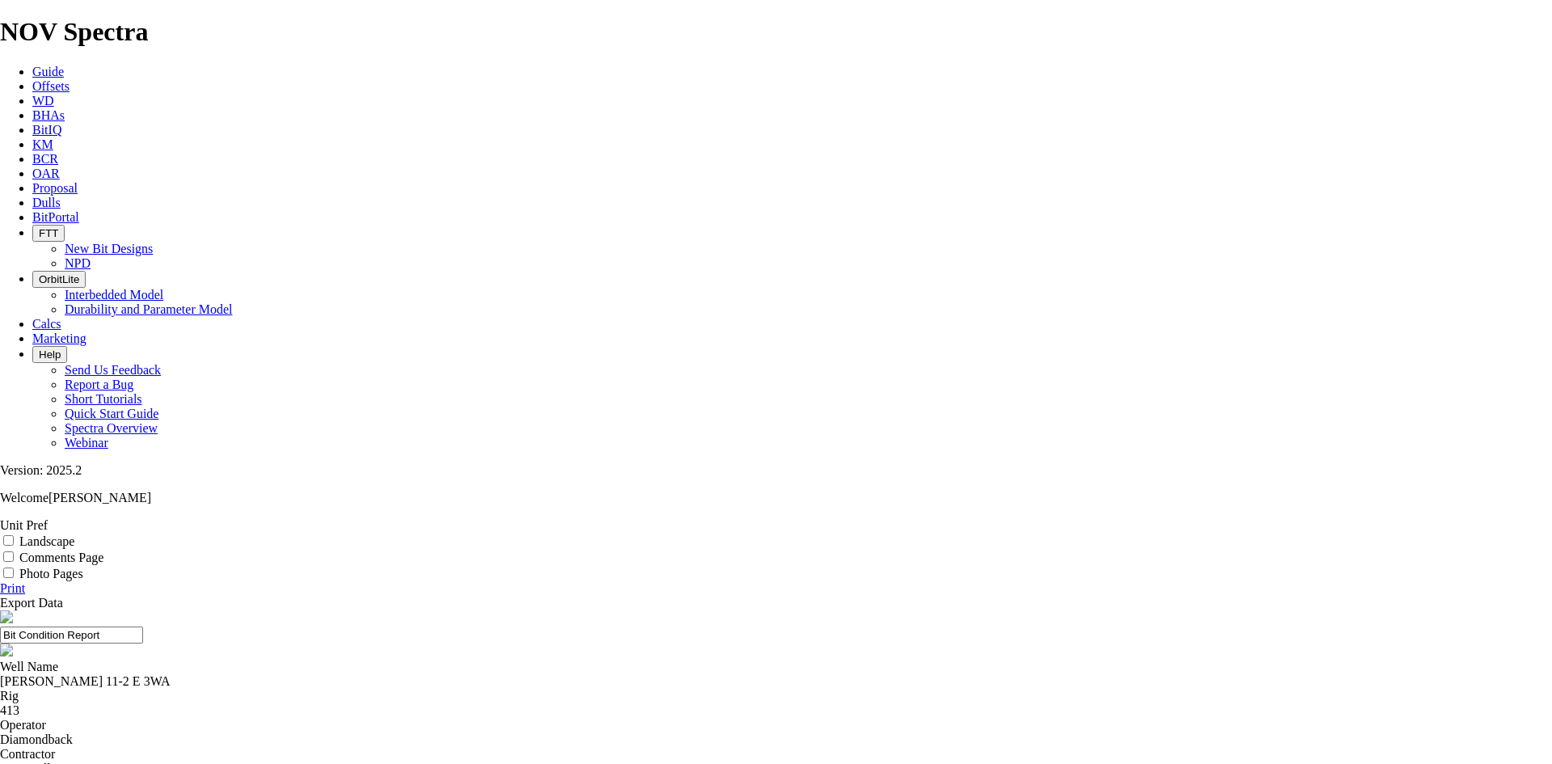
click at [74, 534] on label "Landscape" at bounding box center [46, 541] width 55 height 14
click at [14, 535] on input "Landscape" at bounding box center [8, 540] width 11 height 11
checkbox input "true"
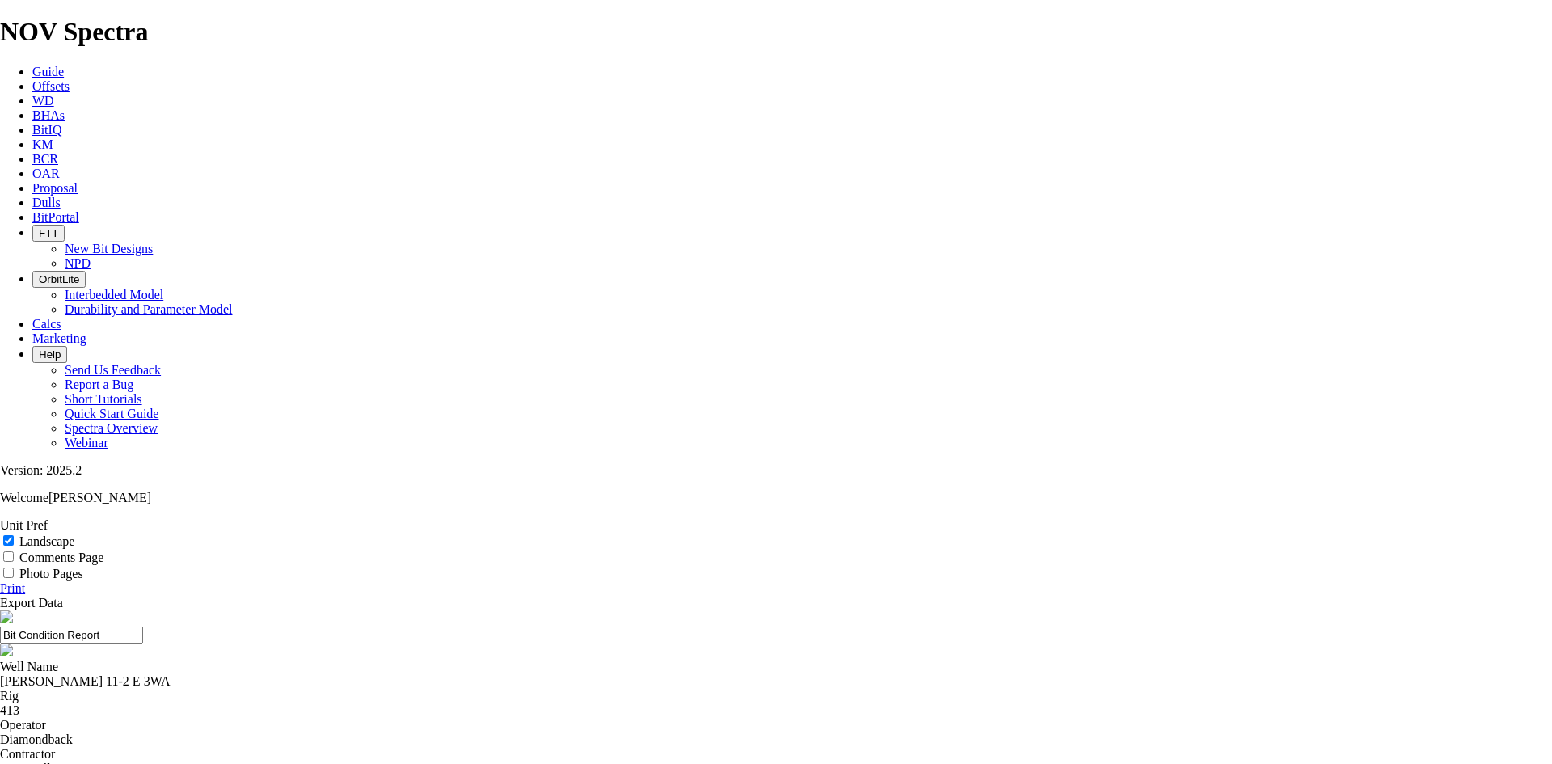
select select "string:TD"
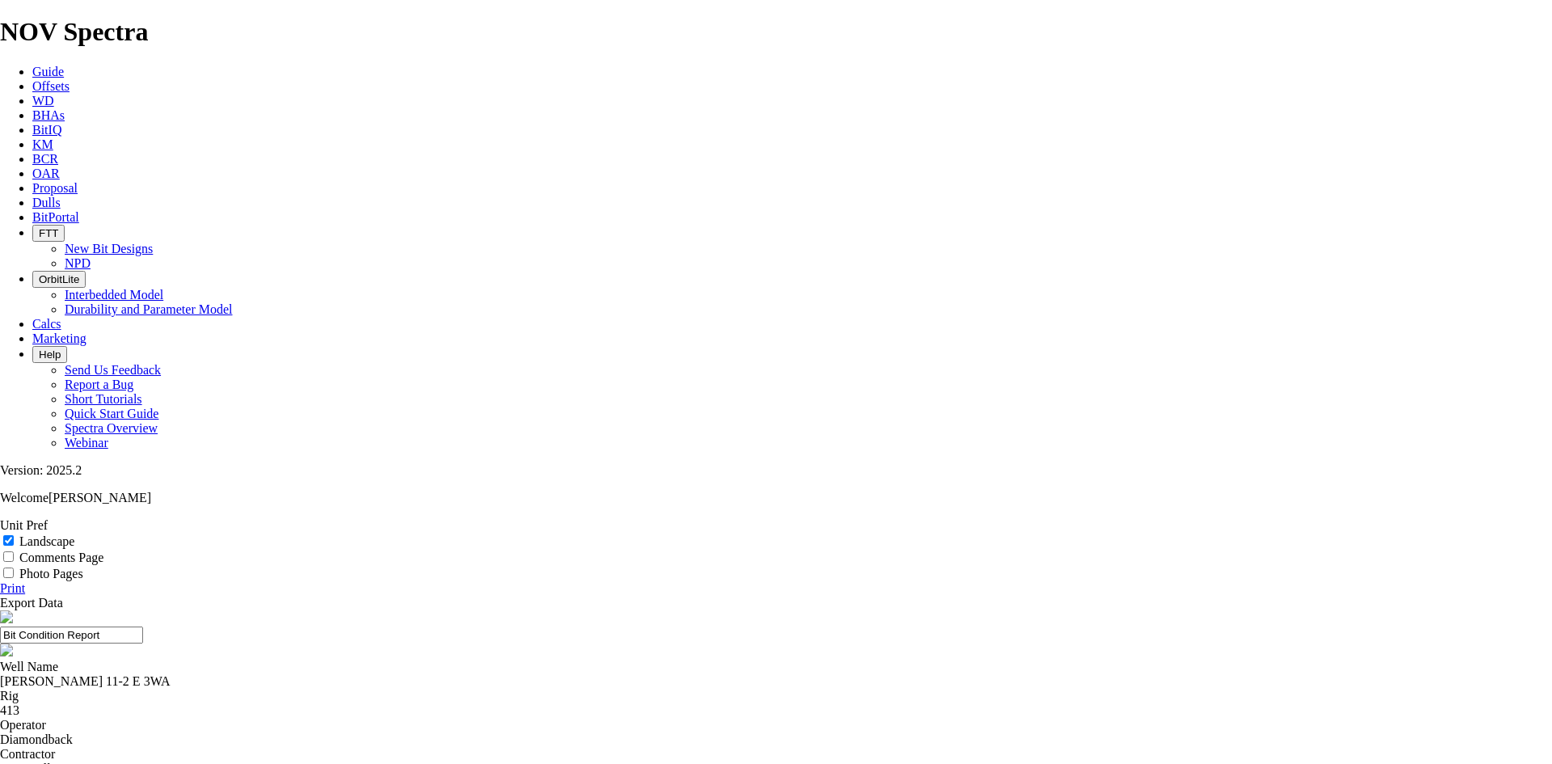
select select "string:TD"
drag, startPoint x: 872, startPoint y: 116, endPoint x: 519, endPoint y: 143, distance: 353.6
drag, startPoint x: 685, startPoint y: 106, endPoint x: 618, endPoint y: 107, distance: 67.1
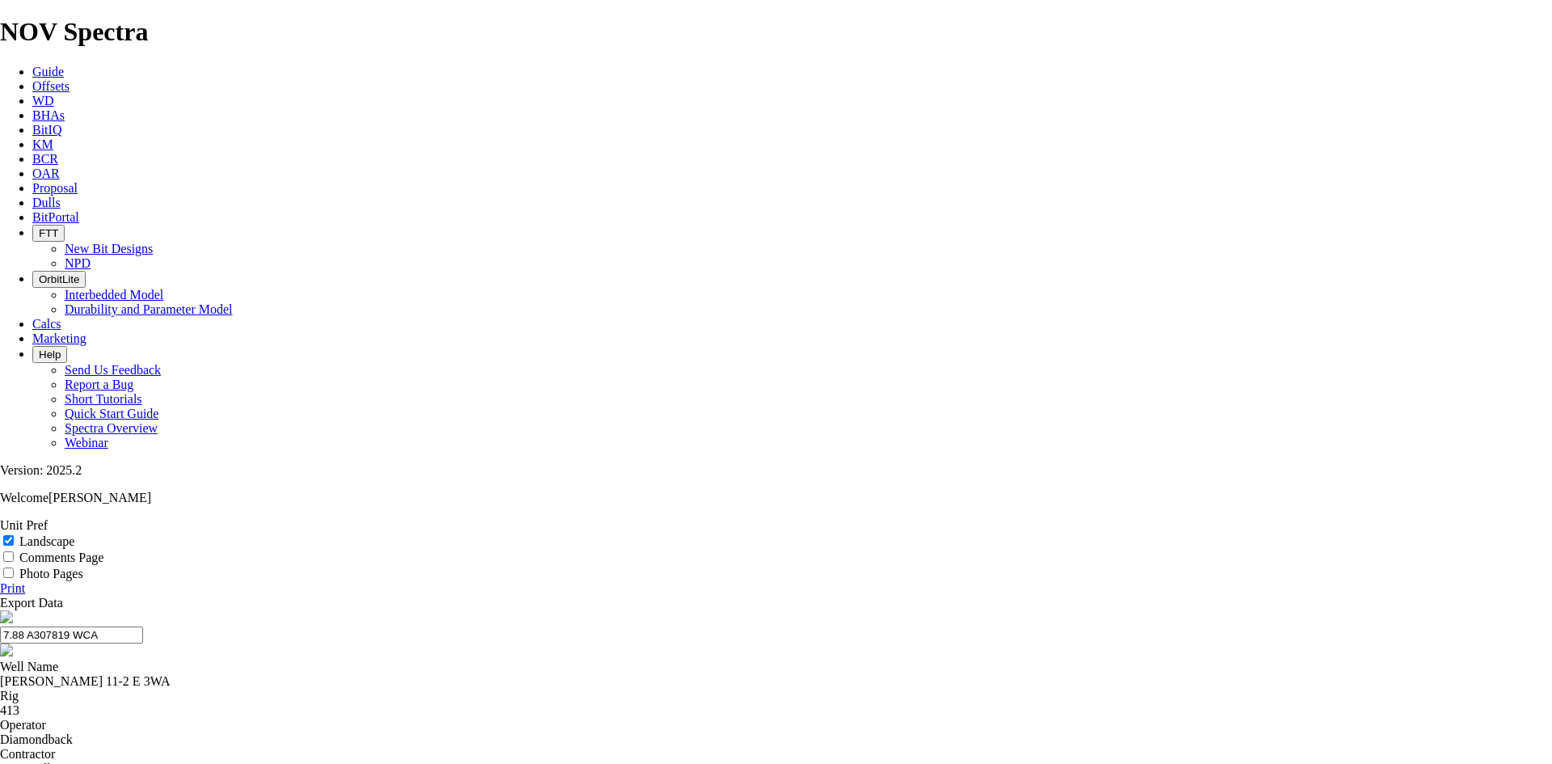
click at [143, 627] on input "7.88 A307819 WCA" at bounding box center [71, 635] width 143 height 17
type input "7.88 A307819 WCA"
click at [25, 581] on link "Print" at bounding box center [12, 588] width 25 height 14
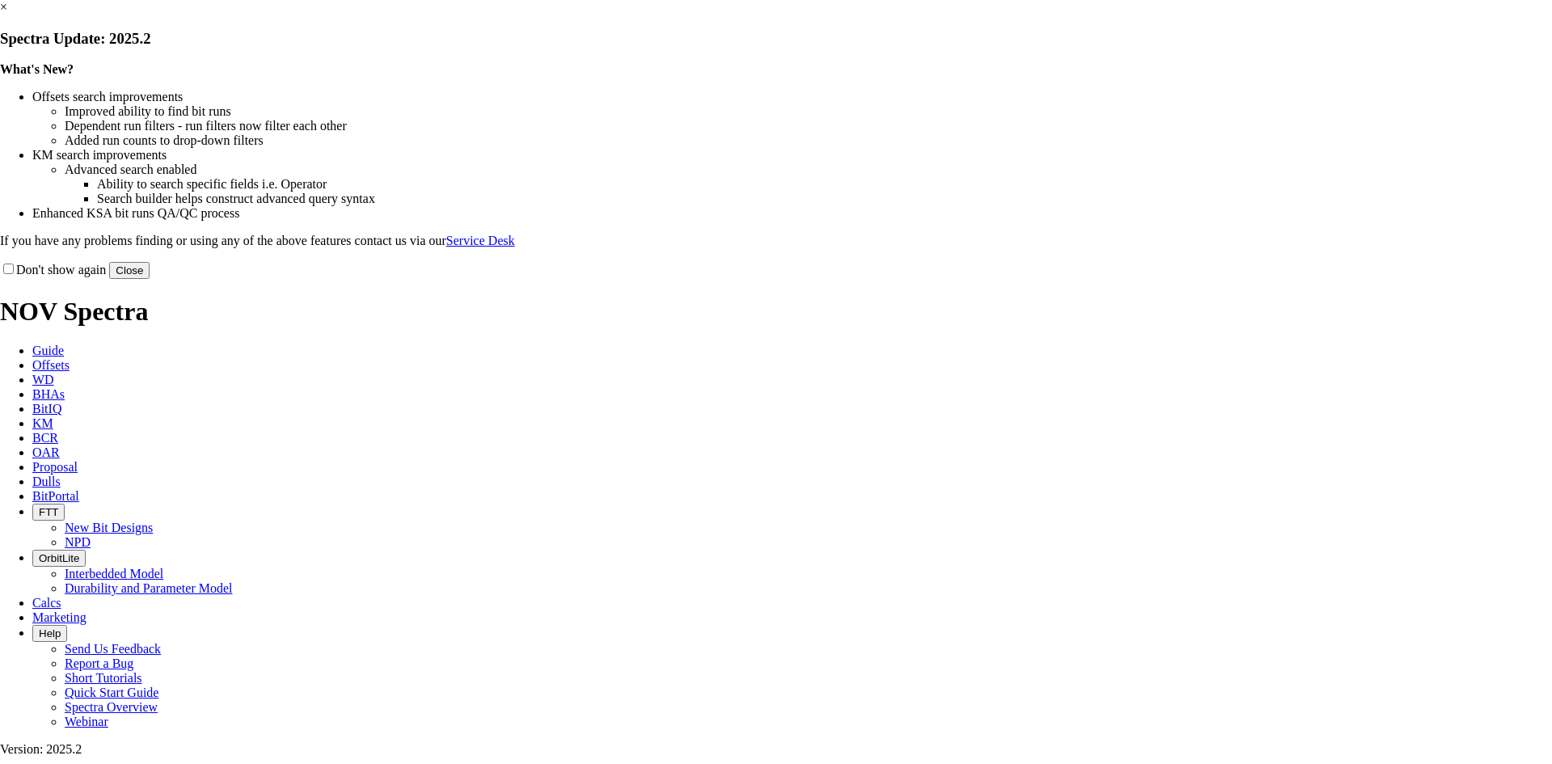
click at [7, 14] on link "×" at bounding box center [3, 7] width 7 height 14
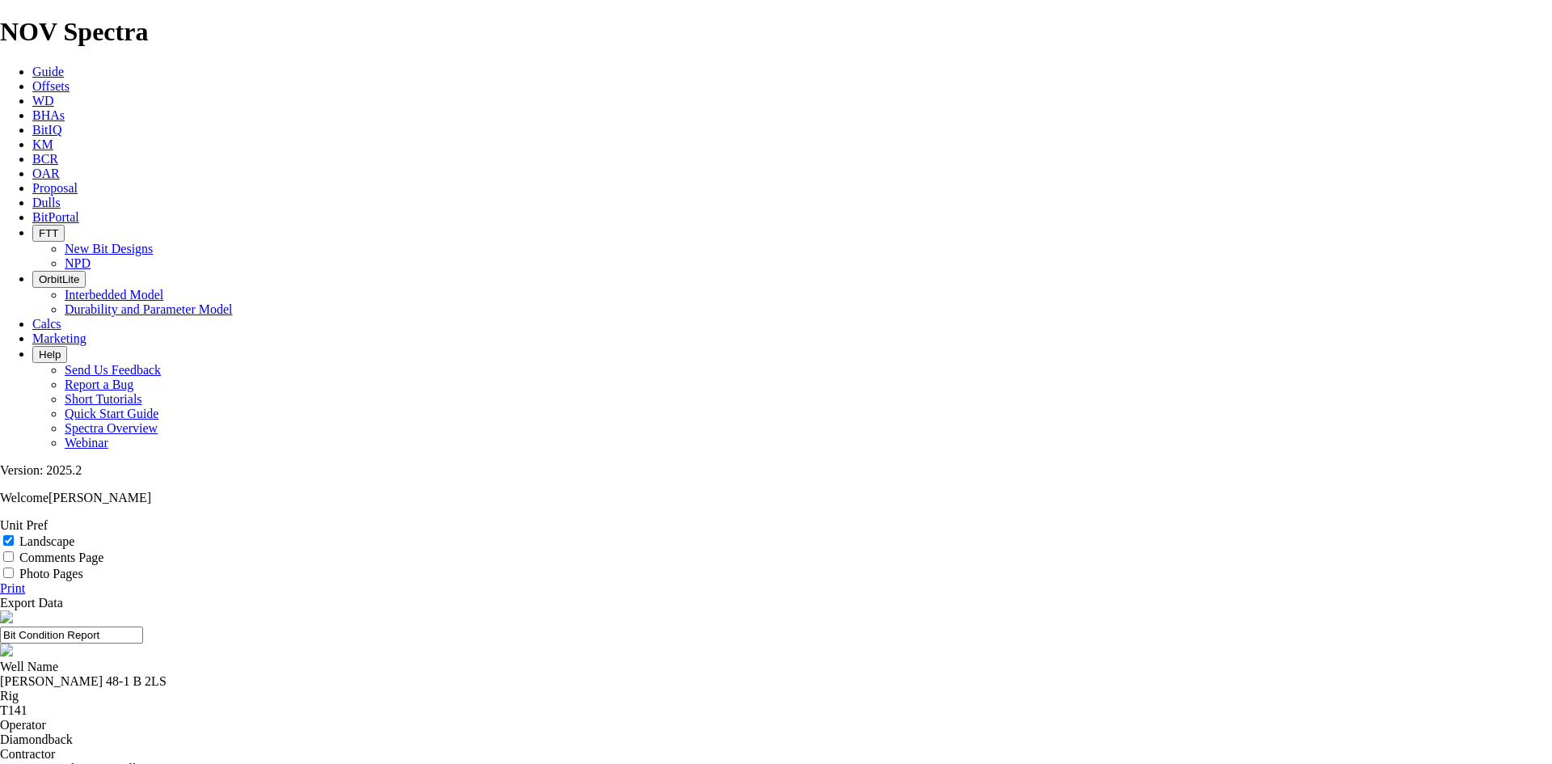
drag, startPoint x: 736, startPoint y: 124, endPoint x: 626, endPoint y: 140, distance: 111.1
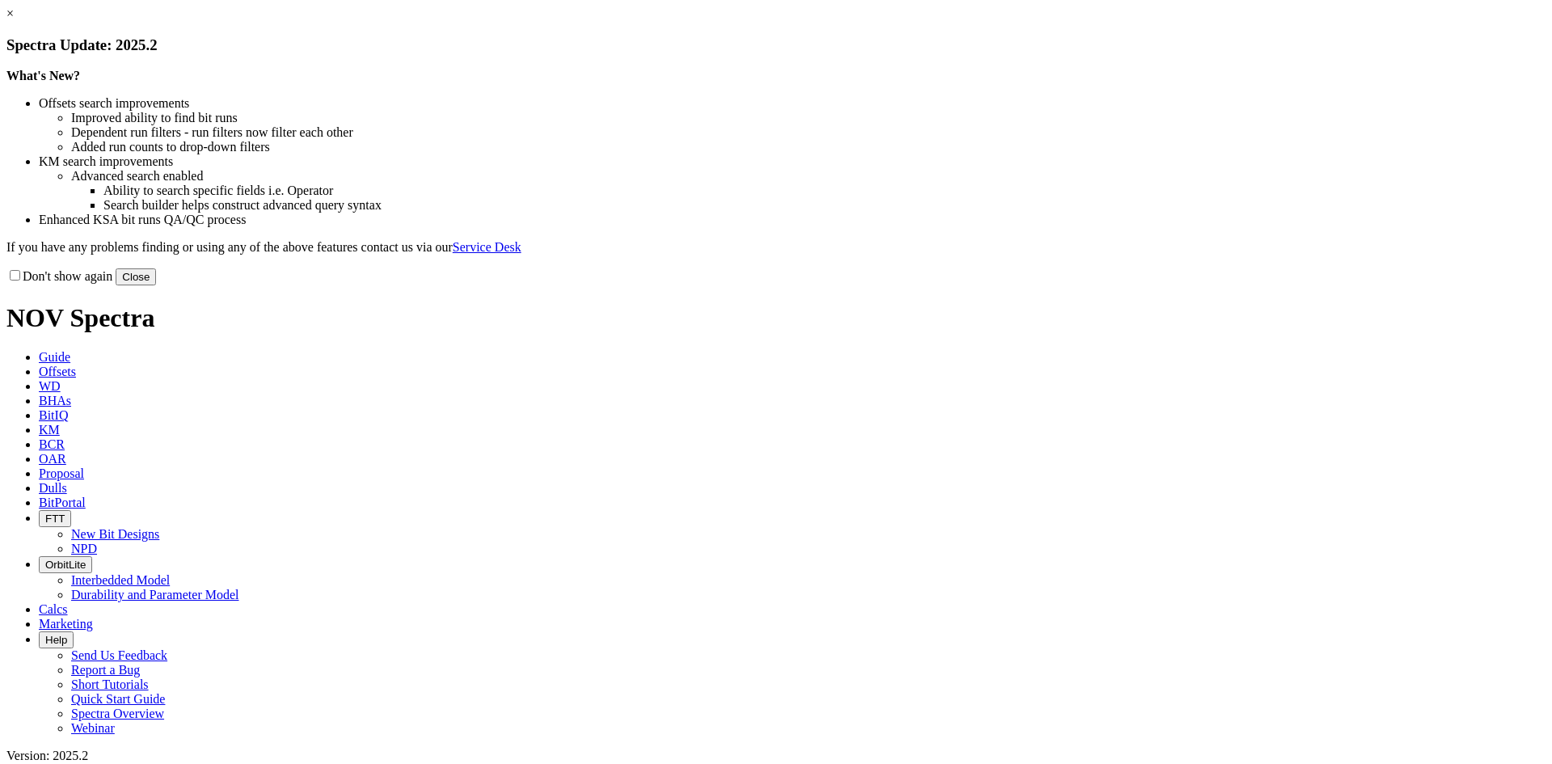
click at [14, 20] on link "×" at bounding box center [9, 13] width 7 height 14
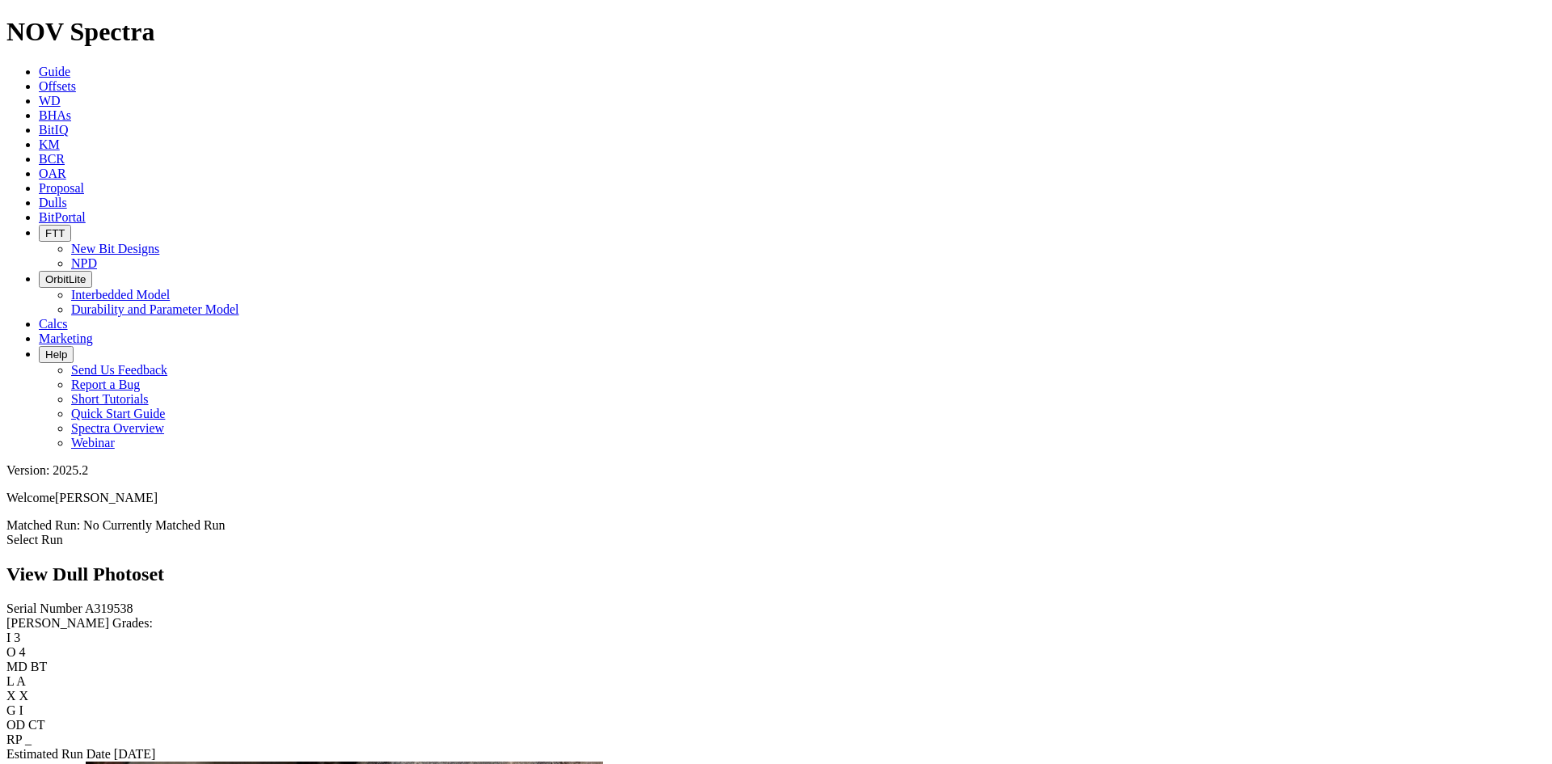
click at [63, 533] on link "Select Run" at bounding box center [34, 540] width 57 height 14
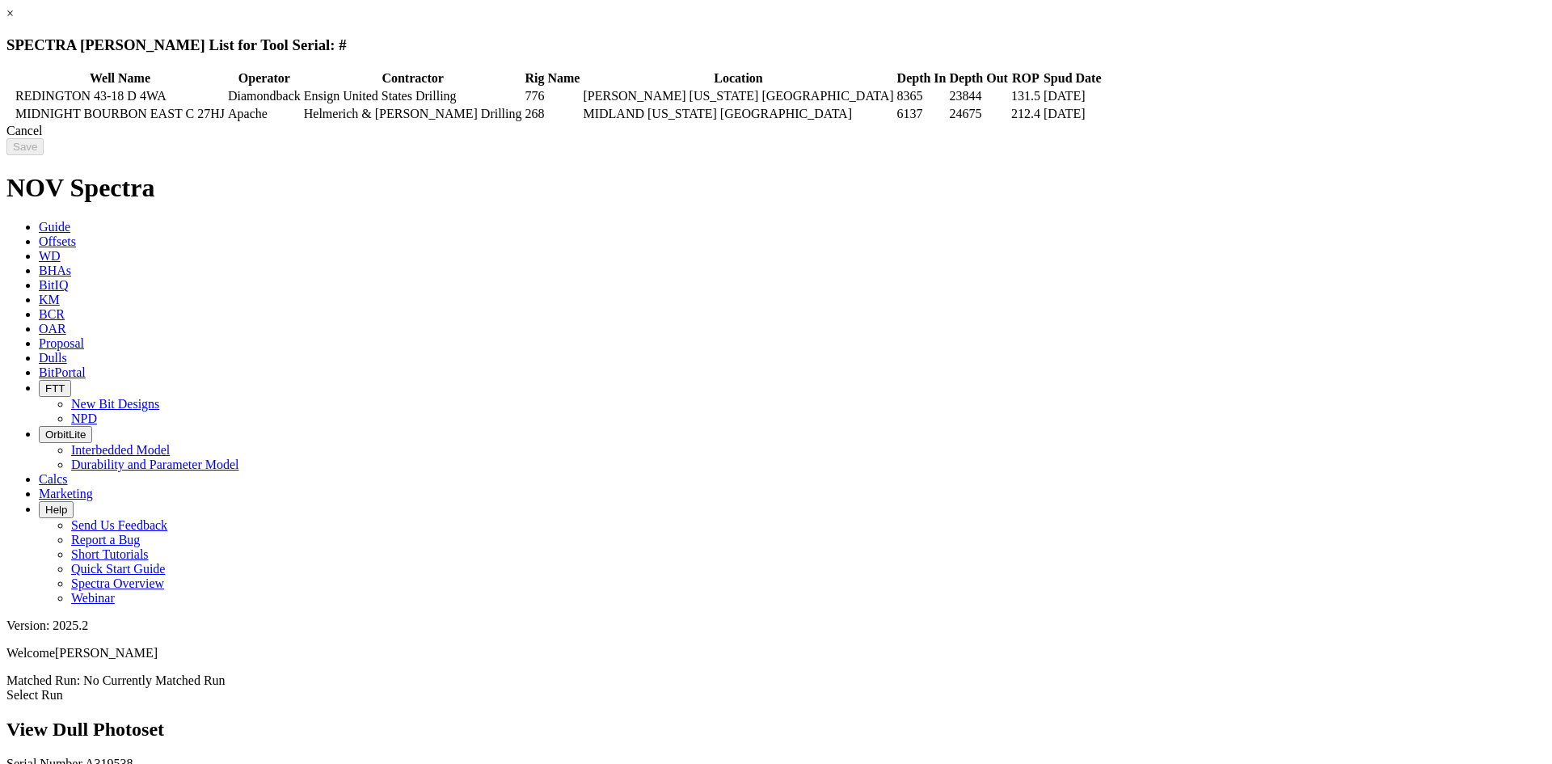
click at [523, 119] on td "Helmerich & [PERSON_NAME] Drilling" at bounding box center [413, 114] width 220 height 16
click at [44, 155] on input "Save" at bounding box center [24, 146] width 37 height 17
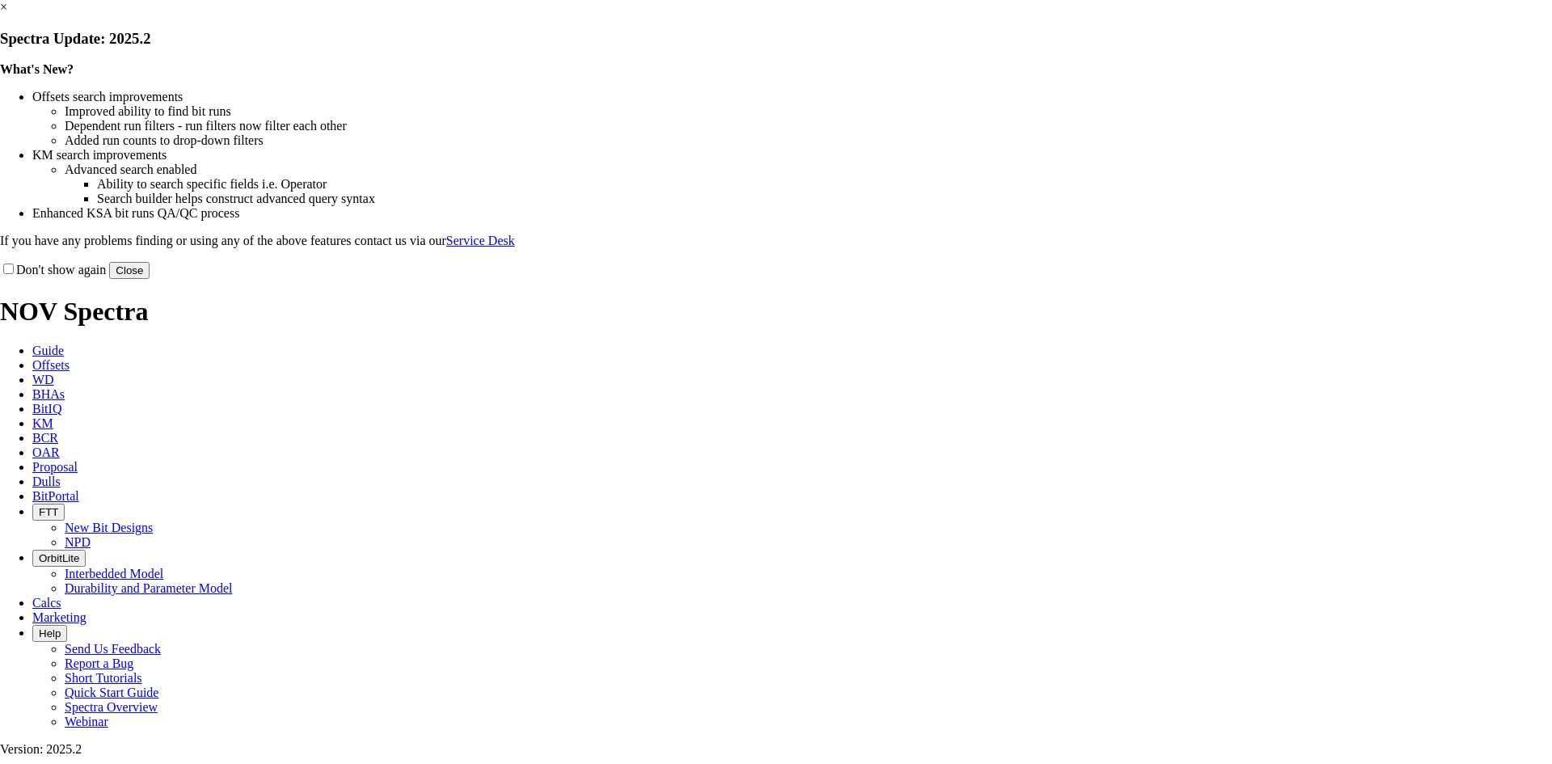
click at [7, 14] on link "×" at bounding box center [3, 7] width 7 height 14
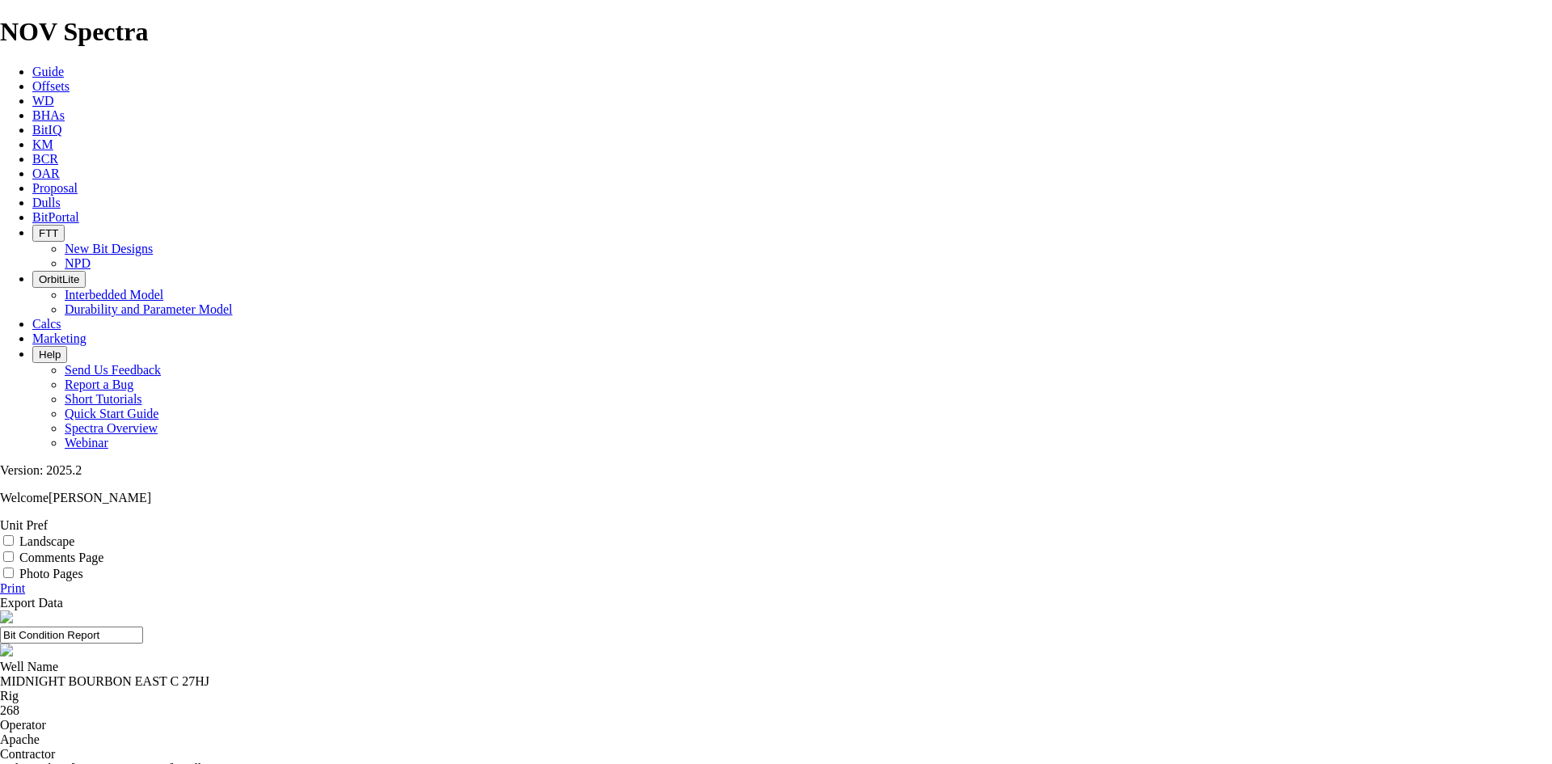
click at [1523, 533] on div "Landscape" at bounding box center [776, 541] width 1552 height 16
click at [74, 534] on label "Landscape" at bounding box center [46, 541] width 55 height 14
click at [14, 535] on input "Landscape" at bounding box center [8, 540] width 11 height 11
checkbox input "true"
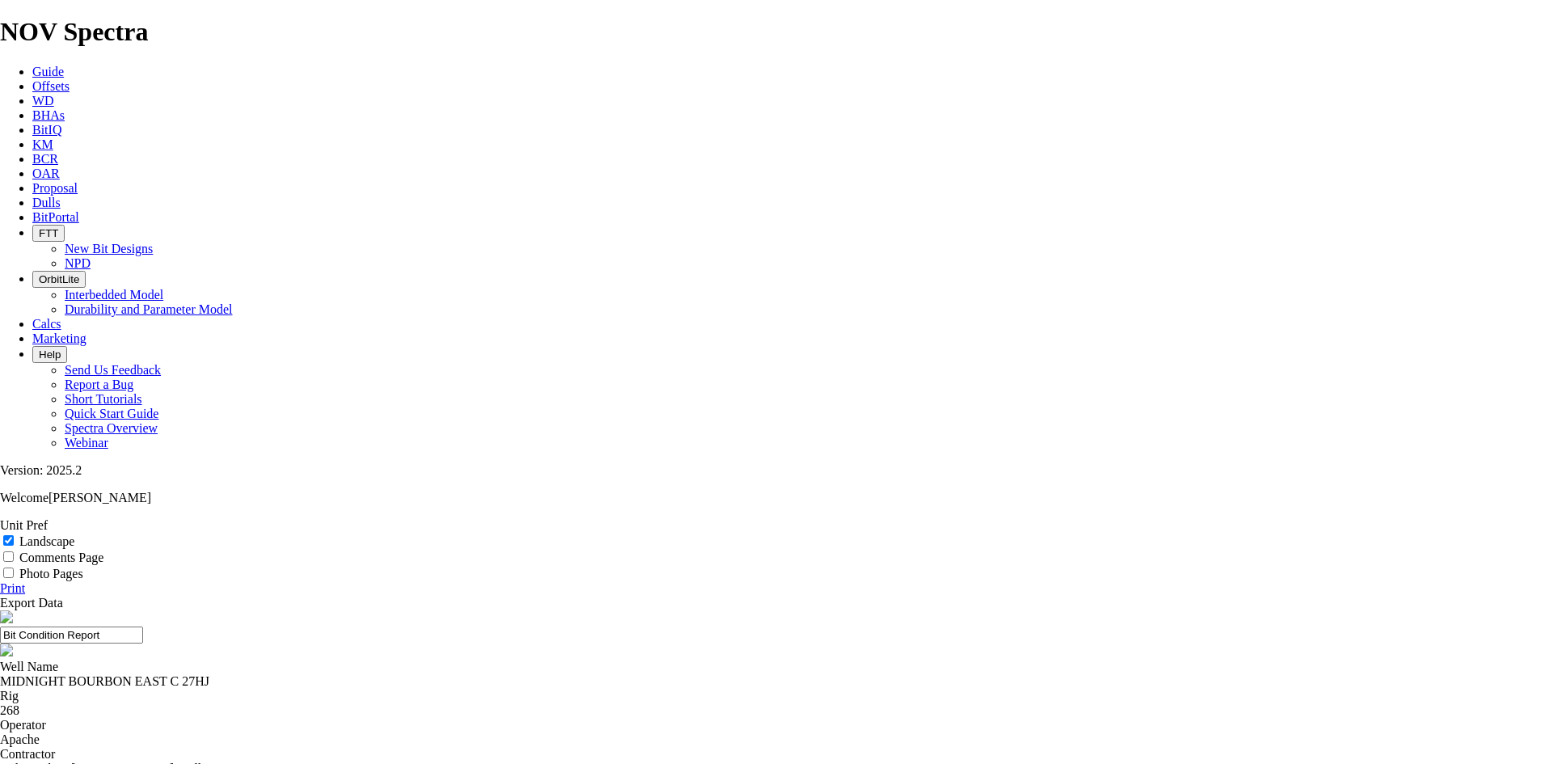
select select "number:2"
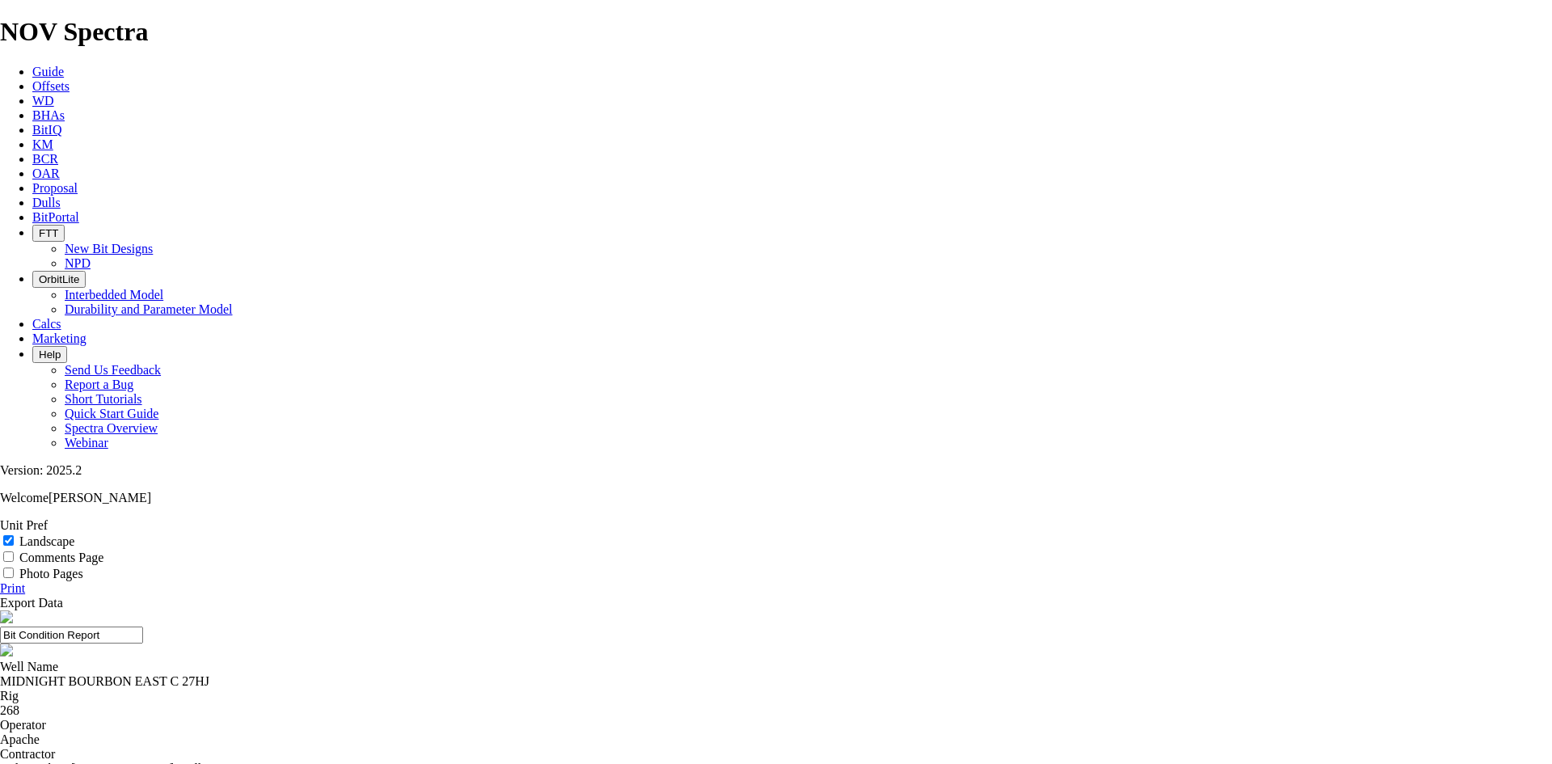
select select "string:TD"
drag, startPoint x: 861, startPoint y: 115, endPoint x: 561, endPoint y: 136, distance: 300.7
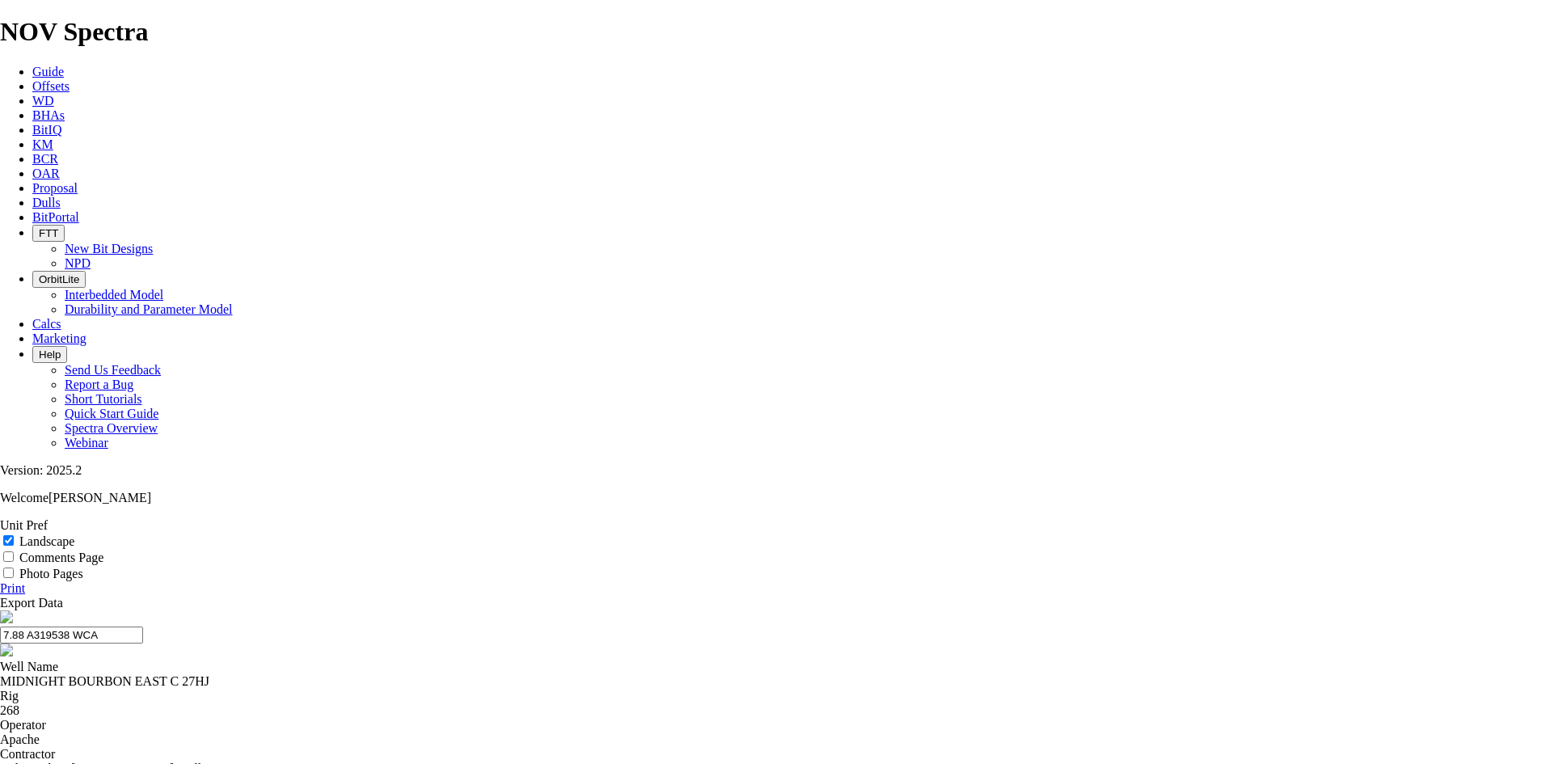
drag, startPoint x: 690, startPoint y: 102, endPoint x: 576, endPoint y: 106, distance: 113.3
click at [143, 627] on input "7.88 A319538 WCA" at bounding box center [71, 635] width 143 height 17
type input "7.88 A319538 WCA"
click at [25, 581] on link "Print" at bounding box center [12, 588] width 25 height 14
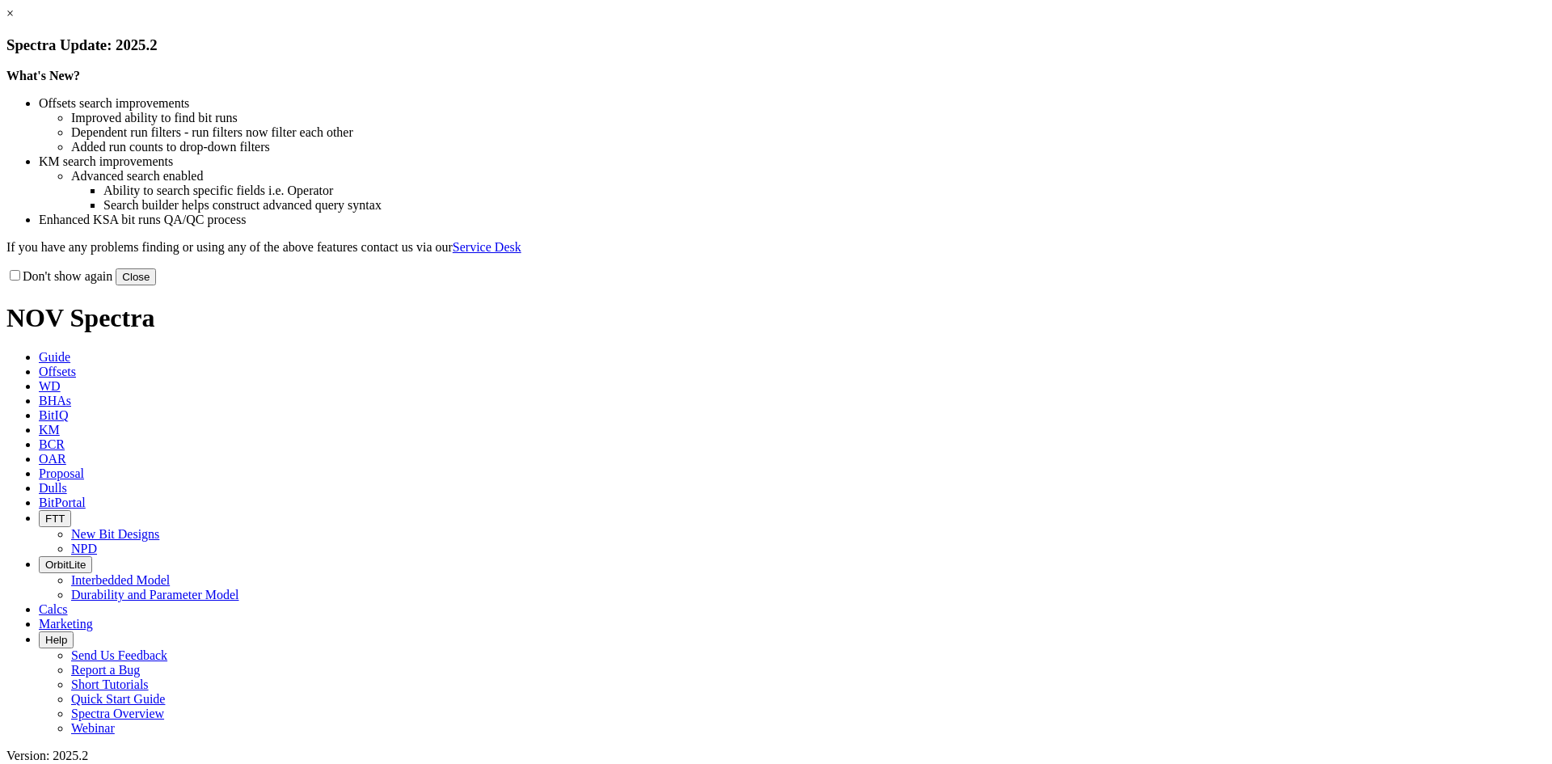
click at [14, 20] on link "×" at bounding box center [9, 13] width 7 height 14
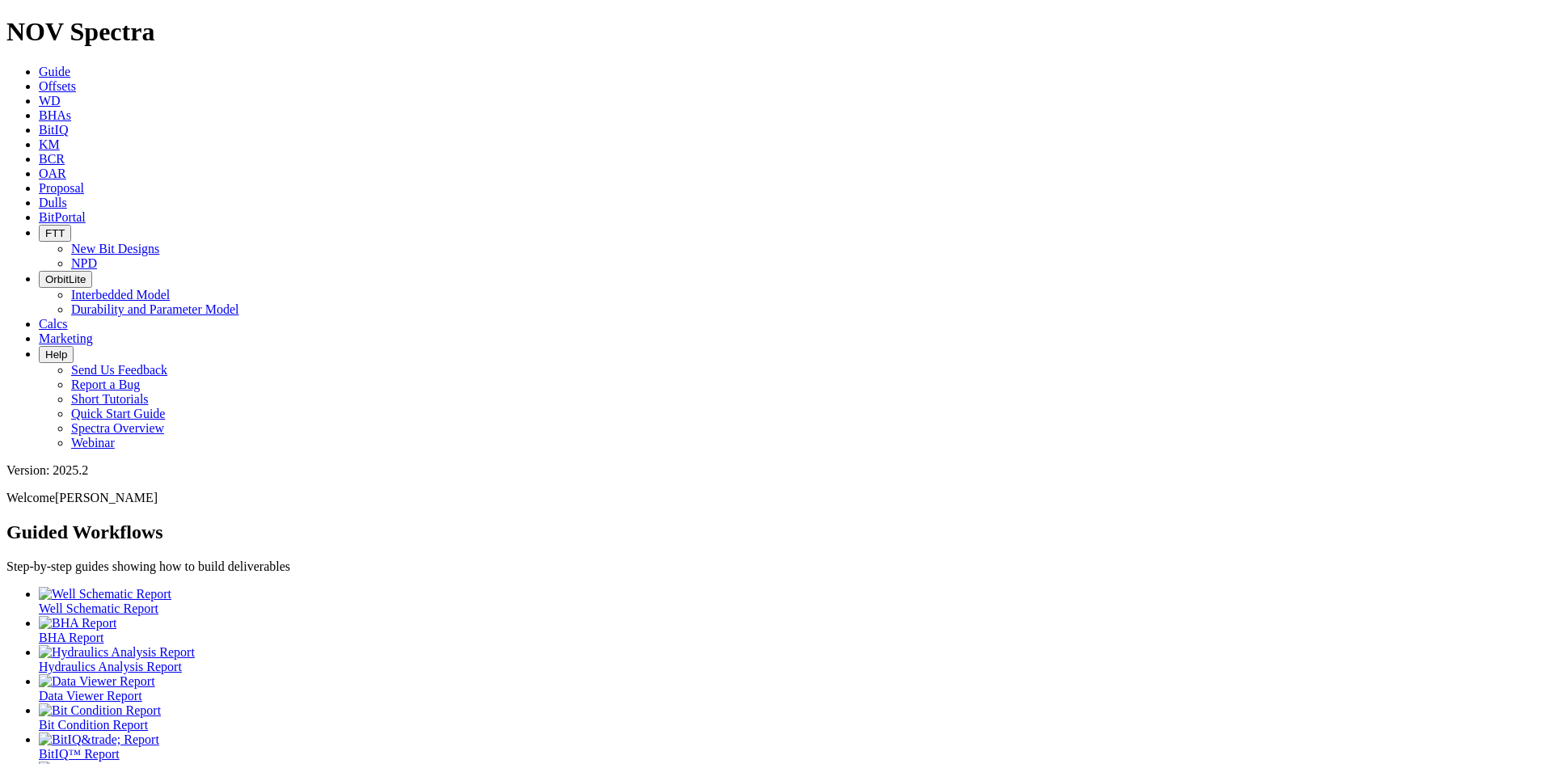
click at [76, 79] on span "Offsets" at bounding box center [57, 86] width 37 height 14
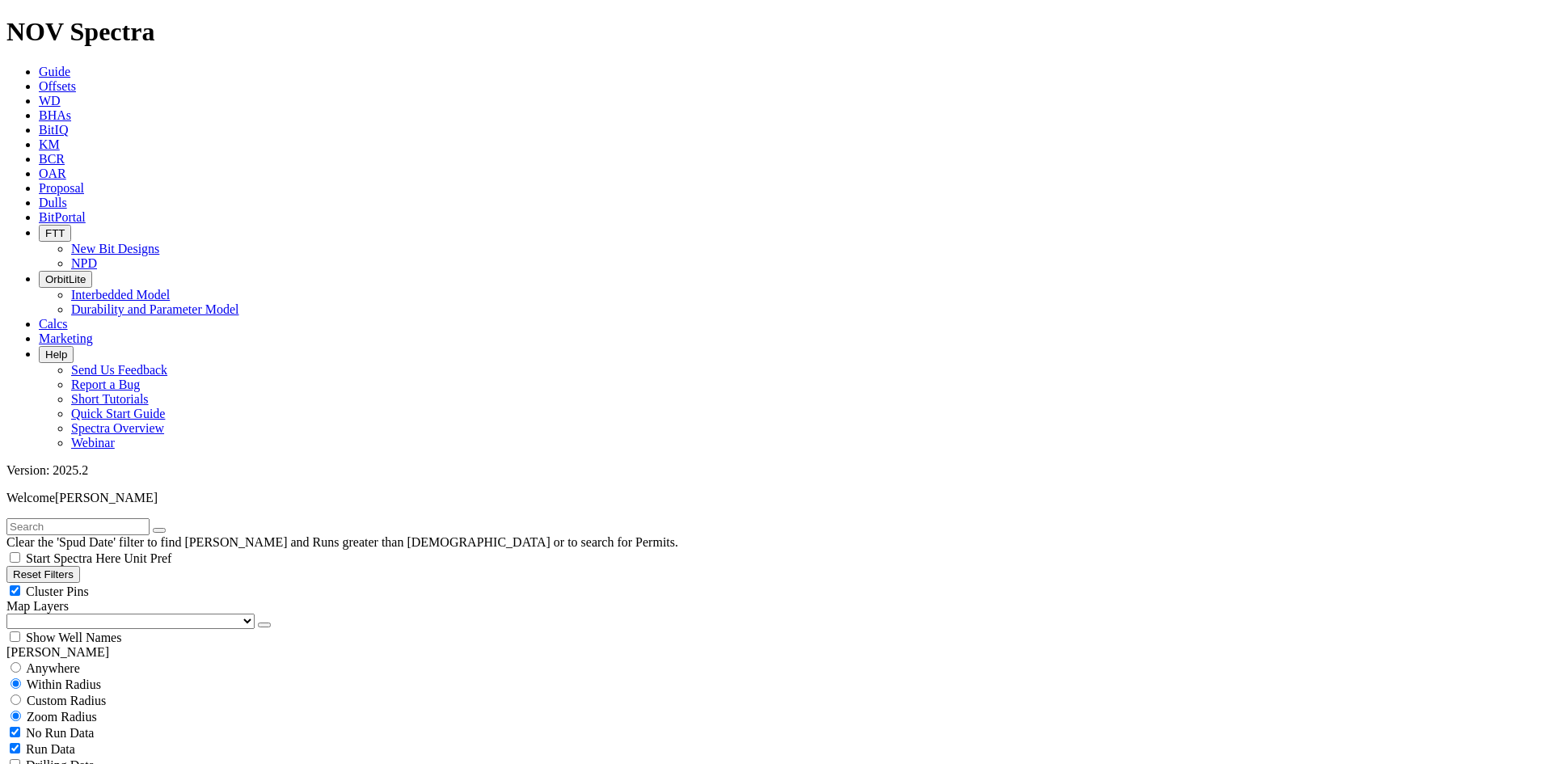
click at [67, 196] on span "Dulls" at bounding box center [53, 203] width 28 height 14
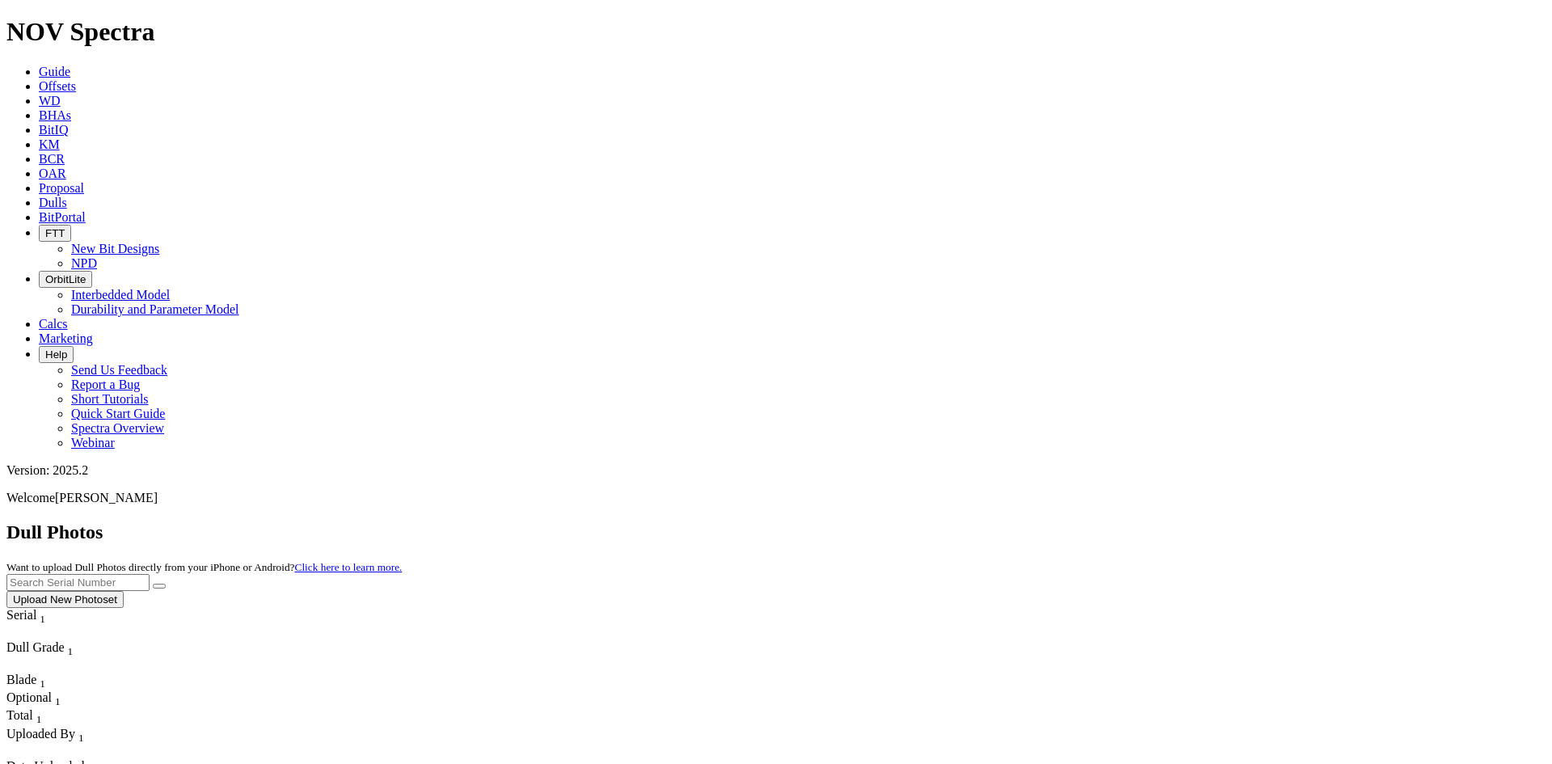
click at [150, 574] on input "text" at bounding box center [77, 582] width 143 height 17
paste input "A308186"
type input "A308186"
click at [159, 586] on icon "submit" at bounding box center [159, 586] width 0 height 0
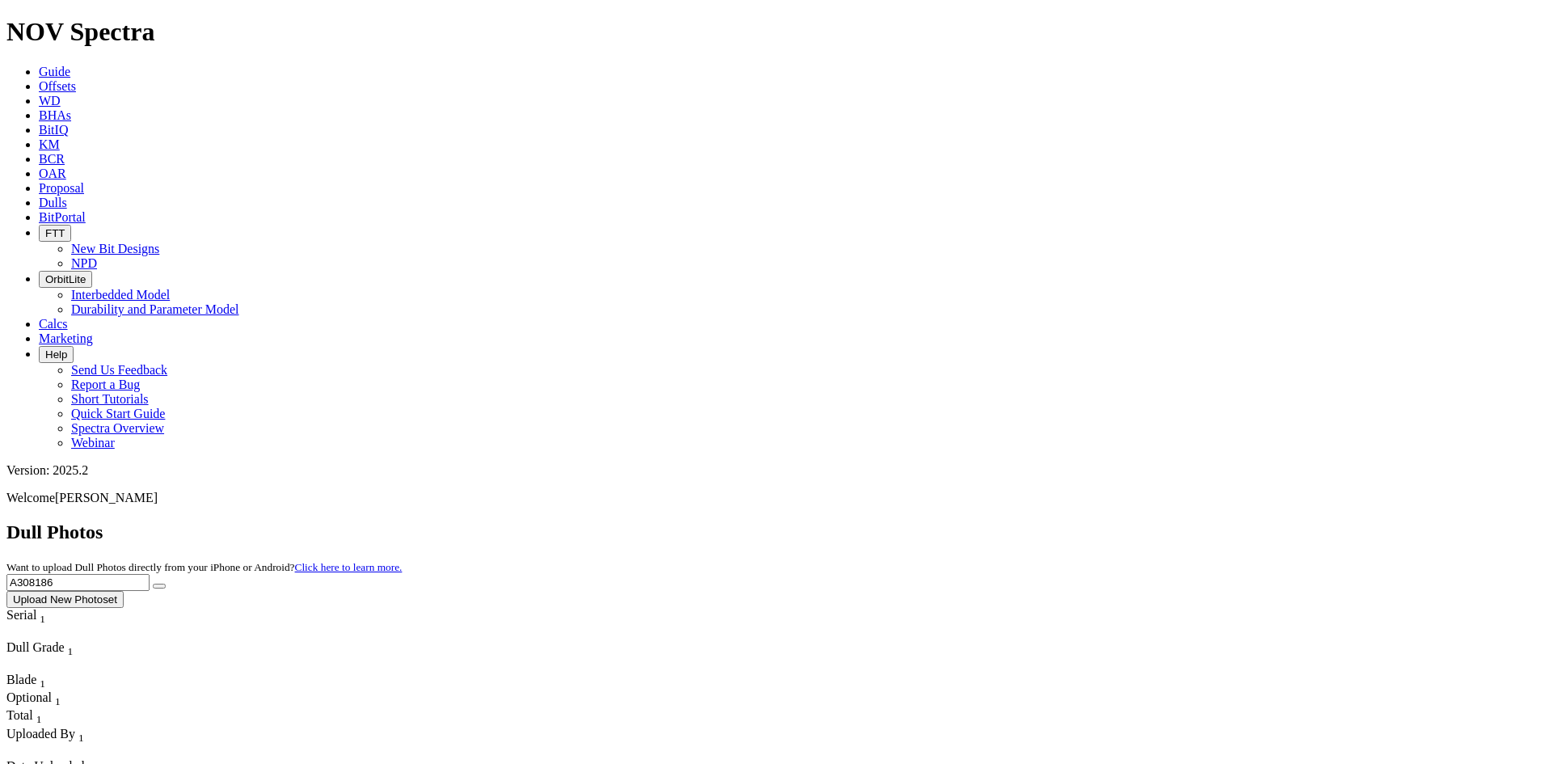
click at [65, 152] on link "BCR" at bounding box center [52, 159] width 26 height 14
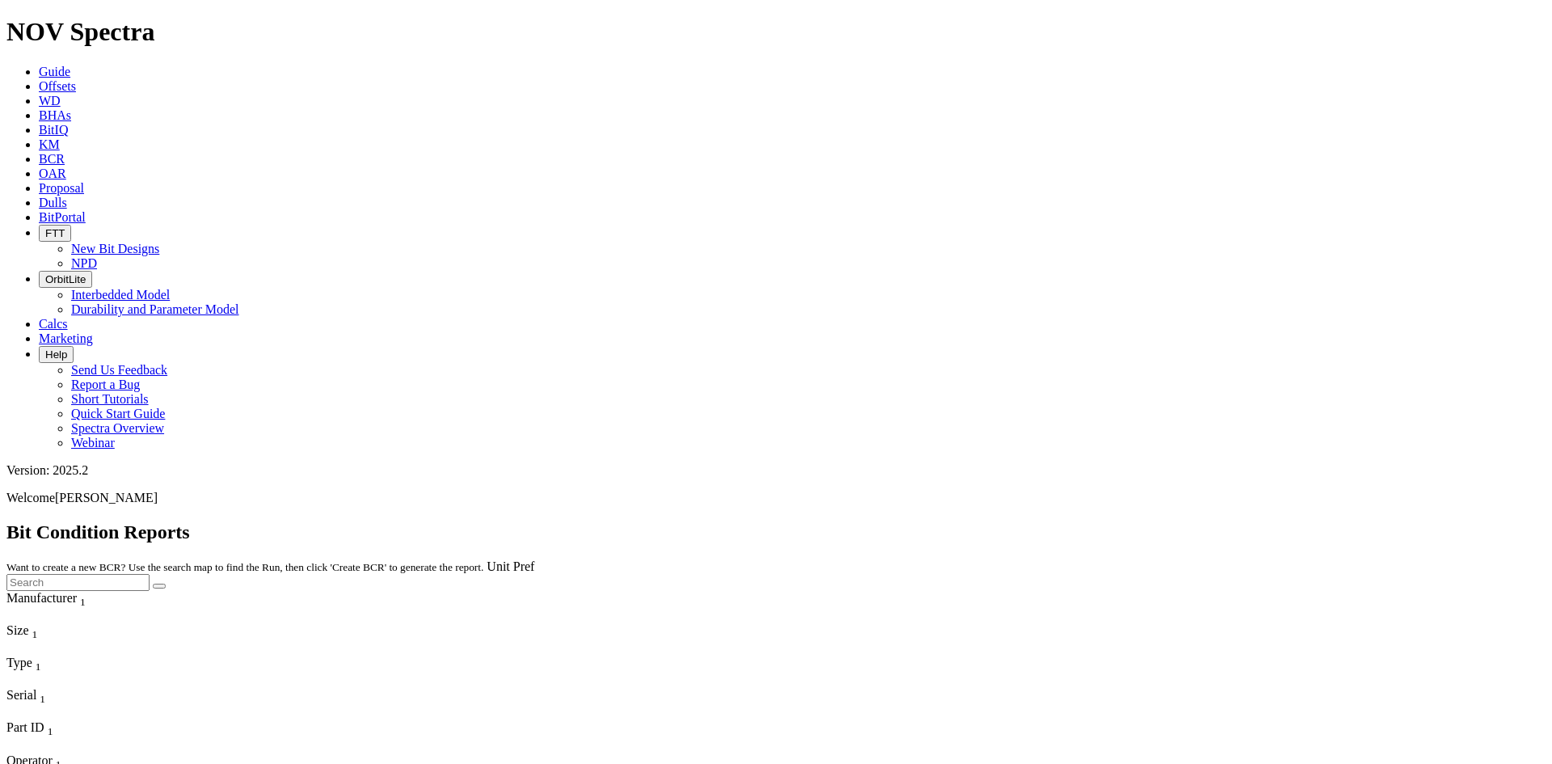
click at [150, 574] on input "text" at bounding box center [77, 582] width 143 height 17
paste input "A308186"
type input "A308186"
click at [166, 584] on button "submit" at bounding box center [159, 586] width 13 height 5
click at [67, 196] on link "Dulls" at bounding box center [53, 203] width 28 height 14
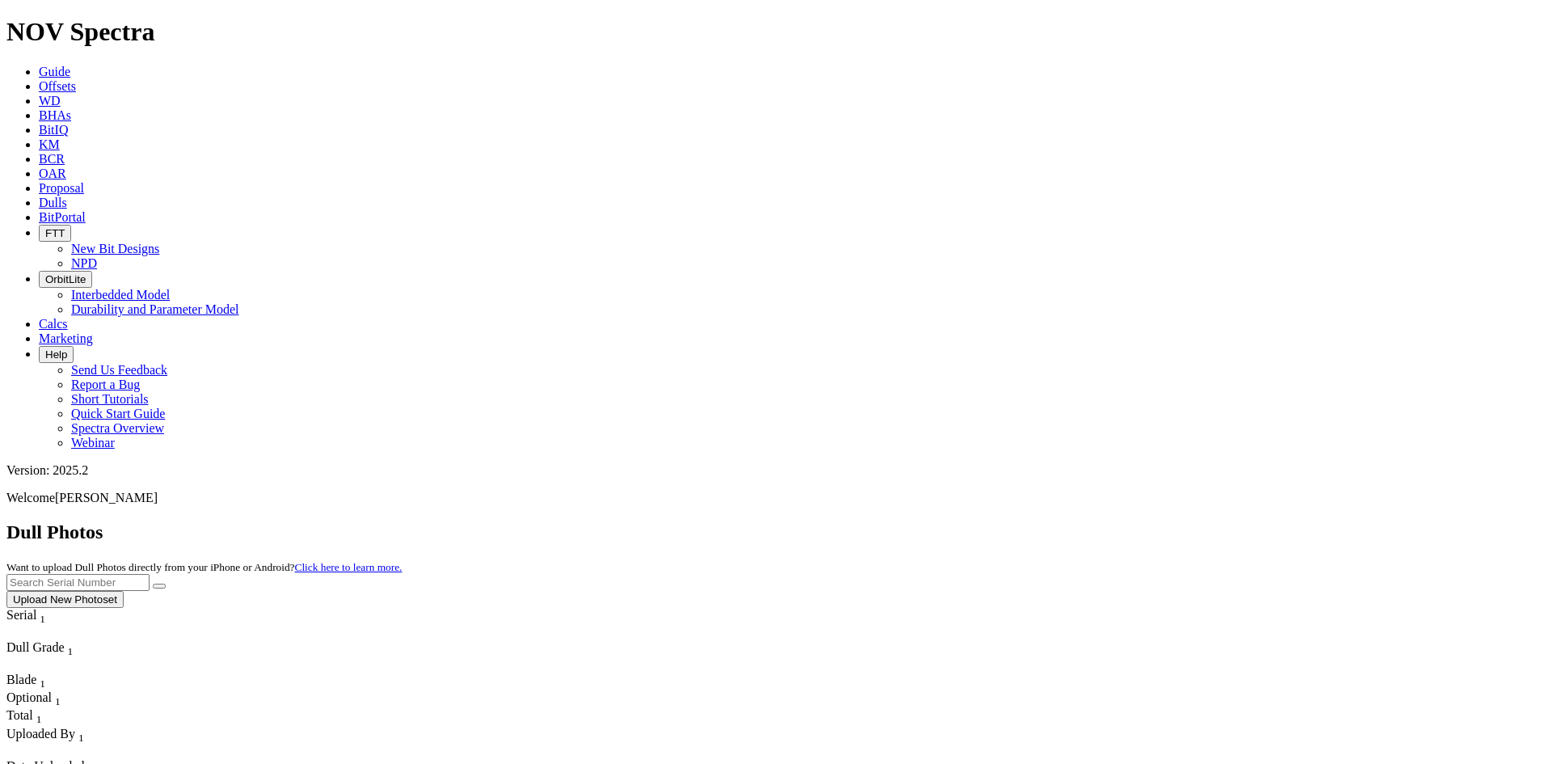
click at [150, 574] on input "text" at bounding box center [77, 582] width 143 height 17
paste input "A308186"
type input "A308186"
click at [159, 586] on icon "submit" at bounding box center [159, 586] width 0 height 0
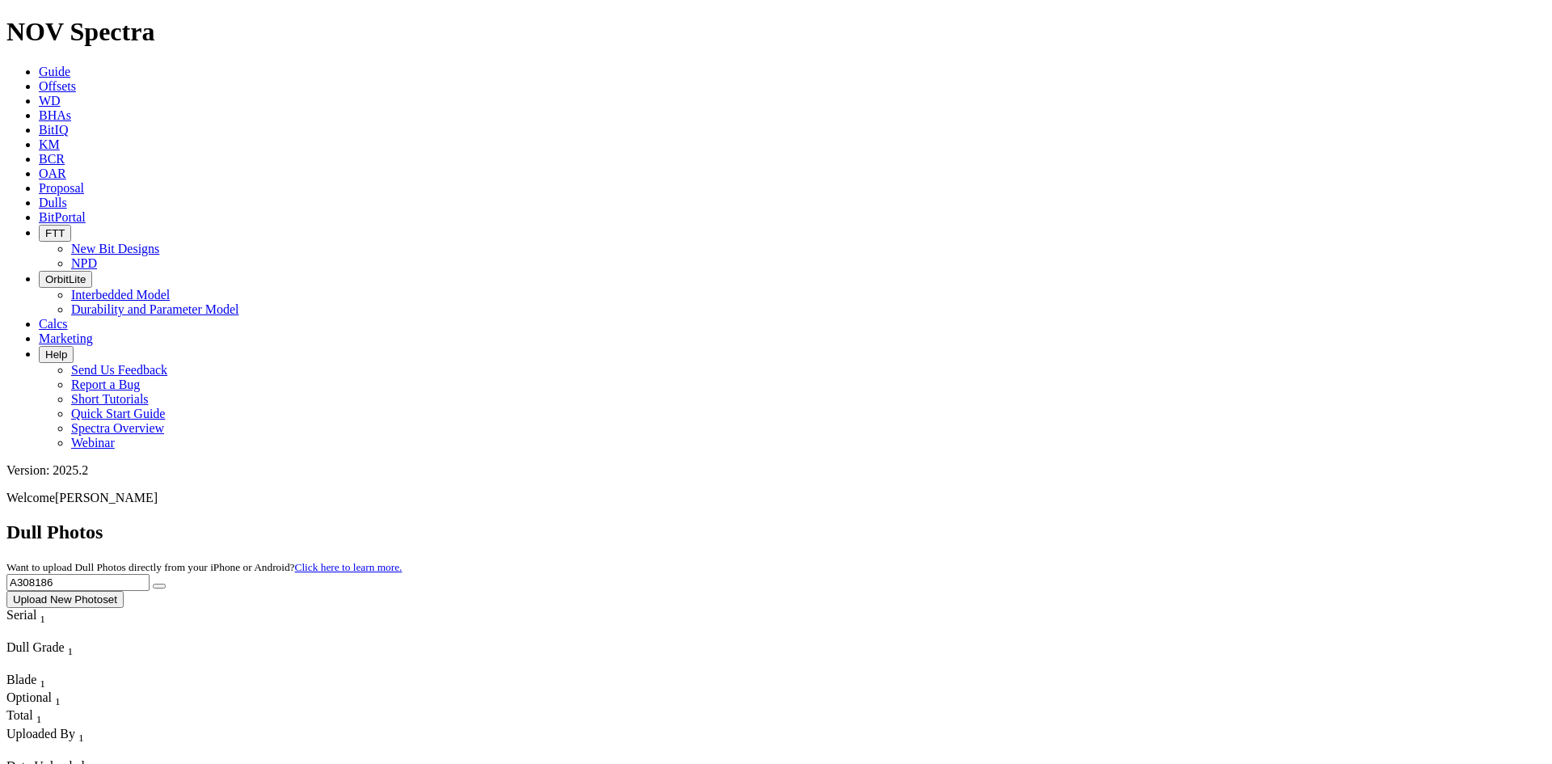
drag, startPoint x: 1192, startPoint y: 75, endPoint x: 1136, endPoint y: 82, distance: 57.0
click at [1141, 521] on div "Dull Photos Want to upload Dull Photos directly from your iPhone or Android? Cl…" at bounding box center [775, 564] width 1539 height 87
paste input "A308180"
type input "A308180"
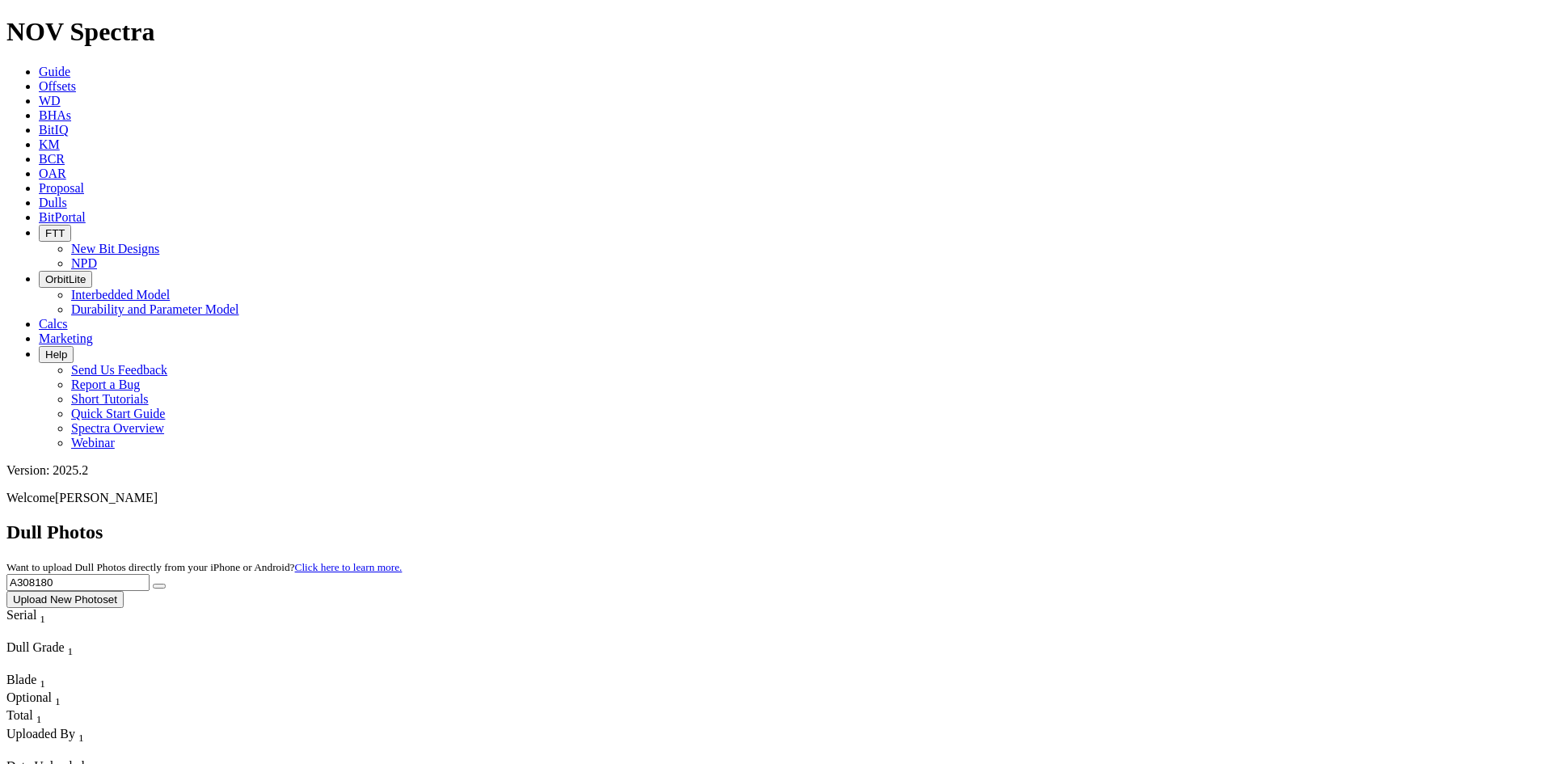
click at [153, 584] on button "submit" at bounding box center [159, 586] width 13 height 5
drag, startPoint x: 1083, startPoint y: 80, endPoint x: 1057, endPoint y: 87, distance: 26.7
click at [1057, 521] on div "Dull Photos Want to upload Dull Photos directly from your iPhone or Android? Cl…" at bounding box center [775, 564] width 1539 height 87
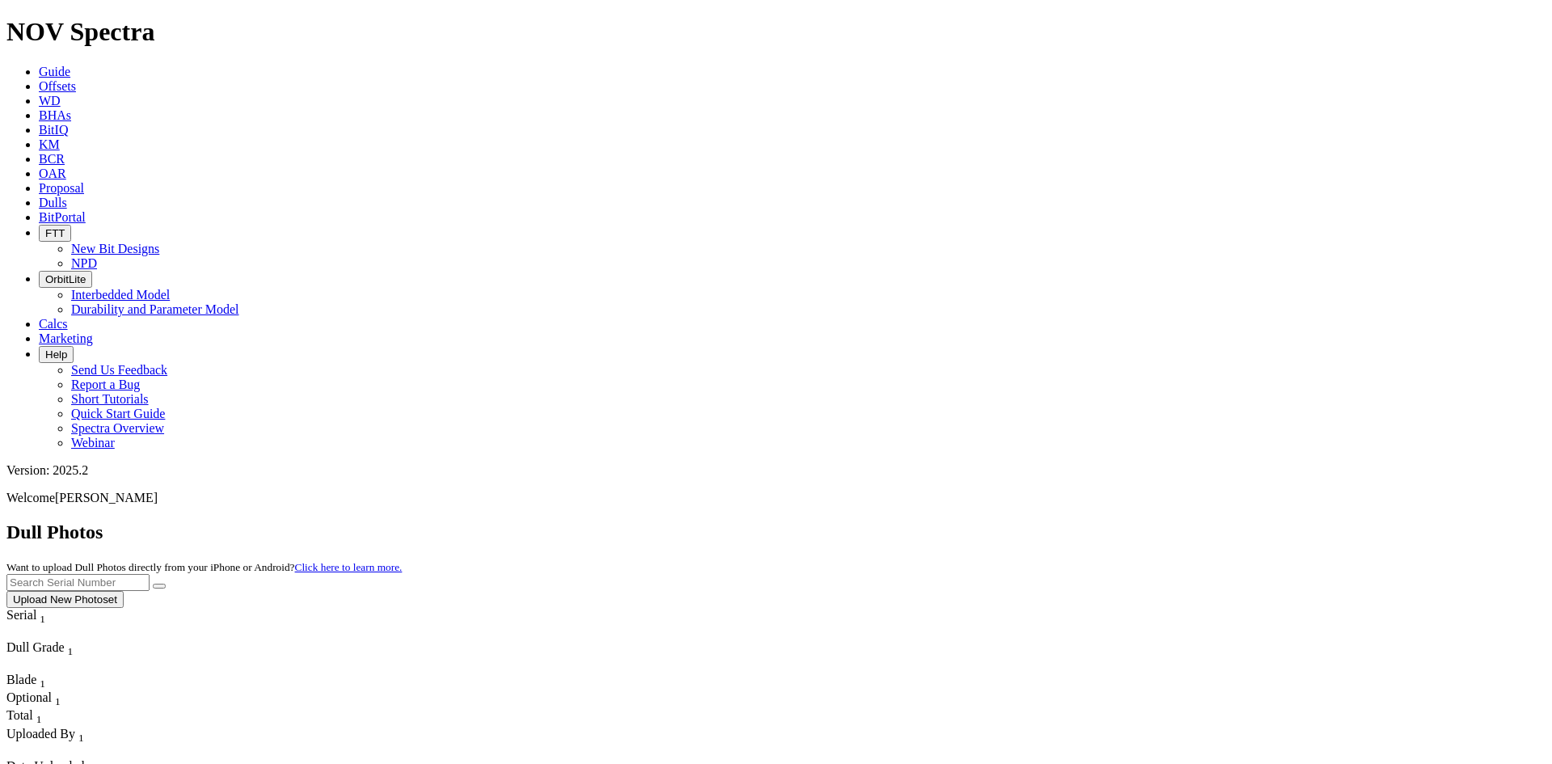
paste input "A319546"
type input "A319546"
click at [166, 584] on button "submit" at bounding box center [159, 586] width 13 height 5
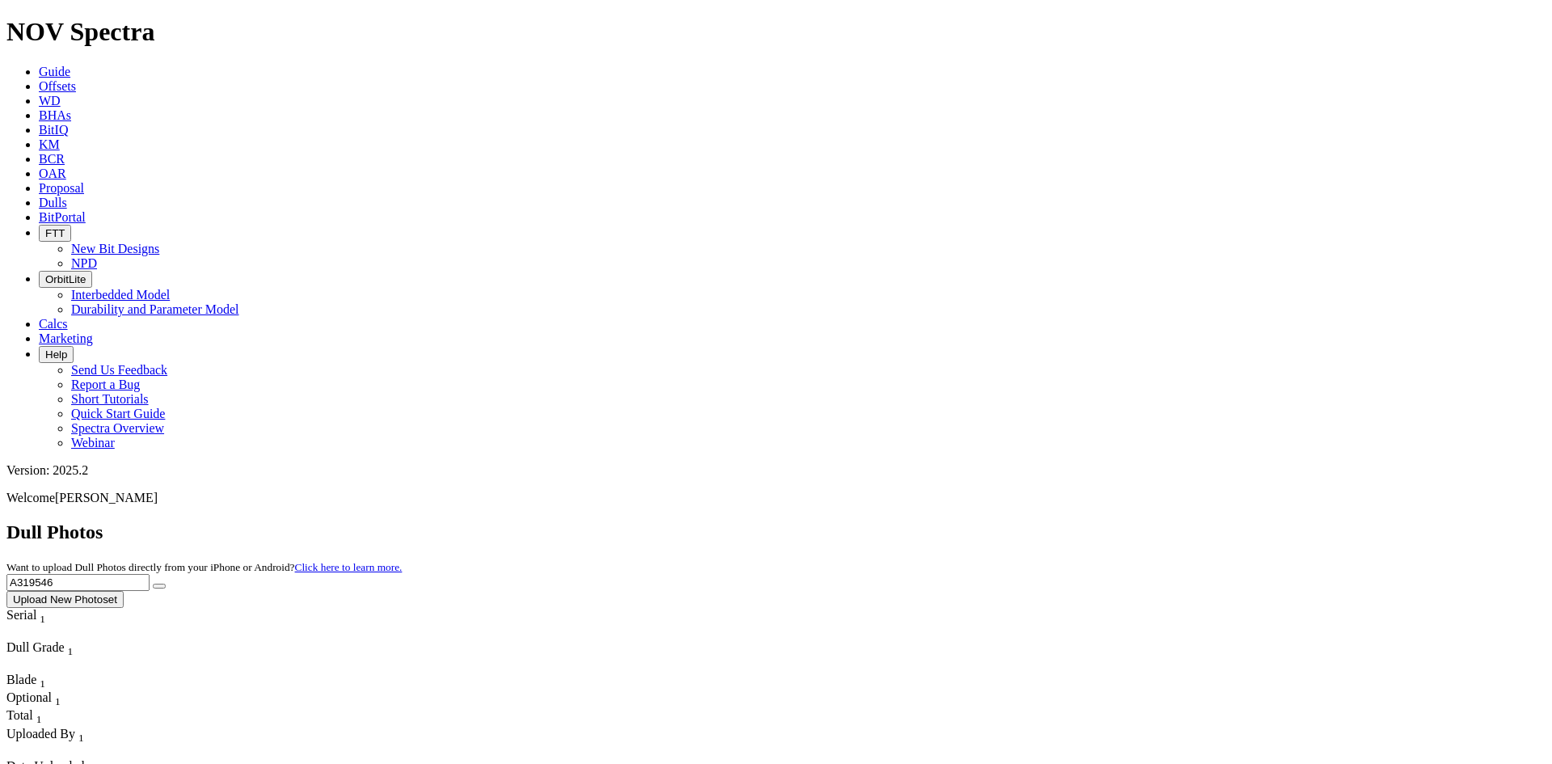
drag, startPoint x: 1226, startPoint y: 74, endPoint x: 1061, endPoint y: 107, distance: 168.1
paste input "A308782"
type input "A308782"
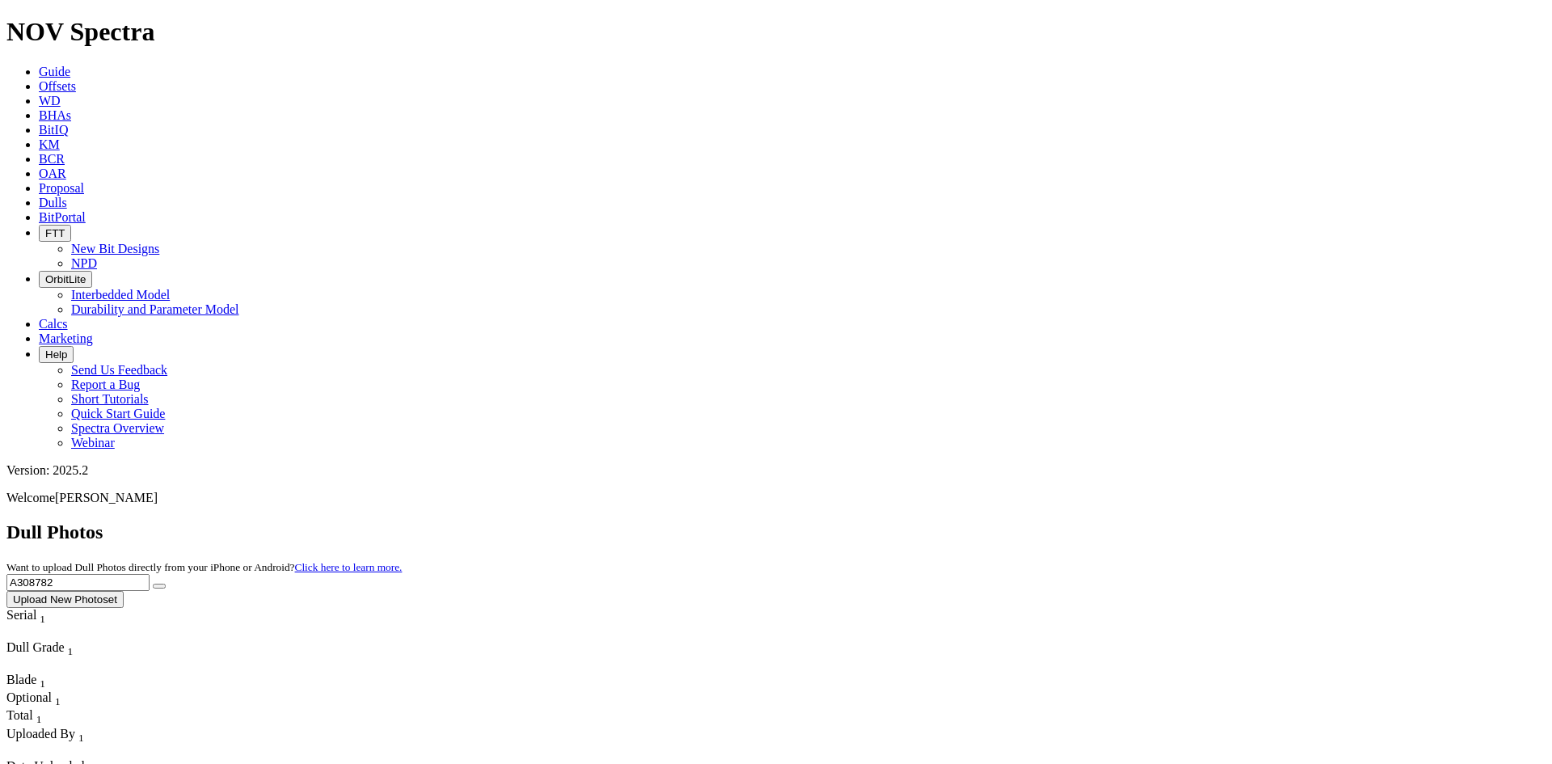
click at [159, 586] on icon "submit" at bounding box center [159, 586] width 0 height 0
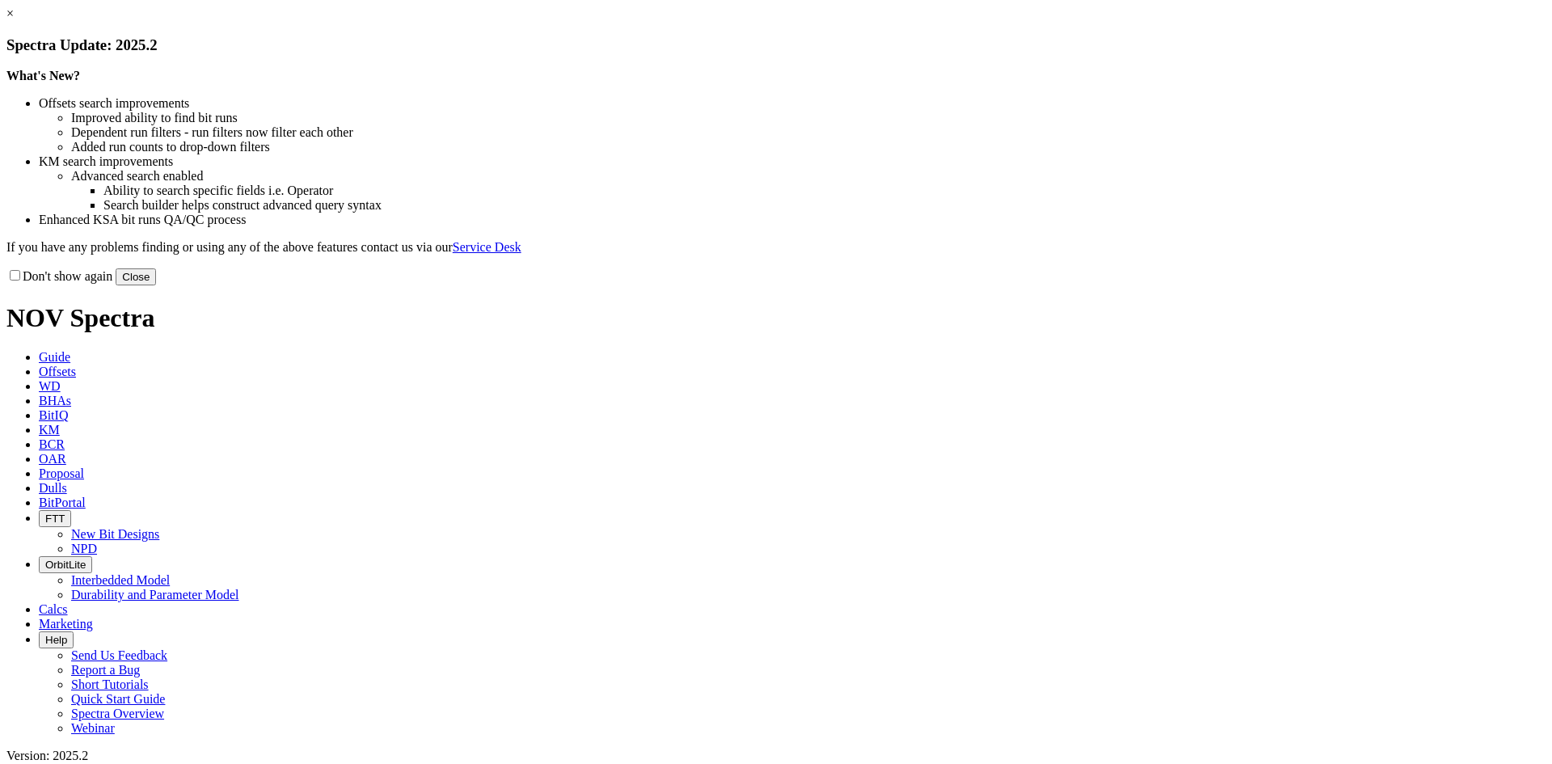
drag, startPoint x: 1099, startPoint y: 441, endPoint x: 696, endPoint y: 414, distance: 404.3
click at [156, 285] on button "Close" at bounding box center [136, 276] width 40 height 17
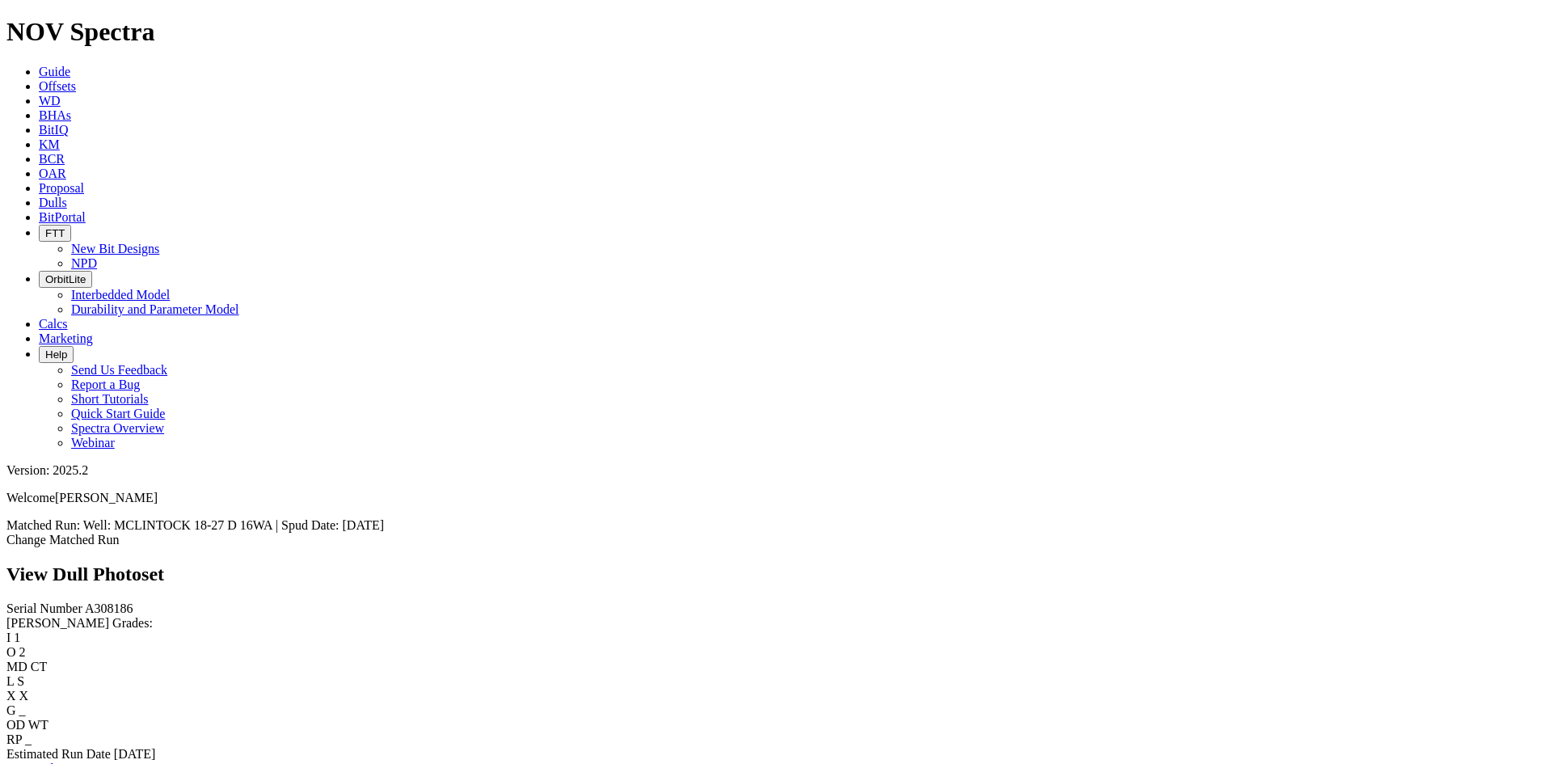
click at [109, 762] on link "Bit Condition Report" at bounding box center [60, 769] width 109 height 14
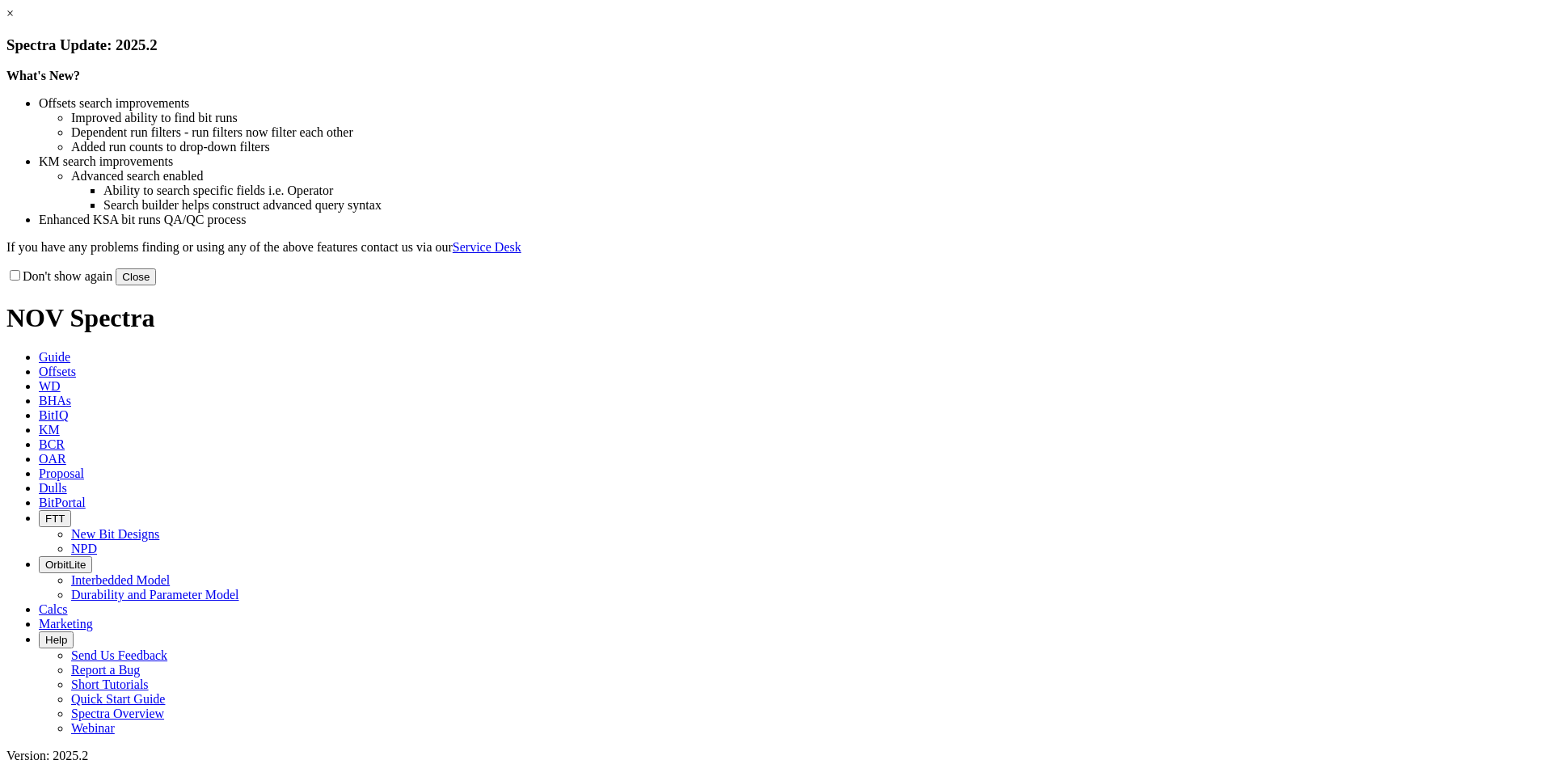
click at [14, 20] on link "×" at bounding box center [9, 13] width 7 height 14
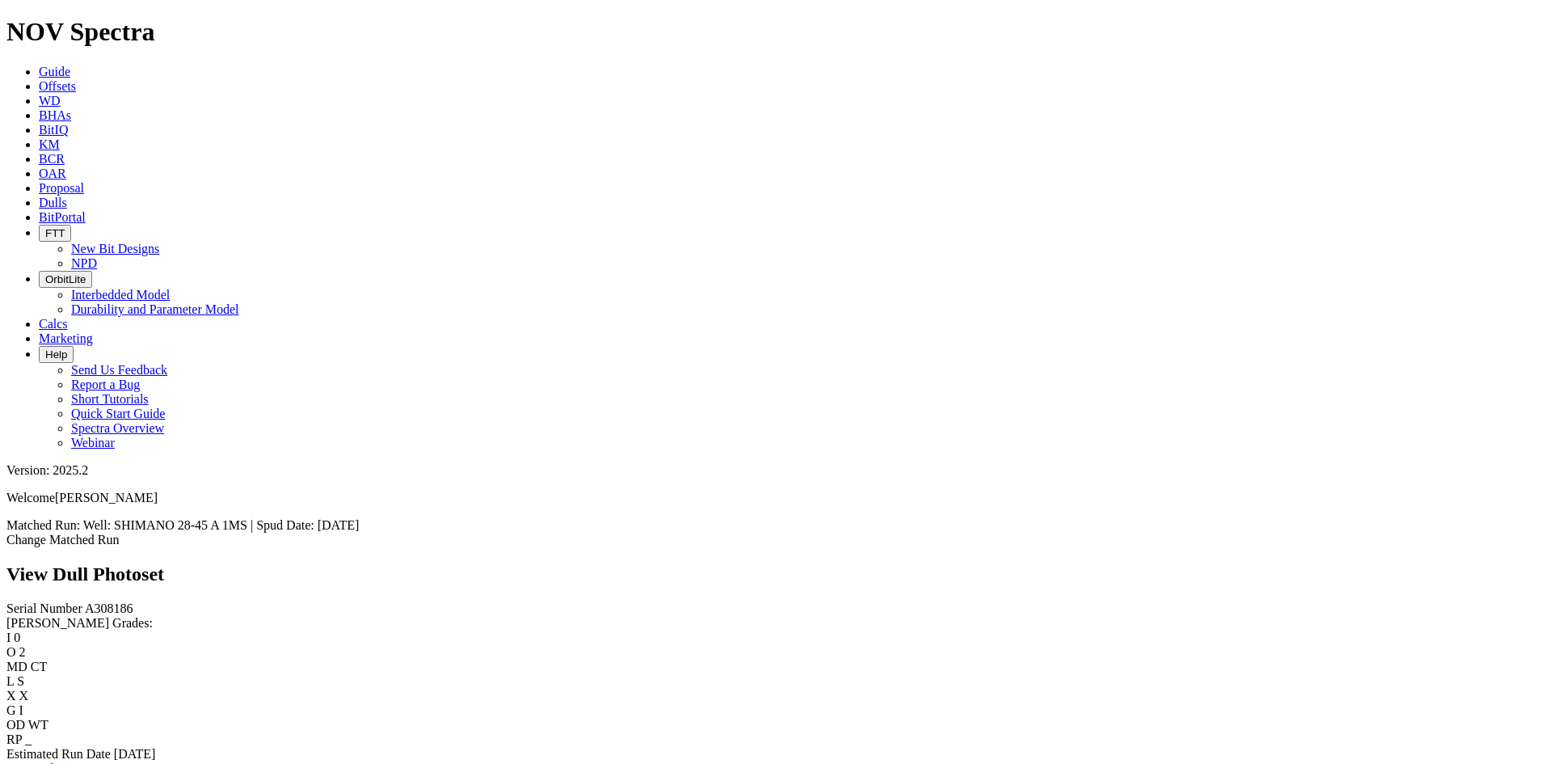
click at [112, 762] on link "Bit Condition Report" at bounding box center [60, 769] width 109 height 14
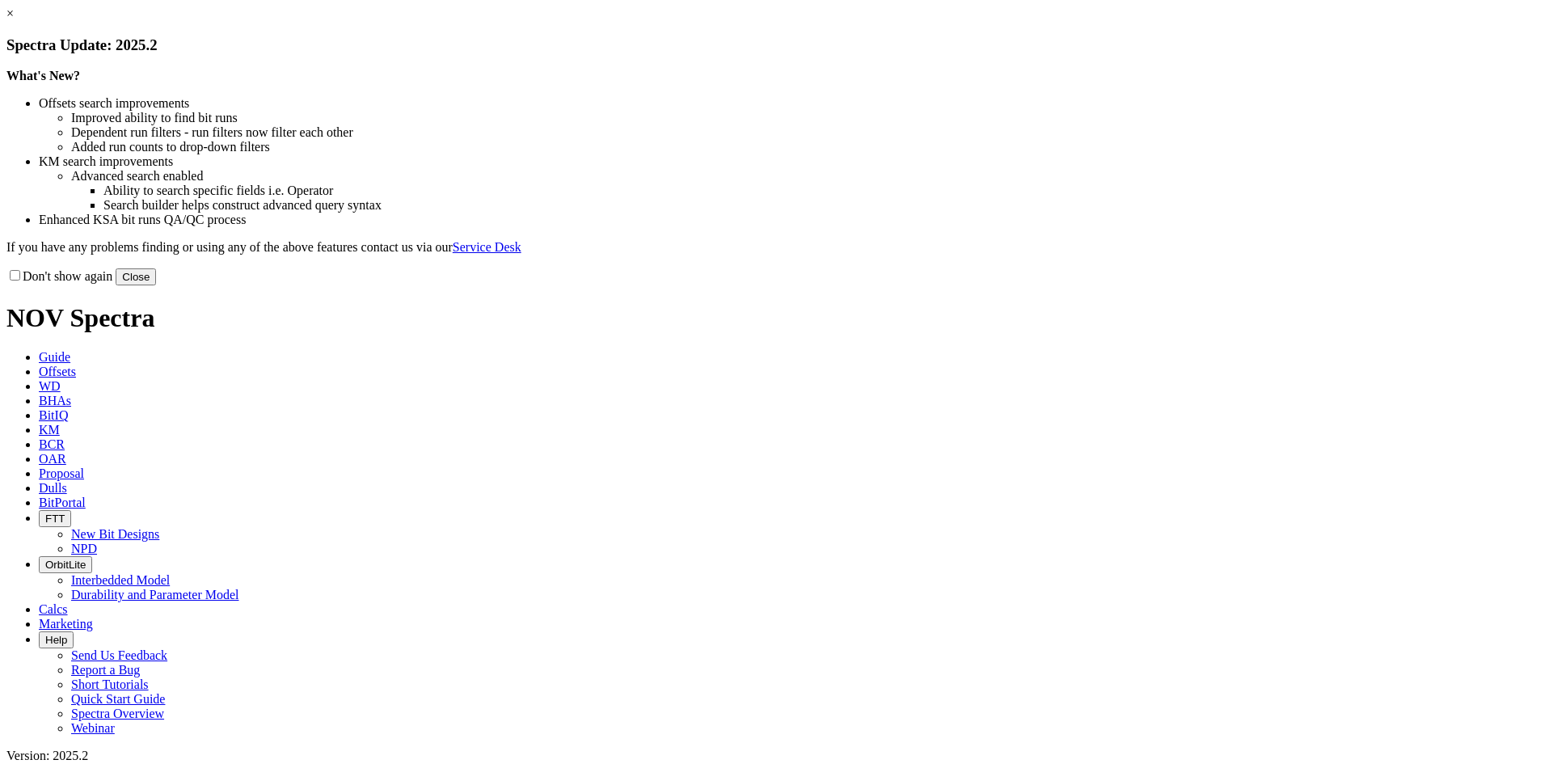
click at [156, 285] on button "Close" at bounding box center [136, 276] width 40 height 17
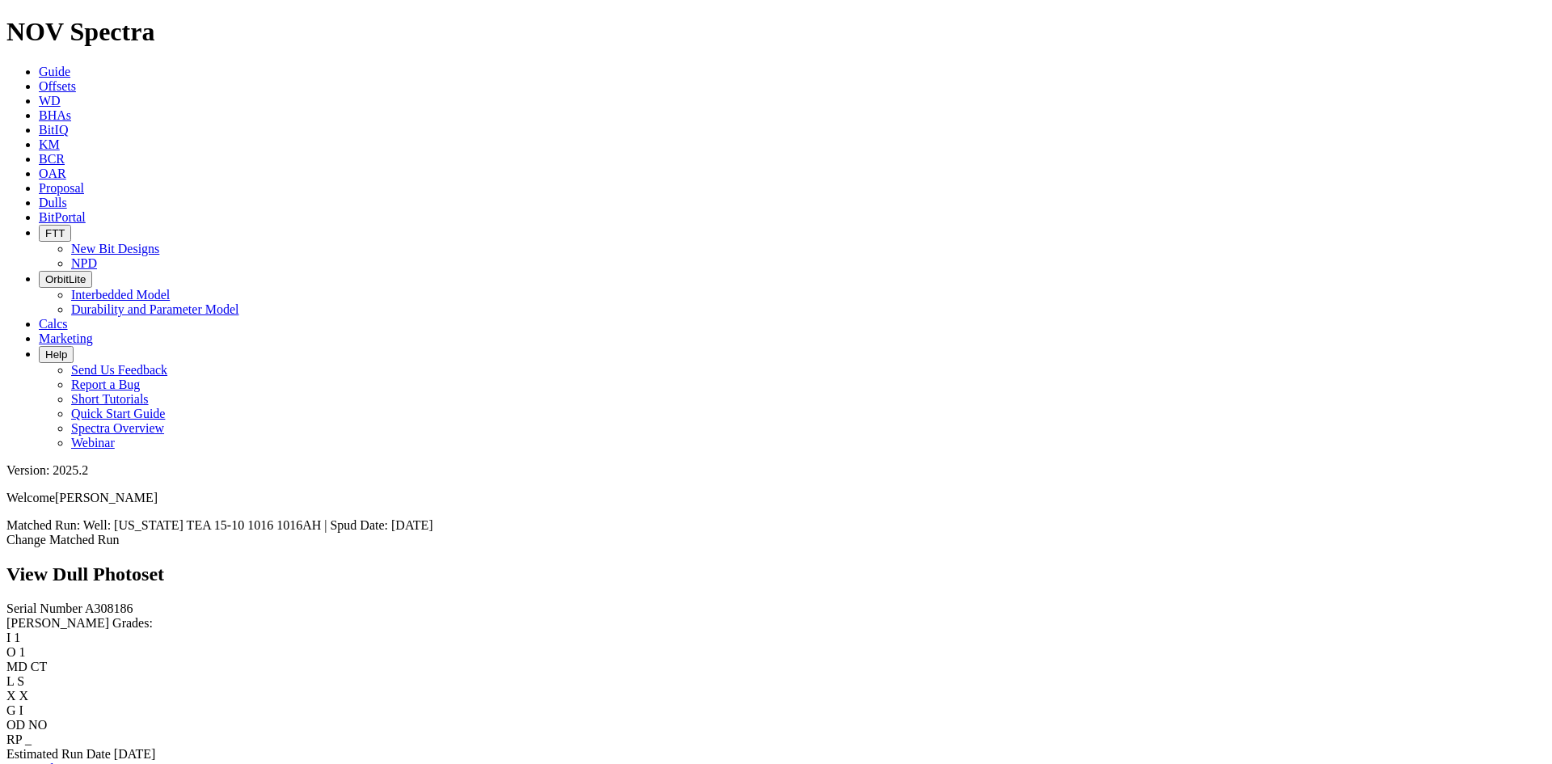
click at [116, 762] on link "Bit Condition Report" at bounding box center [60, 769] width 109 height 14
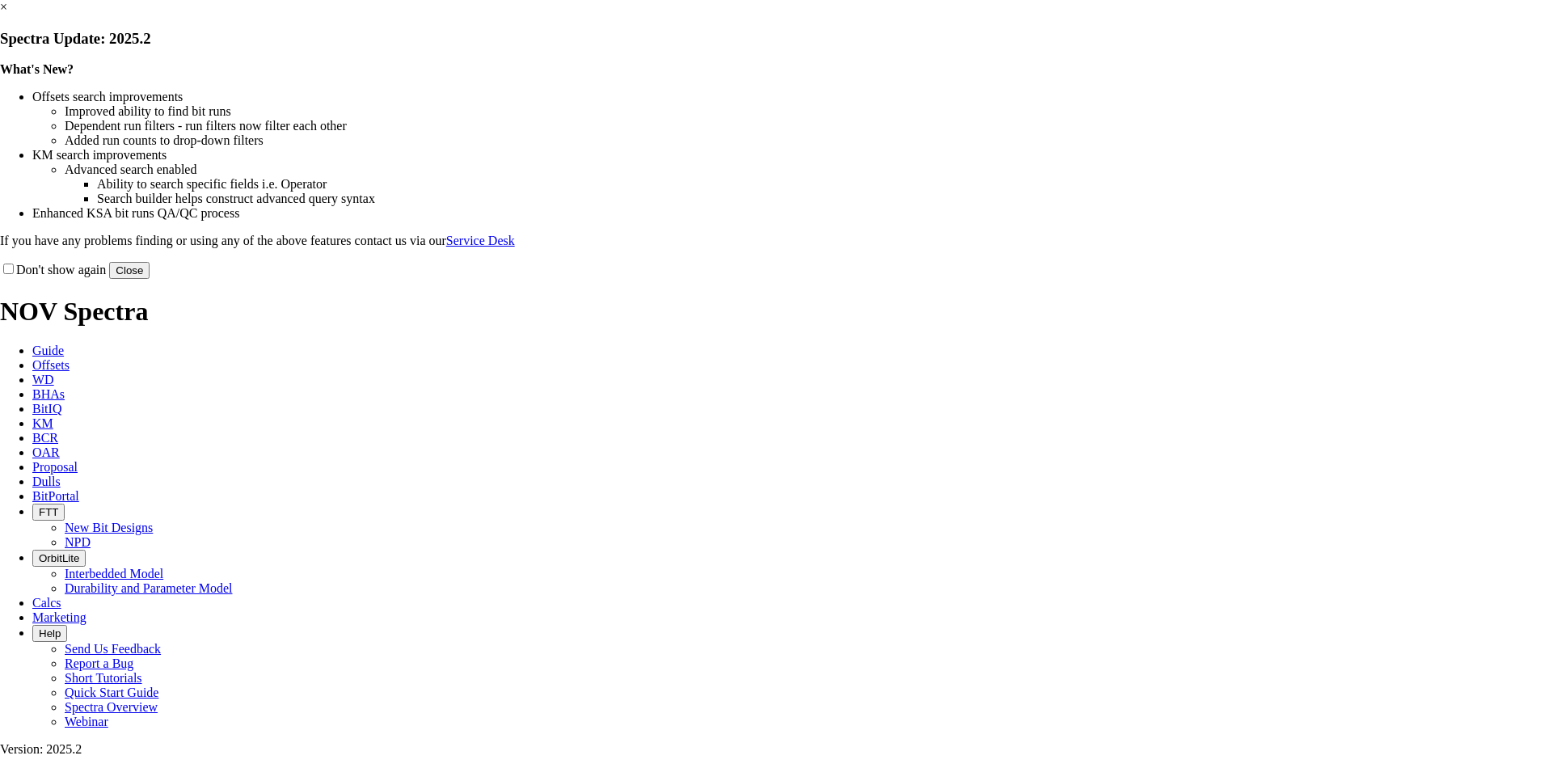
click at [7, 14] on link "×" at bounding box center [3, 7] width 7 height 14
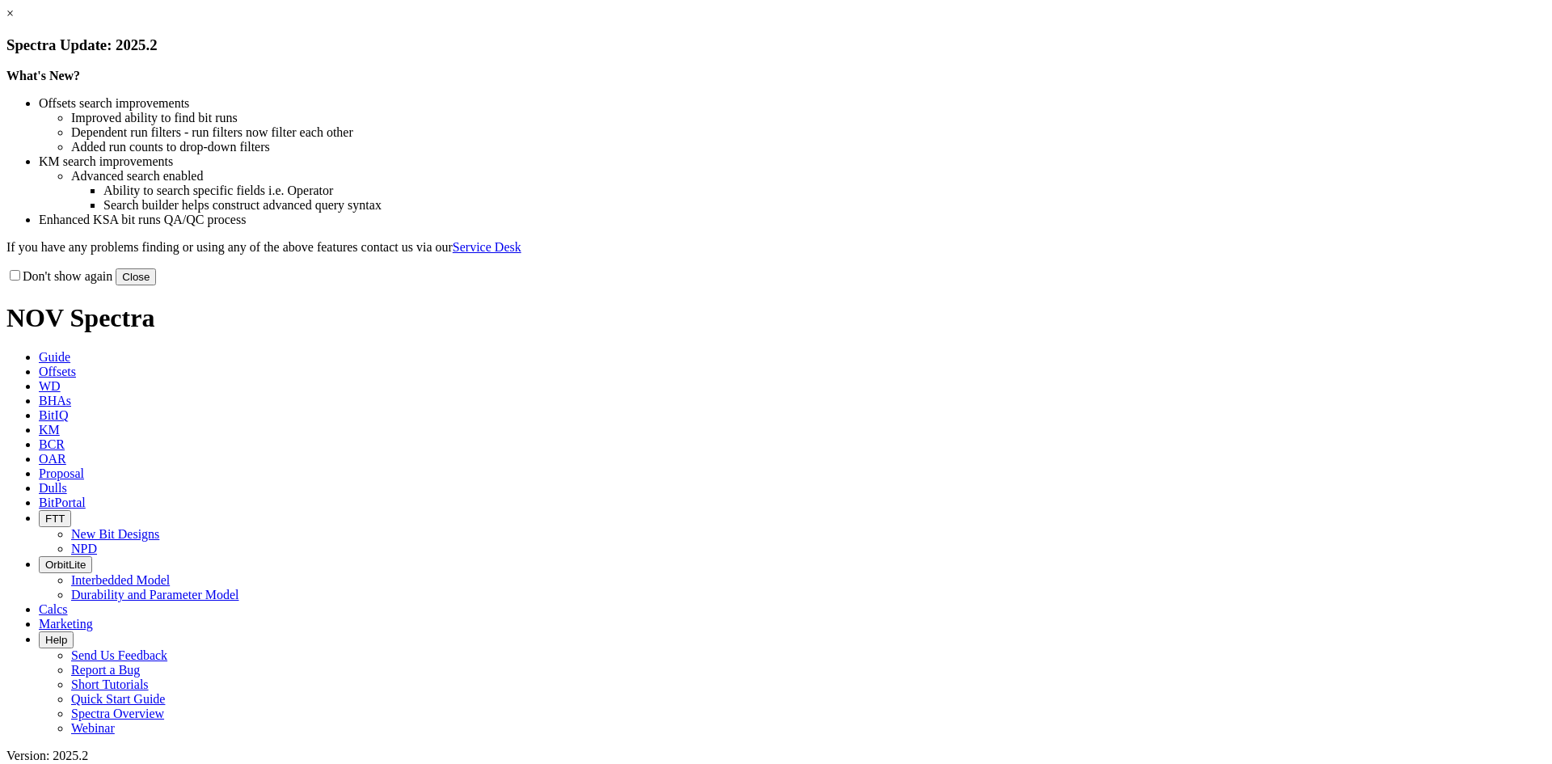
click at [14, 20] on link "×" at bounding box center [9, 13] width 7 height 14
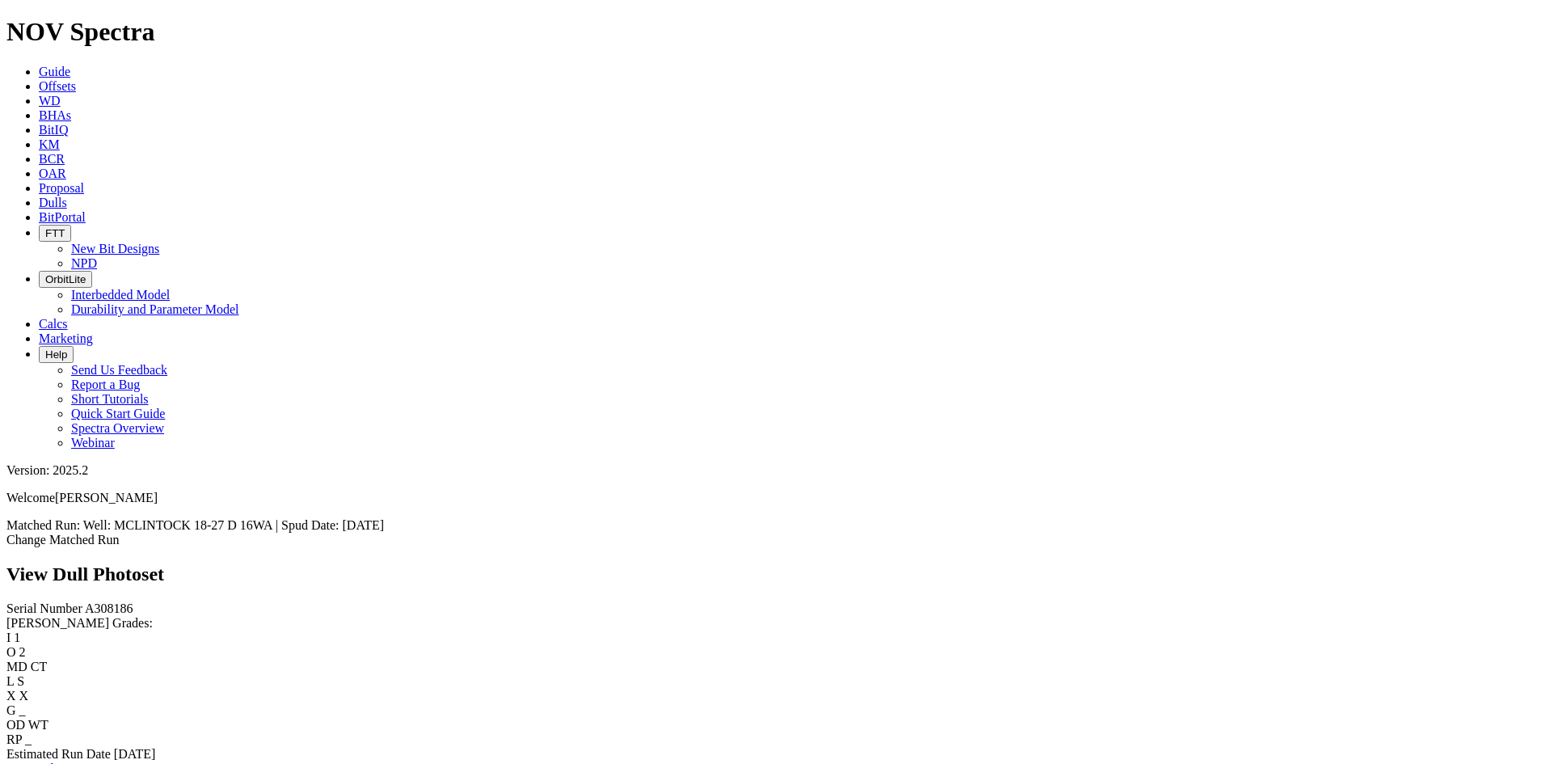
click at [116, 762] on link "Bit Condition Report" at bounding box center [60, 769] width 109 height 14
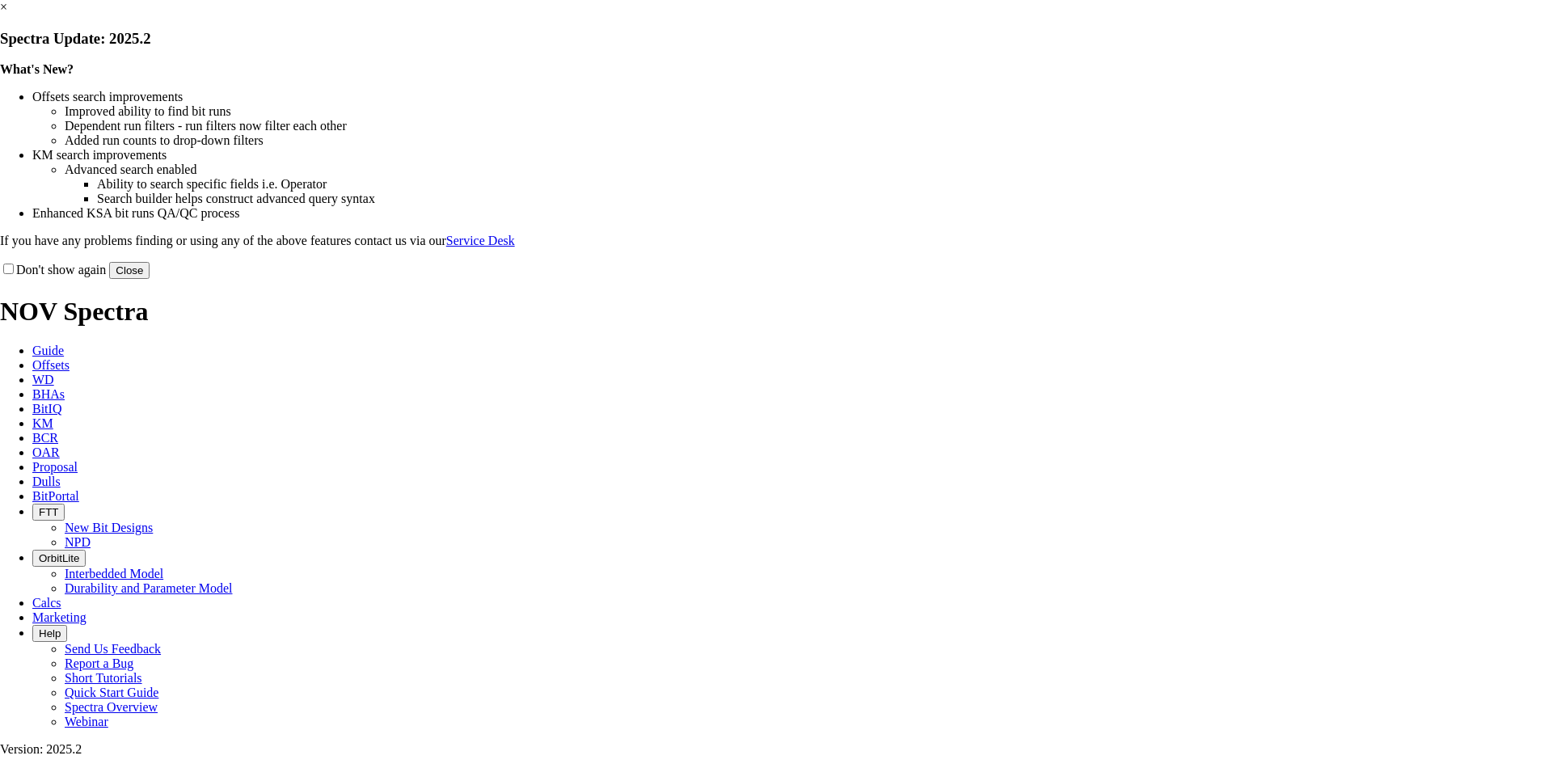
click at [7, 14] on link "×" at bounding box center [3, 7] width 7 height 14
click at [1508, 94] on div "× Spectra Update: 2025.2 What's New? Offsets search improvements Improved abili…" at bounding box center [776, 139] width 1552 height 279
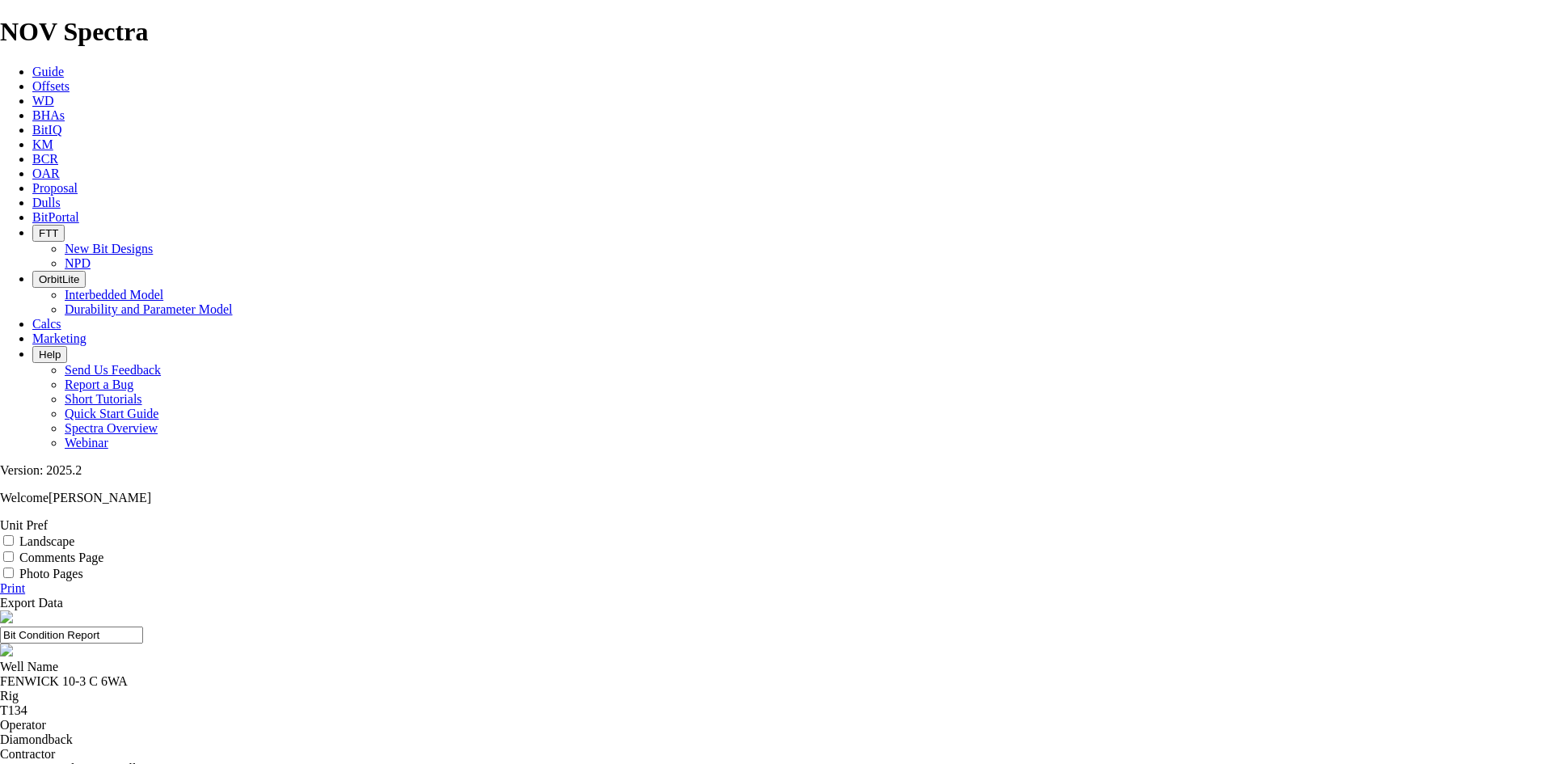
click at [74, 534] on label "Landscape" at bounding box center [46, 541] width 55 height 14
click at [14, 535] on input "Landscape" at bounding box center [8, 540] width 11 height 11
checkbox input "true"
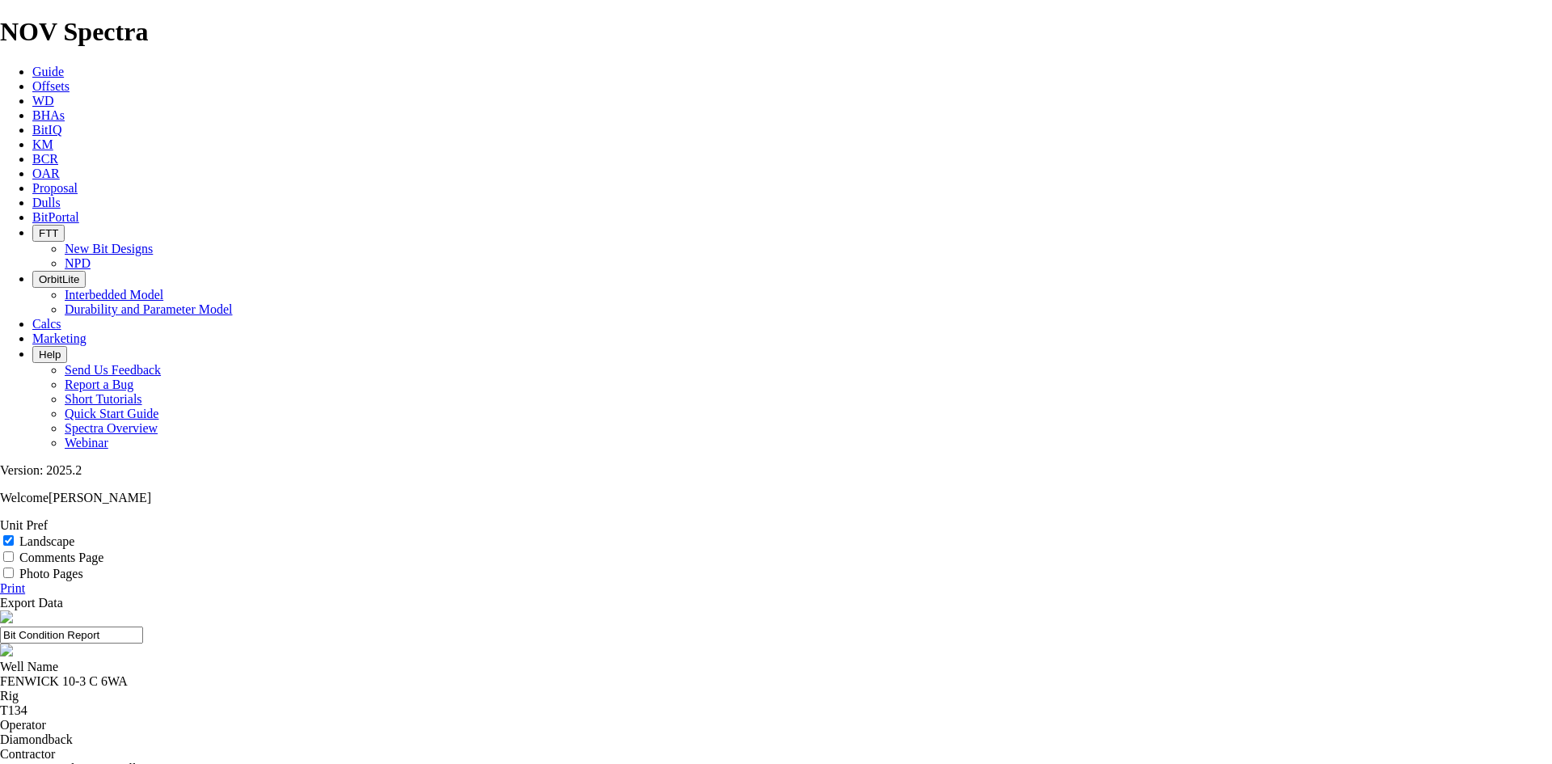
select select "string:TD"
drag, startPoint x: 790, startPoint y: 116, endPoint x: 629, endPoint y: 134, distance: 162.0
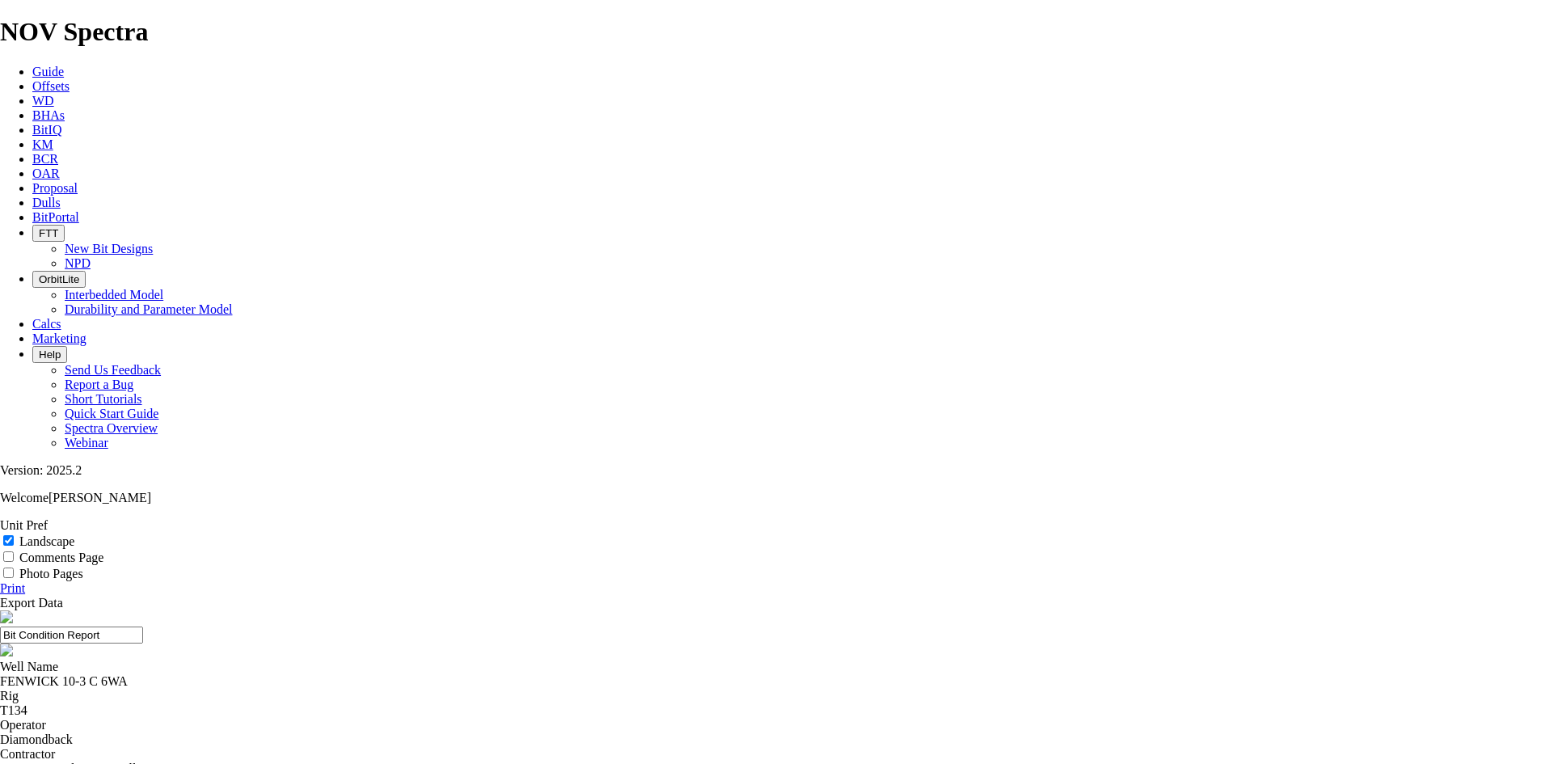
drag, startPoint x: 850, startPoint y: 110, endPoint x: 475, endPoint y: 115, distance: 376.0
click at [472, 610] on header "7.88 A308186 WCA" at bounding box center [776, 634] width 1552 height 49
type input "7.88 A308186 WCA"
click at [25, 581] on link "Print" at bounding box center [12, 588] width 25 height 14
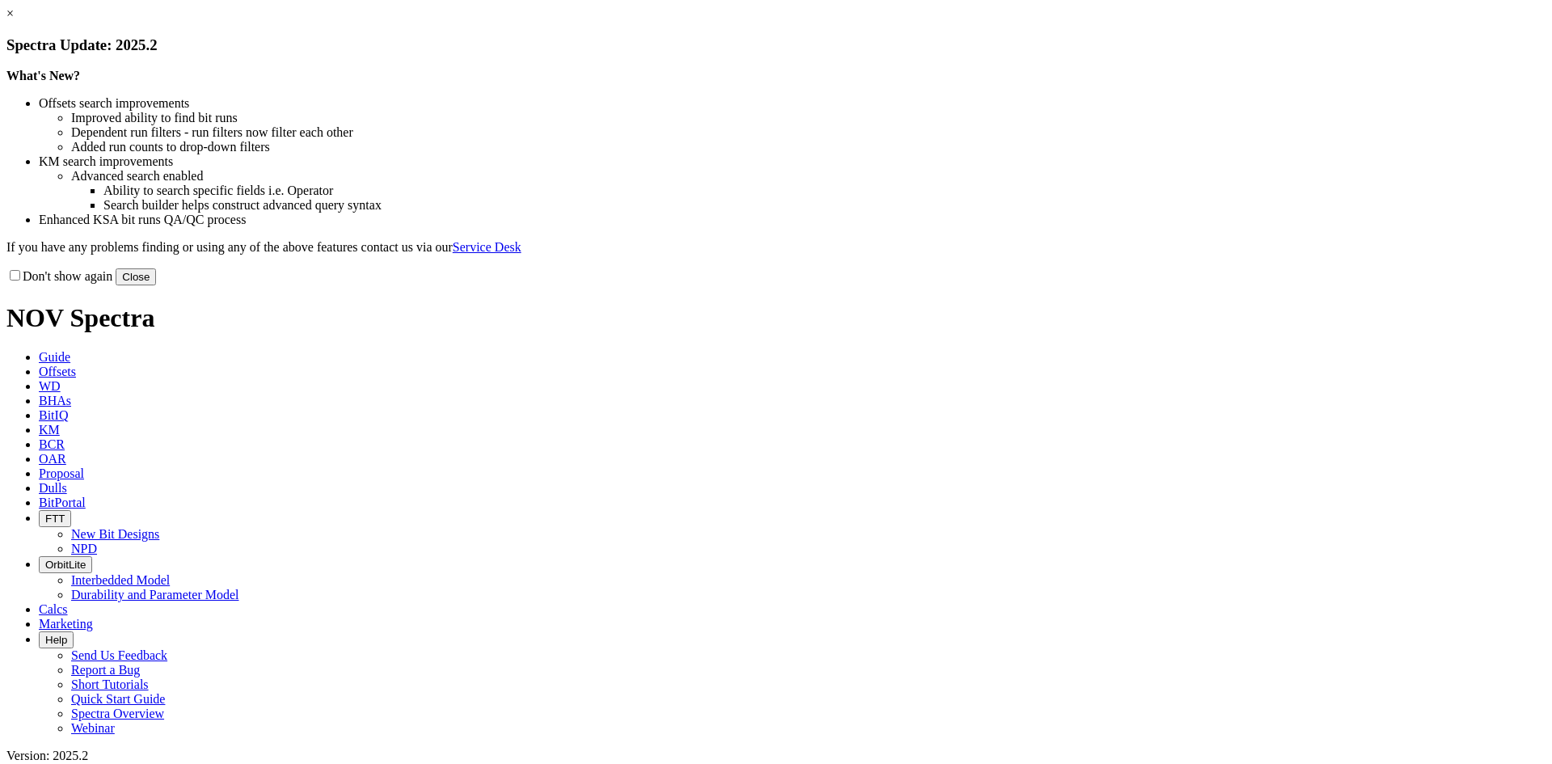
click at [156, 285] on button "Close" at bounding box center [136, 276] width 40 height 17
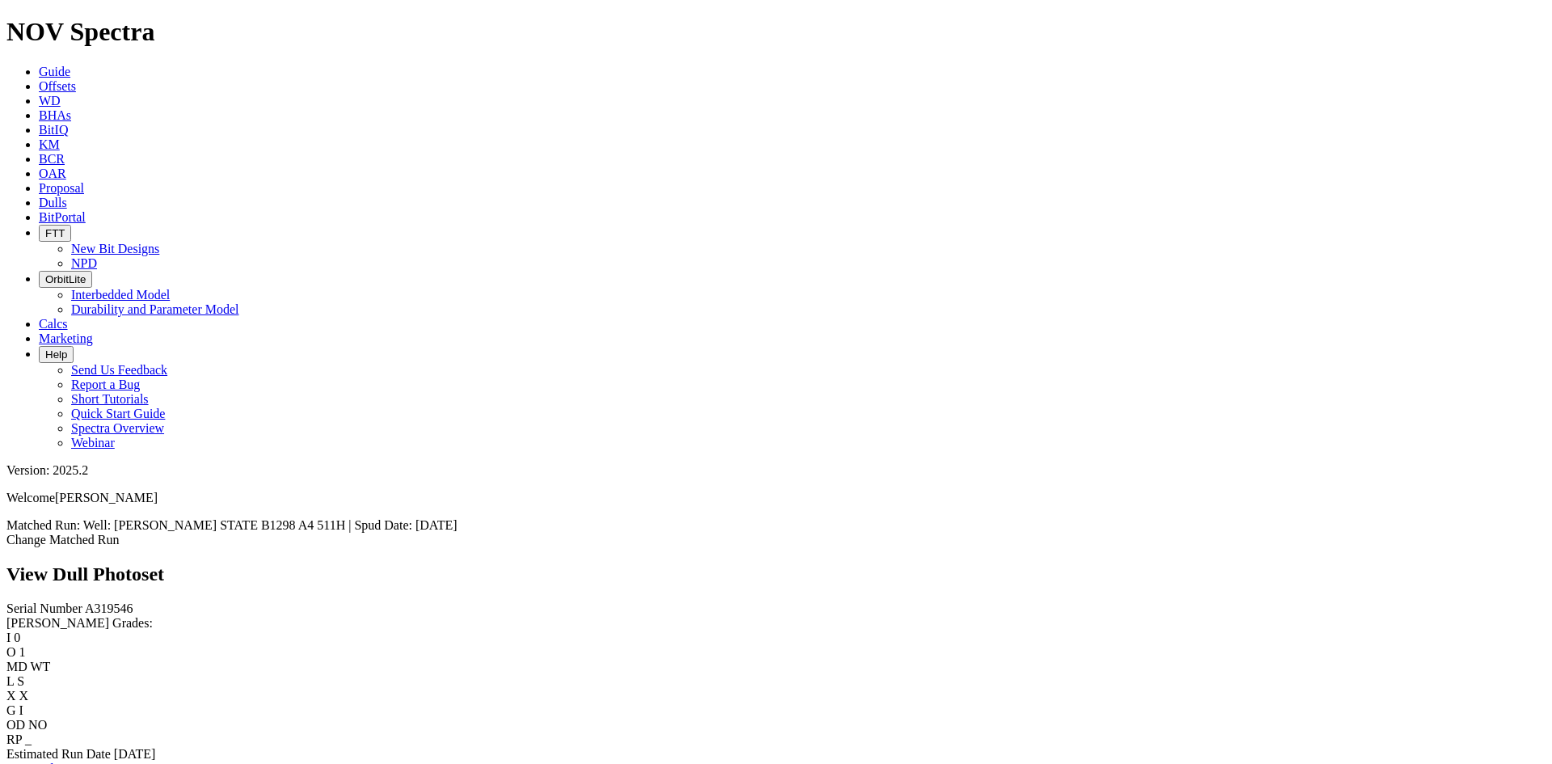
click at [116, 762] on link "Bit Condition Report" at bounding box center [60, 769] width 109 height 14
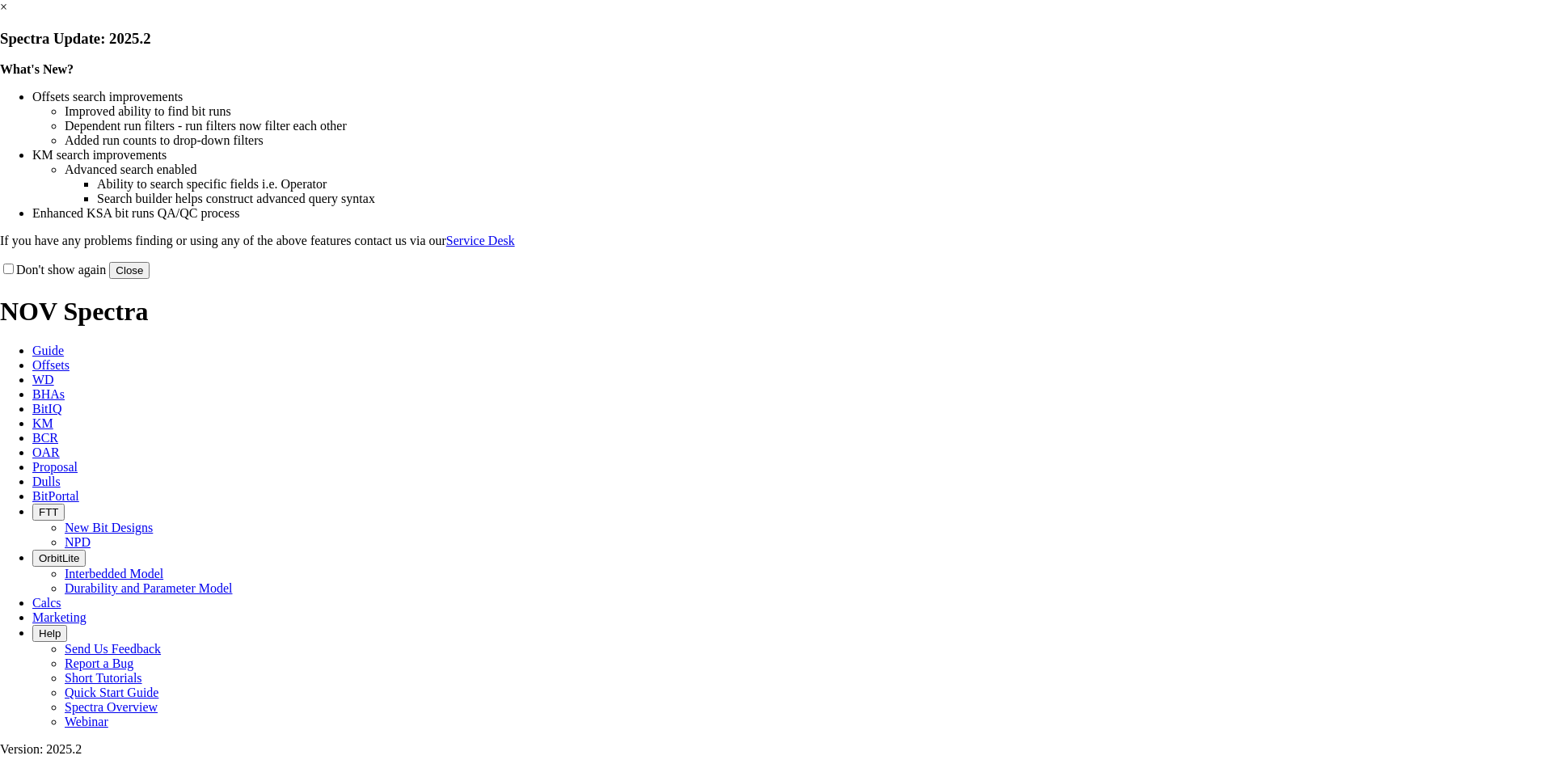
click at [7, 14] on link "×" at bounding box center [3, 7] width 7 height 14
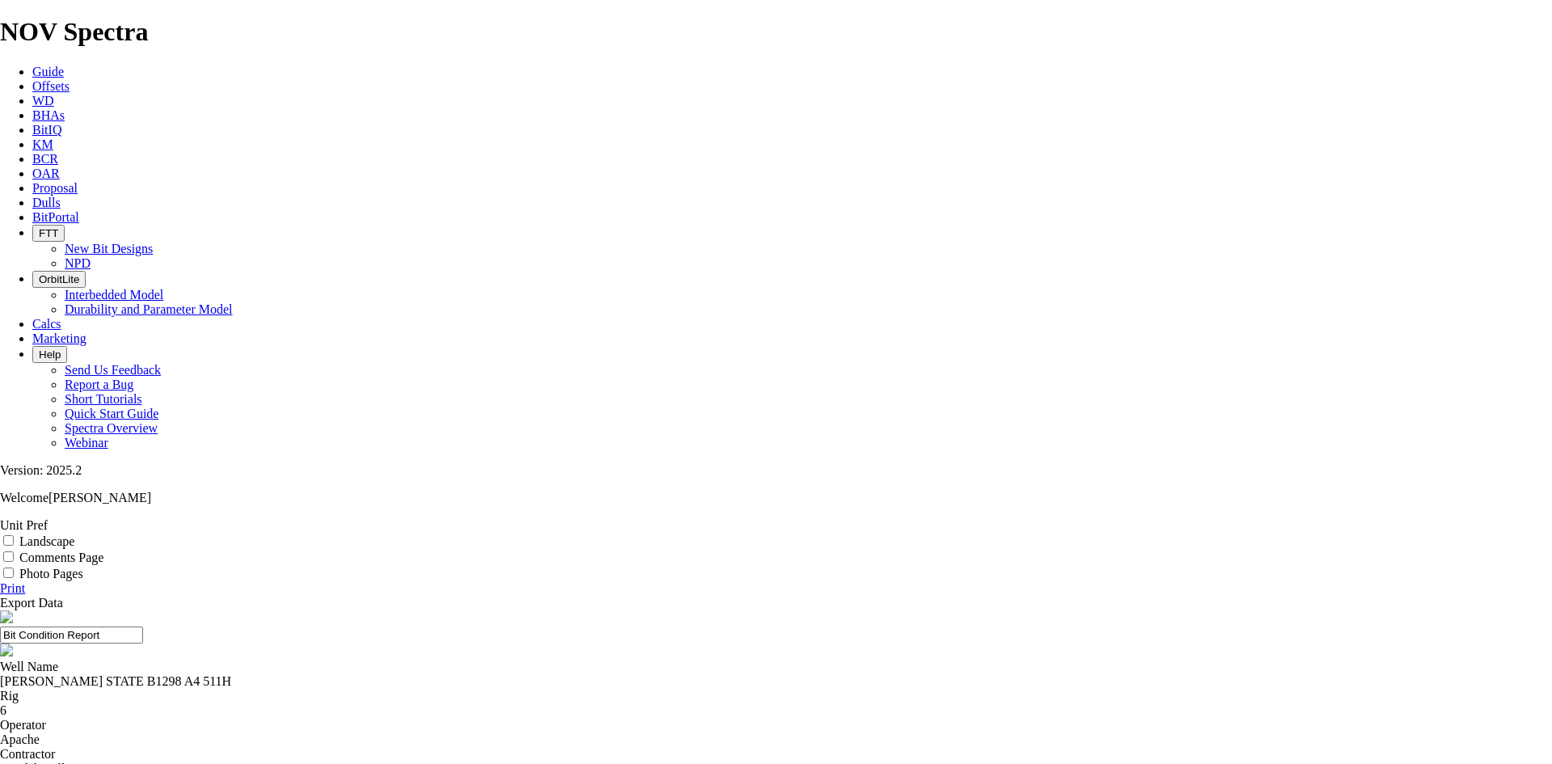
click at [74, 534] on label "Landscape" at bounding box center [46, 541] width 55 height 14
click at [14, 535] on input "Landscape" at bounding box center [8, 540] width 11 height 11
checkbox input "true"
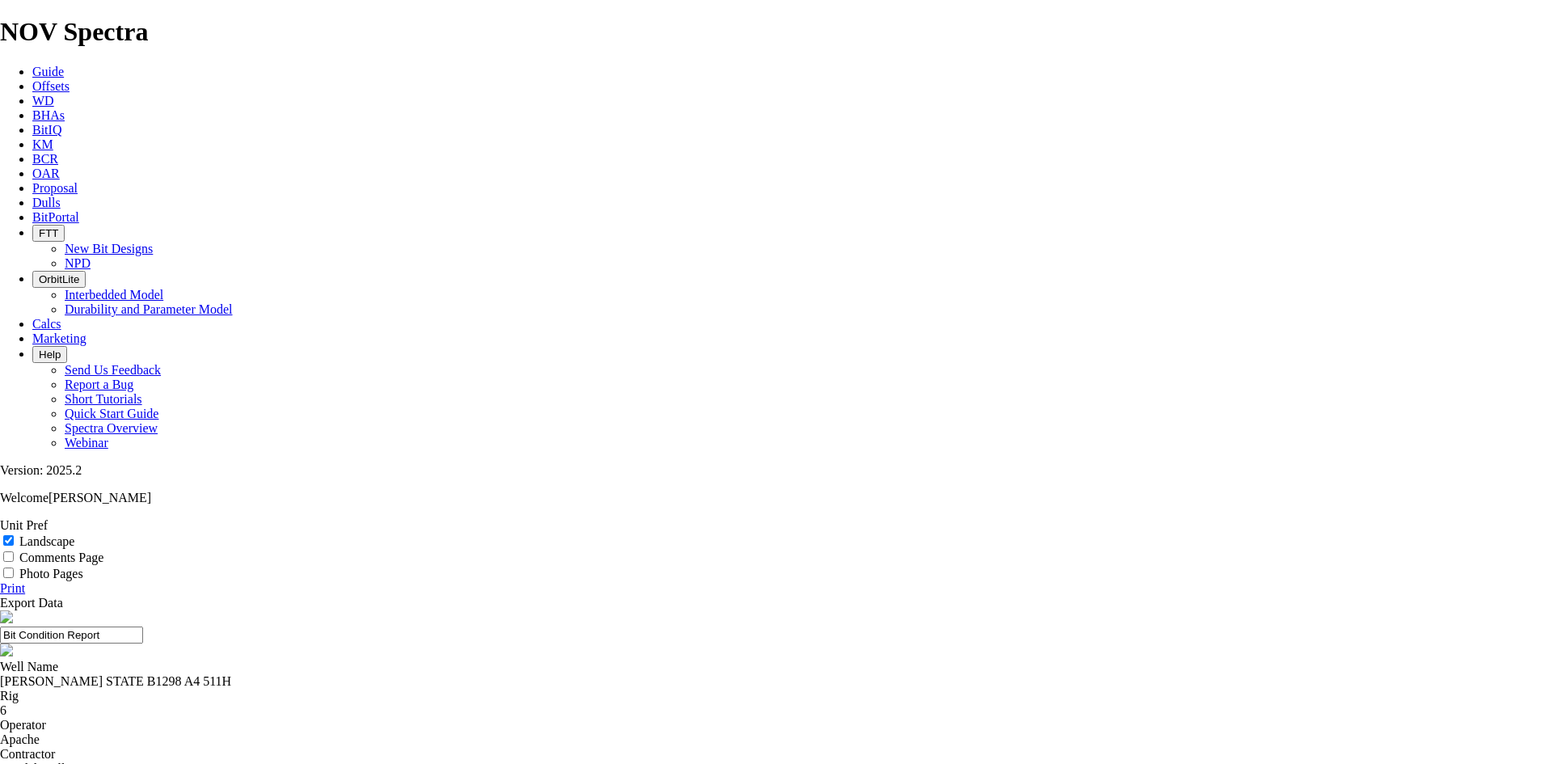
select select "string:TD"
drag, startPoint x: 663, startPoint y: 119, endPoint x: 586, endPoint y: 142, distance: 80.3
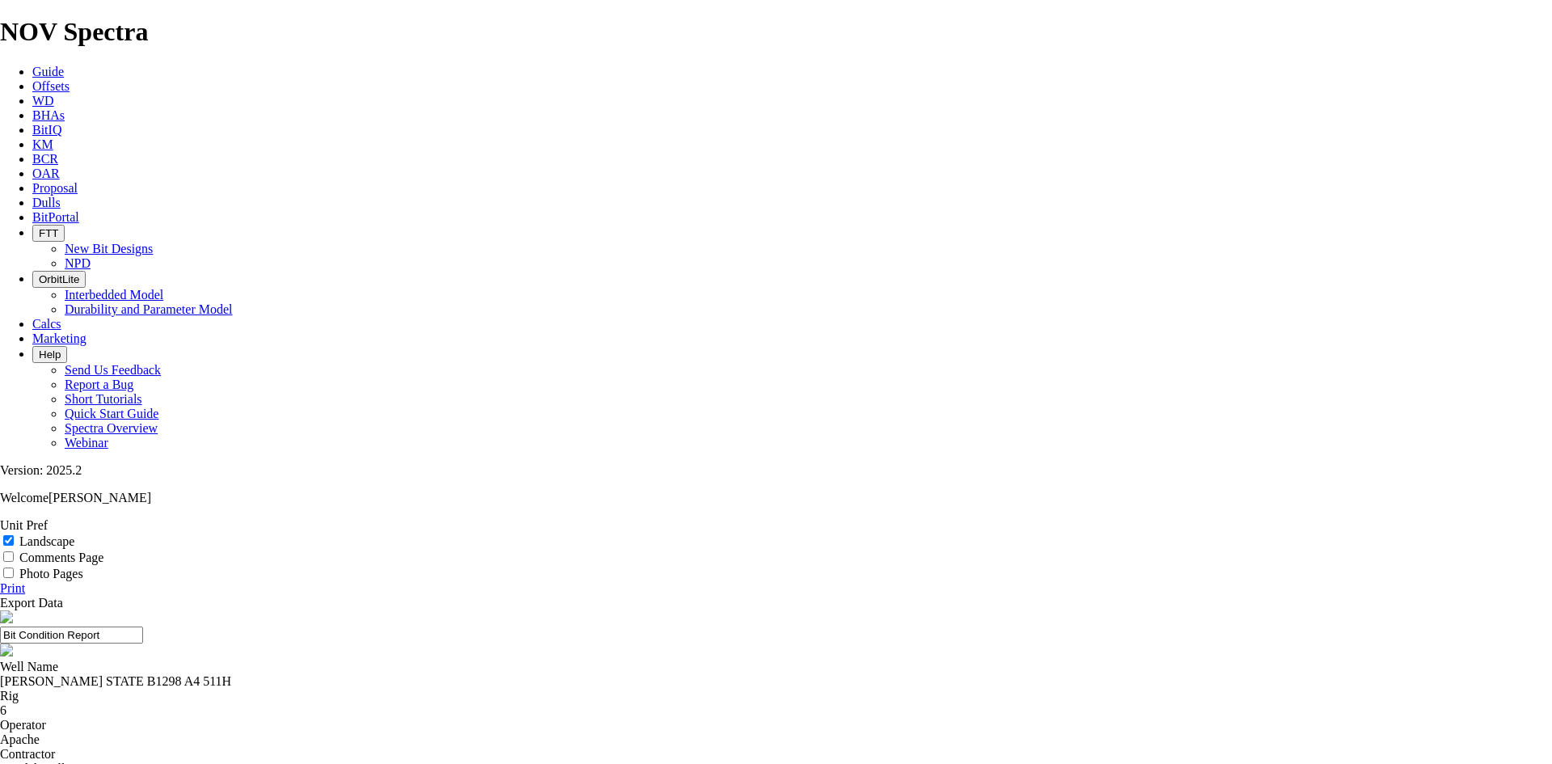
drag, startPoint x: 859, startPoint y: 110, endPoint x: 631, endPoint y: 128, distance: 227.9
click at [143, 627] on input "7.88 A319546 WCA" at bounding box center [71, 635] width 143 height 17
type input "7.88 A319546 WCA"
click at [25, 581] on link "Print" at bounding box center [12, 588] width 25 height 14
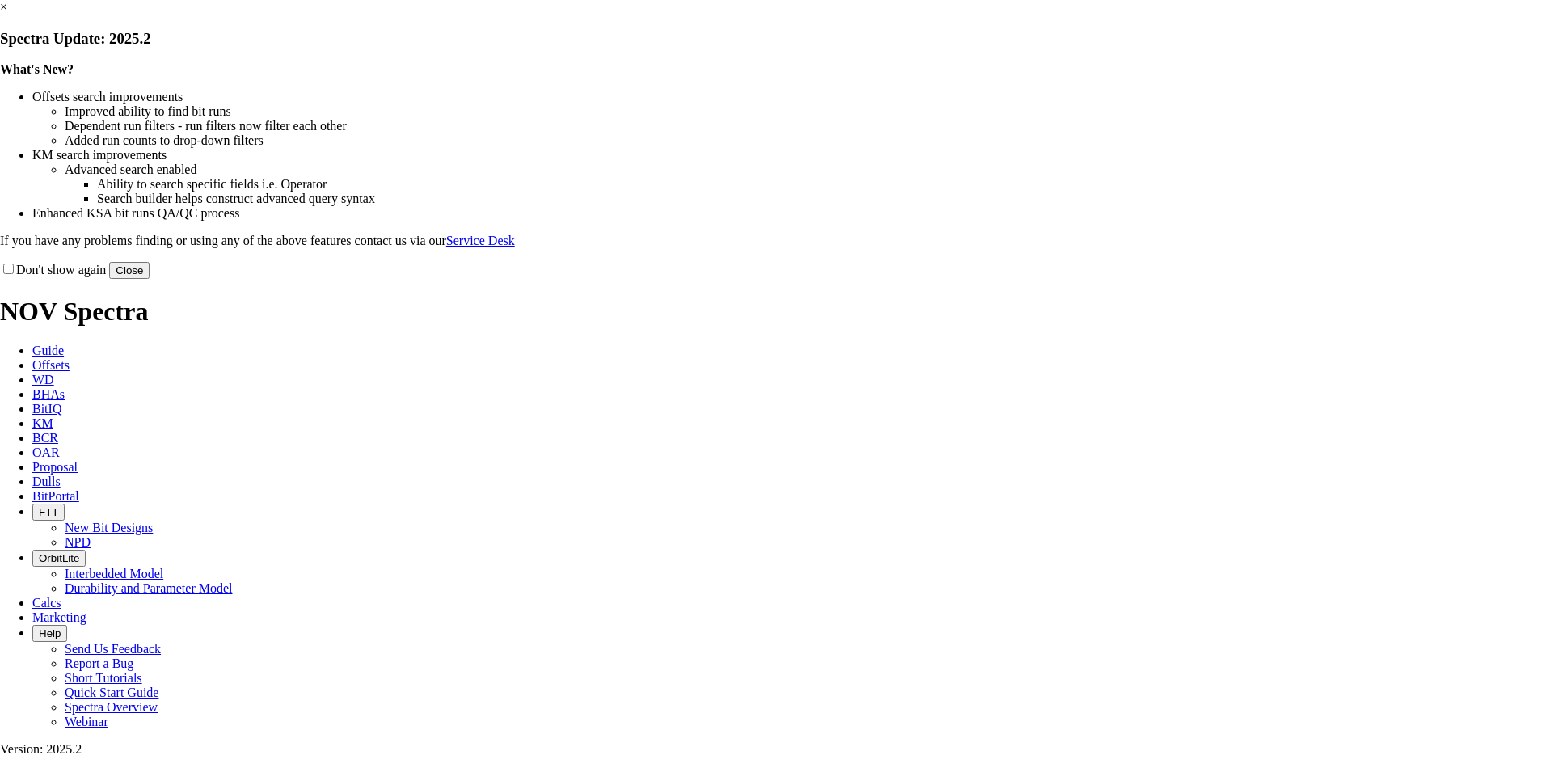
click at [7, 14] on link "×" at bounding box center [3, 7] width 7 height 14
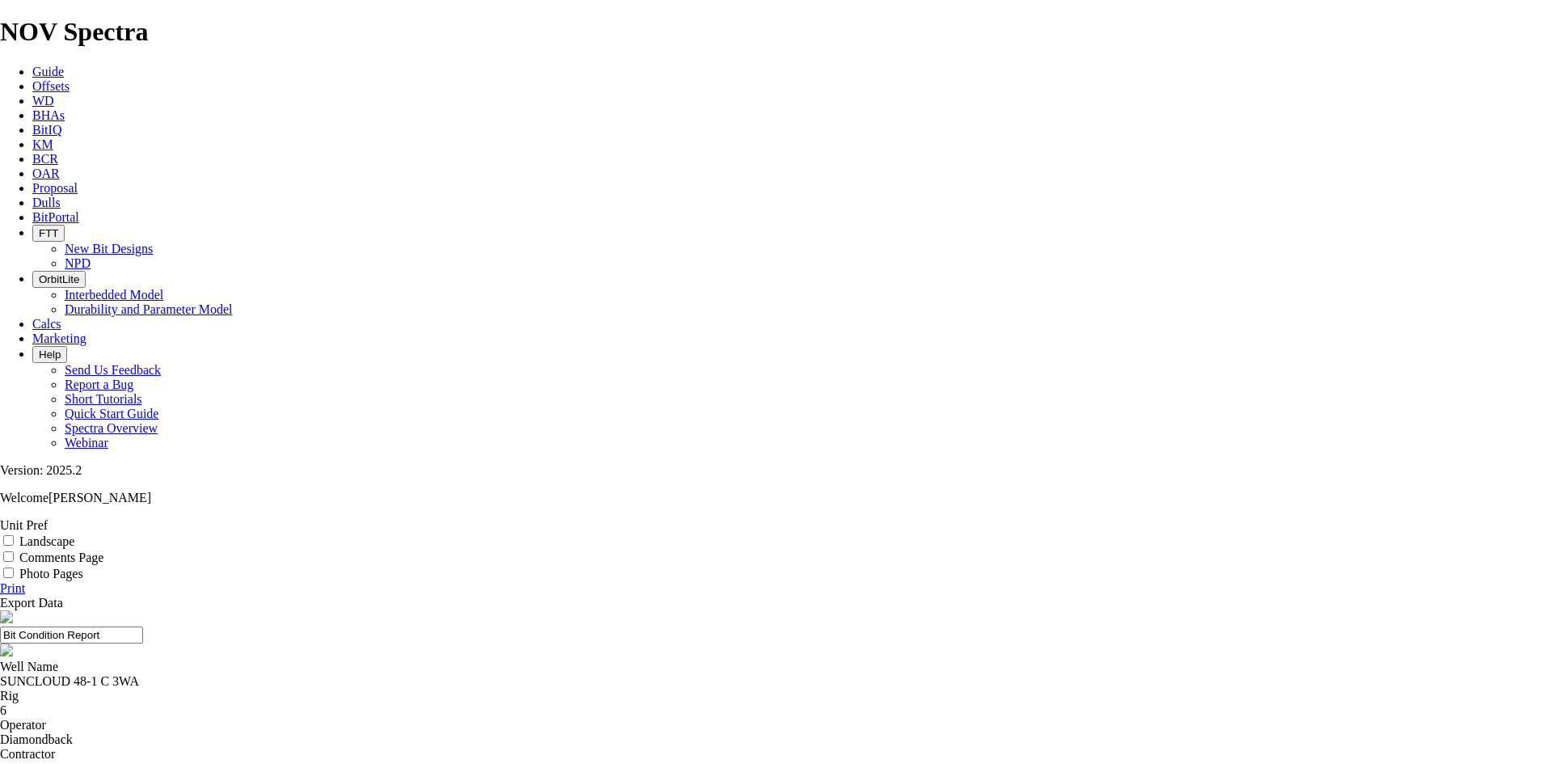
click at [74, 534] on label "Landscape" at bounding box center [46, 541] width 55 height 14
click at [14, 535] on input "Landscape" at bounding box center [8, 540] width 11 height 11
checkbox input "true"
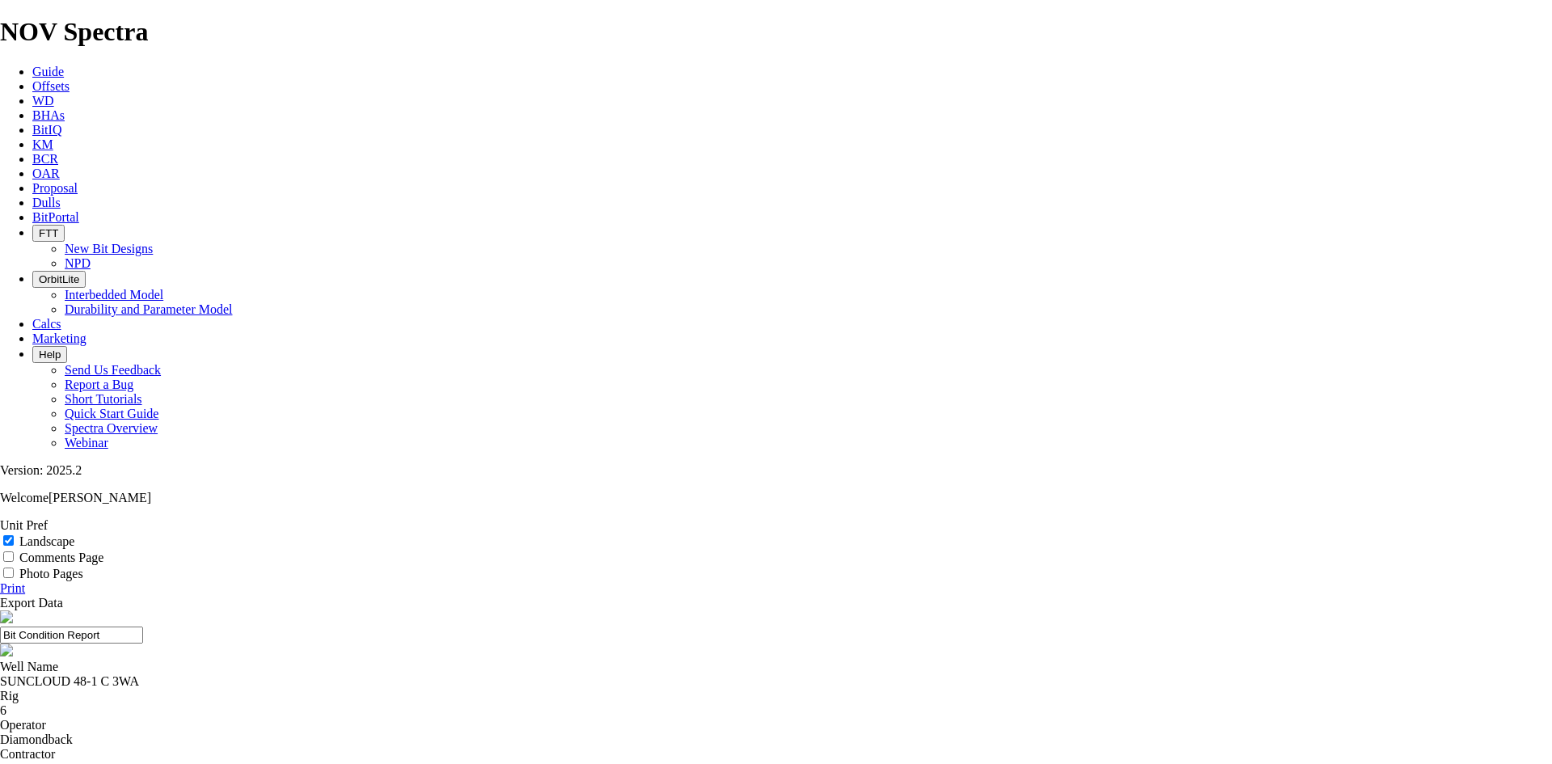
select select "string:TD"
drag, startPoint x: 715, startPoint y: 101, endPoint x: 513, endPoint y: 120, distance: 203.0
click at [509, 627] on div "Bit Condition Report" at bounding box center [776, 635] width 1552 height 17
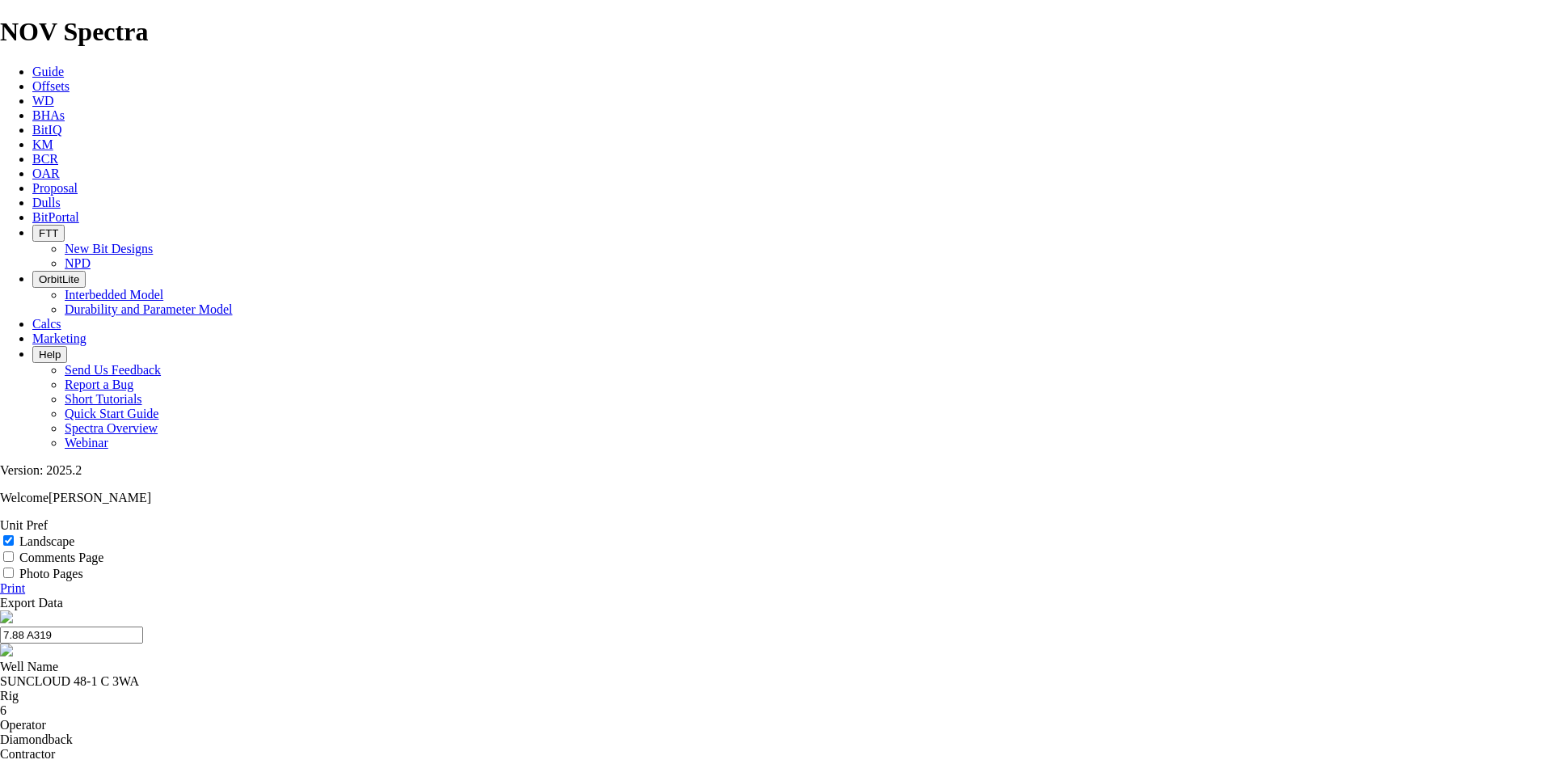
type input "7.88 A319"
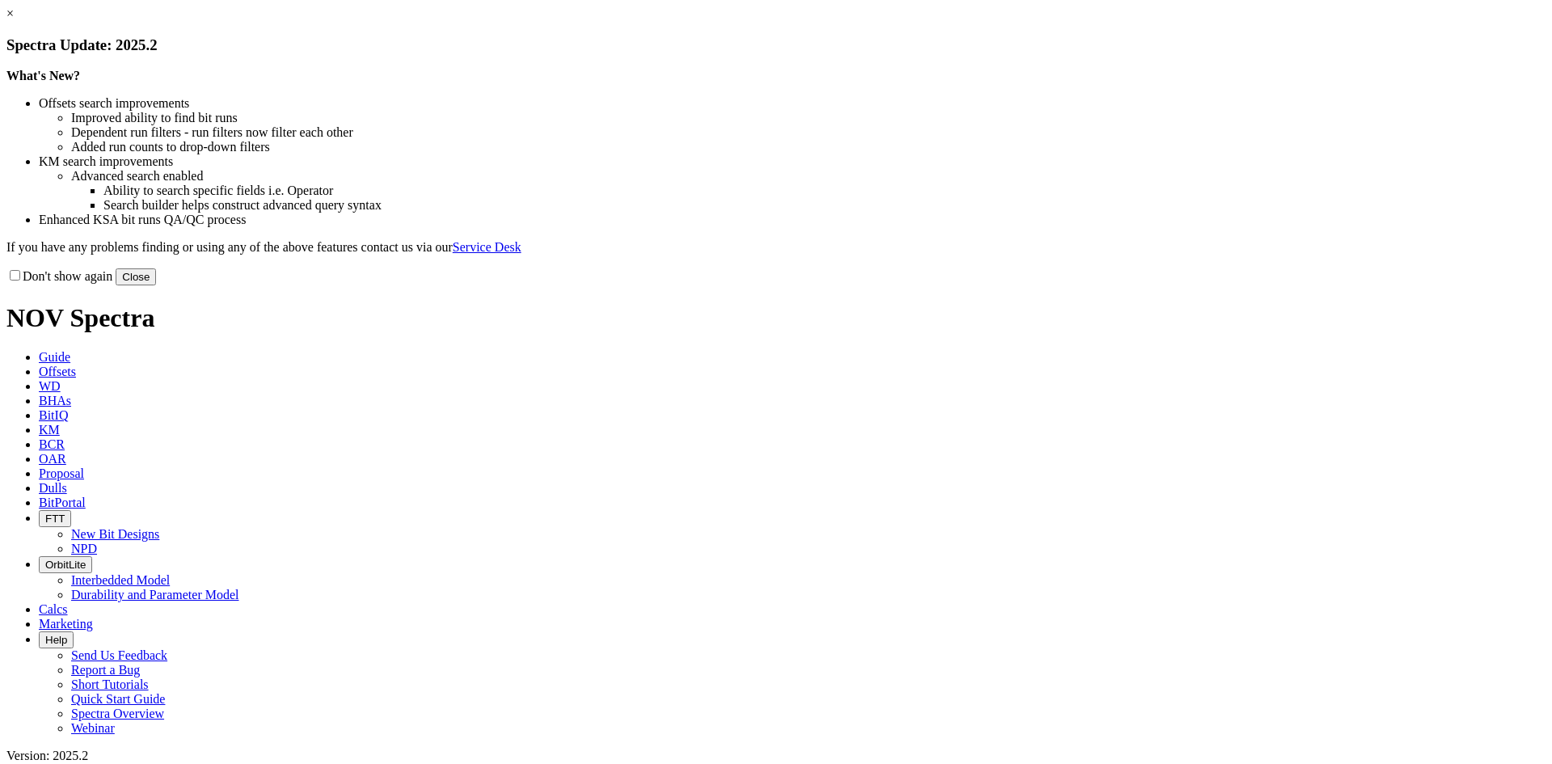
click at [14, 20] on link "×" at bounding box center [9, 13] width 7 height 14
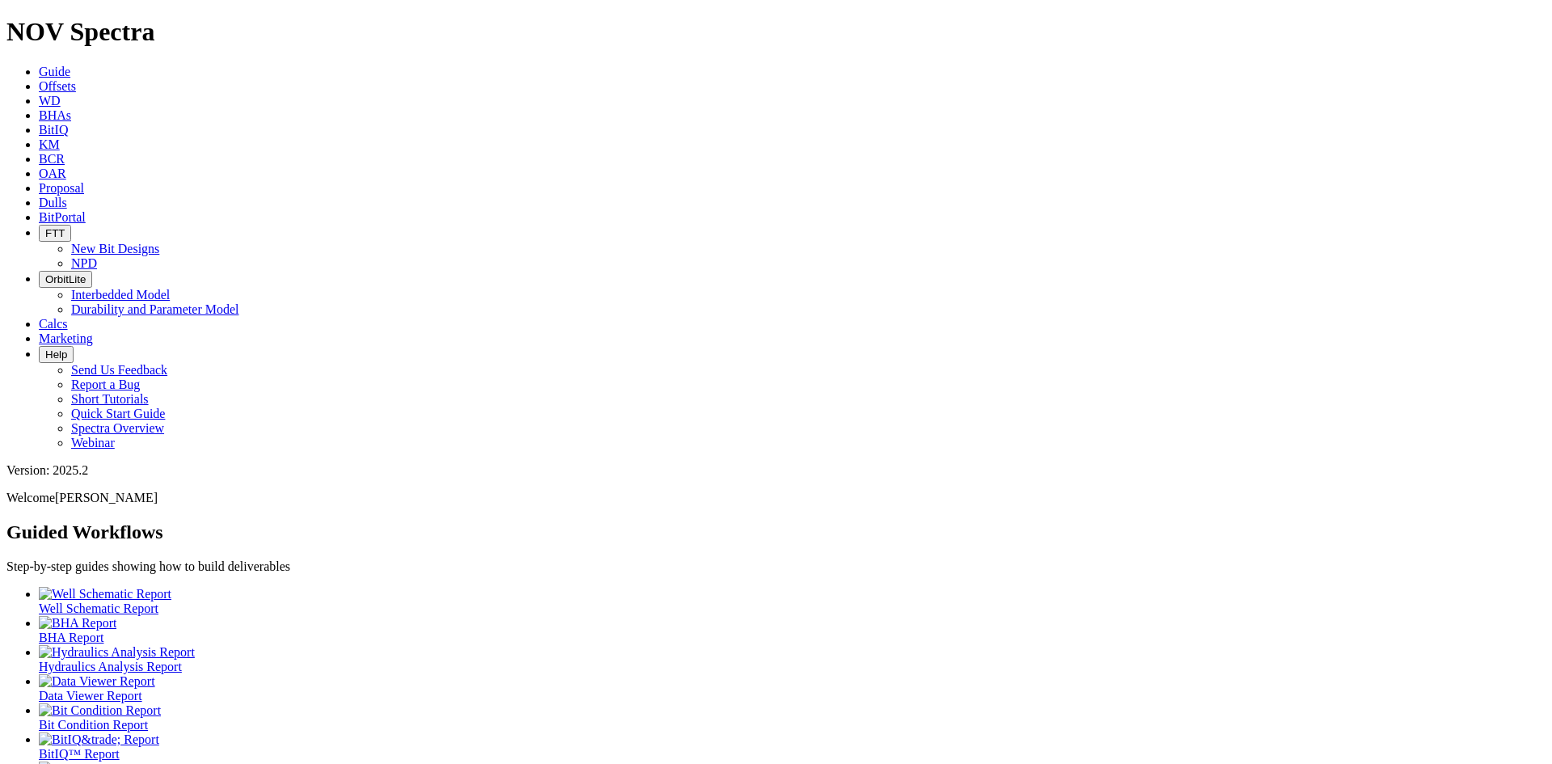
click at [76, 79] on span "Offsets" at bounding box center [57, 86] width 37 height 14
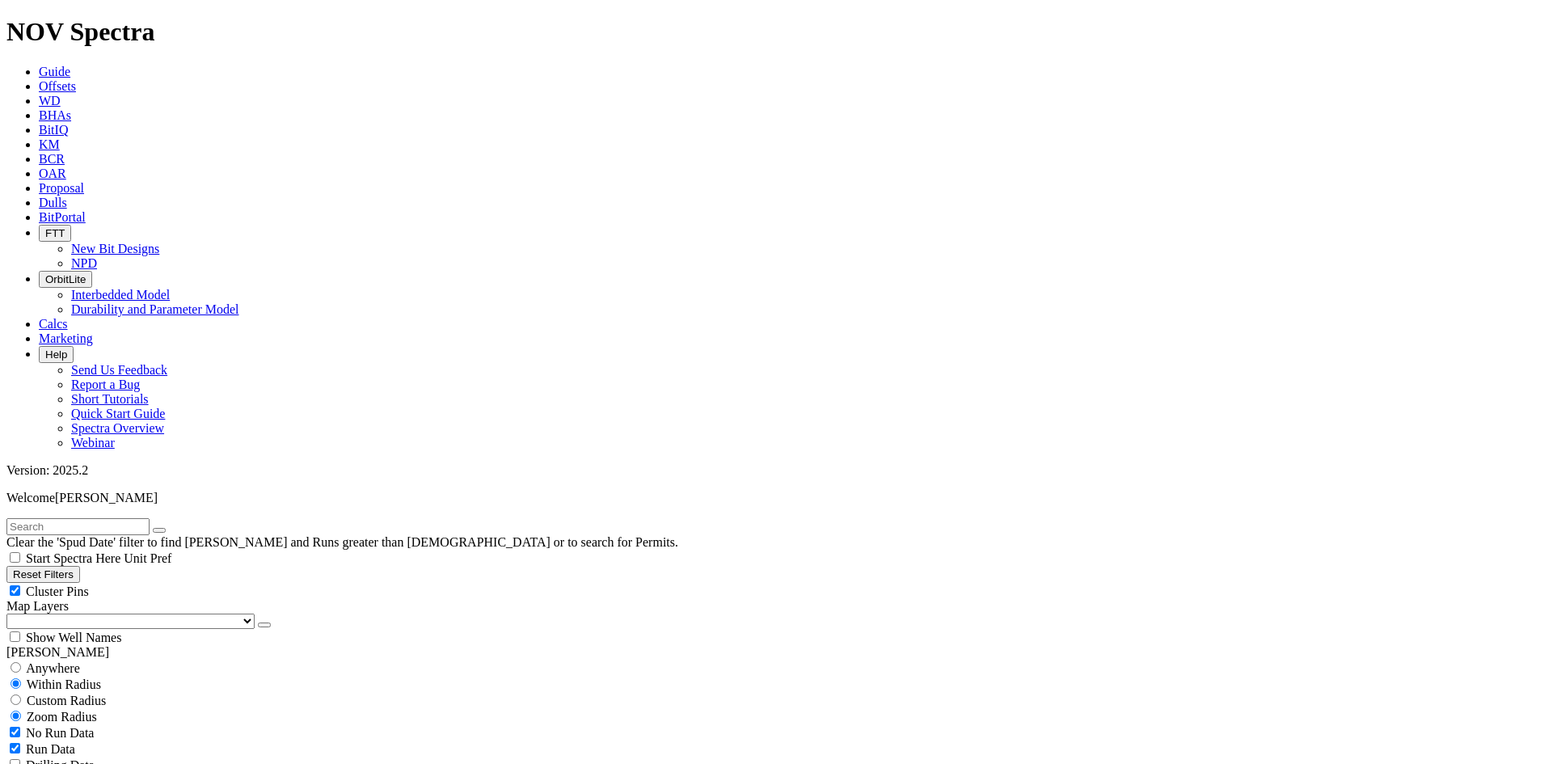
scroll to position [404, 0]
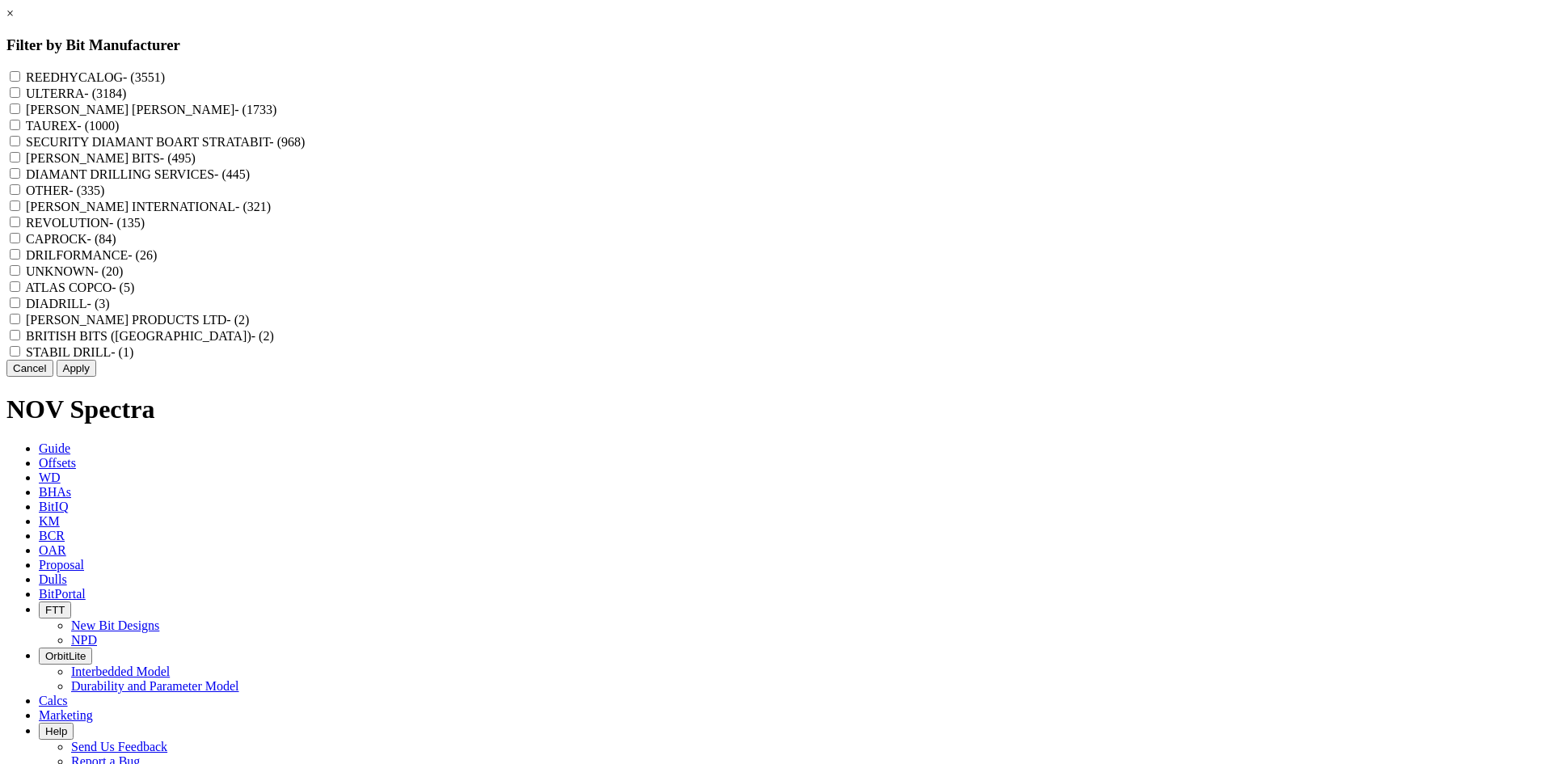
click at [165, 82] on label "REEDHYCALOG - (3551)" at bounding box center [95, 77] width 139 height 14
click at [20, 82] on input "REEDHYCALOG - (3551)" at bounding box center [15, 76] width 11 height 11
checkbox input "true"
drag, startPoint x: 860, startPoint y: 552, endPoint x: 846, endPoint y: 552, distance: 13.7
click at [96, 377] on button "Apply" at bounding box center [77, 368] width 40 height 17
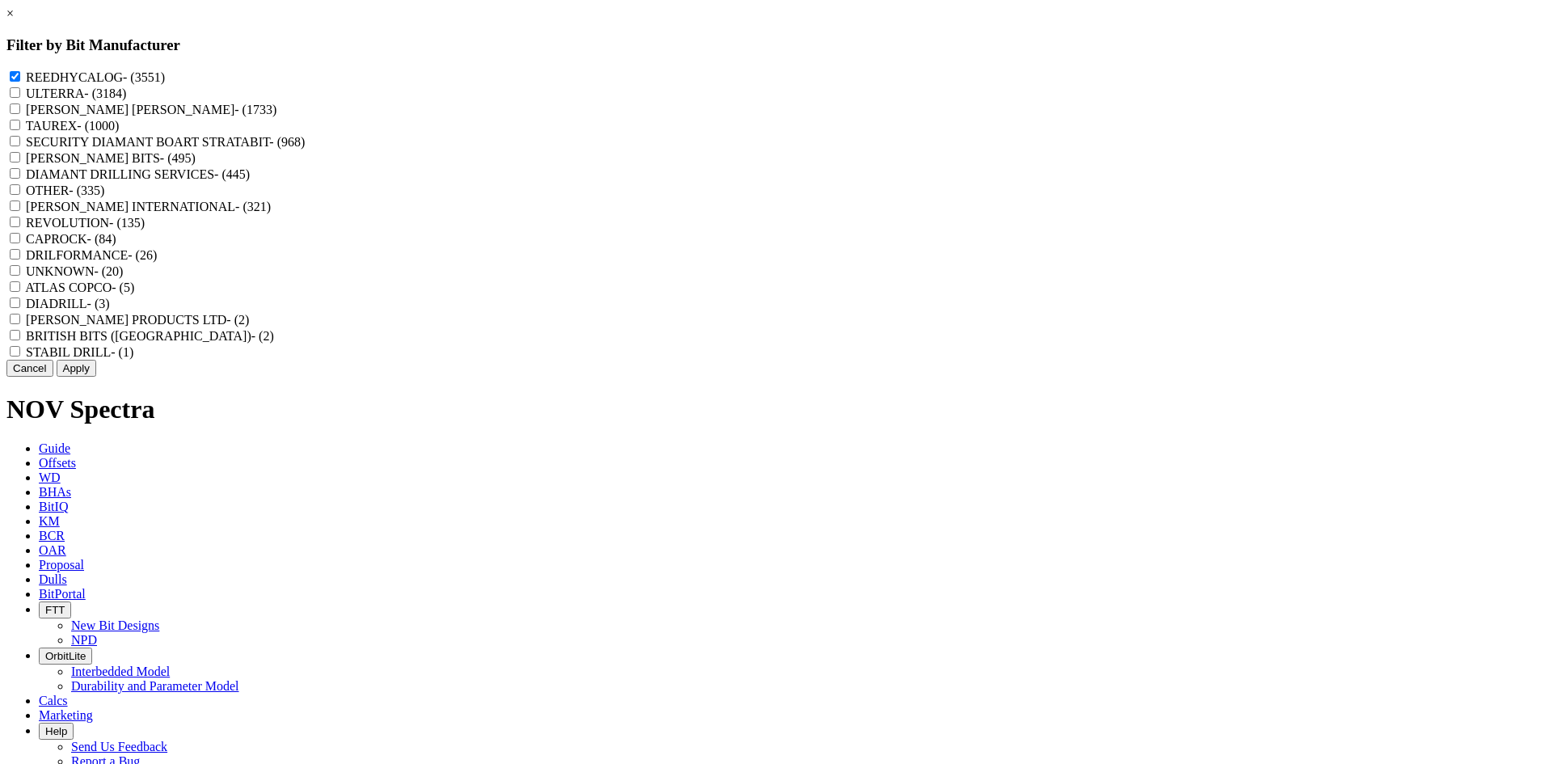
checkbox input "false"
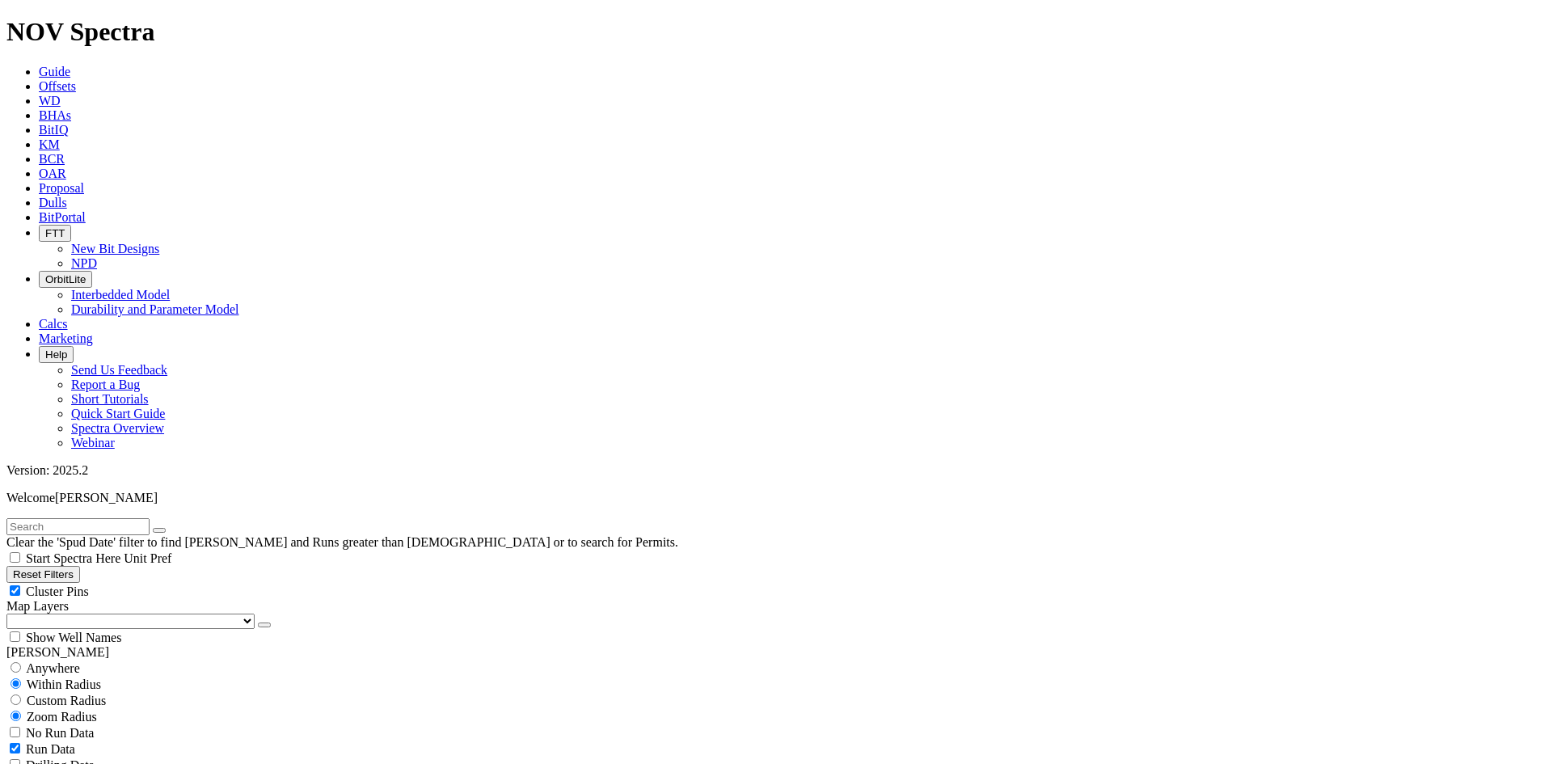
select select "? number:7.875 ?"
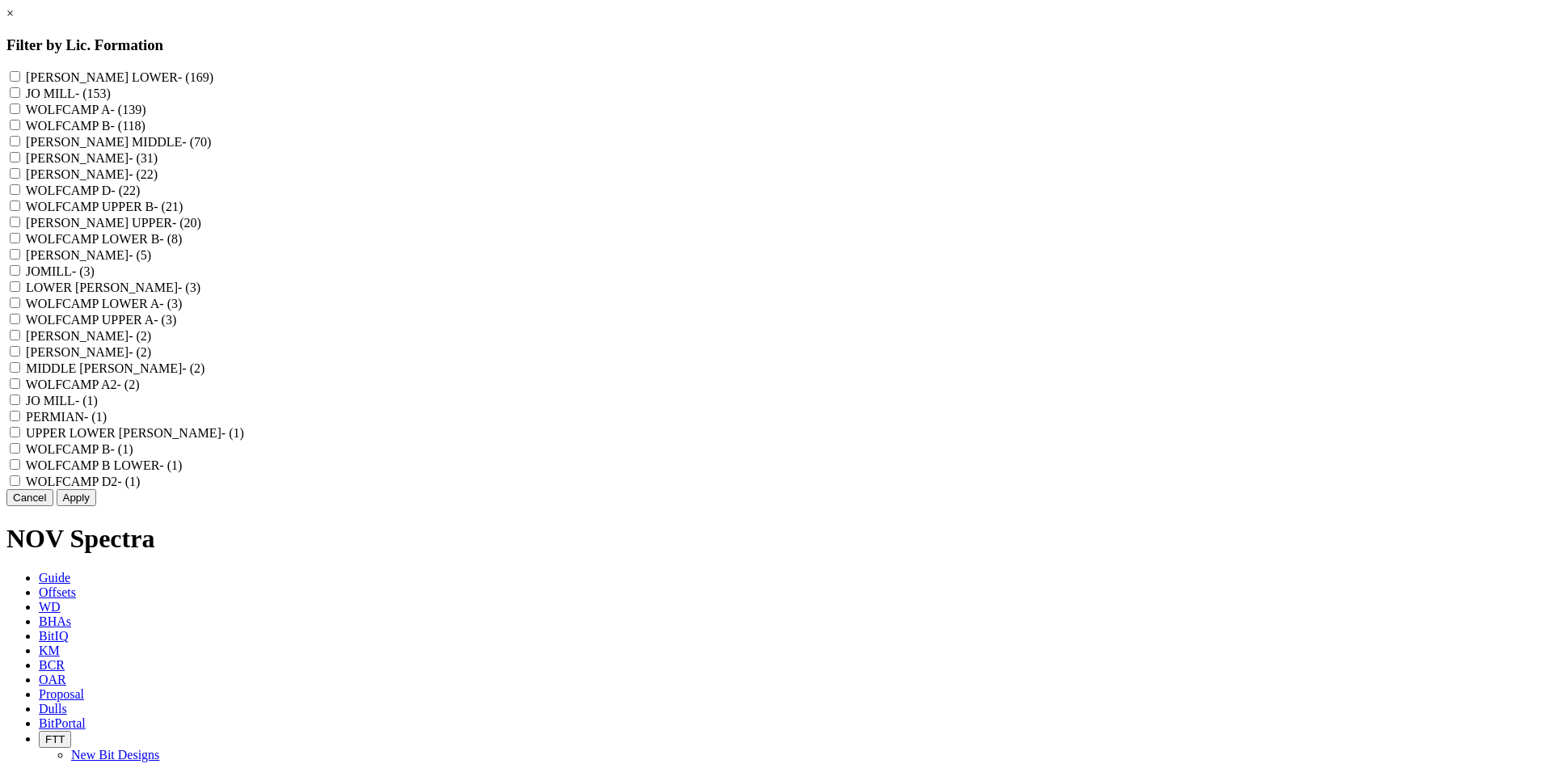
click at [146, 116] on label "WOLFCAMP A - (139)" at bounding box center [86, 110] width 120 height 14
click at [20, 114] on A "WOLFCAMP A - (139)" at bounding box center [15, 108] width 11 height 11
checkbox A "true"
click at [183, 310] on label "WOLFCAMP LOWER A - (3)" at bounding box center [104, 304] width 157 height 14
click at [20, 308] on A "WOLFCAMP LOWER A - (3)" at bounding box center [15, 303] width 11 height 11
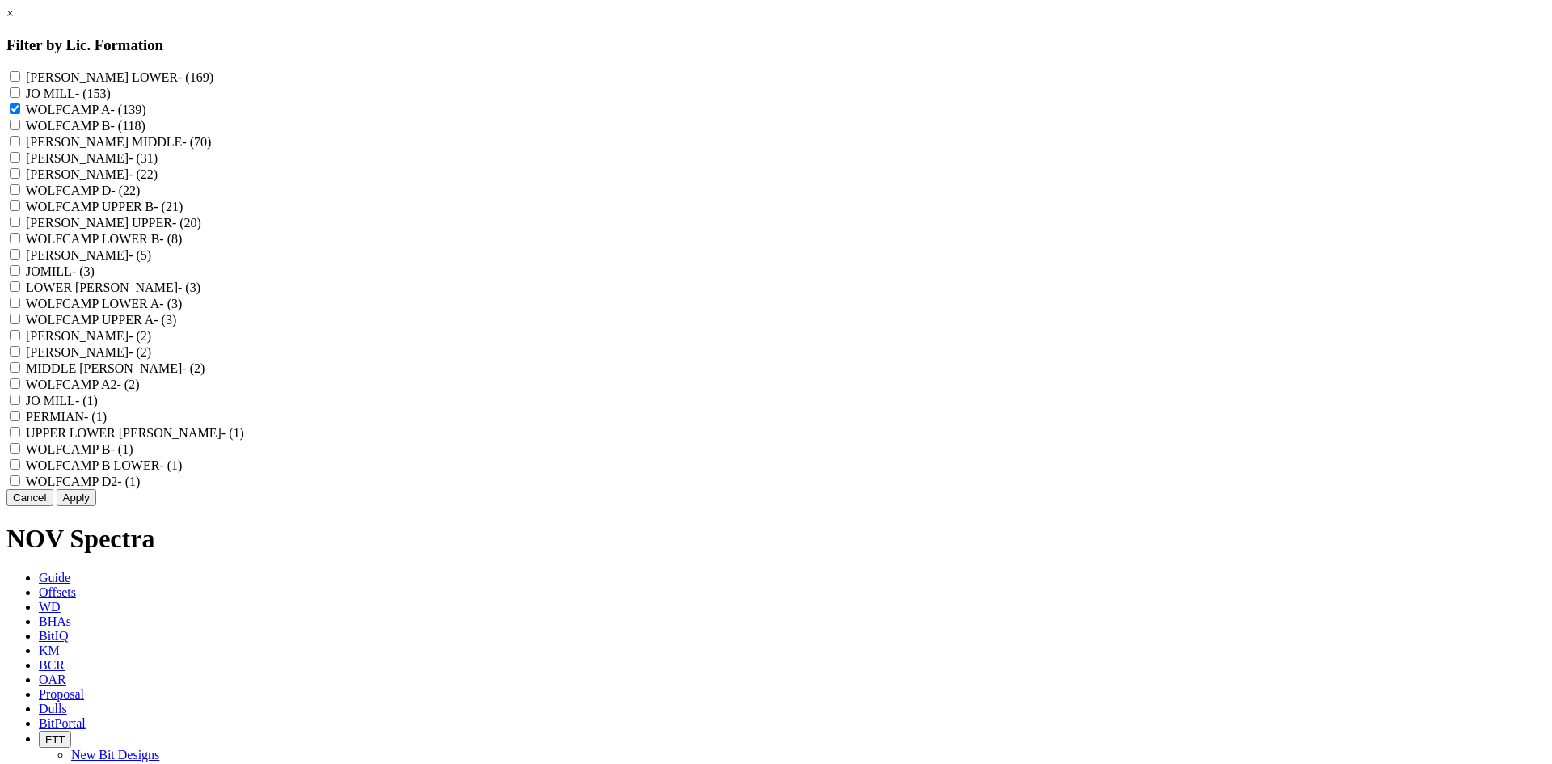
checkbox A "true"
click at [177, 327] on label "WOLFCAMP UPPER A - (3)" at bounding box center [101, 320] width 151 height 14
click at [20, 324] on A "WOLFCAMP UPPER A - (3)" at bounding box center [15, 319] width 11 height 11
checkbox A "true"
click at [140, 391] on label "WOLFCAMP A2 - (2)" at bounding box center [83, 385] width 114 height 14
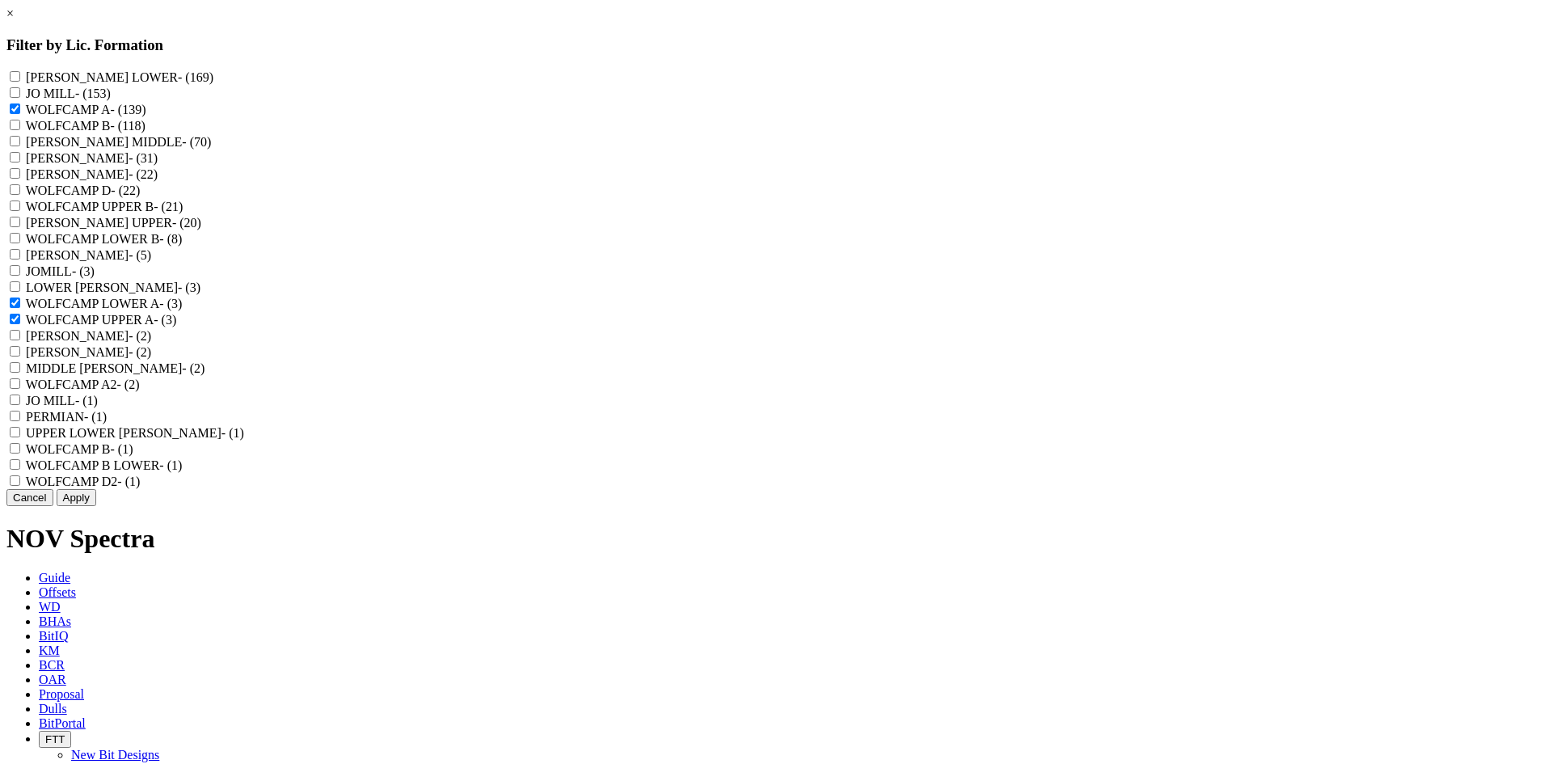
click at [20, 389] on A2 "WOLFCAMP A2 - (2)" at bounding box center [15, 383] width 11 height 11
checkbox A2 "true"
click at [833, 506] on div "Cancel Apply" at bounding box center [775, 497] width 1539 height 17
click at [96, 506] on button "Apply" at bounding box center [77, 497] width 40 height 17
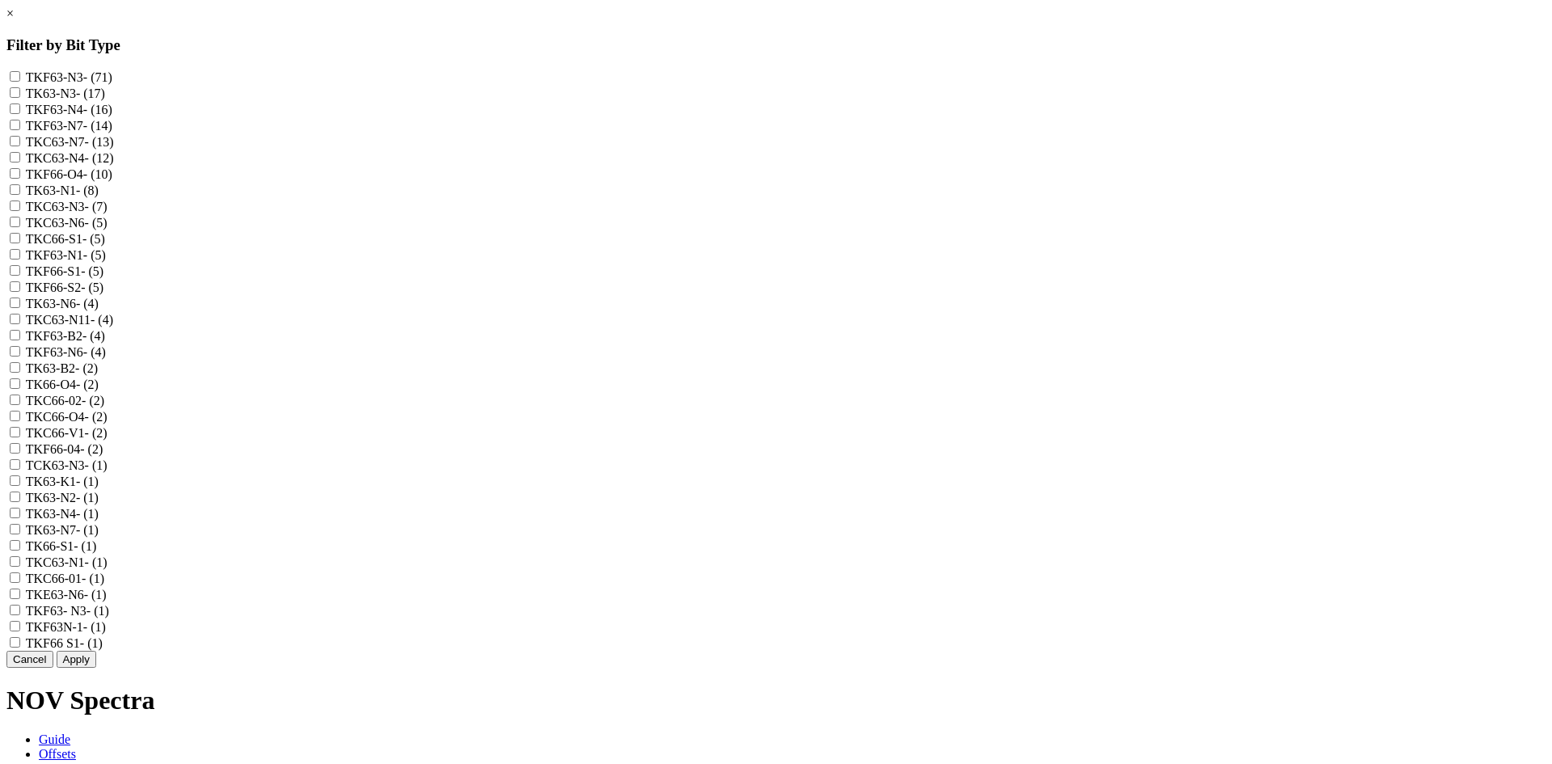
click at [14, 20] on link "×" at bounding box center [9, 13] width 7 height 14
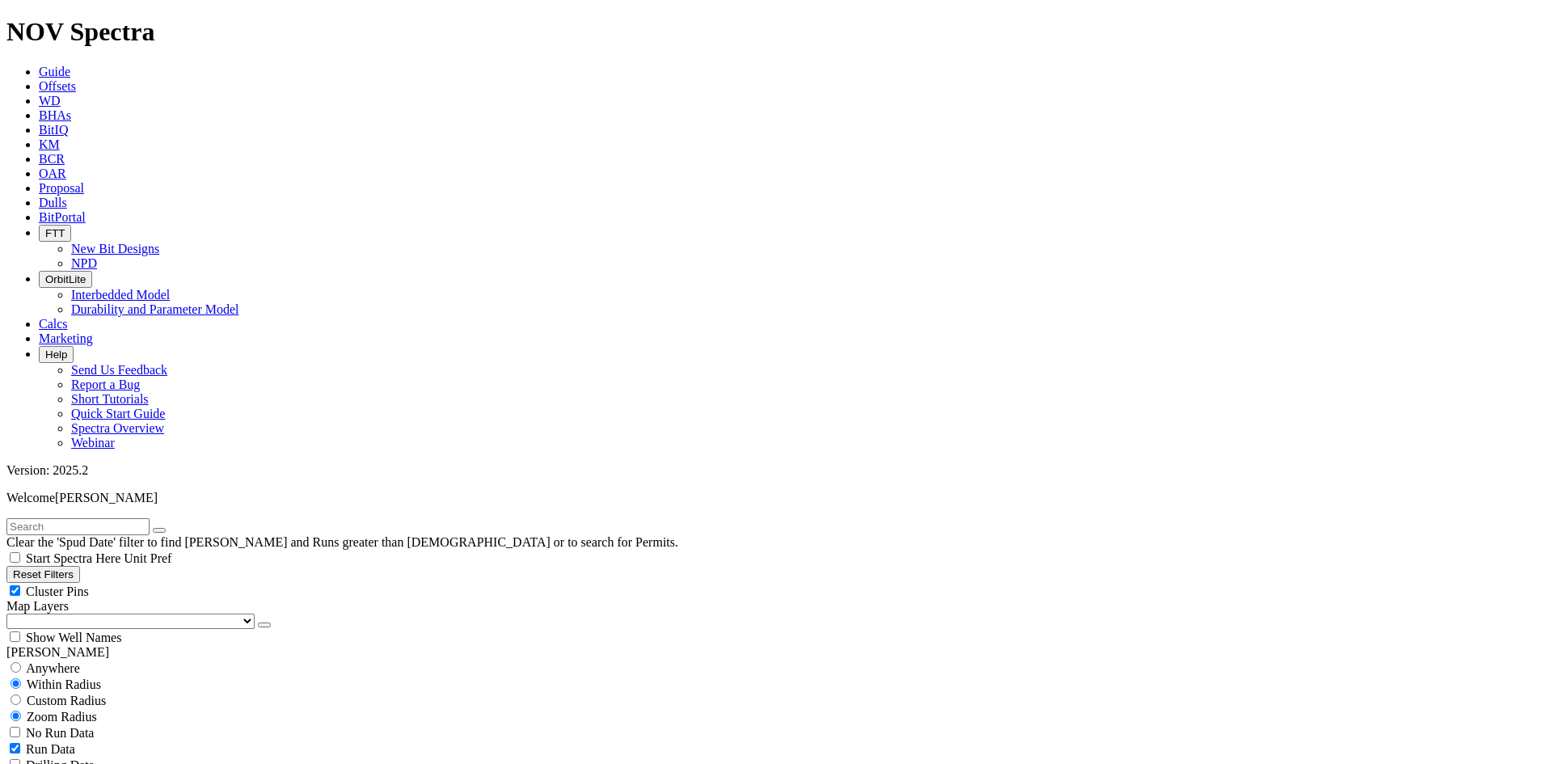
scroll to position [647, 0]
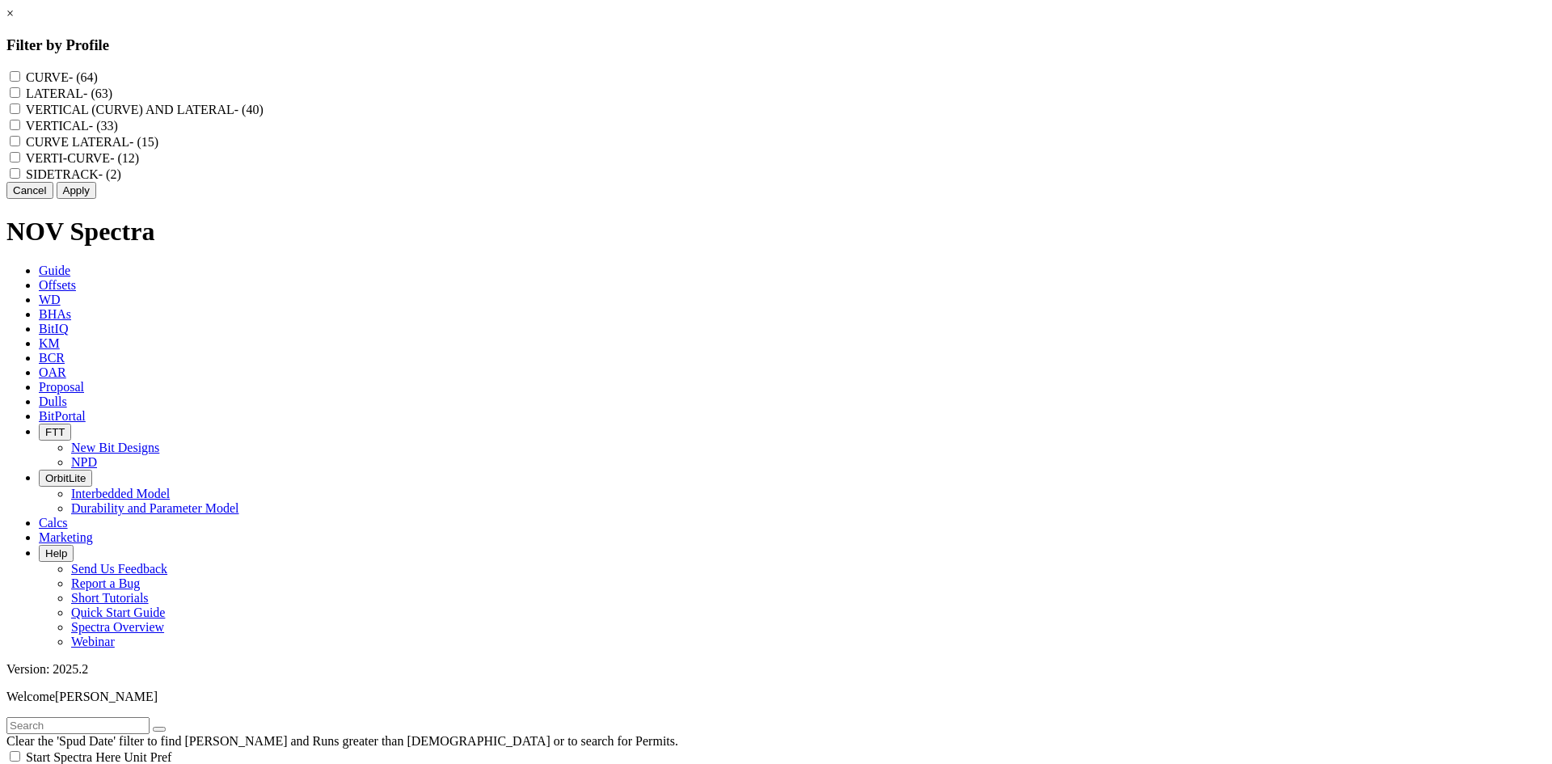
click at [264, 116] on label "VERTICAL (CURVE) AND LATERAL - (40)" at bounding box center [145, 110] width 238 height 14
click at [20, 114] on LATERAL "VERTICAL (CURVE) AND LATERAL - (40)" at bounding box center [15, 108] width 11 height 11
checkbox LATERAL "true"
click at [158, 149] on label "CURVE LATERAL - (15)" at bounding box center [92, 142] width 133 height 14
click at [20, 146] on LATERAL "CURVE LATERAL - (15)" at bounding box center [15, 141] width 11 height 11
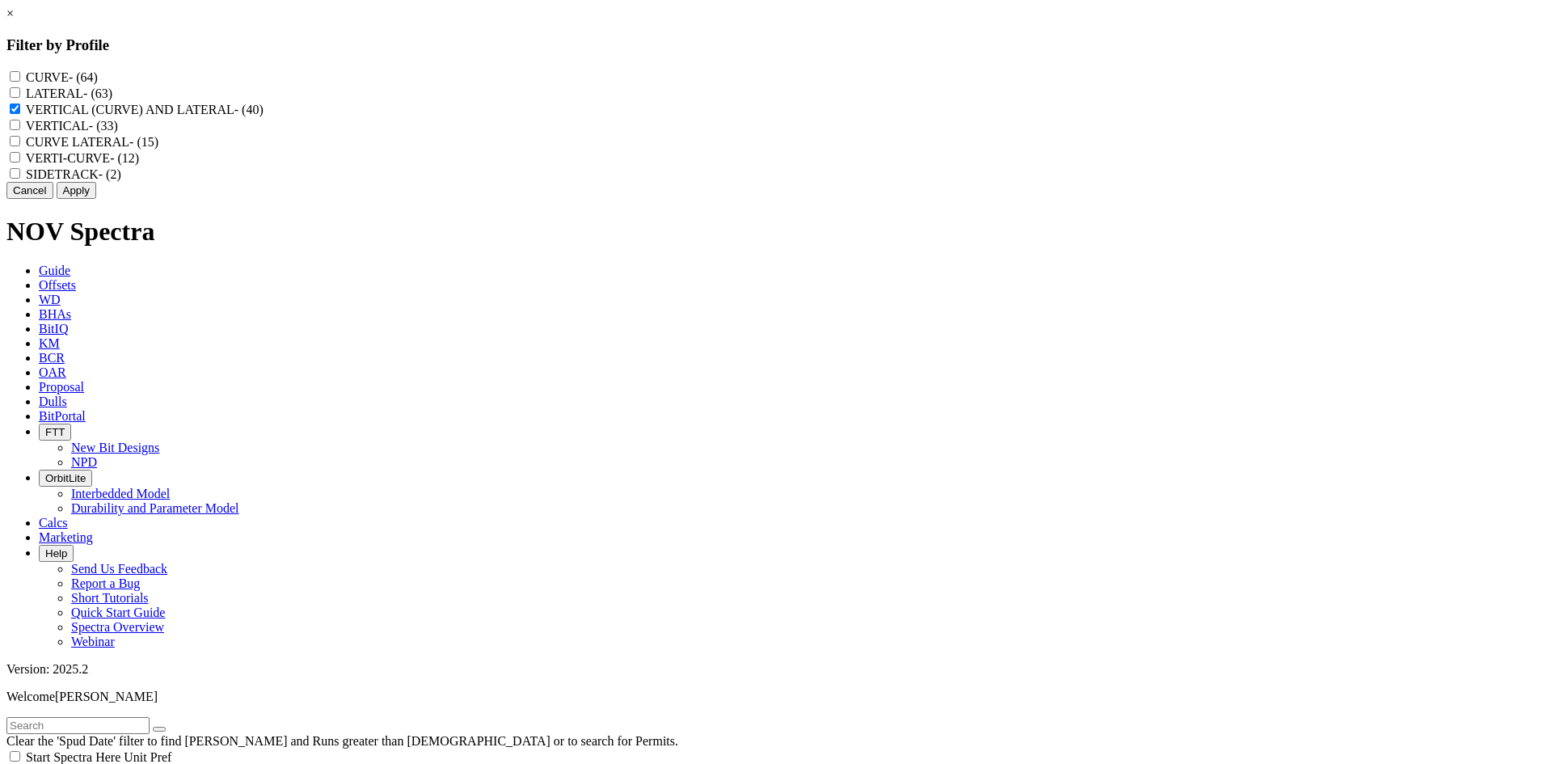
checkbox LATERAL "true"
click at [139, 165] on label "VERTI-CURVE - (12)" at bounding box center [82, 158] width 113 height 14
click at [20, 162] on input "VERTI-CURVE - (12)" at bounding box center [15, 157] width 11 height 11
checkbox input "true"
click at [96, 199] on button "Apply" at bounding box center [77, 190] width 40 height 17
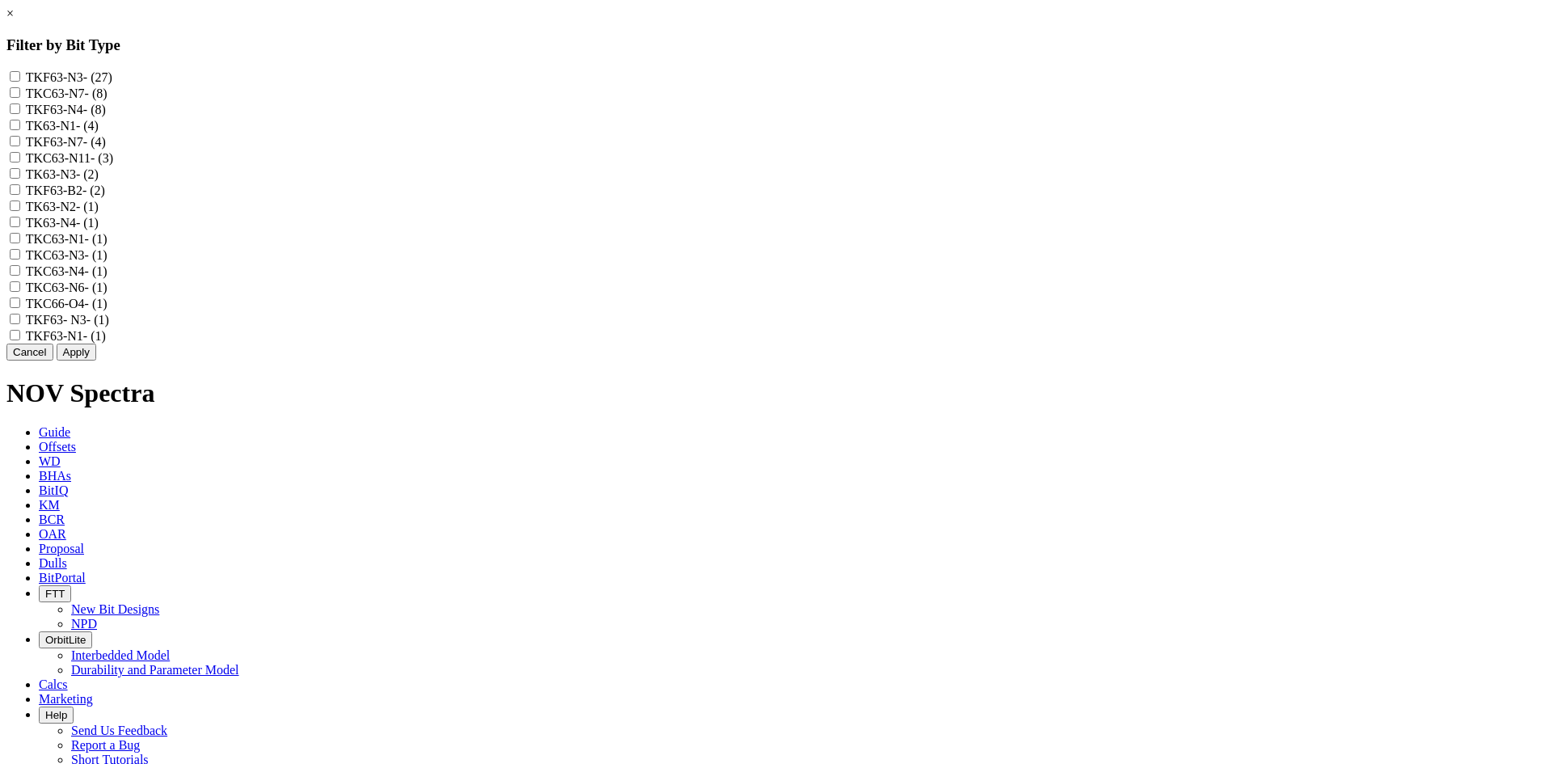
click at [14, 20] on link "×" at bounding box center [9, 13] width 7 height 14
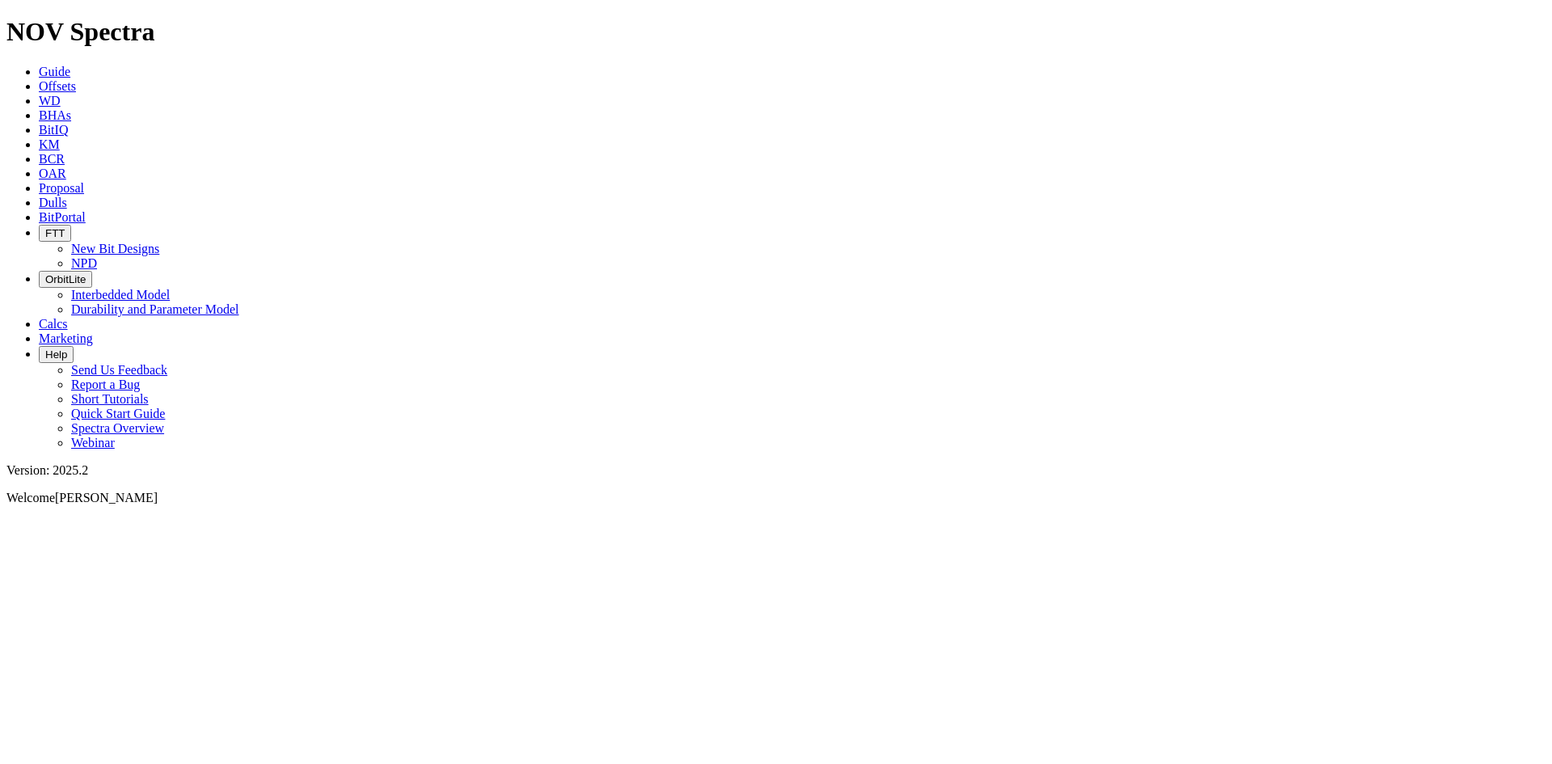
click at [1466, 518] on div at bounding box center [775, 518] width 1539 height 0
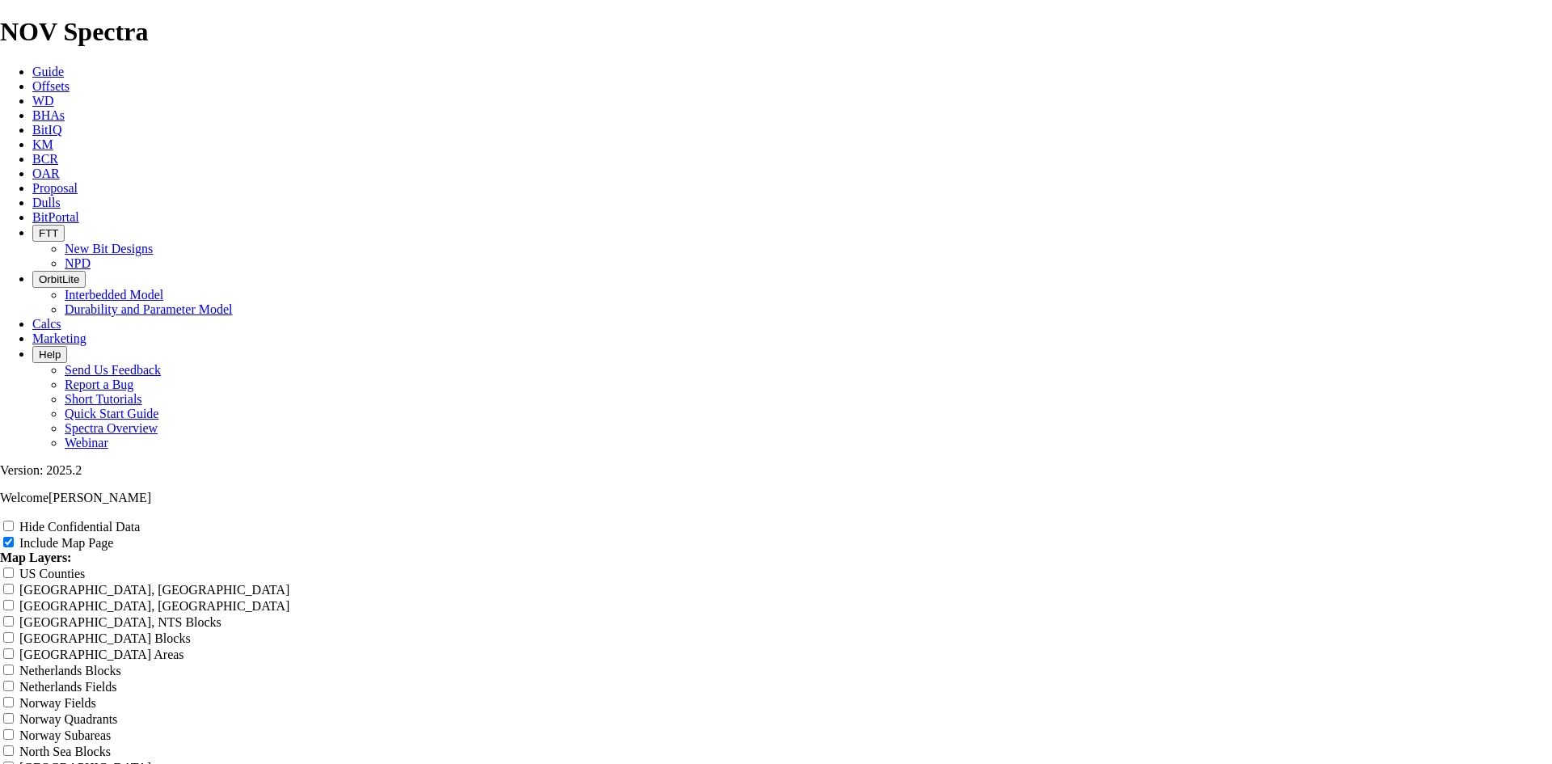
click at [140, 520] on label "Hide Confidential Data" at bounding box center [79, 527] width 120 height 14
click at [14, 521] on input "Hide Confidential Data" at bounding box center [8, 526] width 11 height 11
checkbox input "true"
drag, startPoint x: 916, startPoint y: 109, endPoint x: 489, endPoint y: 154, distance: 429.2
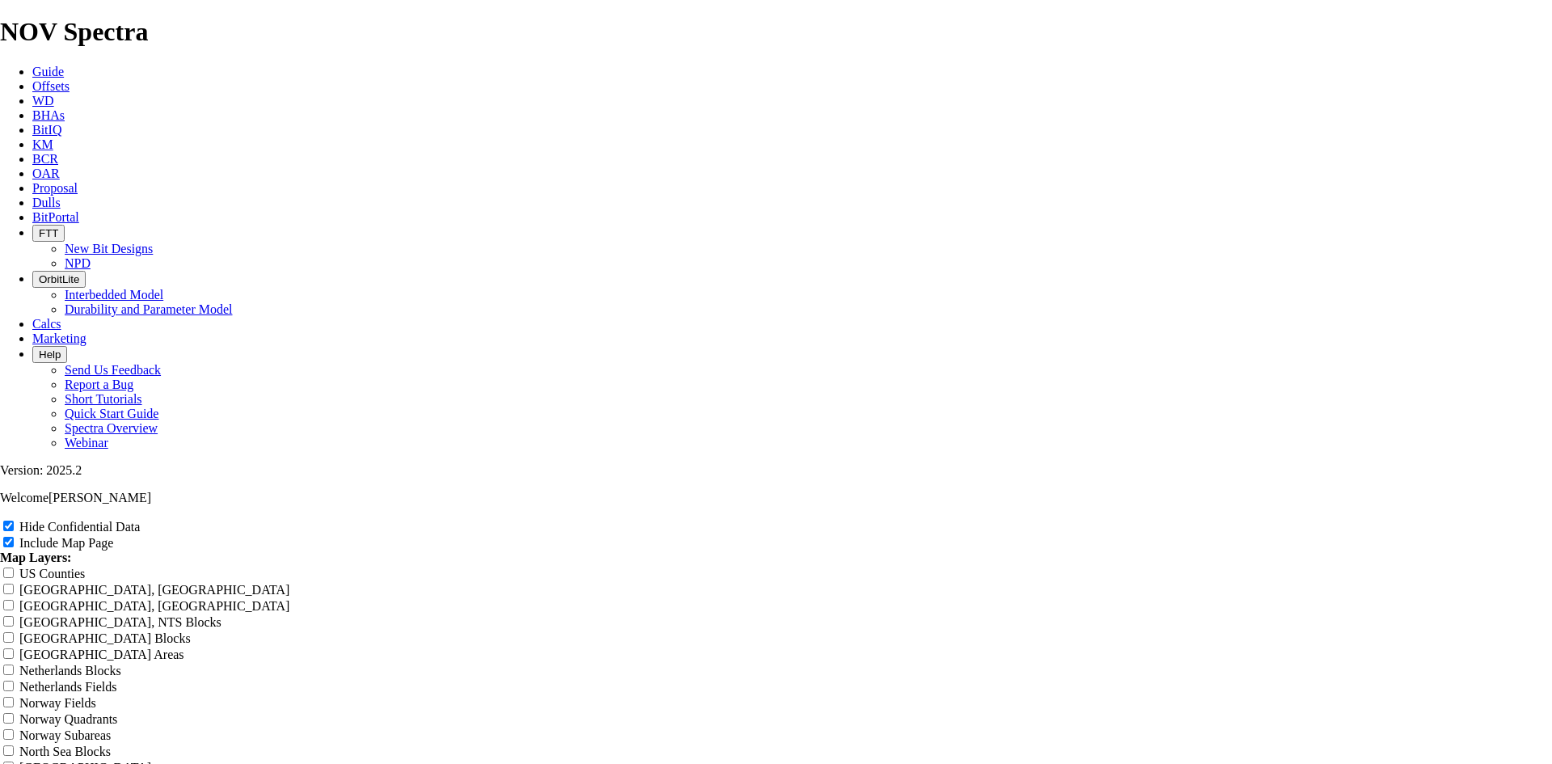
type input "7"
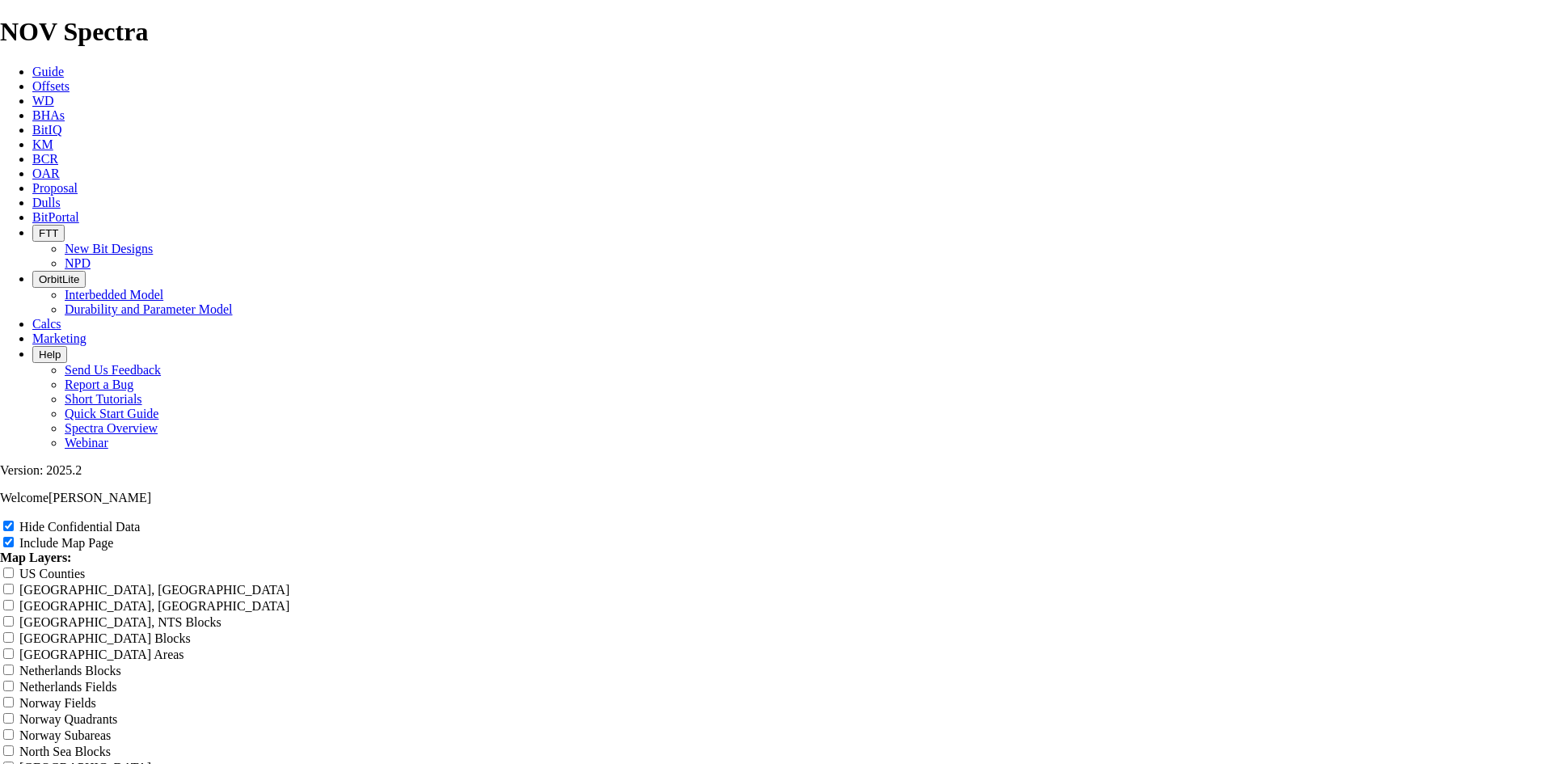
type input "7"
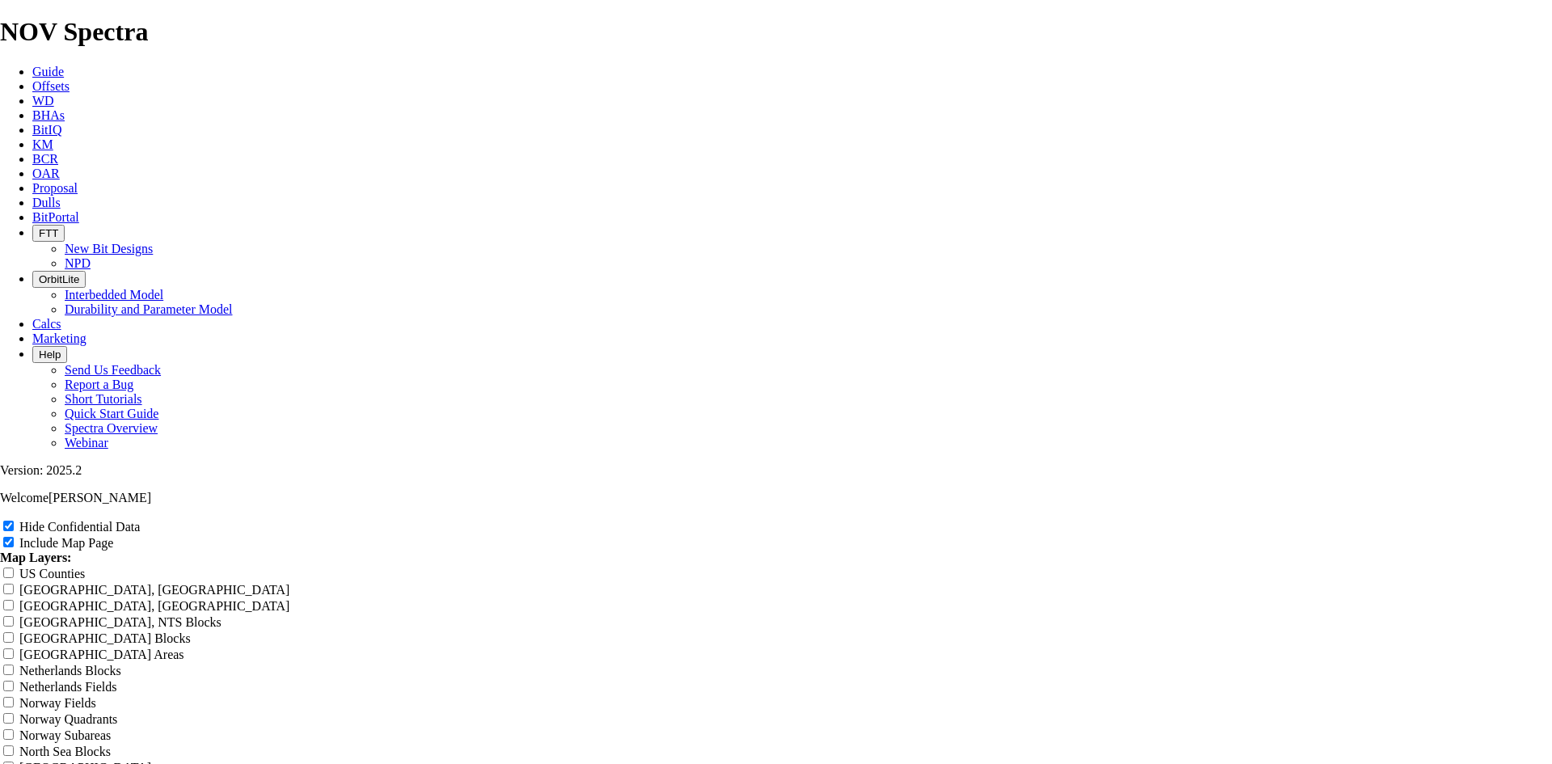
type input "7."
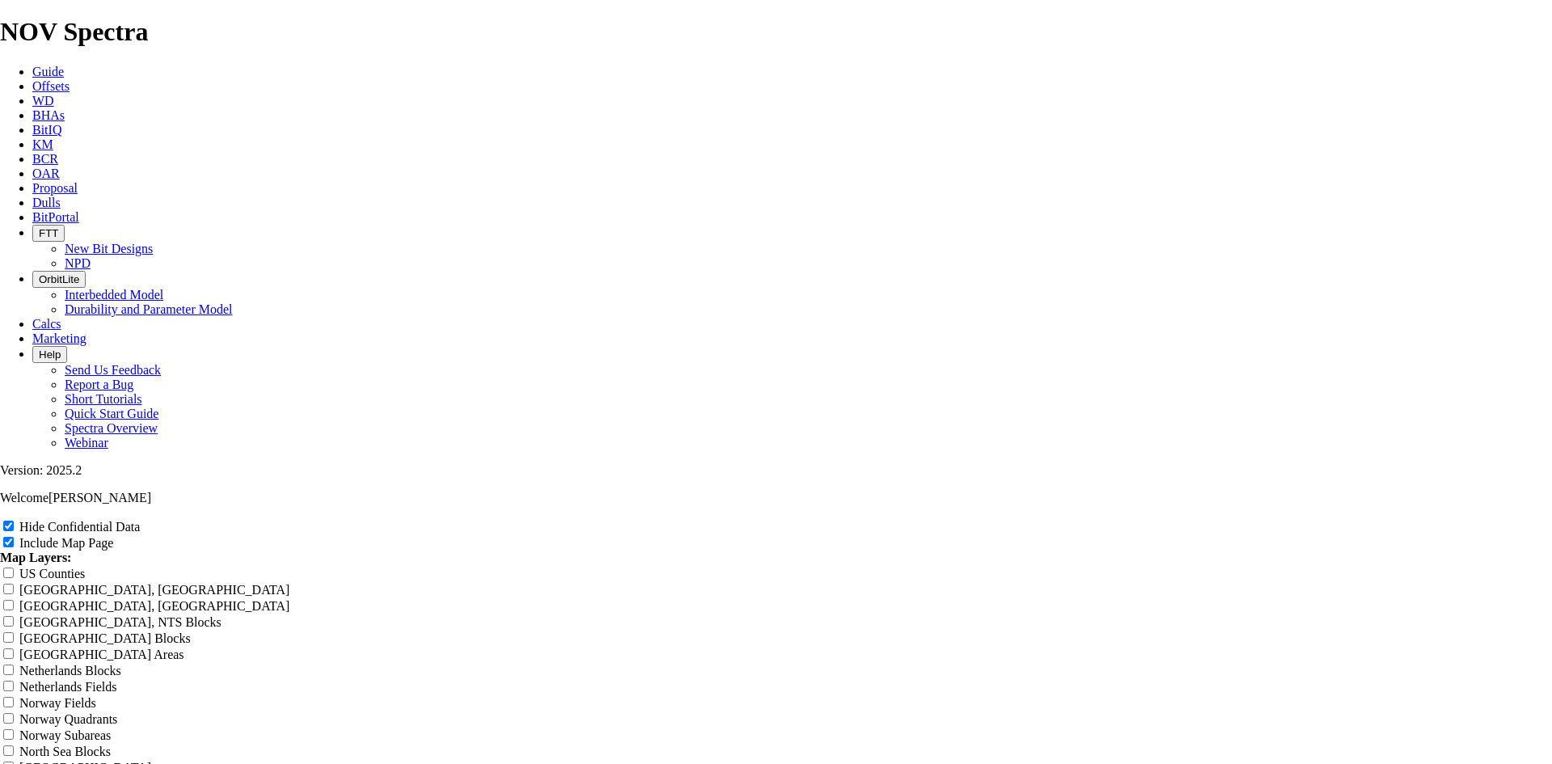
type input "7."
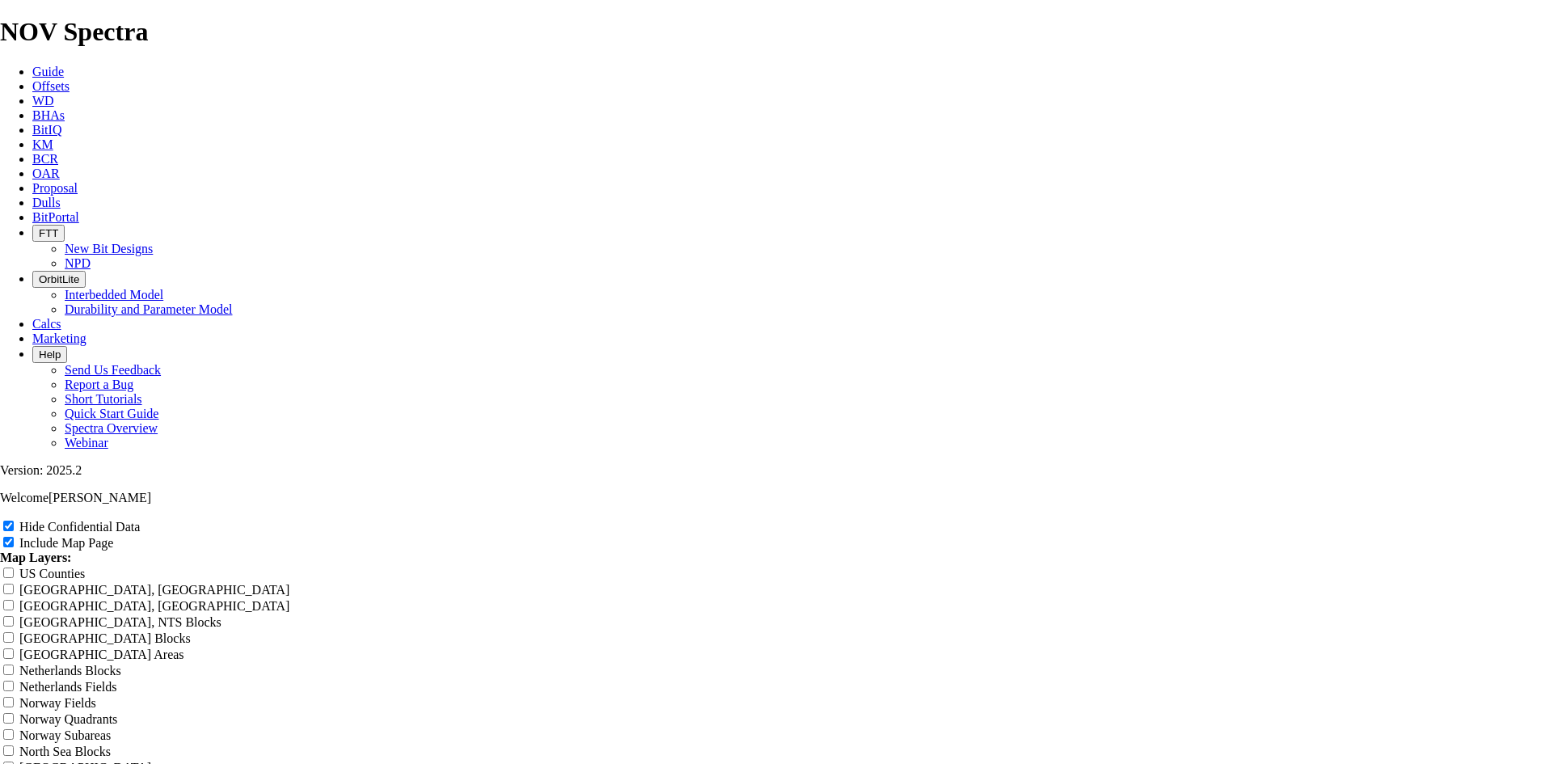
type input "7.8"
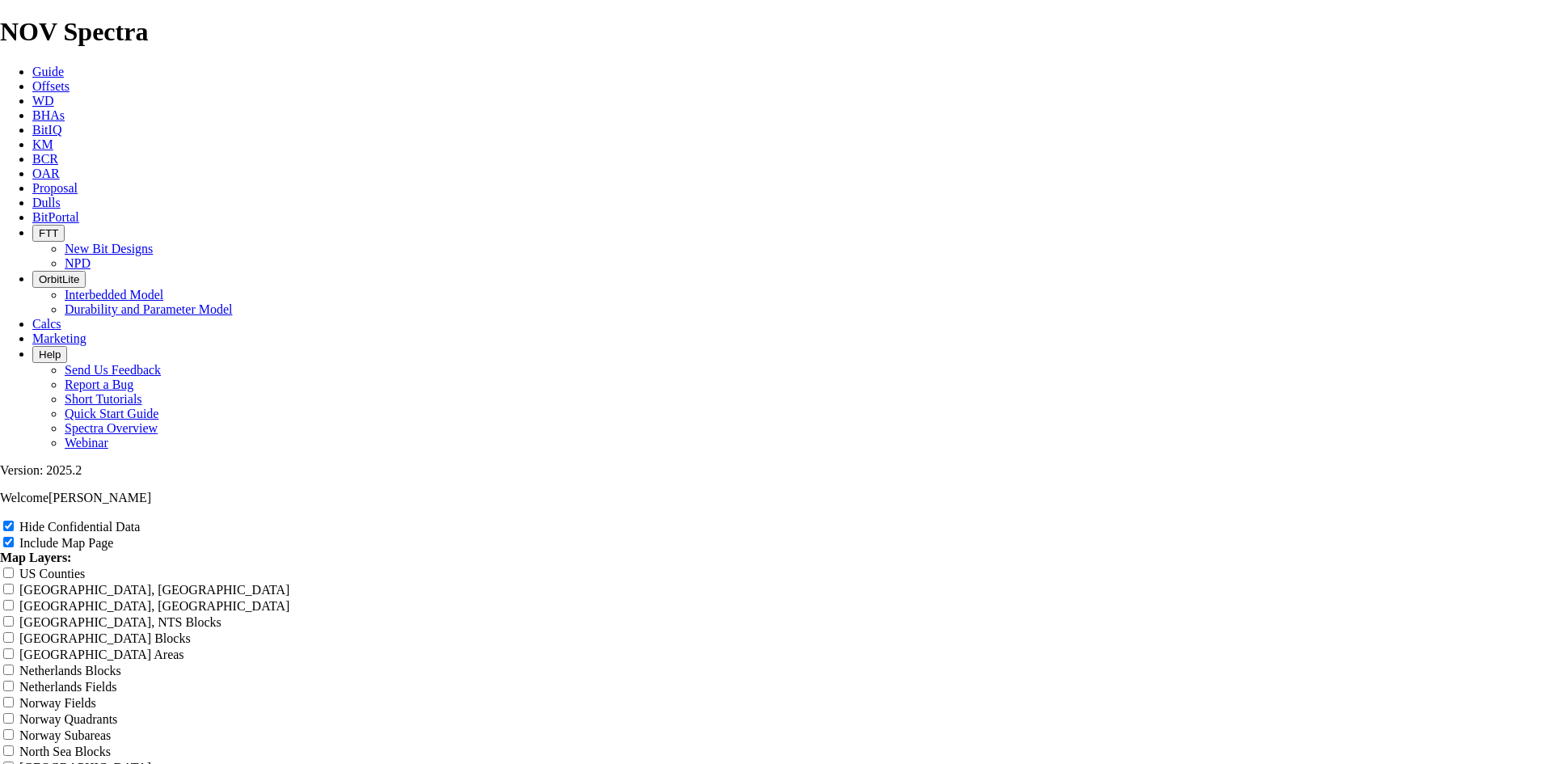
type input "7.8"
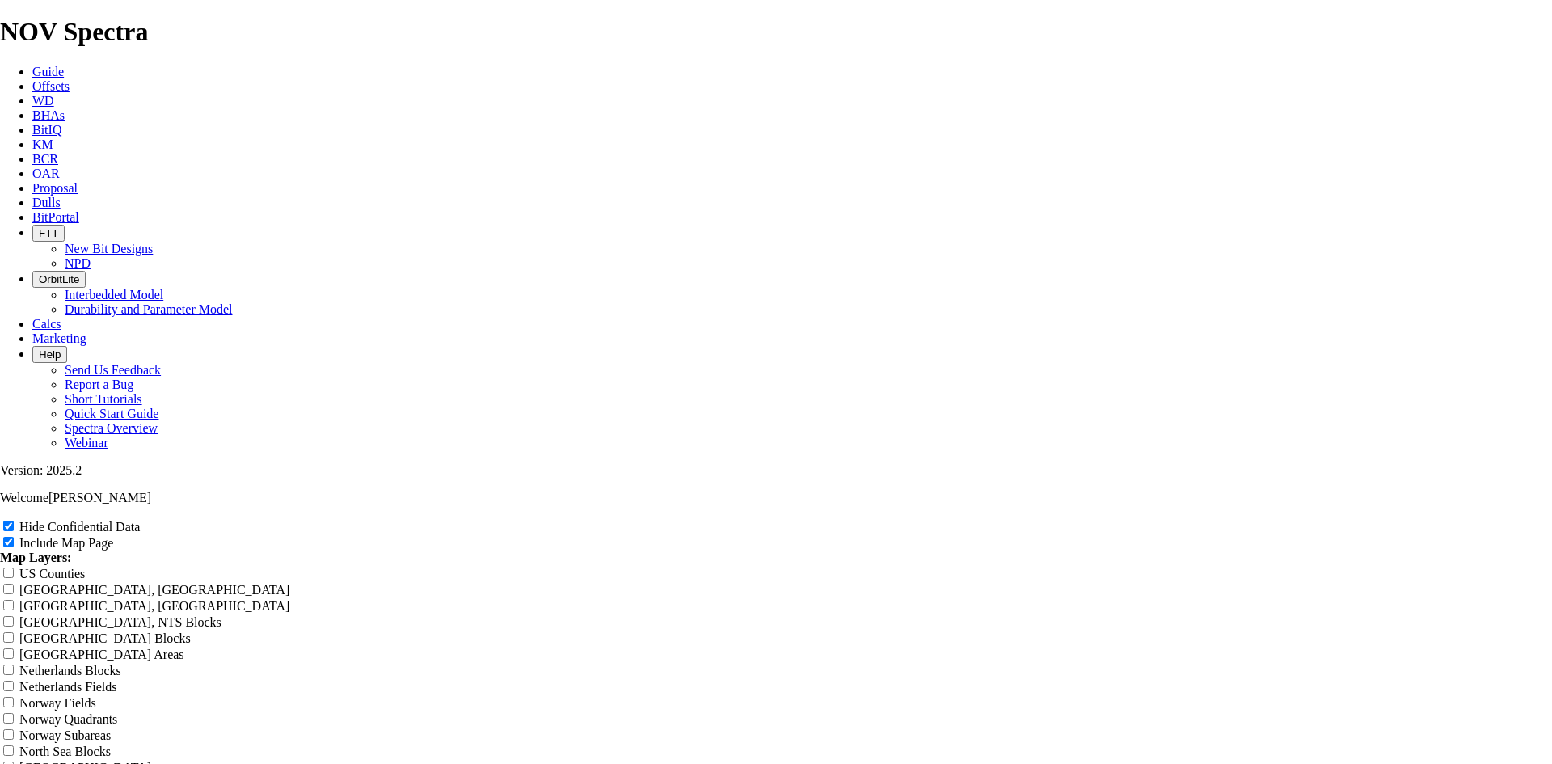
type input "7.88"
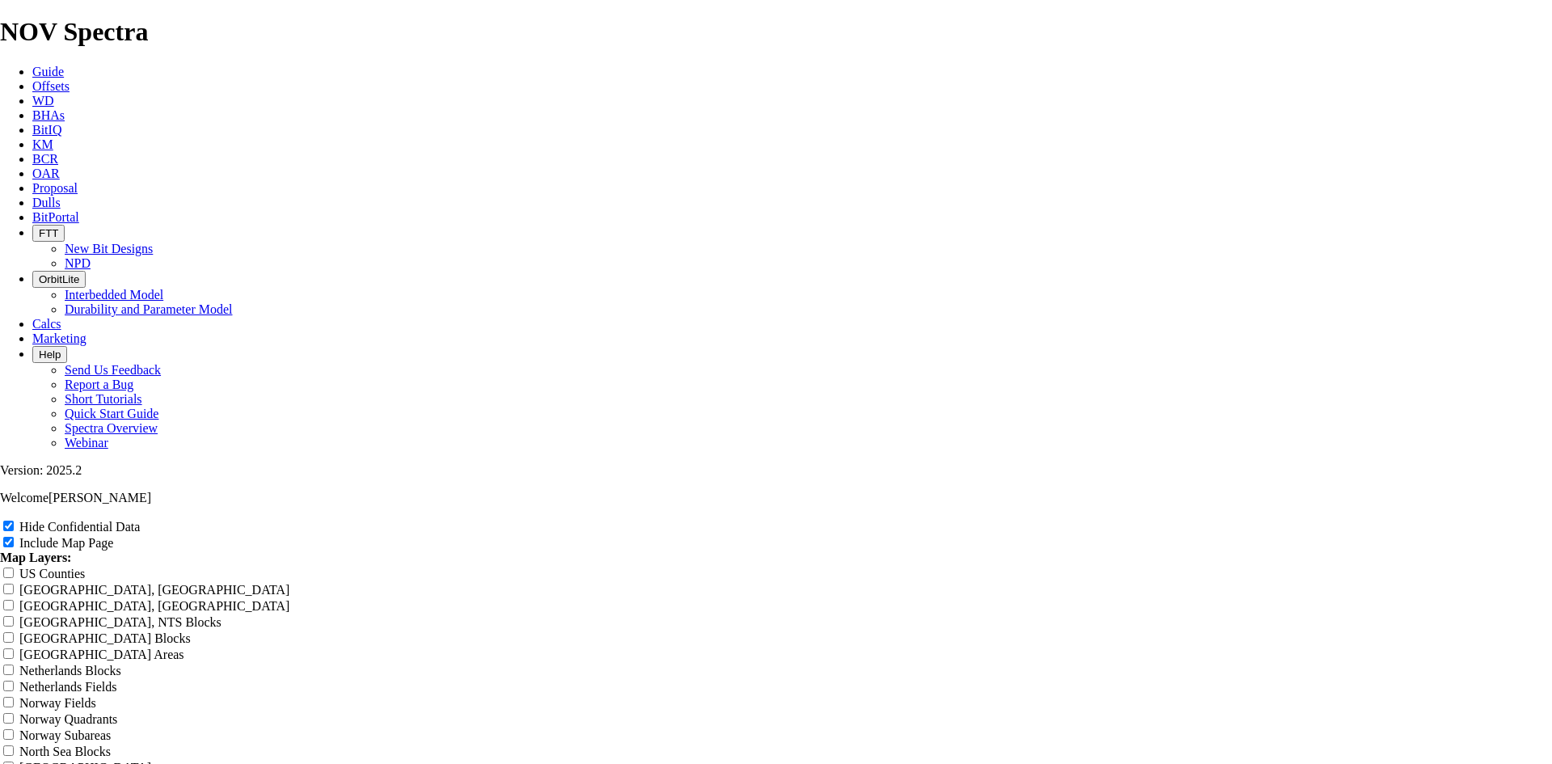
type input "7.88"
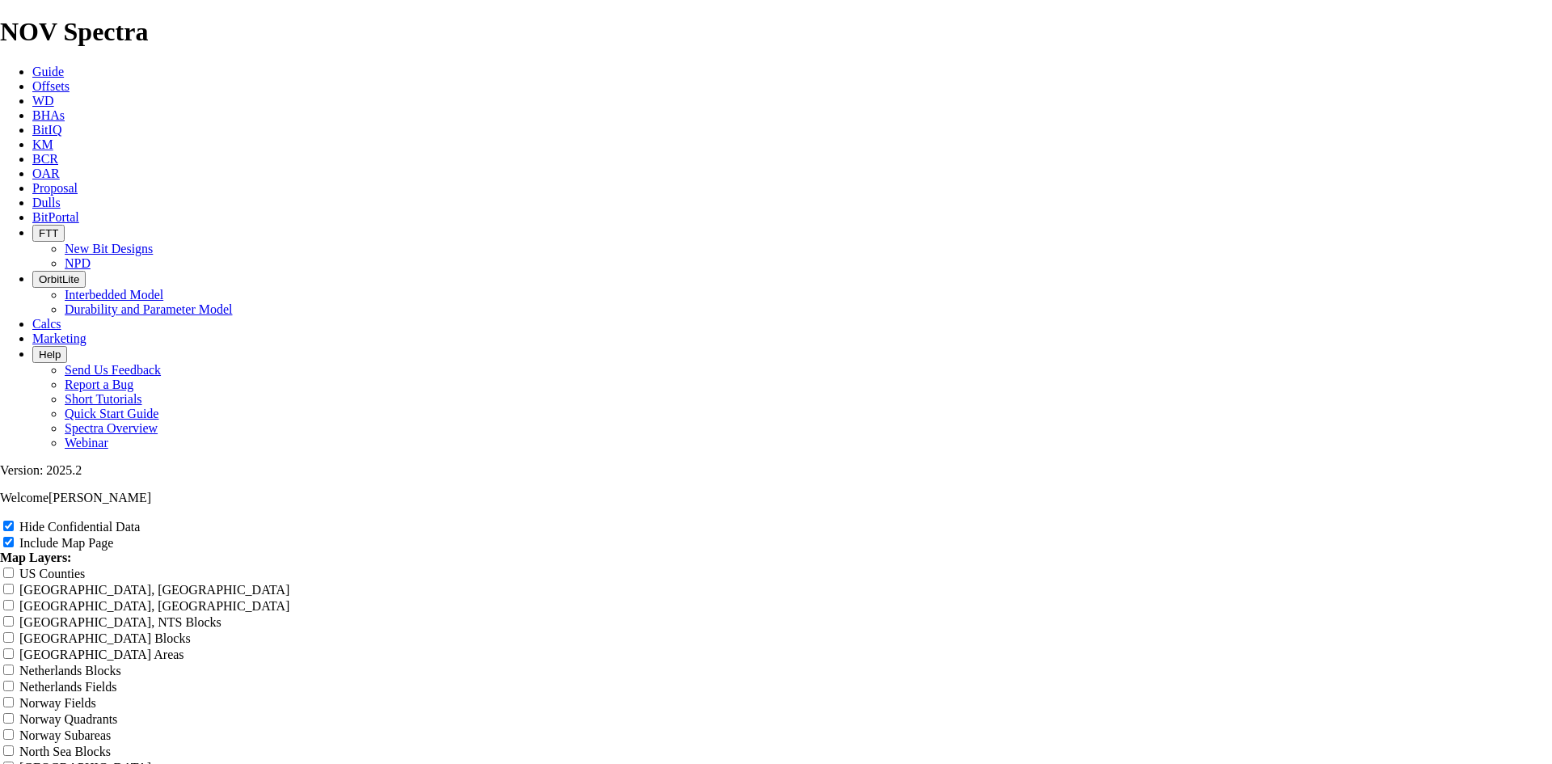
type input "7.88 T"
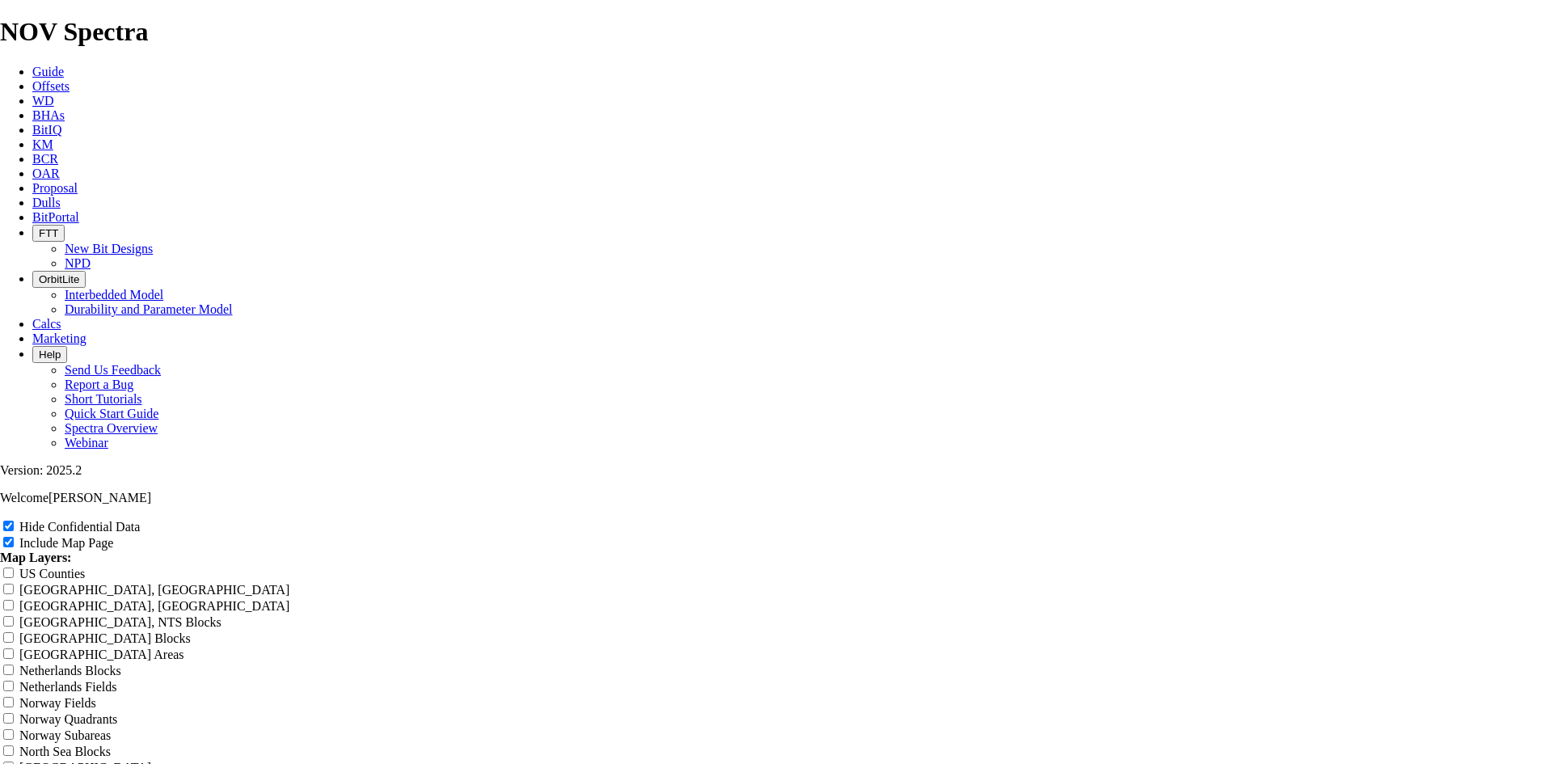
type input "7.88 T"
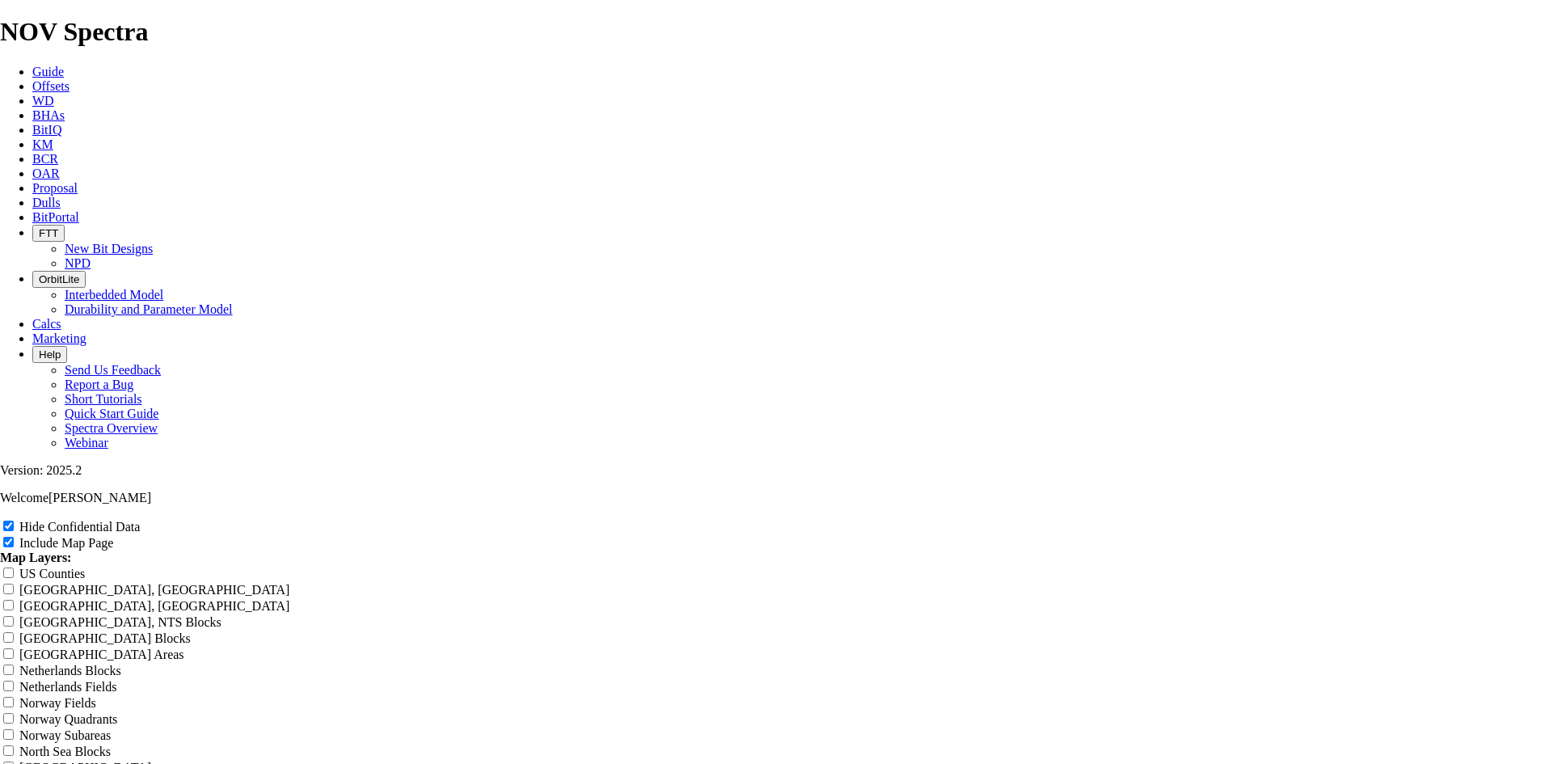
type input "7.88 TK"
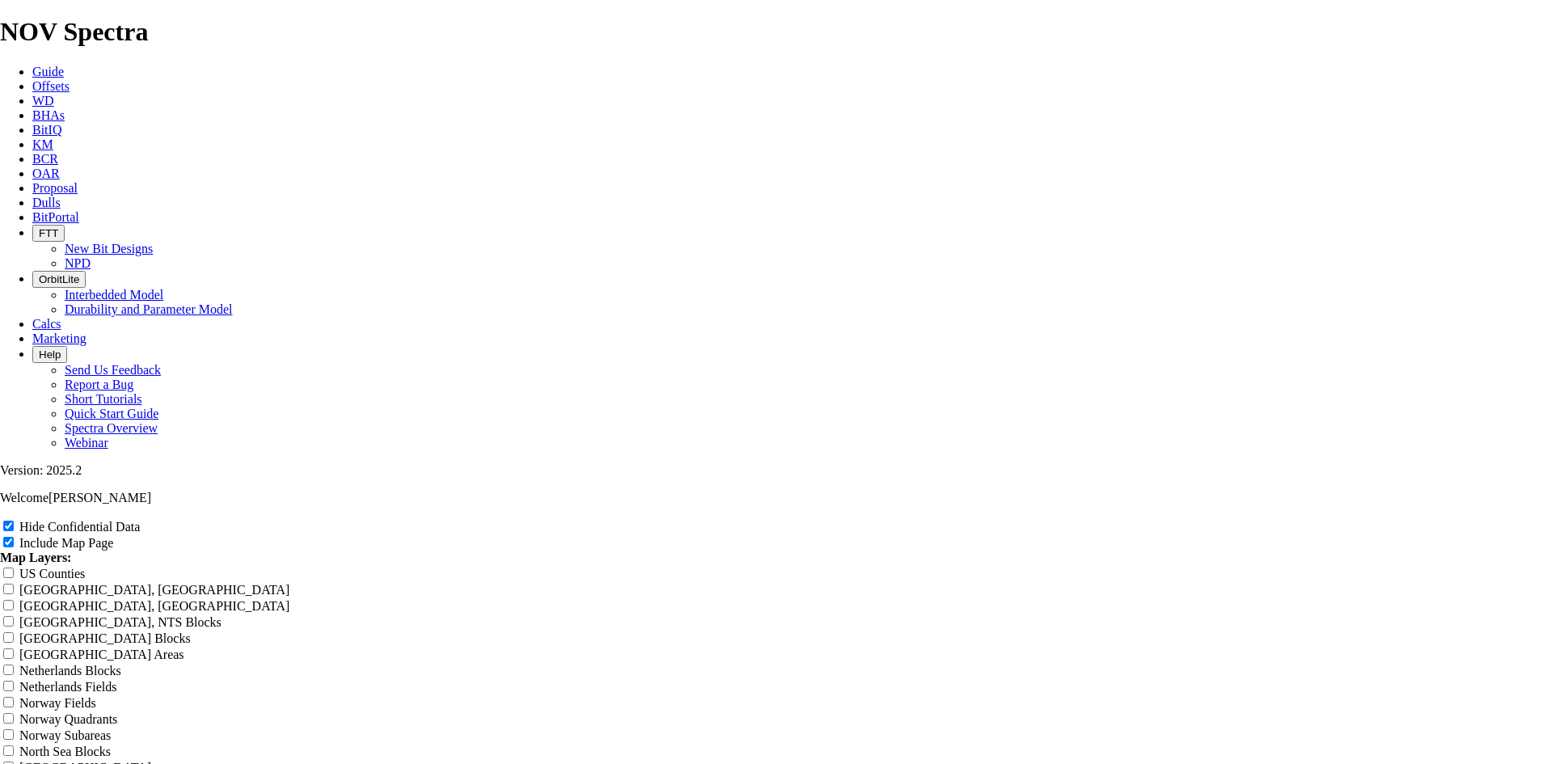
type input "7.88 TK"
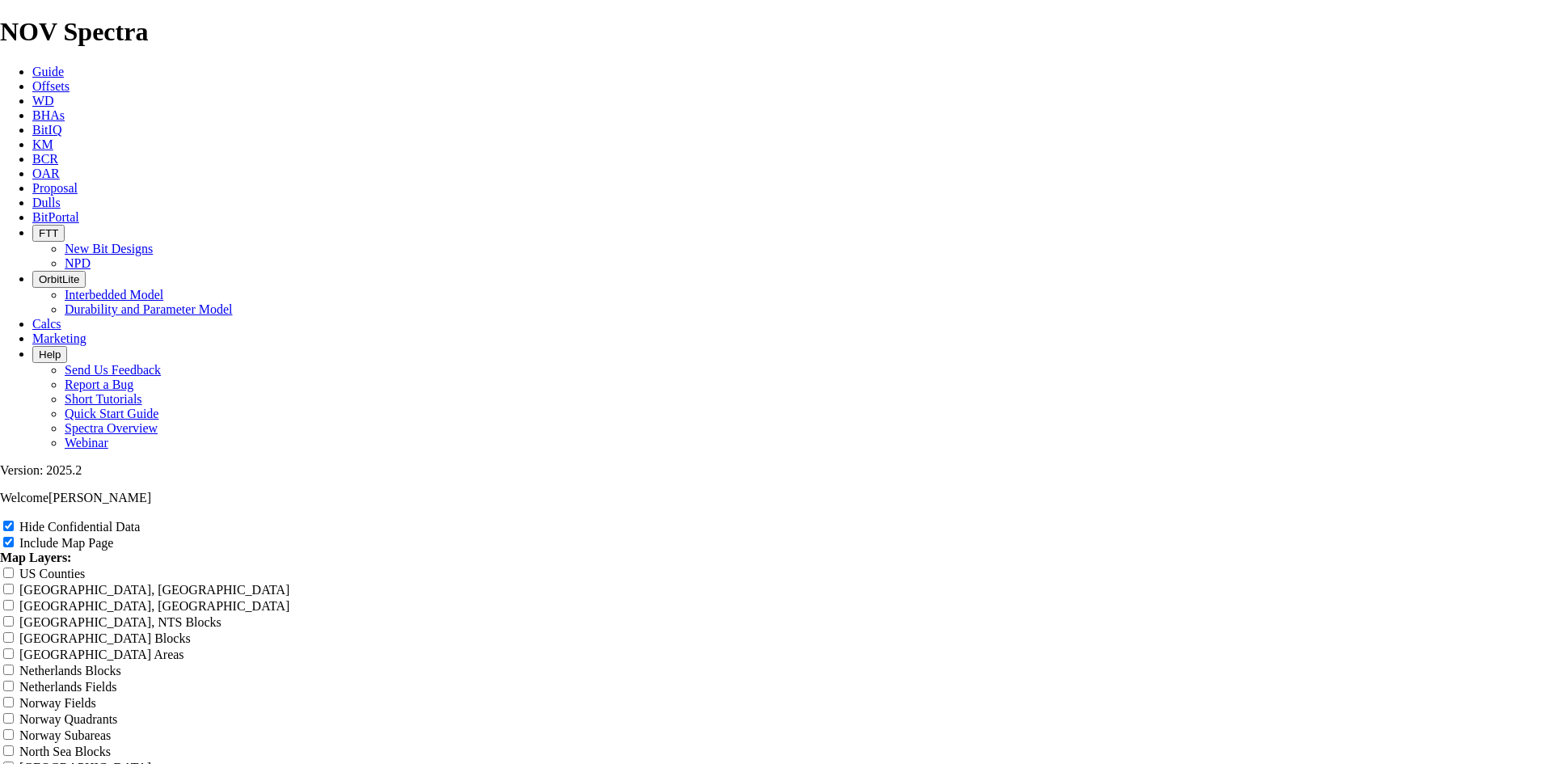
type input "7.88 TKF"
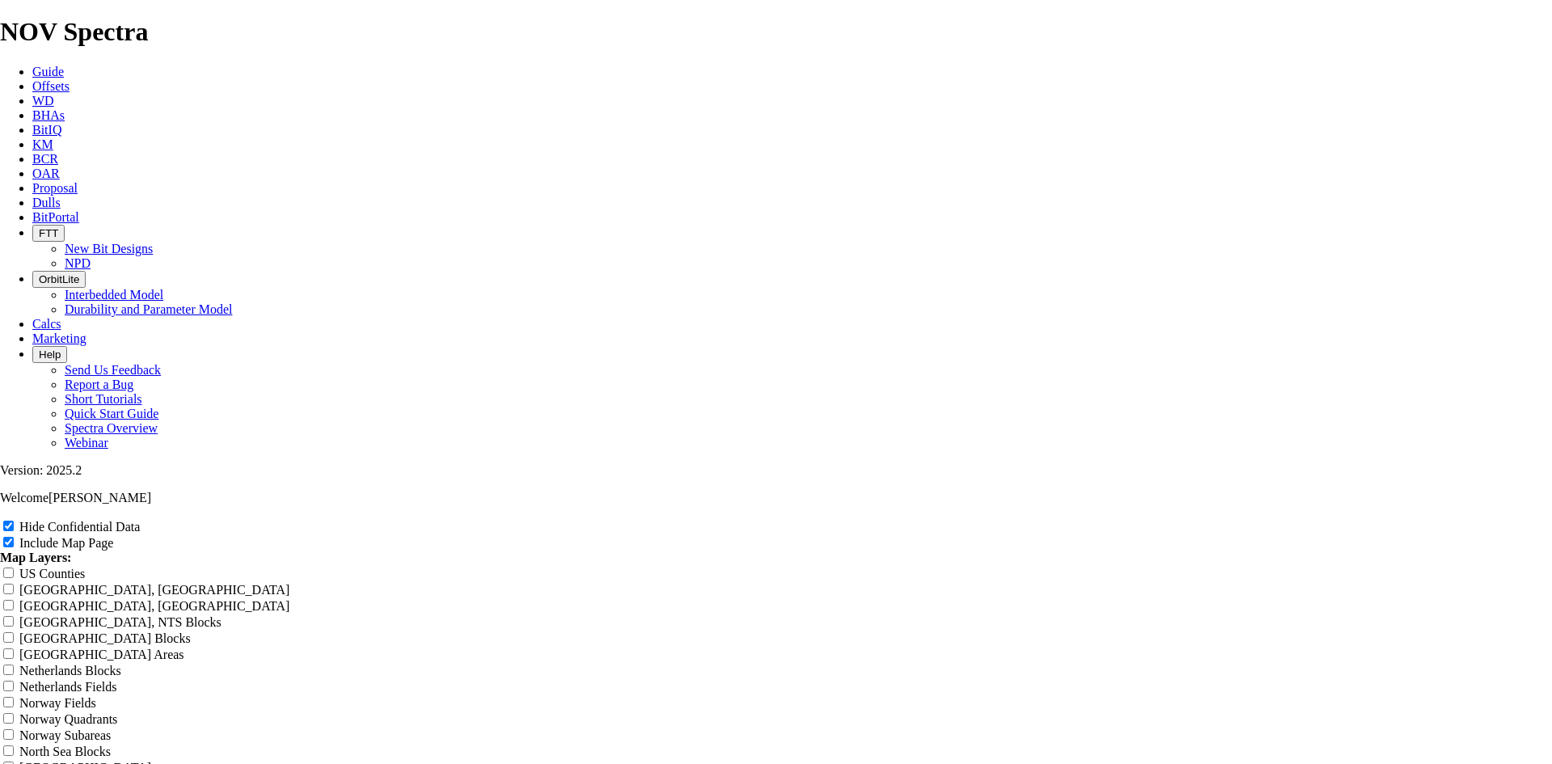
type input "7.88 TKF"
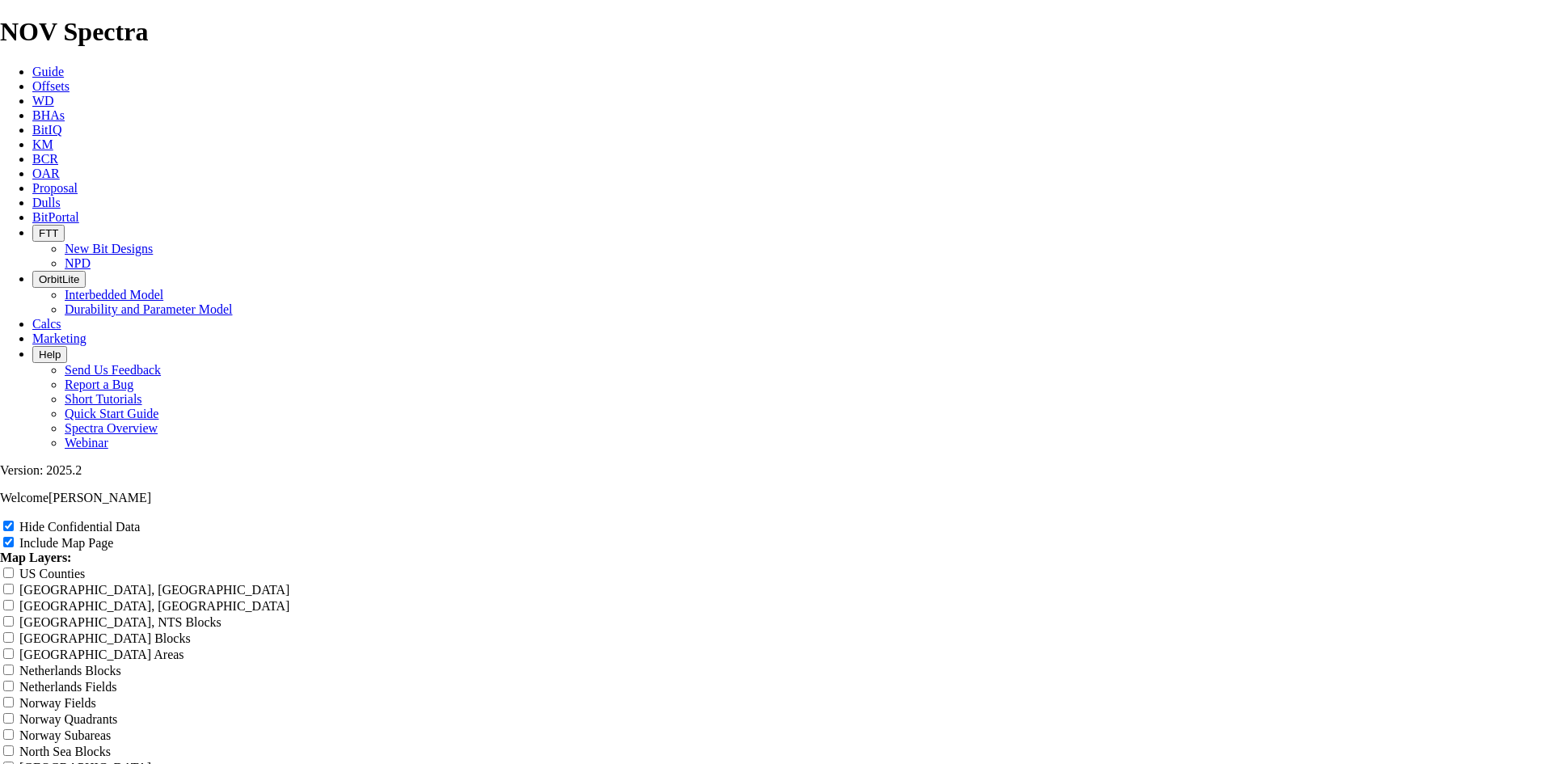
type input "7.88 TKF6"
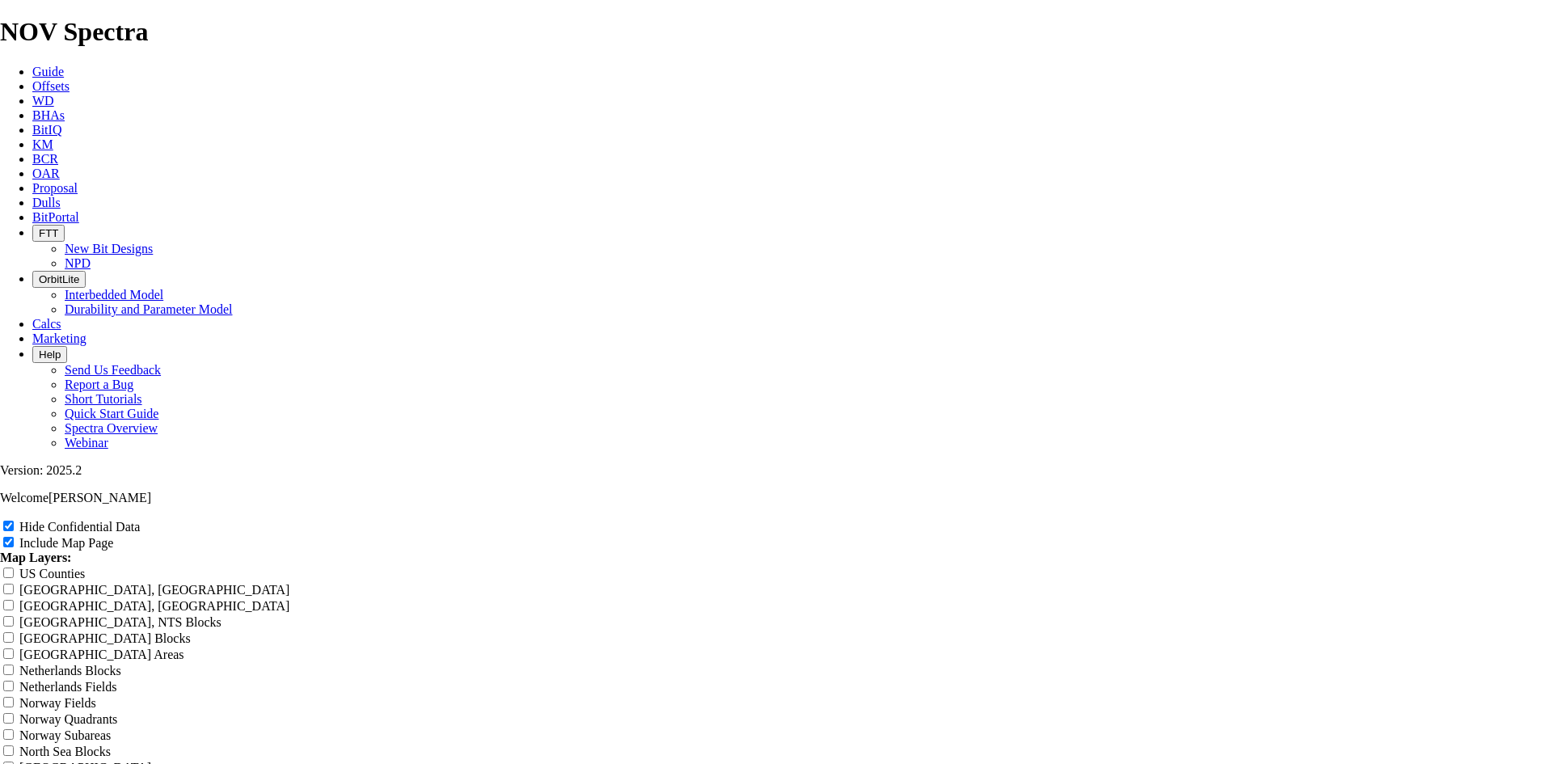
type input "7.88 TKF6"
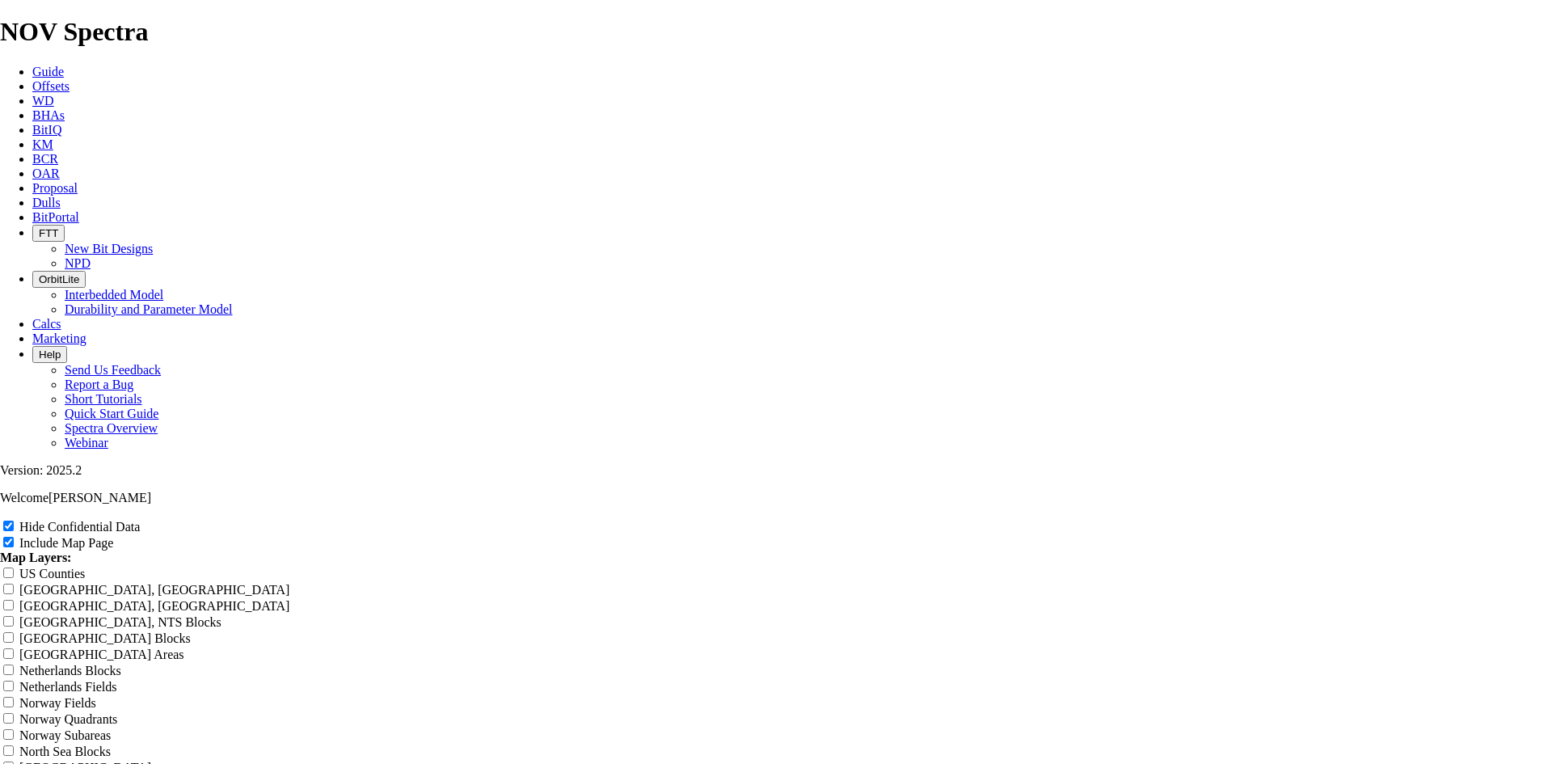
type input "7.88 TKF63"
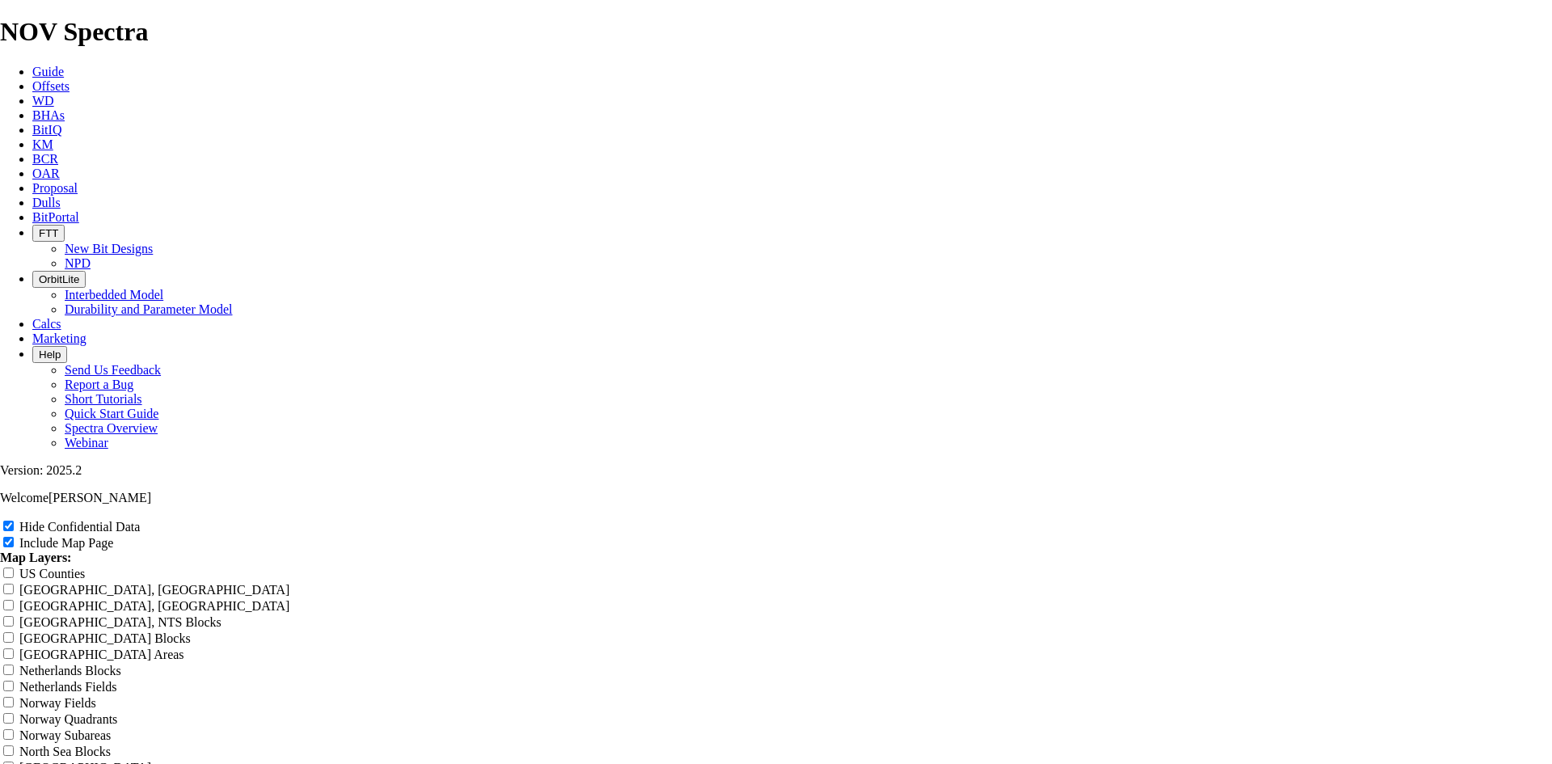
type input "7.88 TKF63"
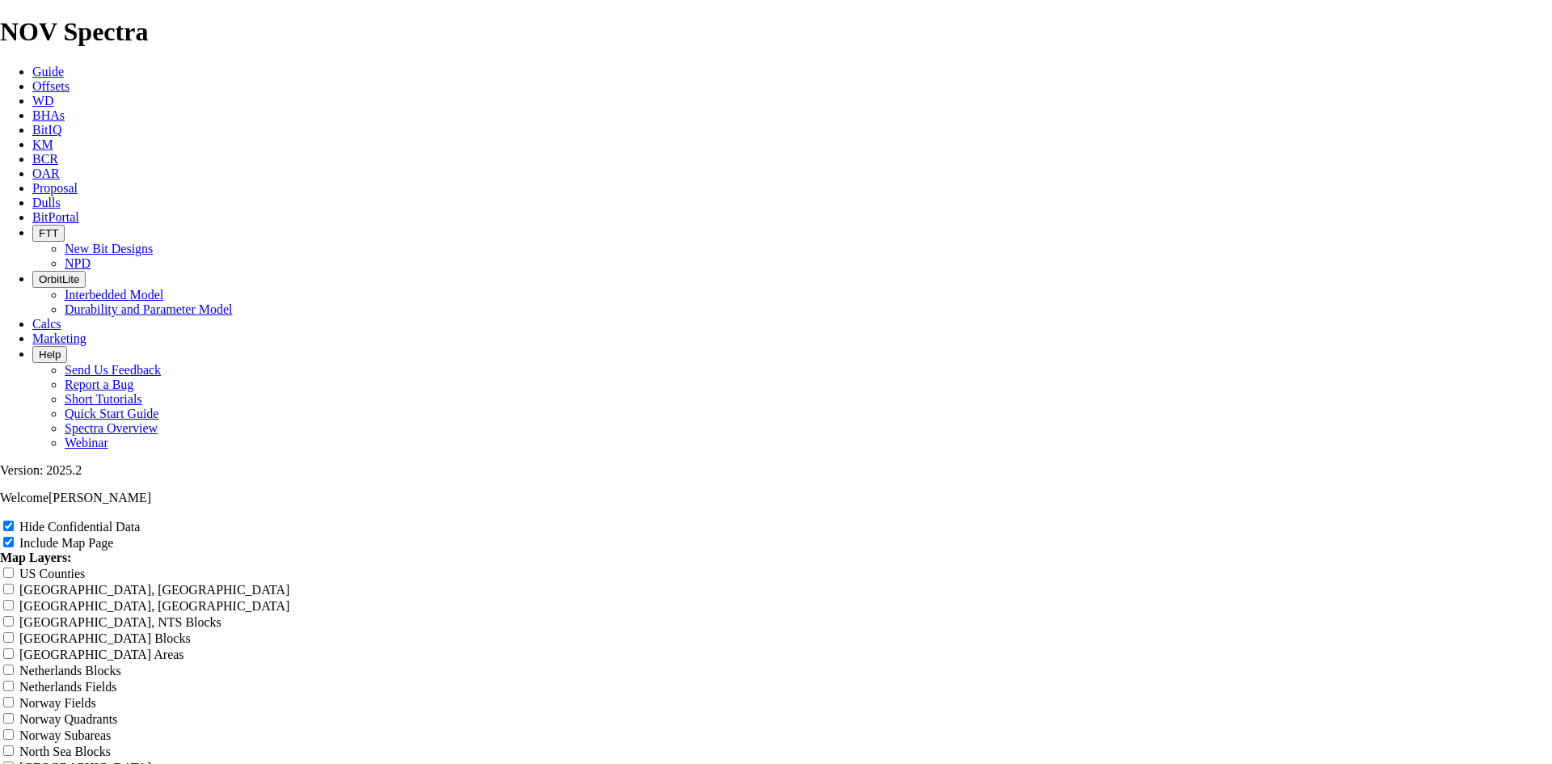
type input "7.88 TKF63 N"
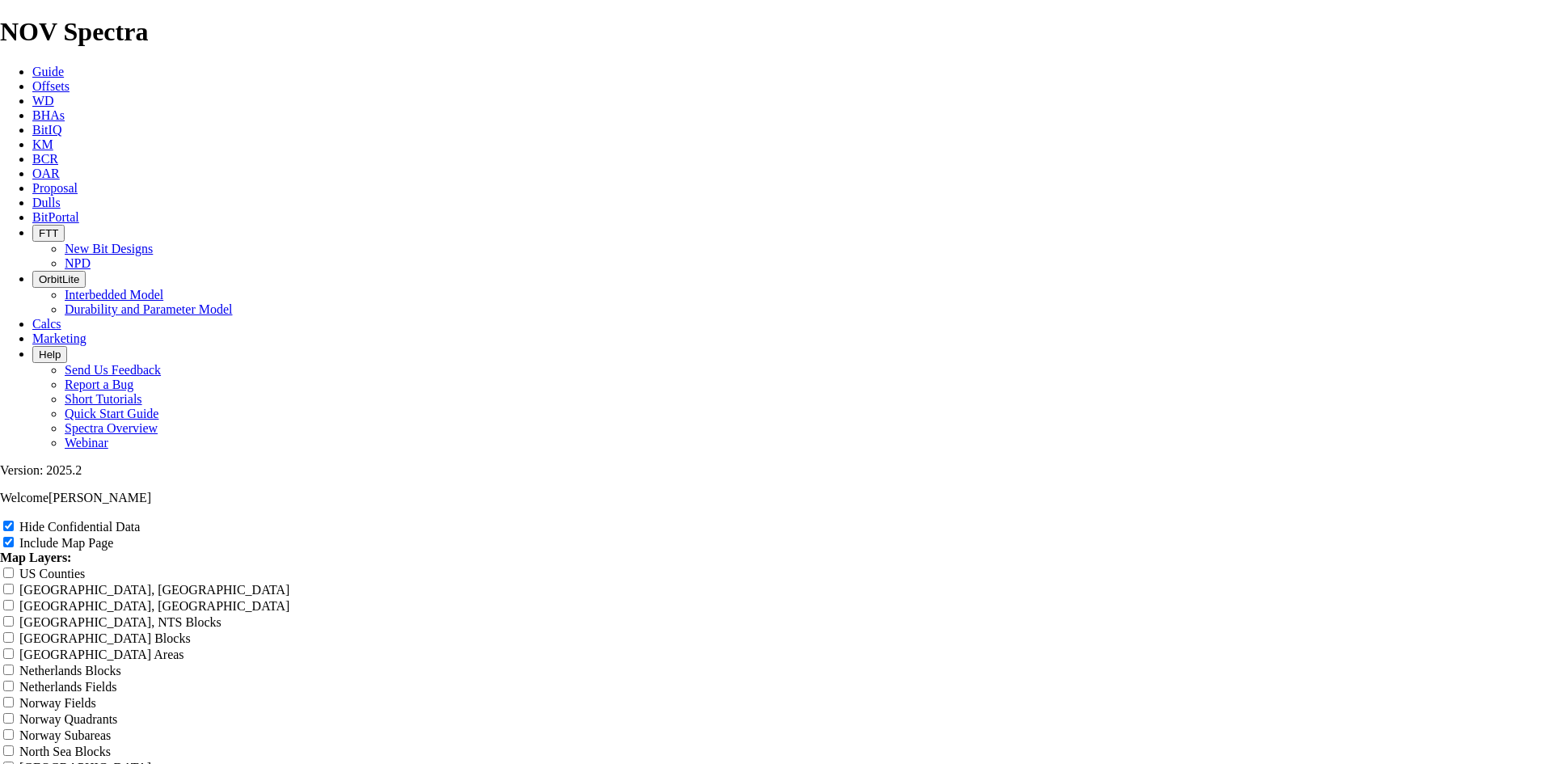
type input "7.88 TKF63 N"
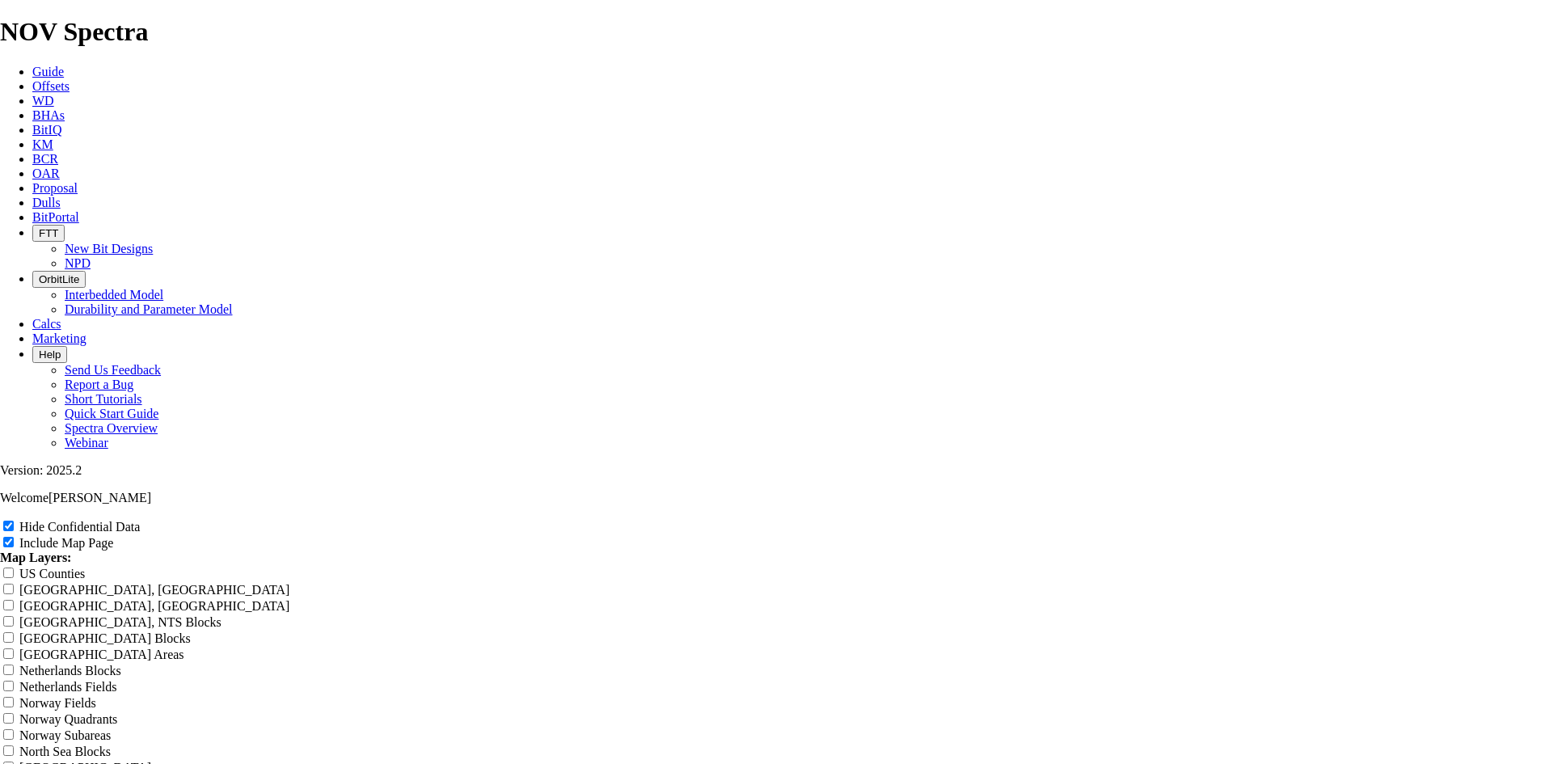
type input "7.88 TKF63 N W"
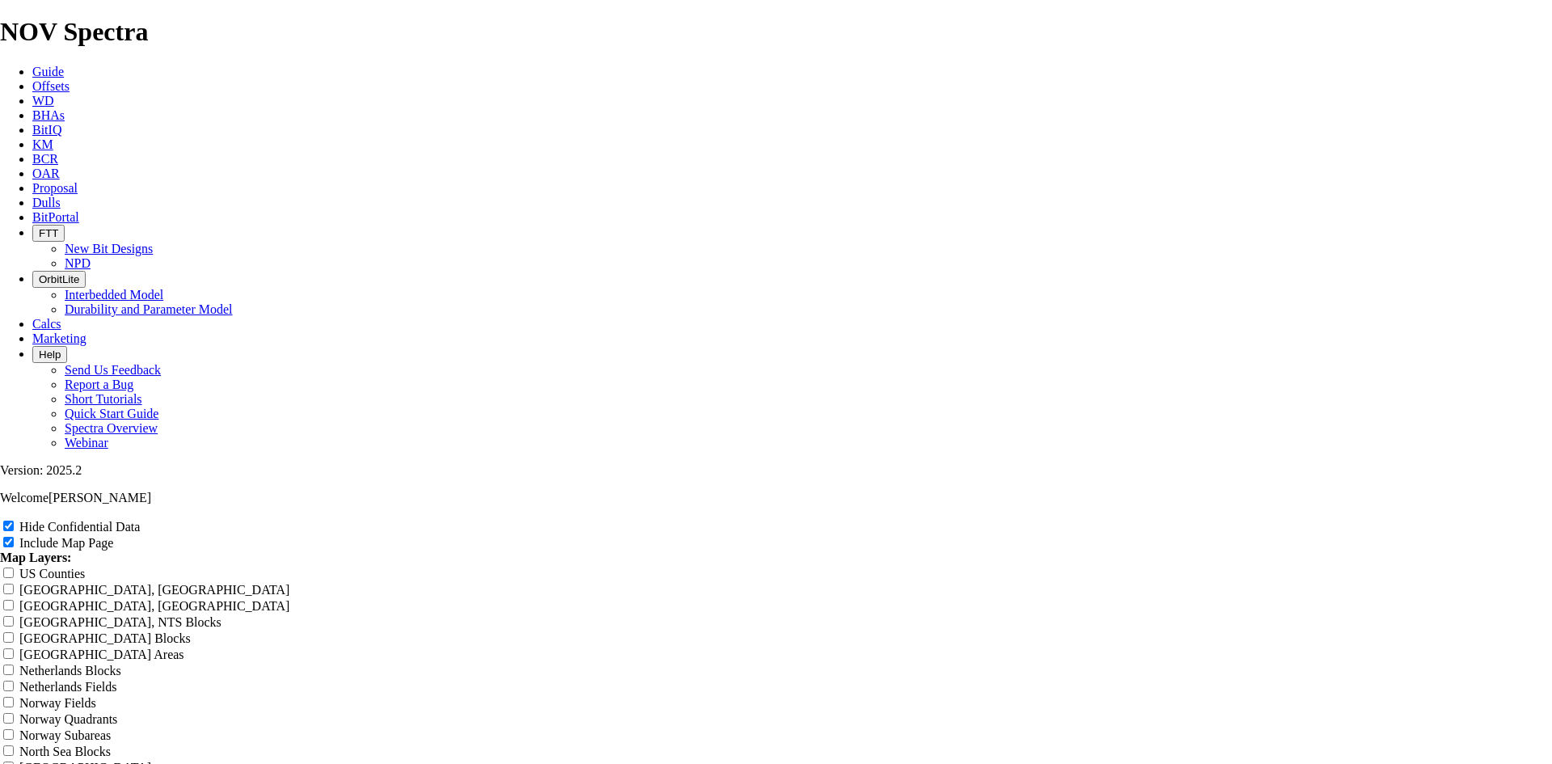
type input "7.88 TKF63 N W"
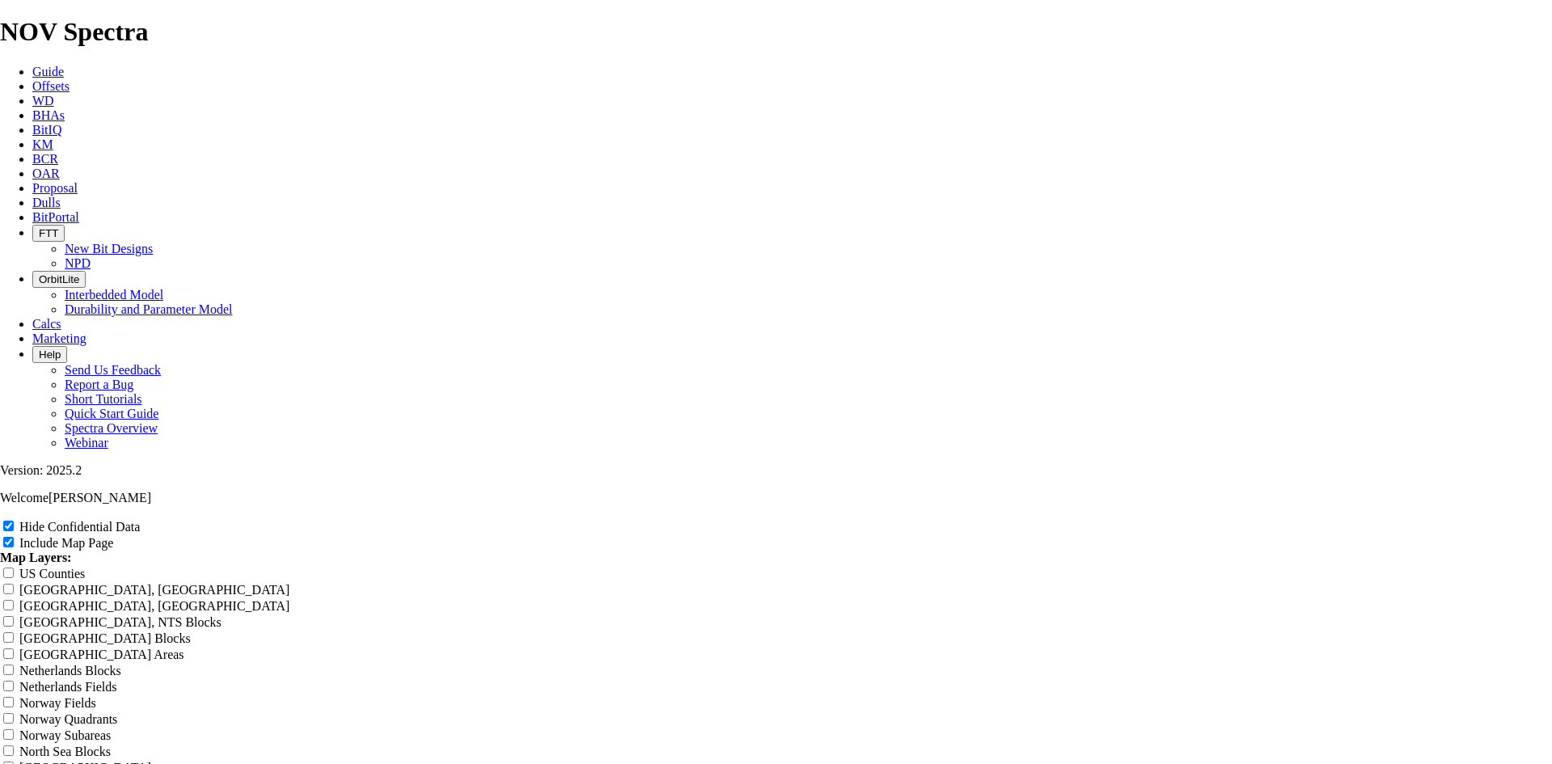
type input "7.88 TKF63 N WC"
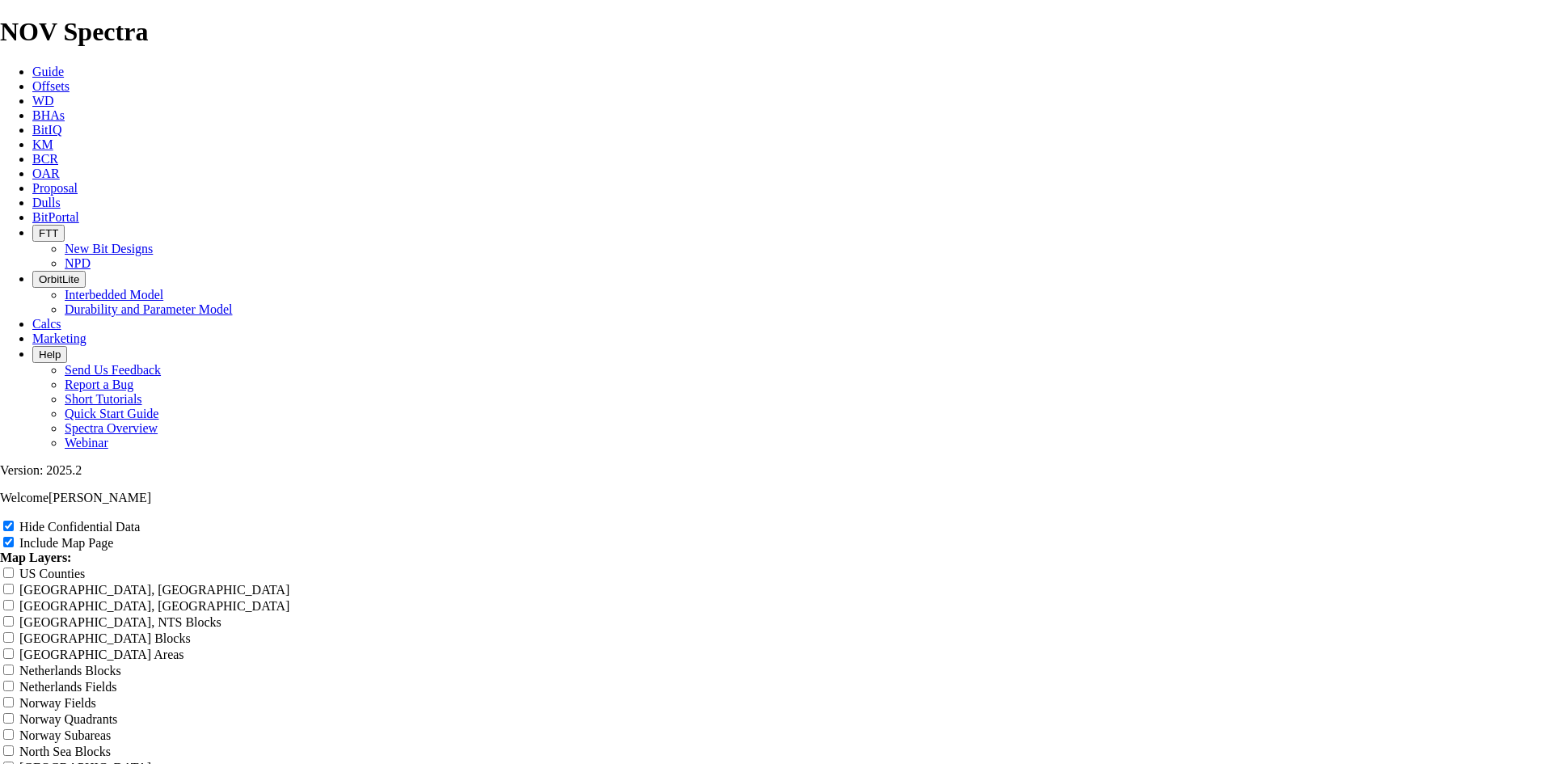
type input "7.88 TKF63 N WC"
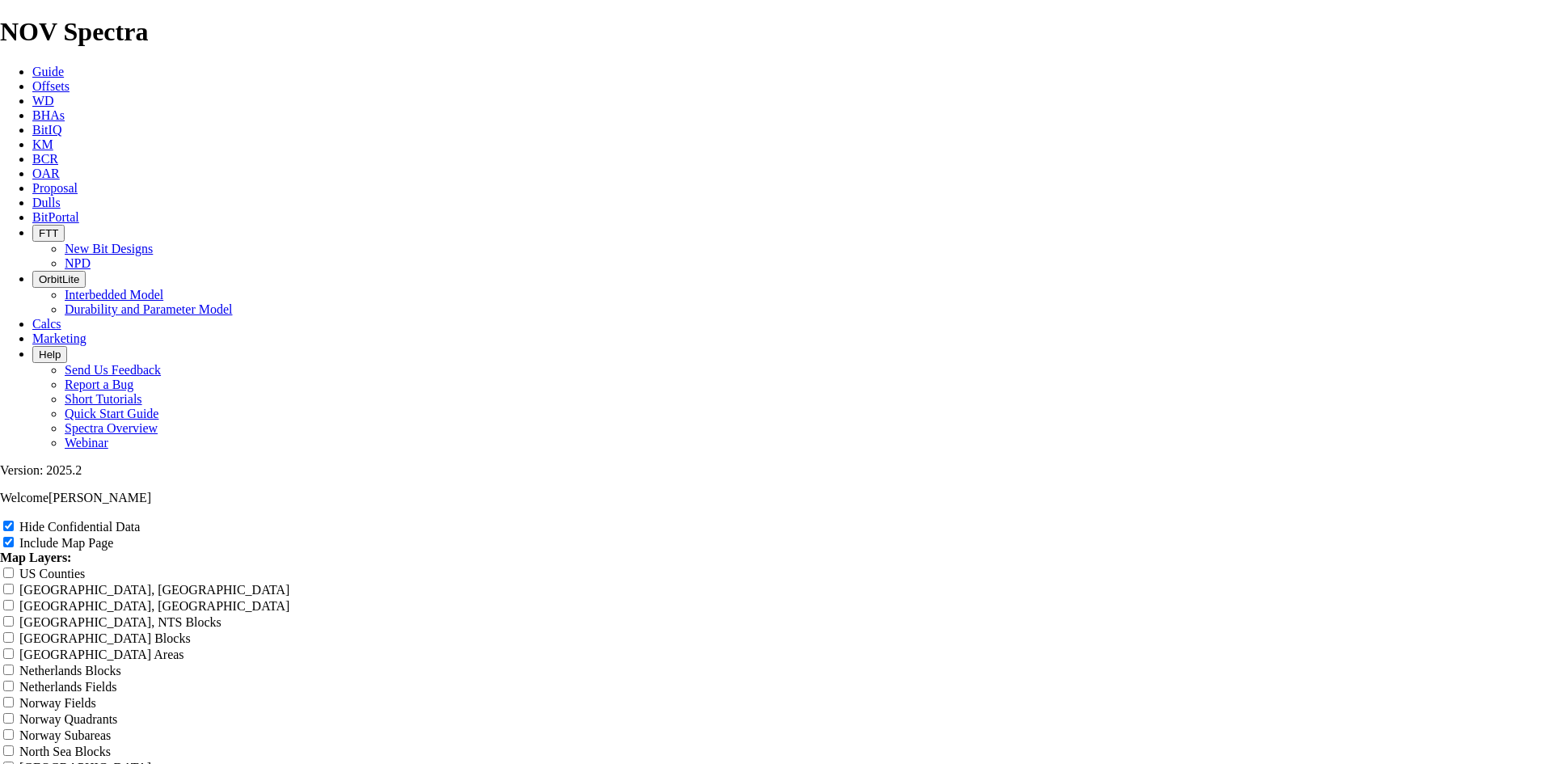
type input "7.88 TKF63 N WCA"
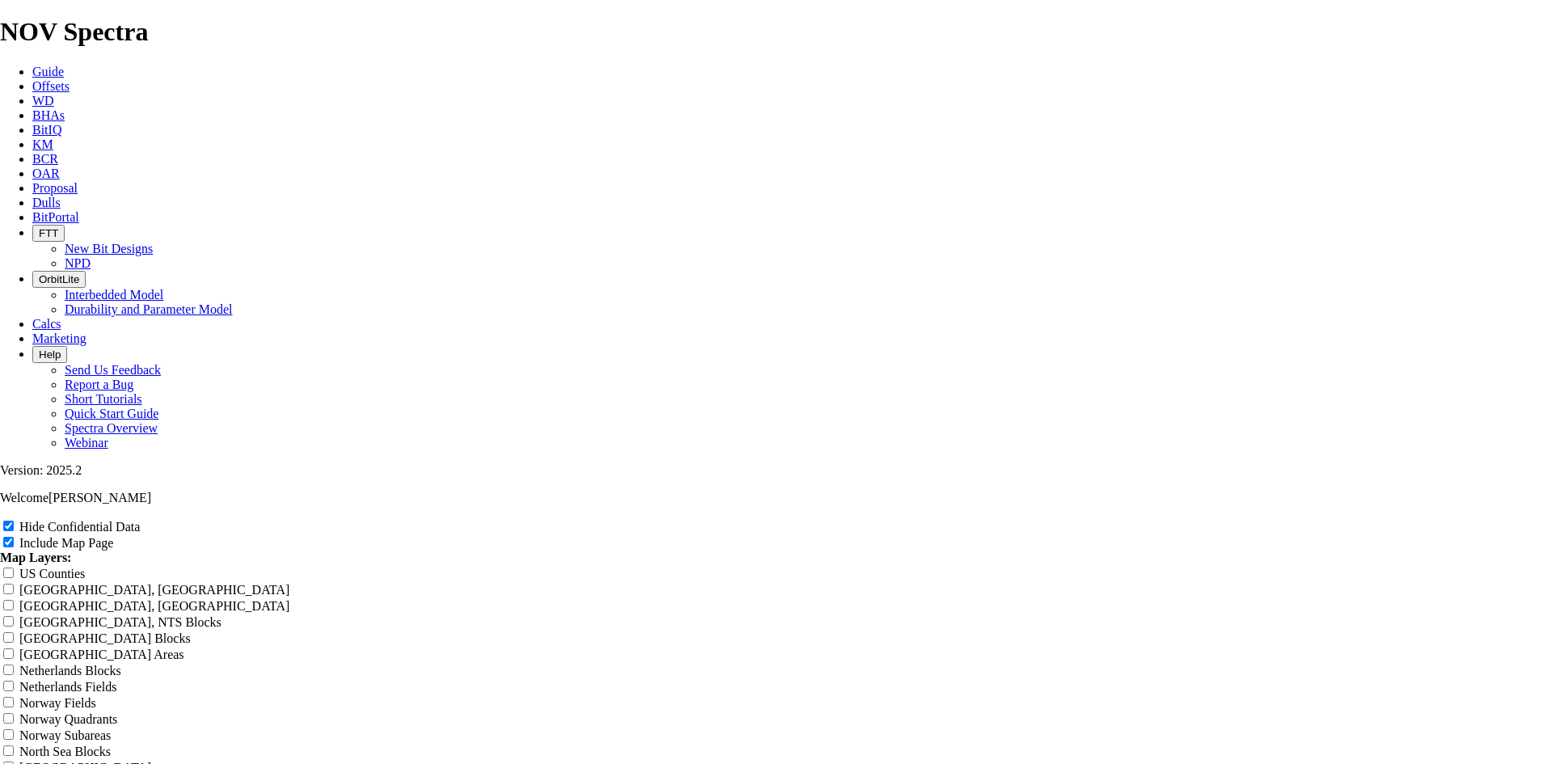
type input "7.88 TKF63 N WCA"
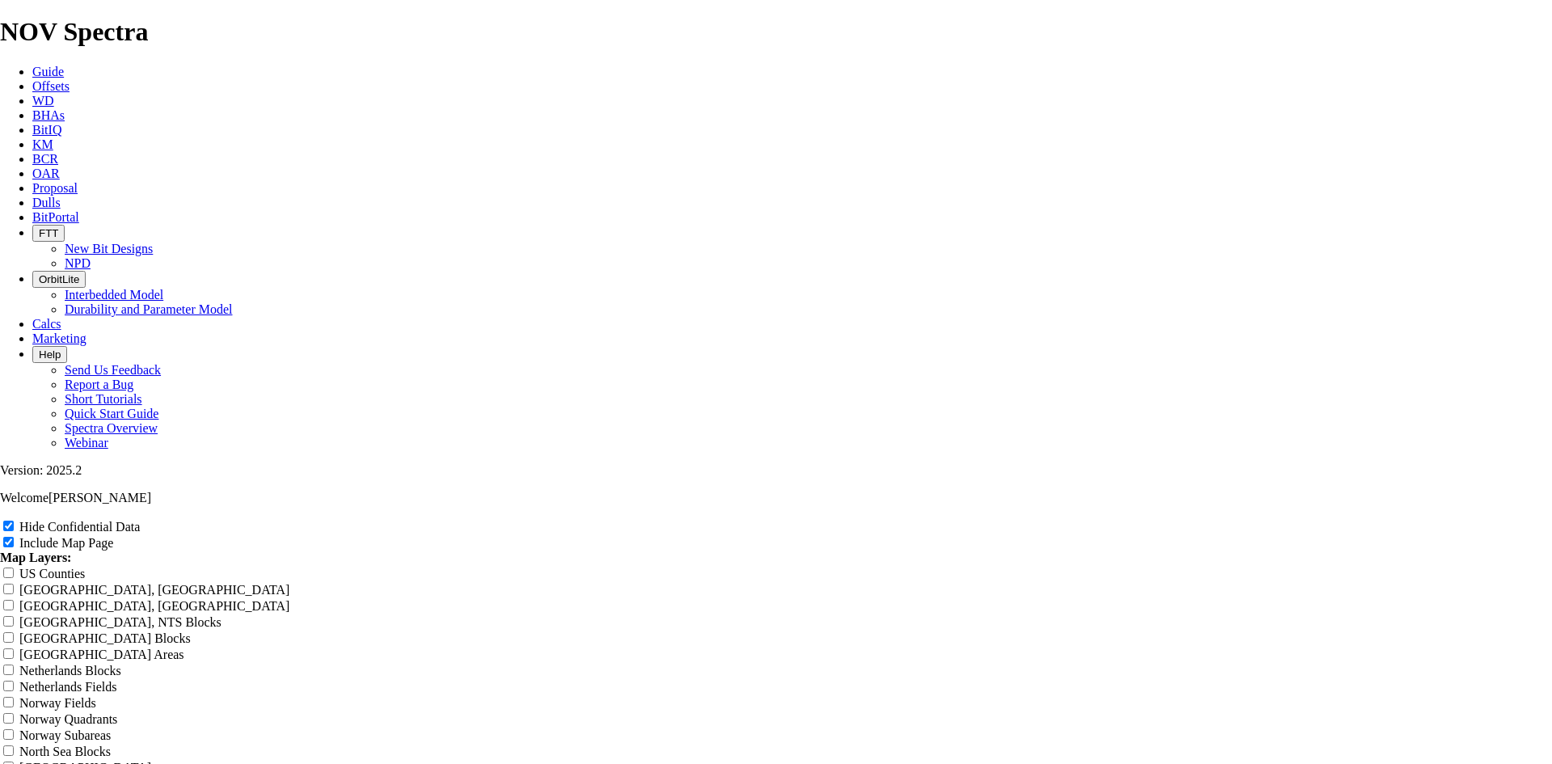
drag, startPoint x: 777, startPoint y: 119, endPoint x: 612, endPoint y: 129, distance: 165.3
type input "7.88 TKF63 N WCA"
